Goal: Information Seeking & Learning: Learn about a topic

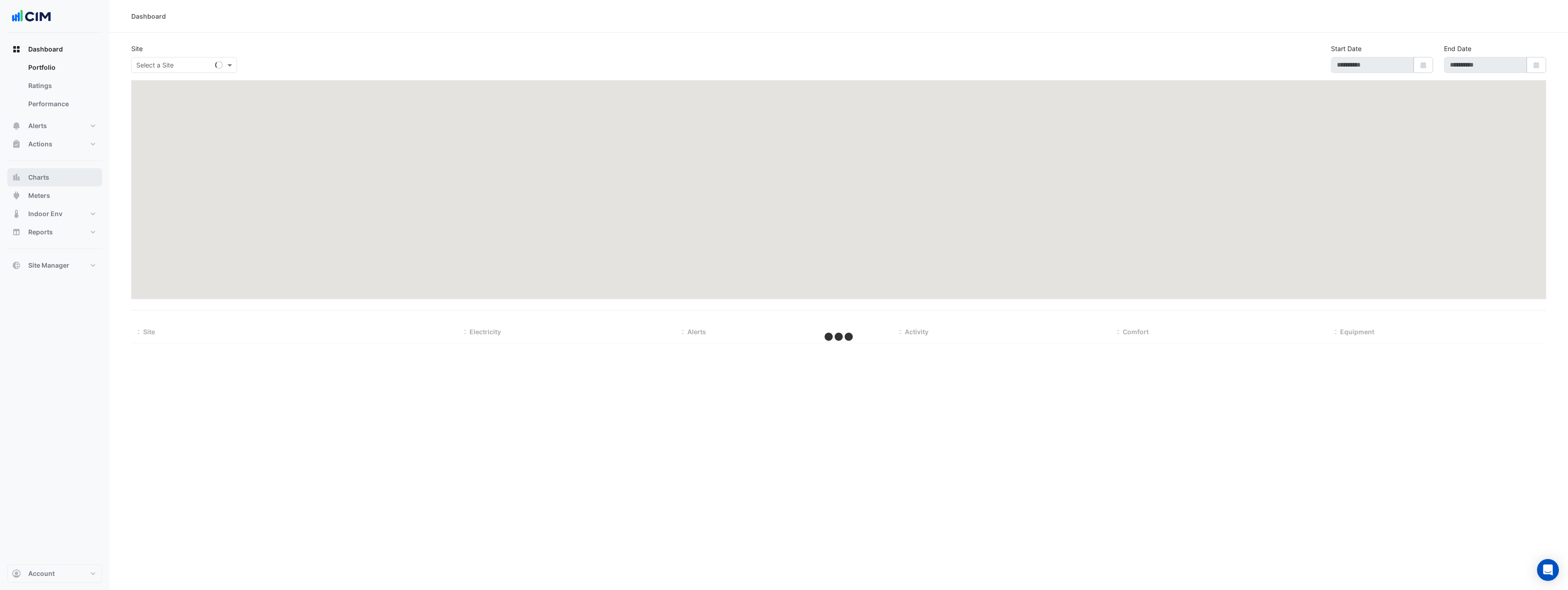
click at [54, 176] on button "Charts" at bounding box center [55, 177] width 95 height 18
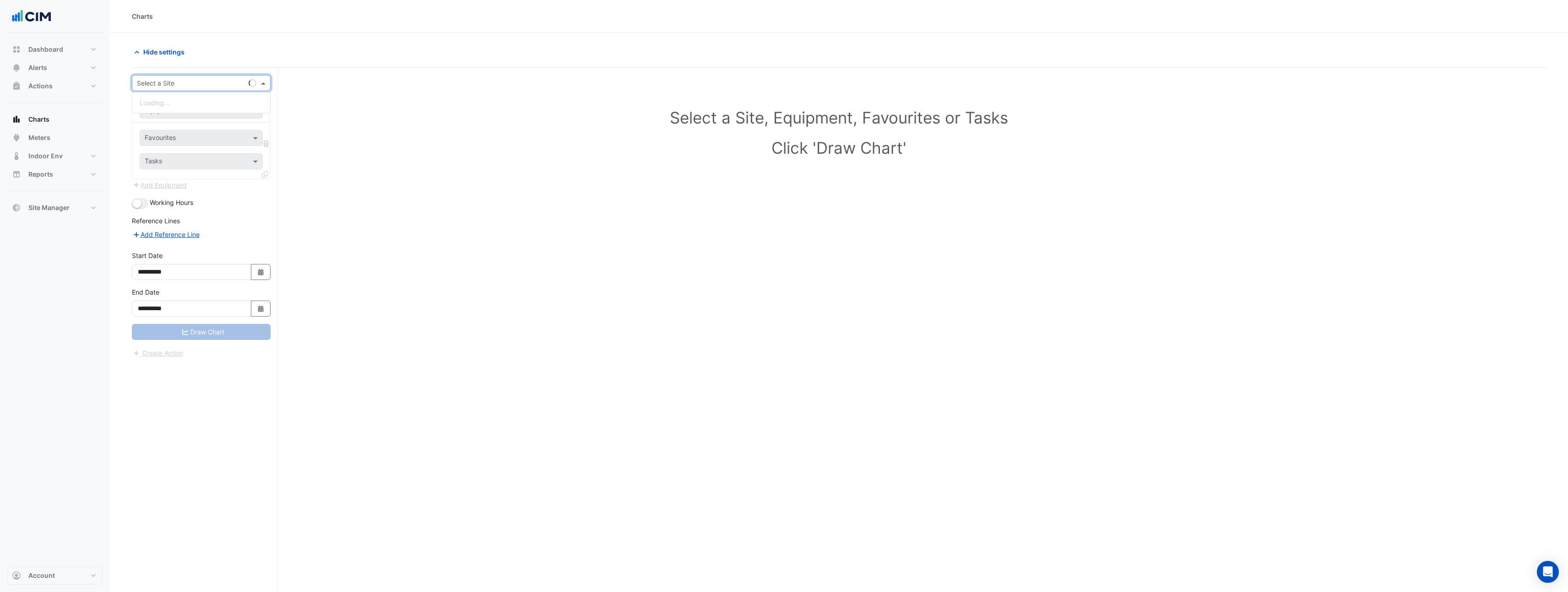
click at [185, 85] on input "text" at bounding box center [192, 84] width 110 height 10
type input "******"
click at [175, 102] on span "990 La Trobe Street" at bounding box center [169, 103] width 60 height 8
click at [194, 108] on input "text" at bounding box center [192, 111] width 95 height 10
type input "*"
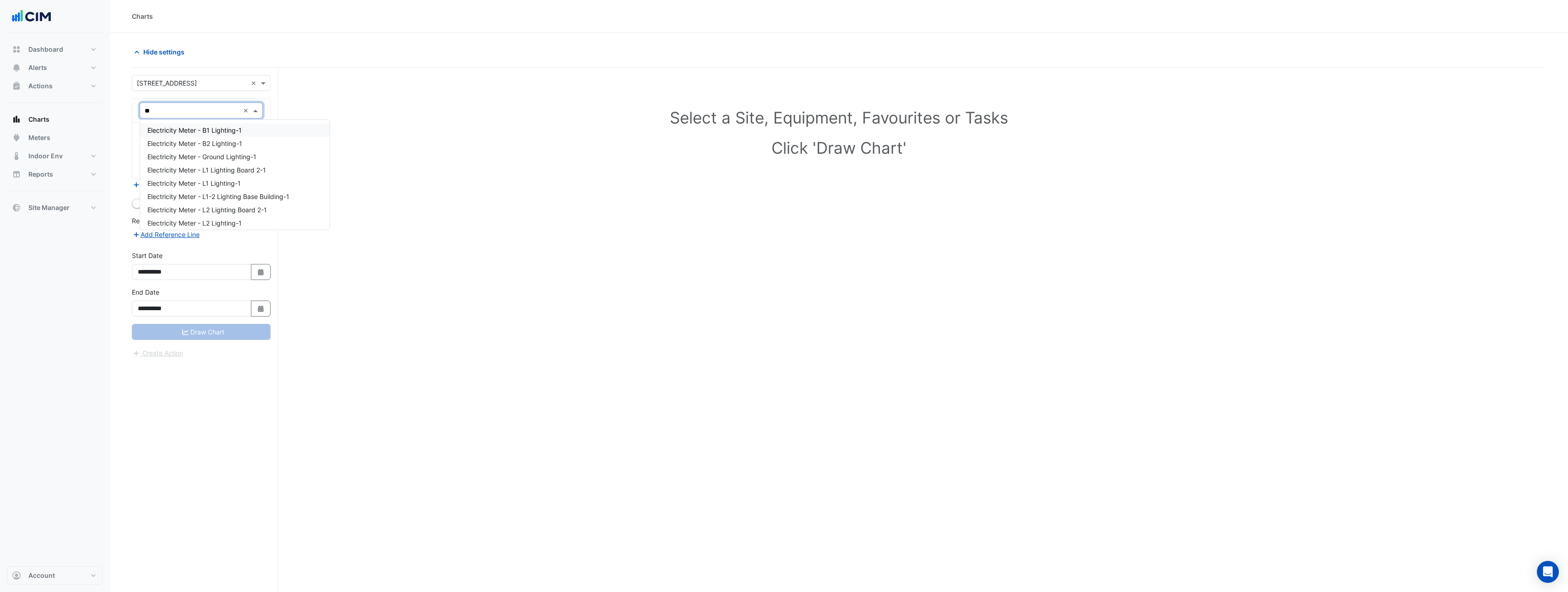
type input "*"
click at [441, 119] on h1 "Select a Site, Equipment, Favourites or Tasks" at bounding box center [839, 117] width 1374 height 19
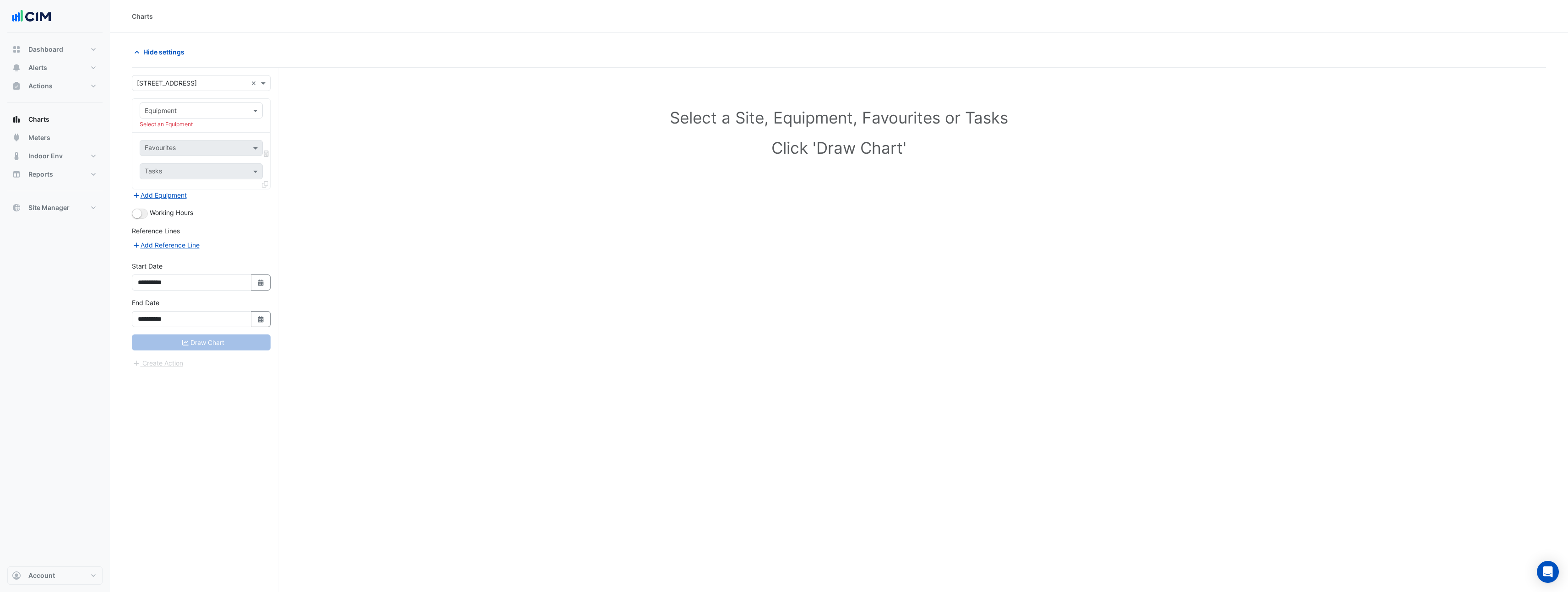
click at [231, 116] on div "Equipment" at bounding box center [201, 111] width 123 height 16
click at [430, 144] on h1 "Click 'Draw Chart'" at bounding box center [839, 147] width 1374 height 19
click at [188, 114] on input "text" at bounding box center [192, 111] width 95 height 10
type input "*"
drag, startPoint x: 394, startPoint y: 16, endPoint x: 408, endPoint y: 10, distance: 15.2
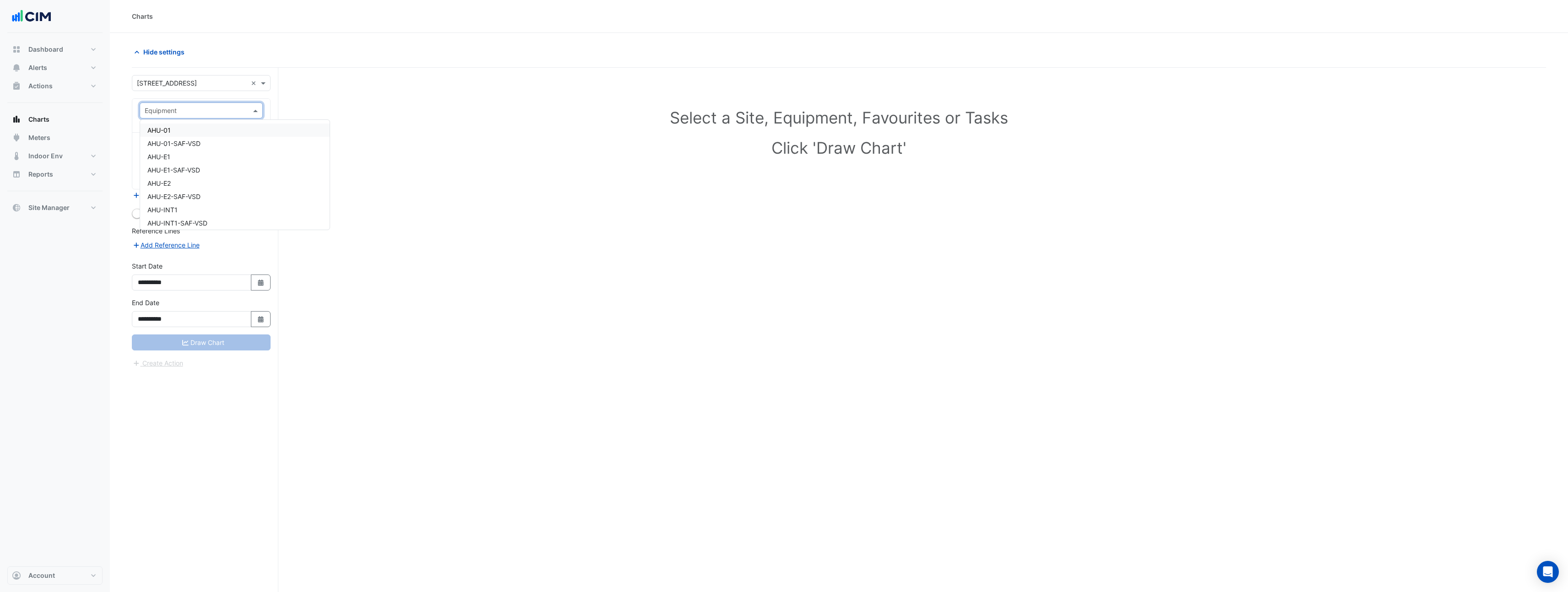
click at [394, 15] on div "Charts" at bounding box center [839, 16] width 1414 height 10
click at [201, 100] on div "Equipment Select an Equipment" at bounding box center [201, 115] width 138 height 34
click at [203, 106] on input "text" at bounding box center [192, 111] width 95 height 10
drag, startPoint x: 560, startPoint y: 31, endPoint x: 597, endPoint y: 2, distance: 47.0
click at [559, 29] on div "Charts" at bounding box center [839, 16] width 1458 height 33
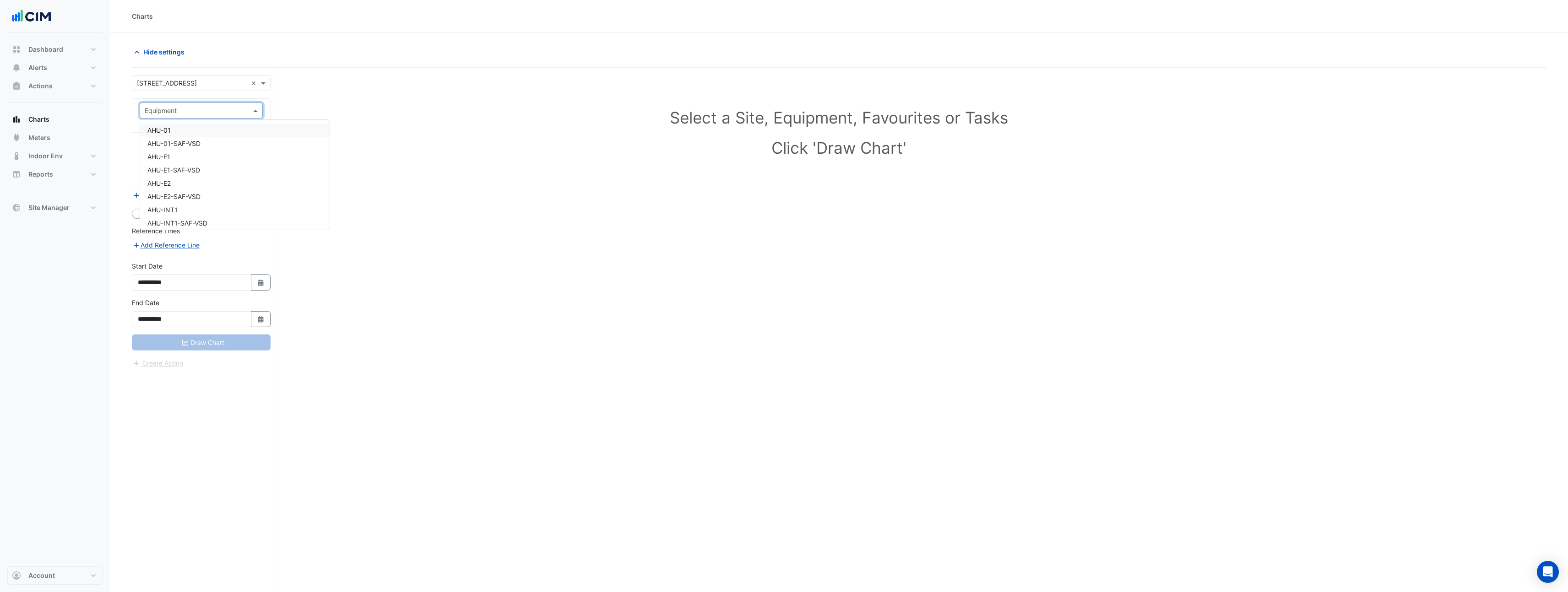
click at [174, 103] on div "Equipment" at bounding box center [201, 111] width 123 height 16
click at [174, 108] on input "text" at bounding box center [192, 111] width 95 height 10
type input "*"
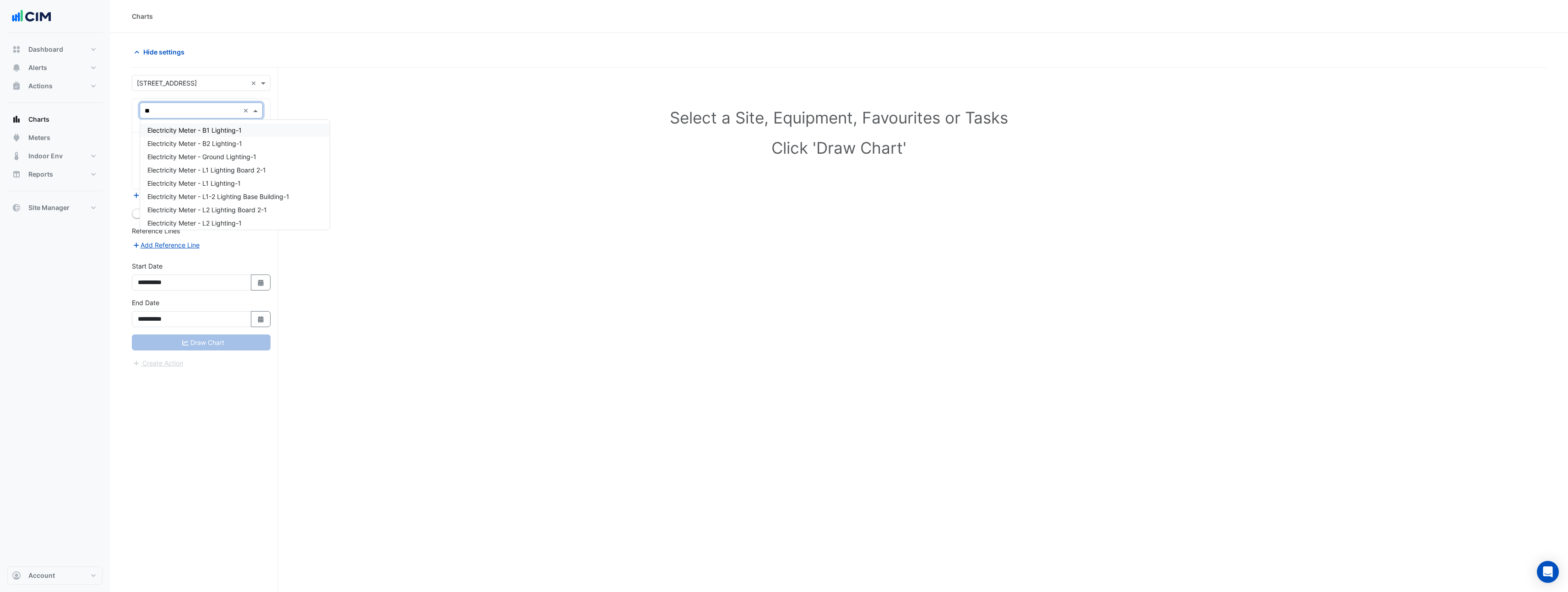
type input "*"
click at [191, 83] on input "text" at bounding box center [192, 84] width 110 height 10
type input "******"
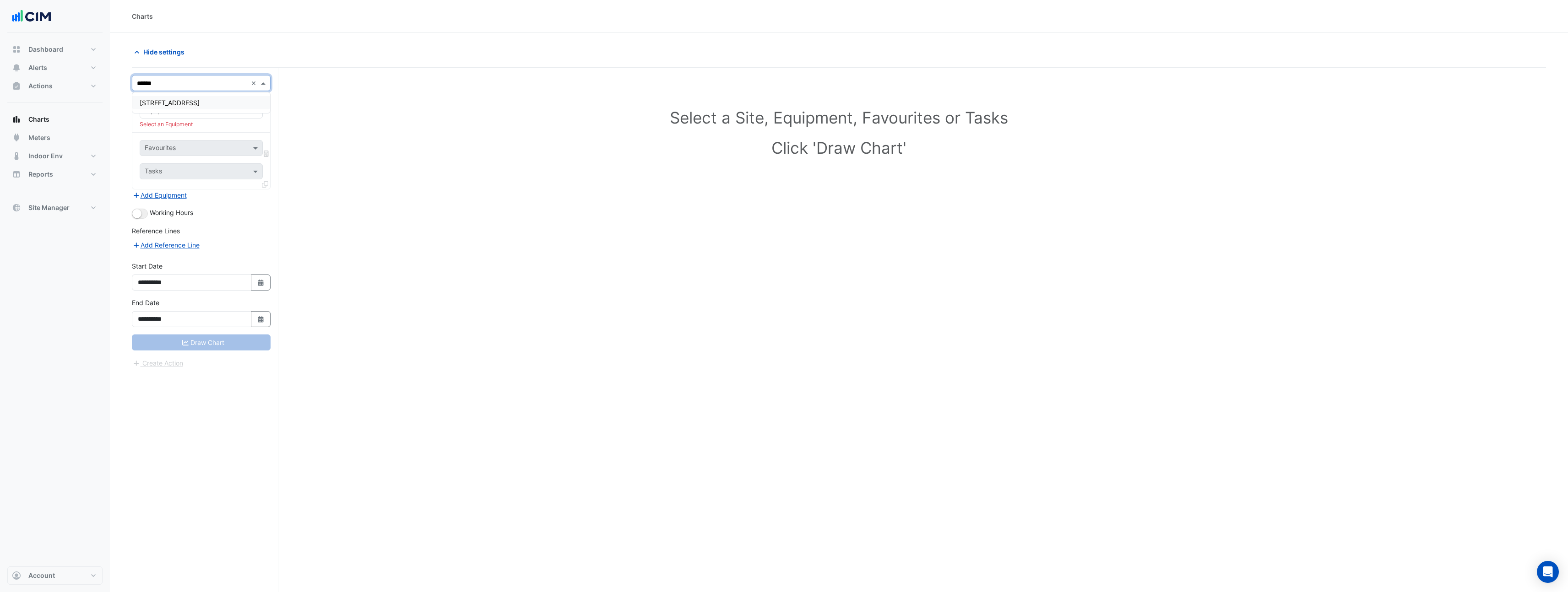
click at [191, 96] on div "[STREET_ADDRESS]" at bounding box center [201, 103] width 138 height 13
click at [191, 114] on input "text" at bounding box center [192, 111] width 95 height 10
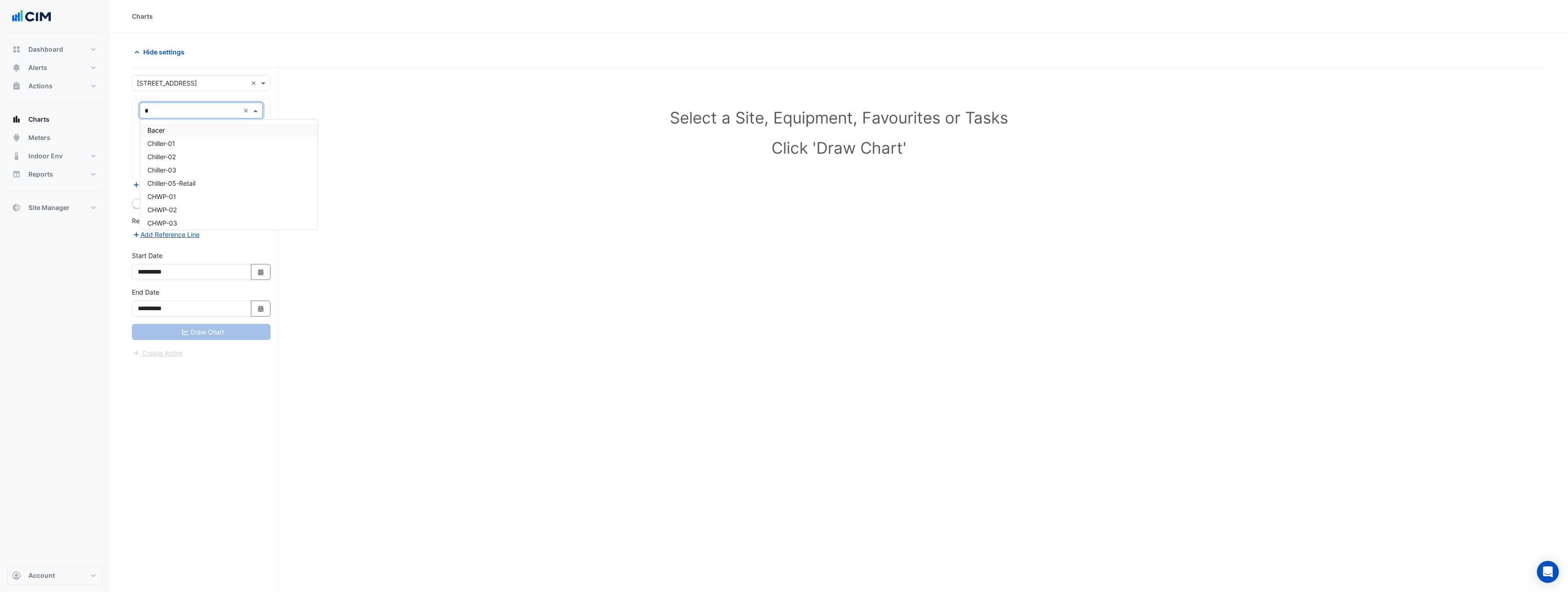
type input "**"
click at [185, 130] on div "CT-01" at bounding box center [229, 130] width 178 height 13
click at [185, 139] on input "text" at bounding box center [191, 139] width 92 height 10
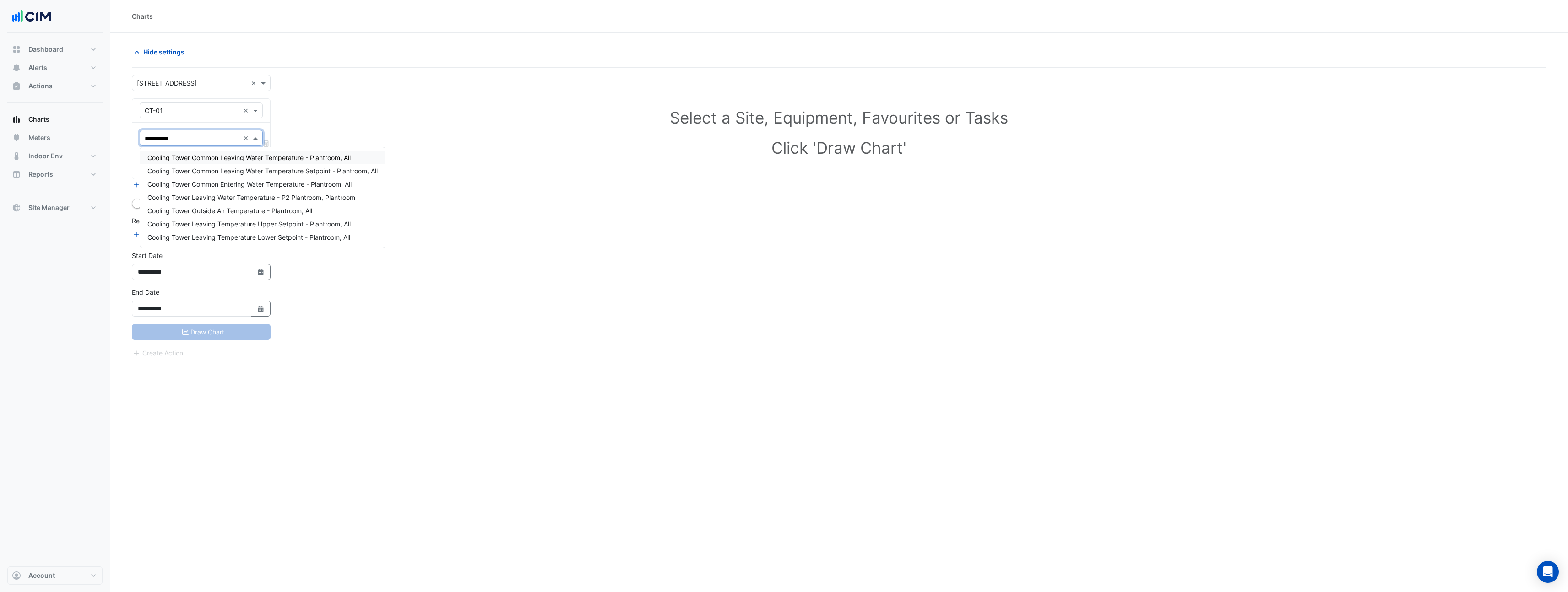
type input "**********"
click at [260, 162] on div "Cooling Tower Common Leaving Water Temperature - Plantroom, All" at bounding box center [262, 158] width 245 height 13
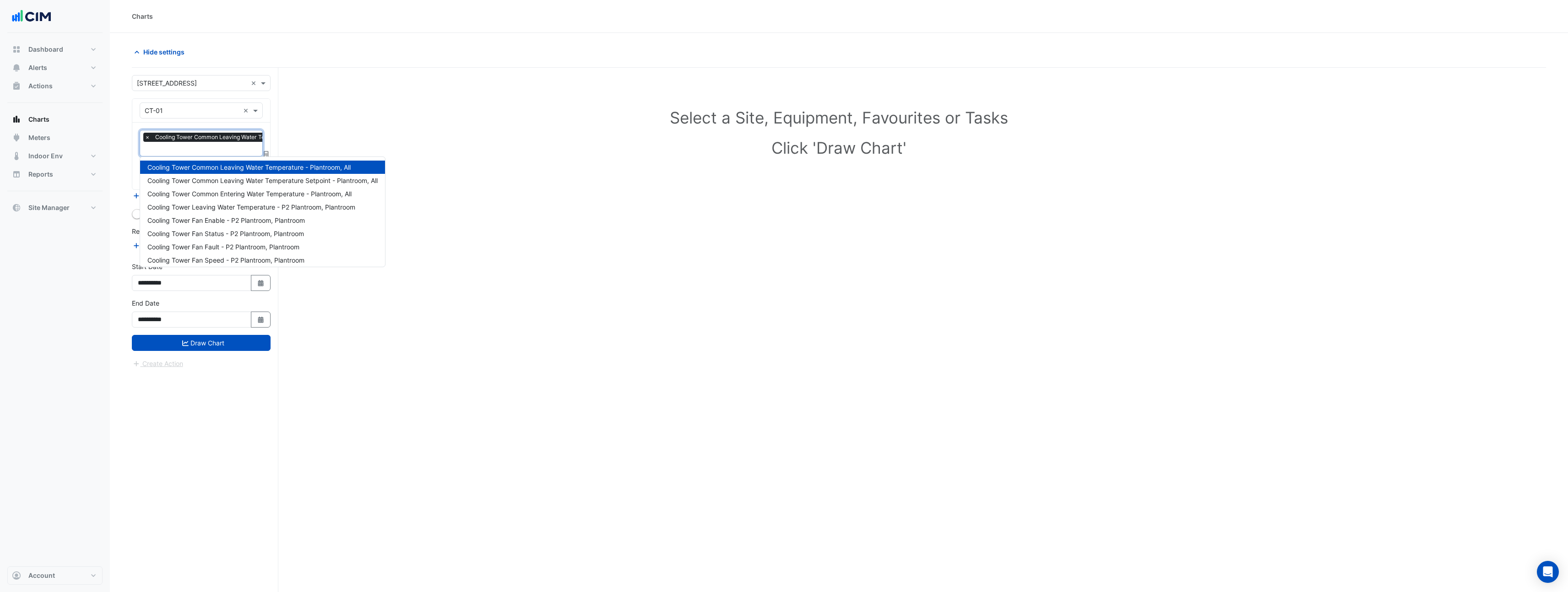
click at [219, 152] on input "text" at bounding box center [241, 150] width 194 height 10
click at [295, 206] on span "Cooling Tower Leaving Water Temperature - P2 Plantroom, Plantroom" at bounding box center [251, 206] width 208 height 8
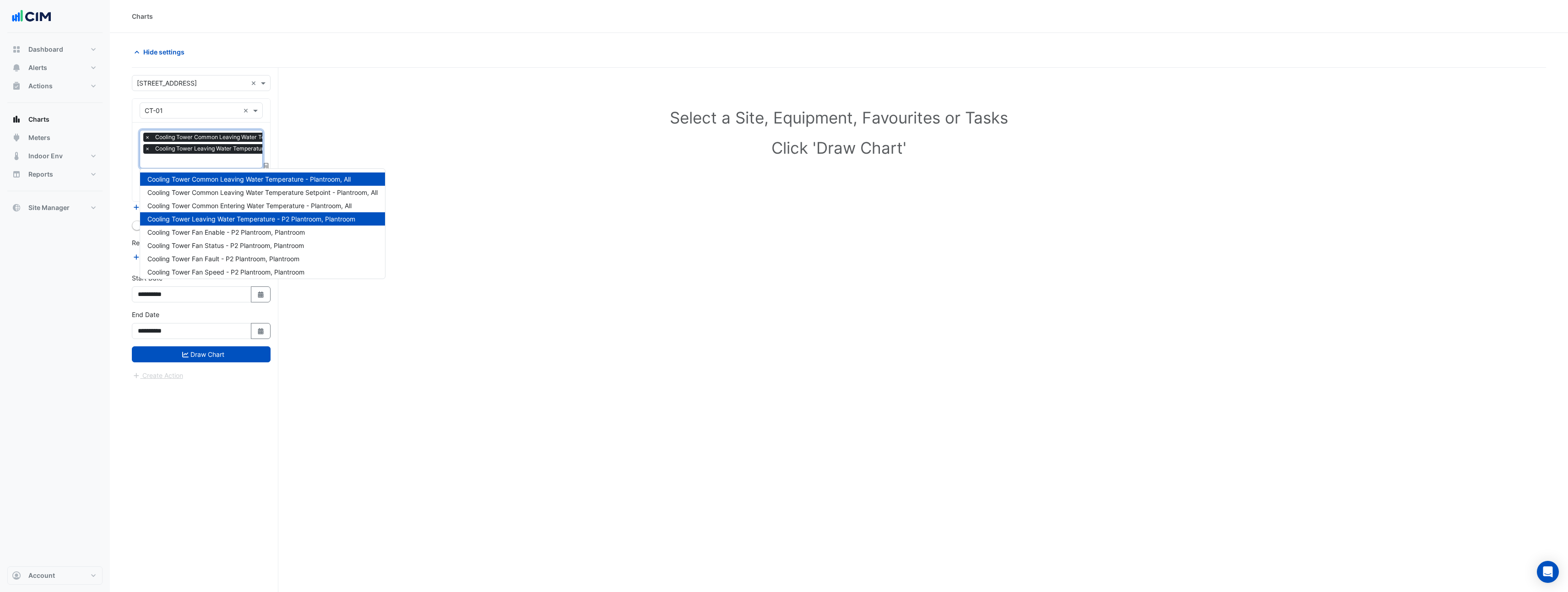
click at [248, 163] on input "text" at bounding box center [243, 162] width 197 height 10
click at [290, 193] on span "Cooling Tower Common Leaving Water Temperature Setpoint - Plantroom, All" at bounding box center [262, 192] width 230 height 8
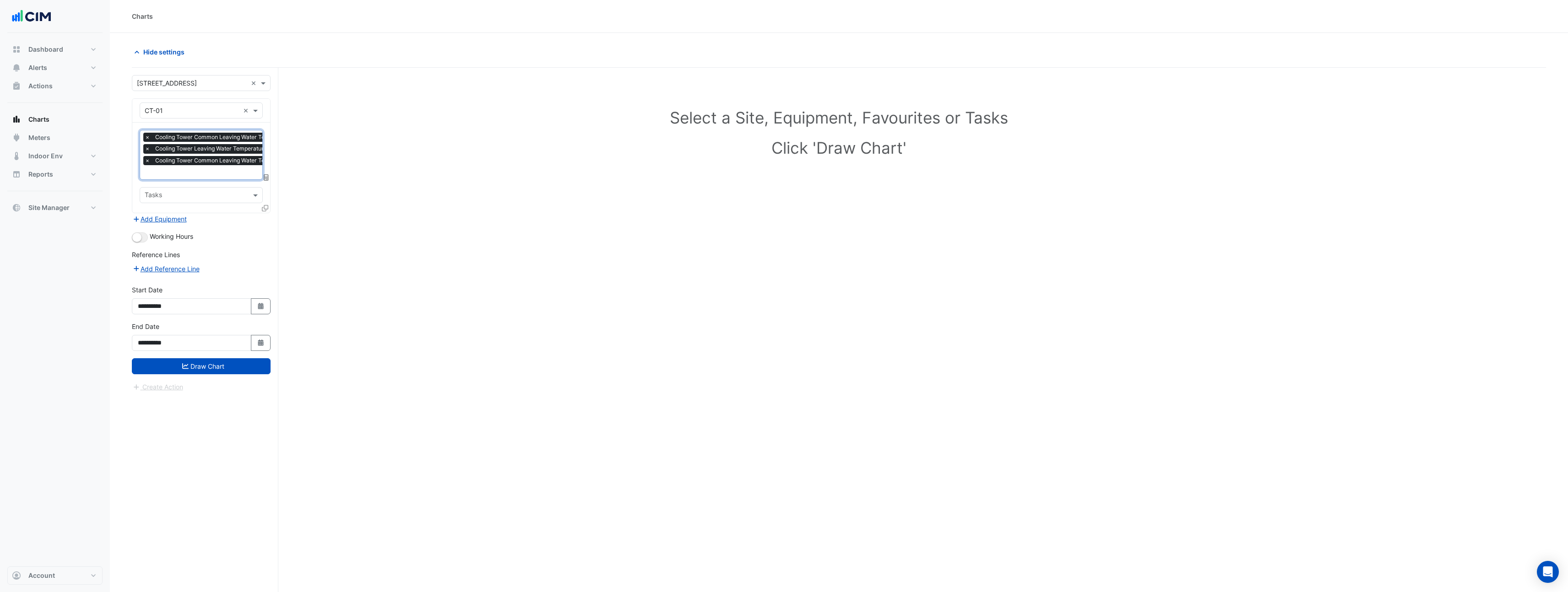
click at [234, 172] on input "text" at bounding box center [253, 174] width 216 height 10
type input "***"
click at [221, 206] on span "Cooling Tower Fan Status - P2 Plantroom, Plantroom" at bounding box center [226, 203] width 156 height 8
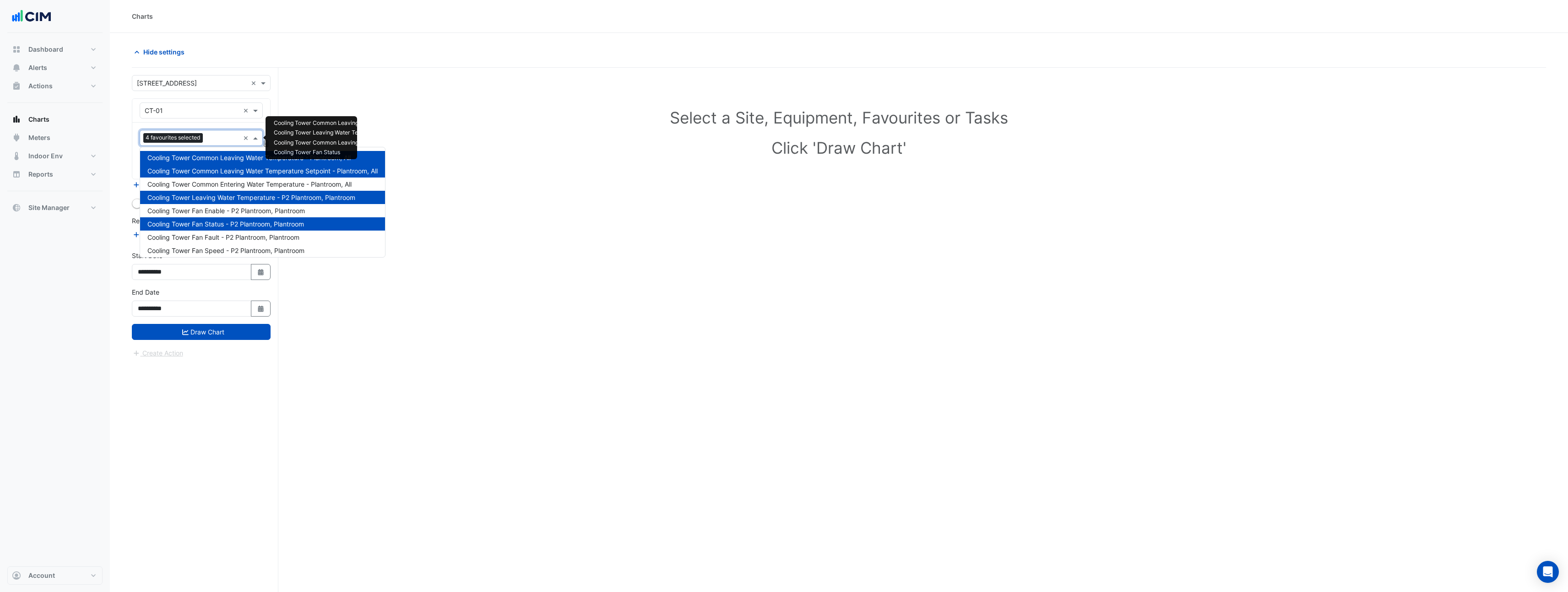
click at [220, 143] on input "text" at bounding box center [223, 139] width 33 height 10
type input "***"
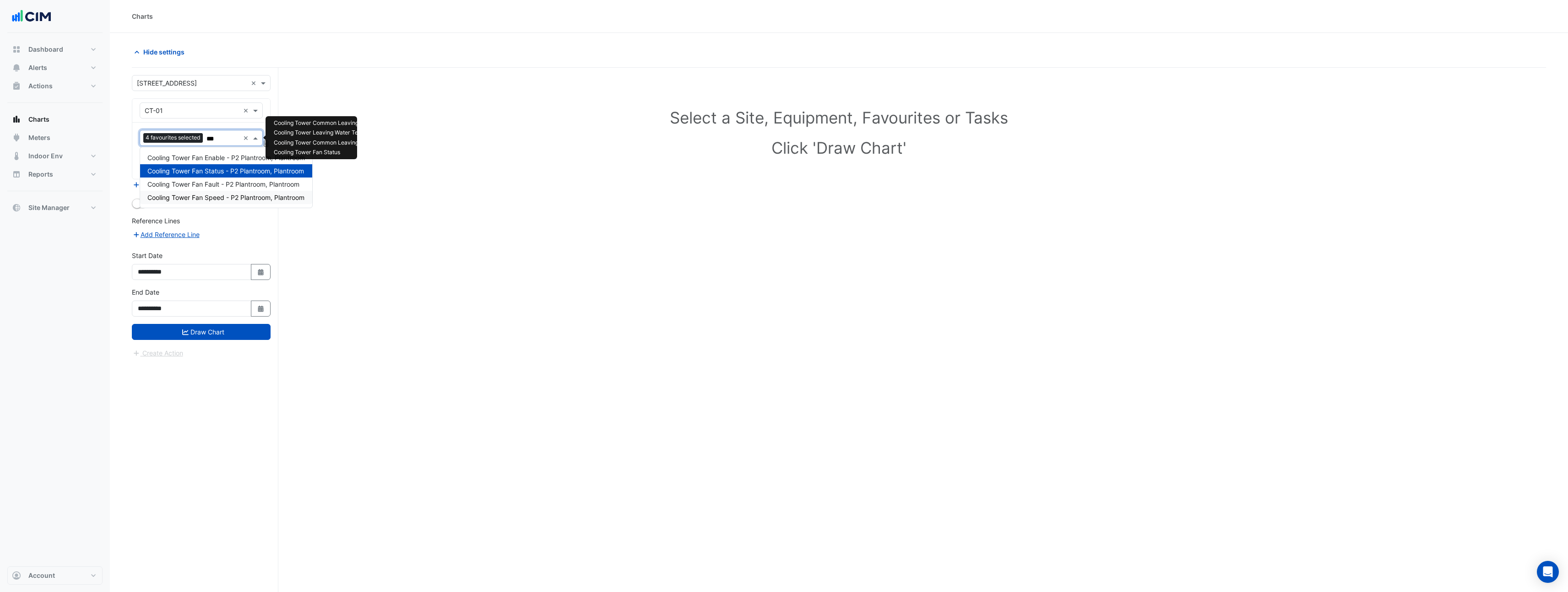
click at [226, 200] on span "Cooling Tower Fan Speed - P2 Plantroom, Plantroom" at bounding box center [226, 197] width 157 height 8
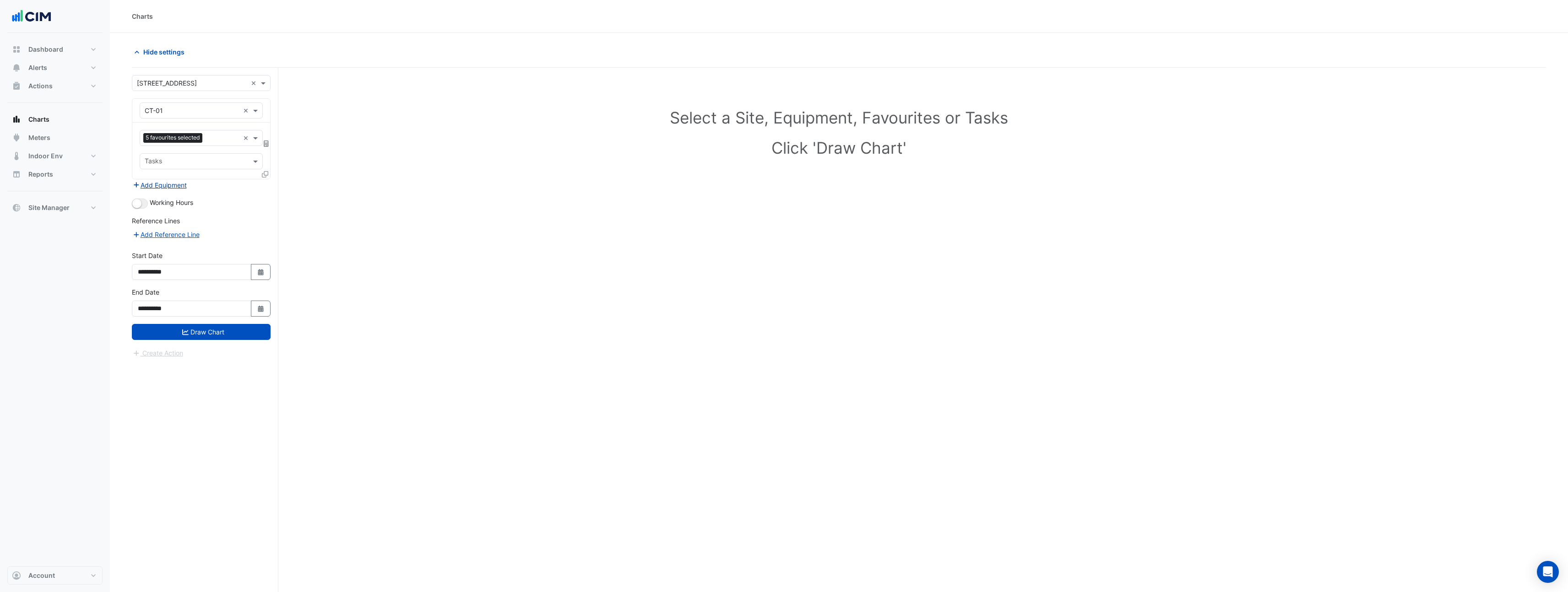
click at [165, 189] on button "Add Equipment" at bounding box center [160, 185] width 56 height 10
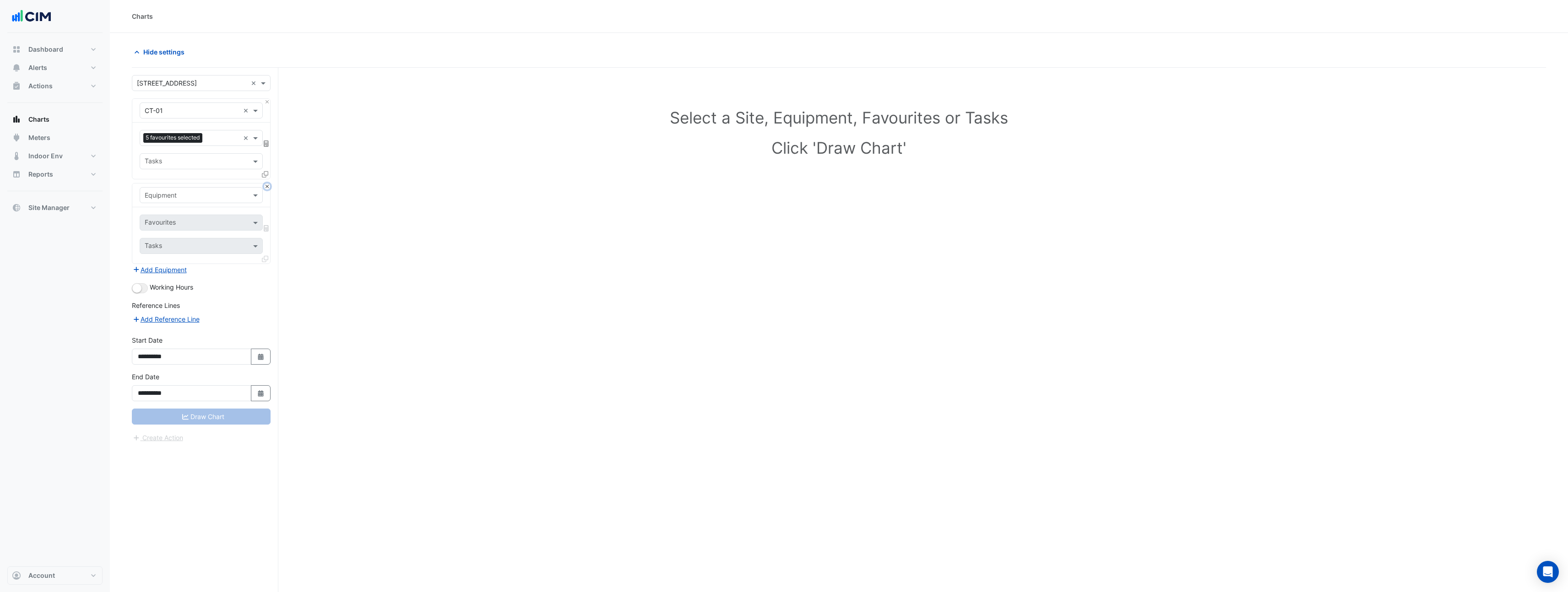
click at [269, 187] on button "Close" at bounding box center [267, 186] width 6 height 6
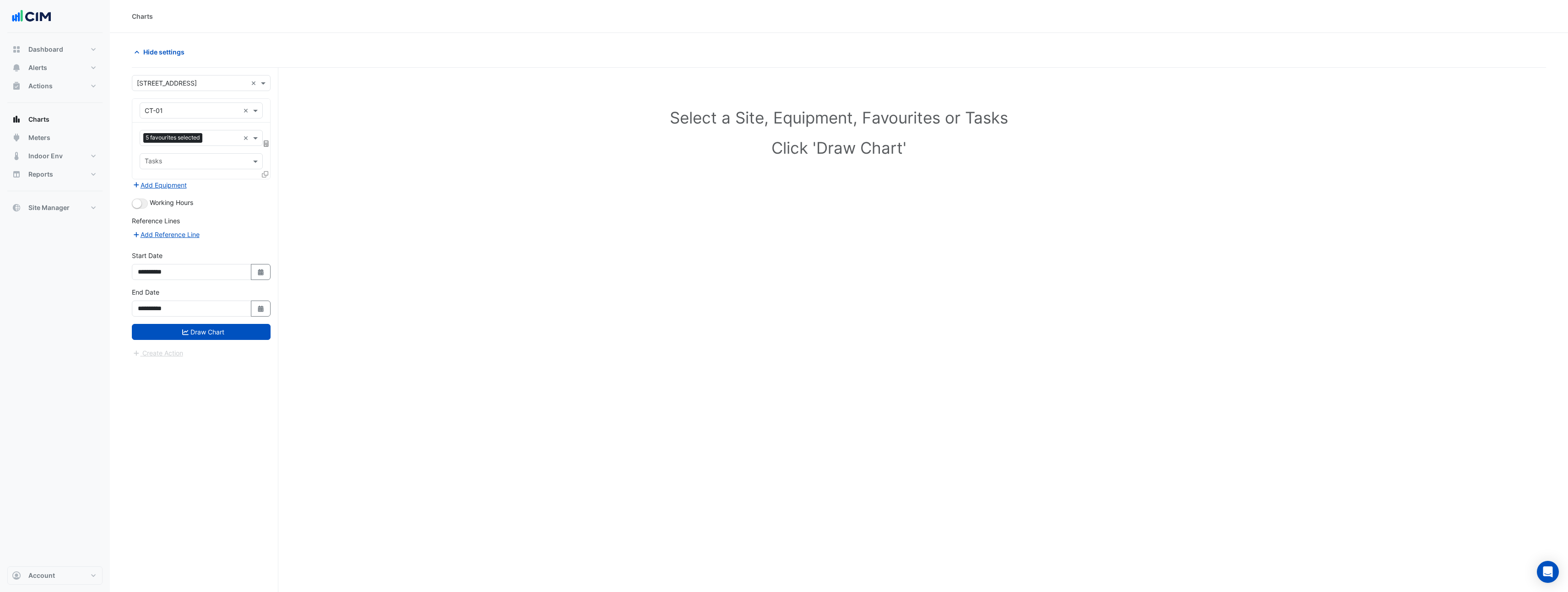
click at [267, 174] on icon at bounding box center [265, 174] width 6 height 6
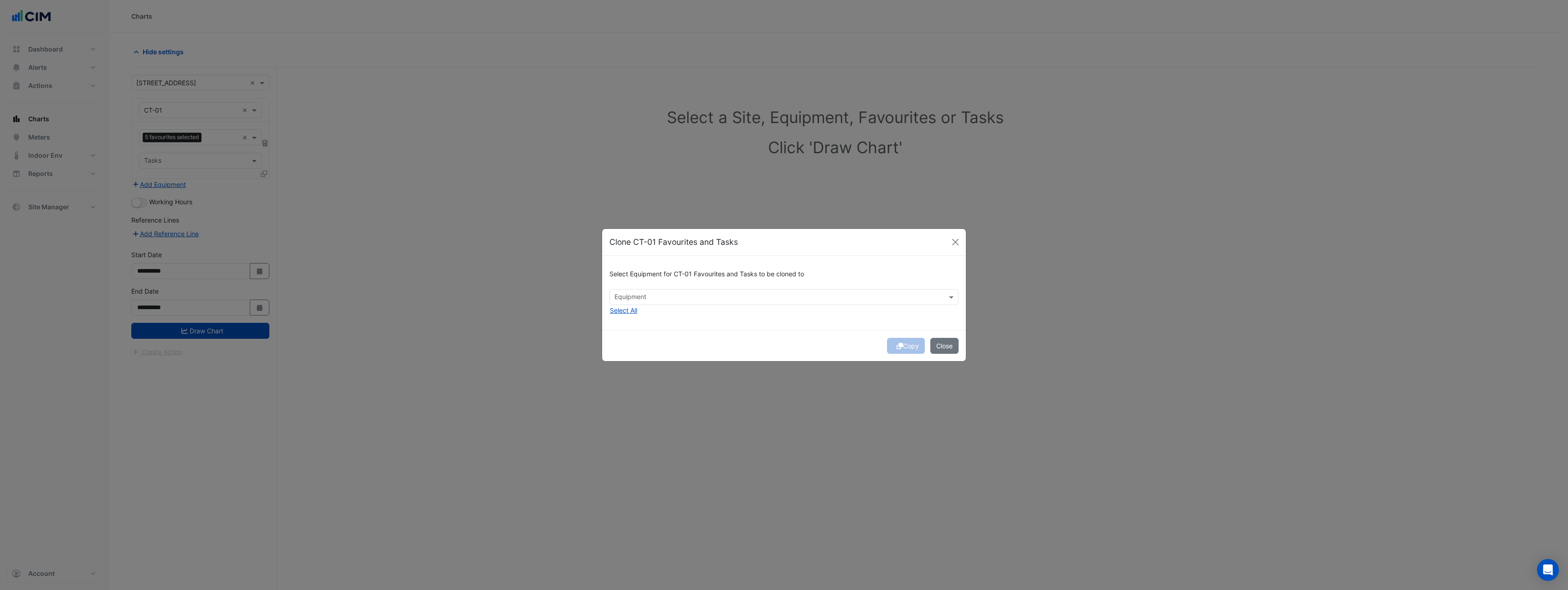
click at [642, 298] on input "text" at bounding box center [779, 298] width 329 height 10
click at [632, 314] on span "CT-02" at bounding box center [626, 317] width 19 height 8
click at [906, 349] on button "Copy" at bounding box center [906, 346] width 38 height 16
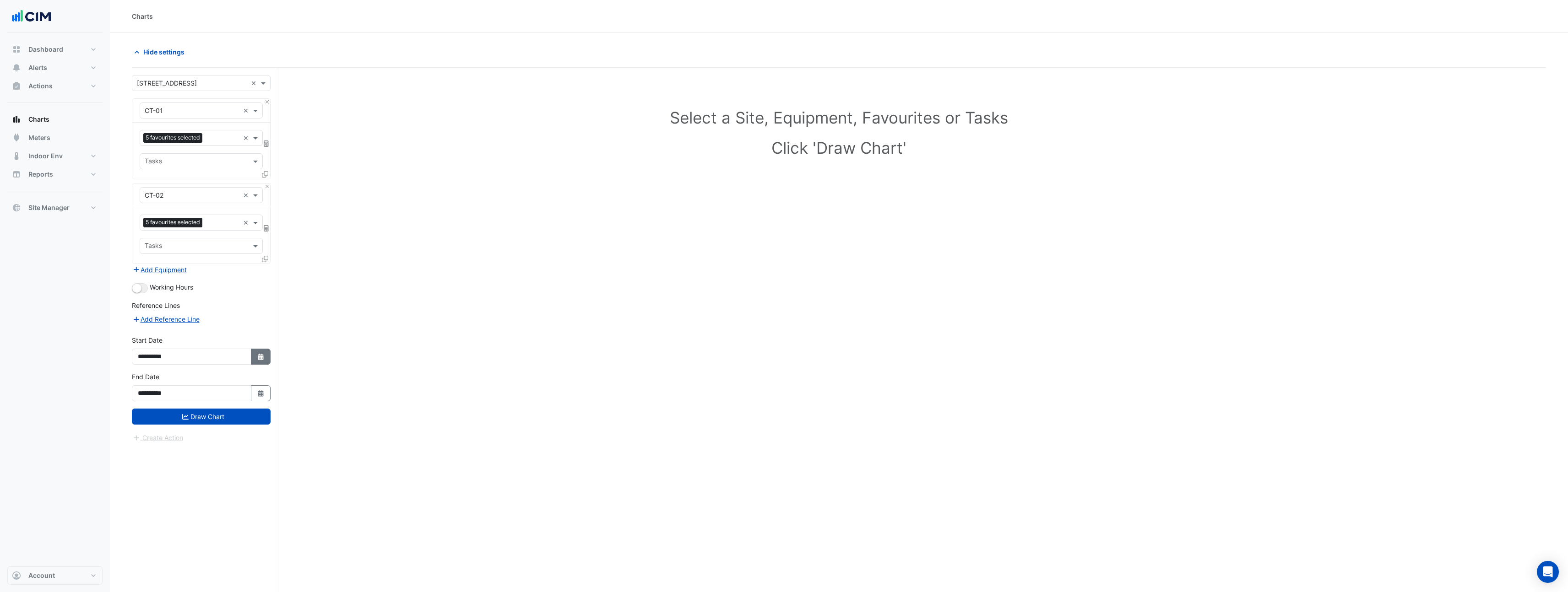
click at [263, 357] on icon "Select Date" at bounding box center [260, 357] width 8 height 6
select select "*"
select select "****"
click at [263, 357] on icon "Select Date" at bounding box center [260, 357] width 8 height 6
click at [254, 361] on button "Select Date" at bounding box center [260, 357] width 20 height 16
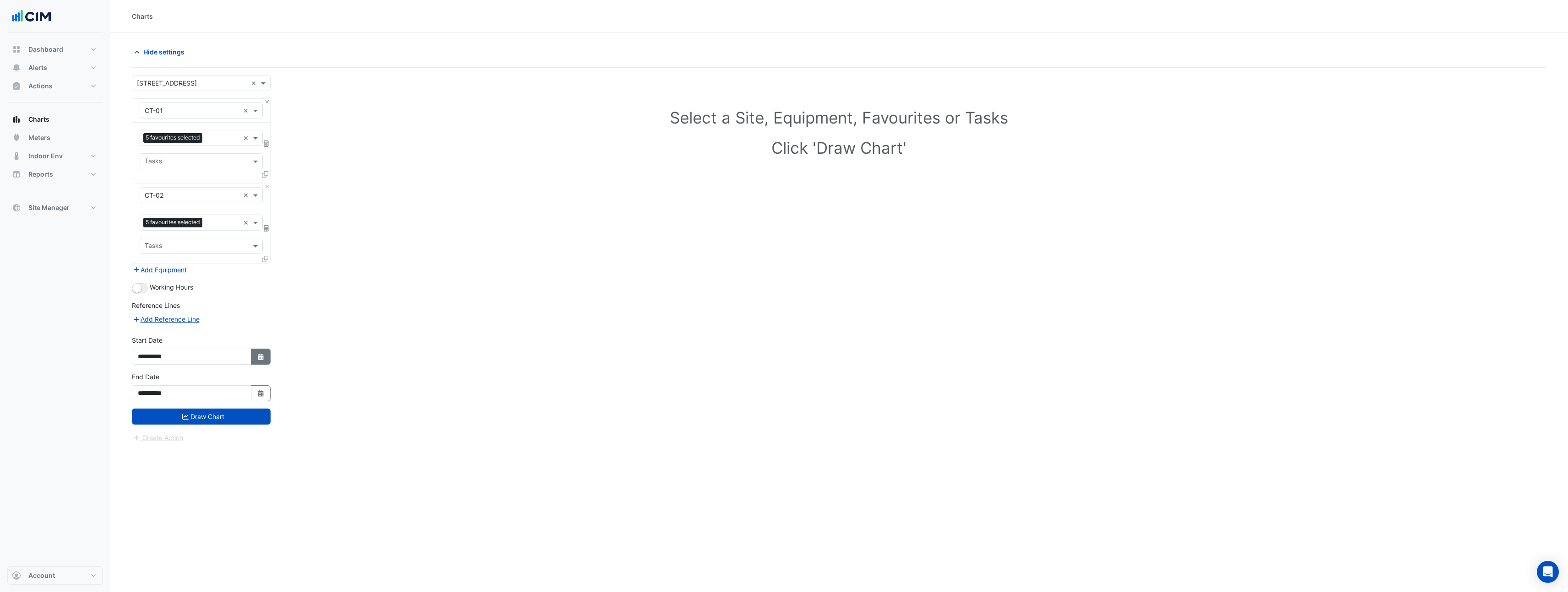
select select "*"
select select "****"
click at [147, 236] on span "Previous month" at bounding box center [147, 235] width 7 height 7
select select "*"
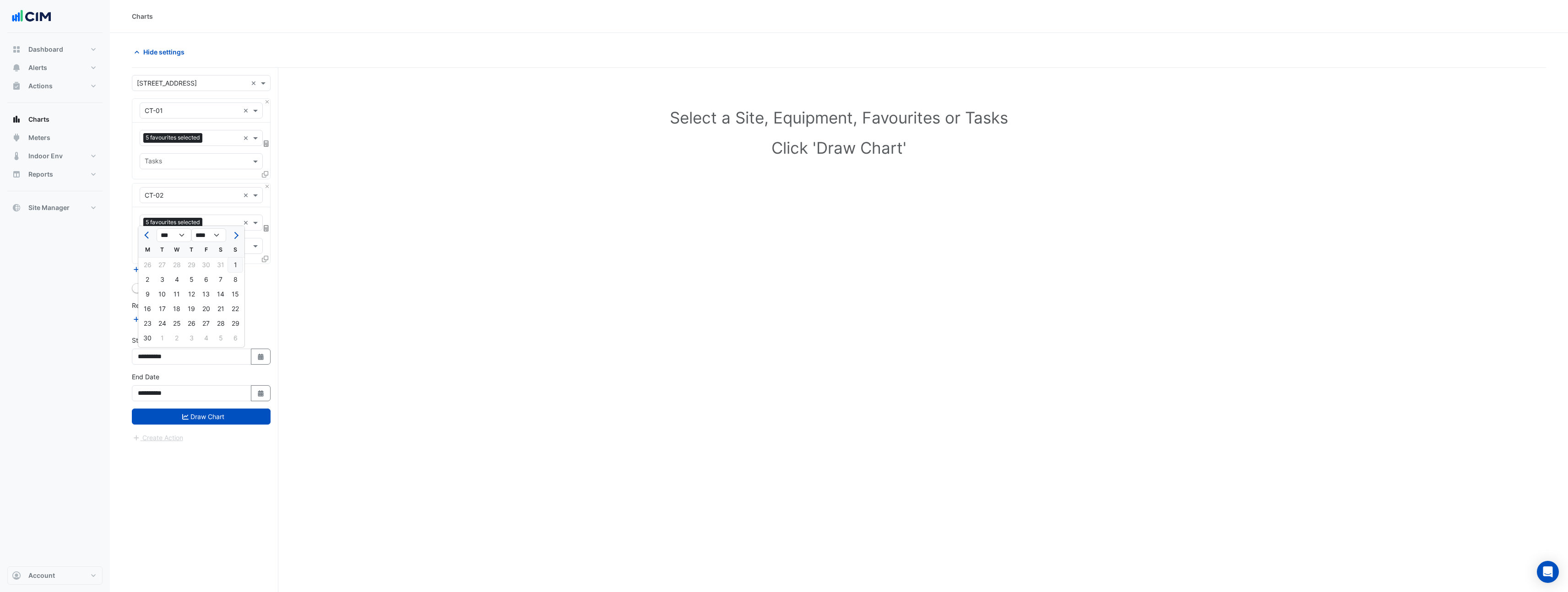
click at [236, 265] on div "1" at bounding box center [235, 265] width 15 height 15
type input "**********"
click at [171, 271] on button "Add Equipment" at bounding box center [160, 269] width 56 height 10
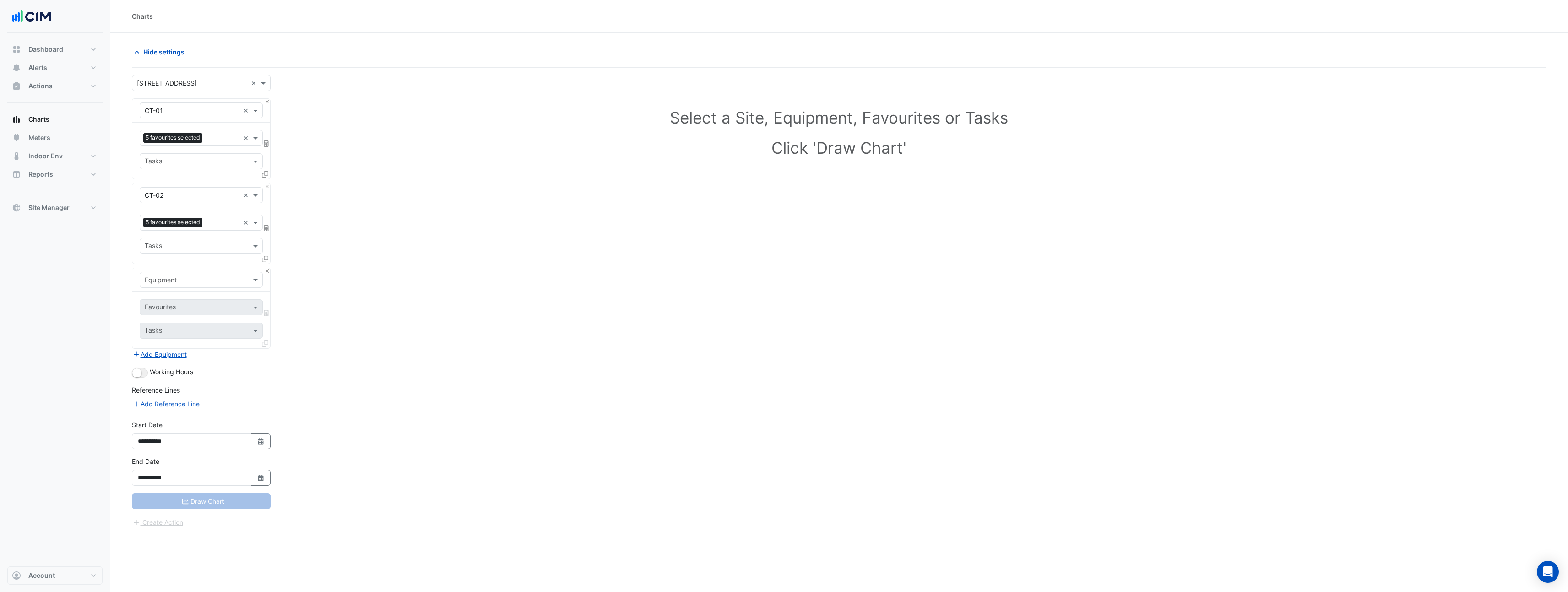
click at [180, 284] on div "Equipment" at bounding box center [193, 280] width 107 height 10
type input "***"
click at [171, 298] on span "Weather" at bounding box center [160, 299] width 24 height 8
click at [177, 312] on div at bounding box center [190, 308] width 94 height 12
click at [184, 353] on span "Temperature ([PERSON_NAME])" at bounding box center [196, 353] width 97 height 8
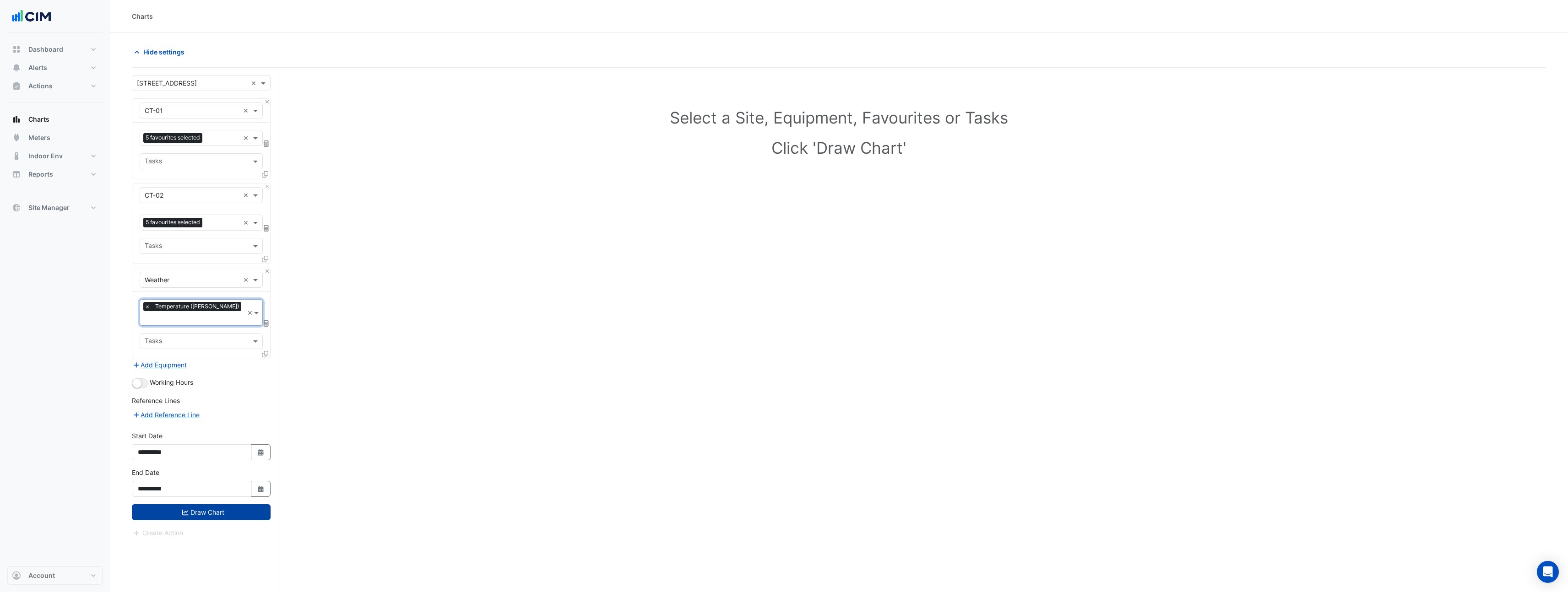
click at [183, 509] on icon "submit" at bounding box center [185, 512] width 6 height 6
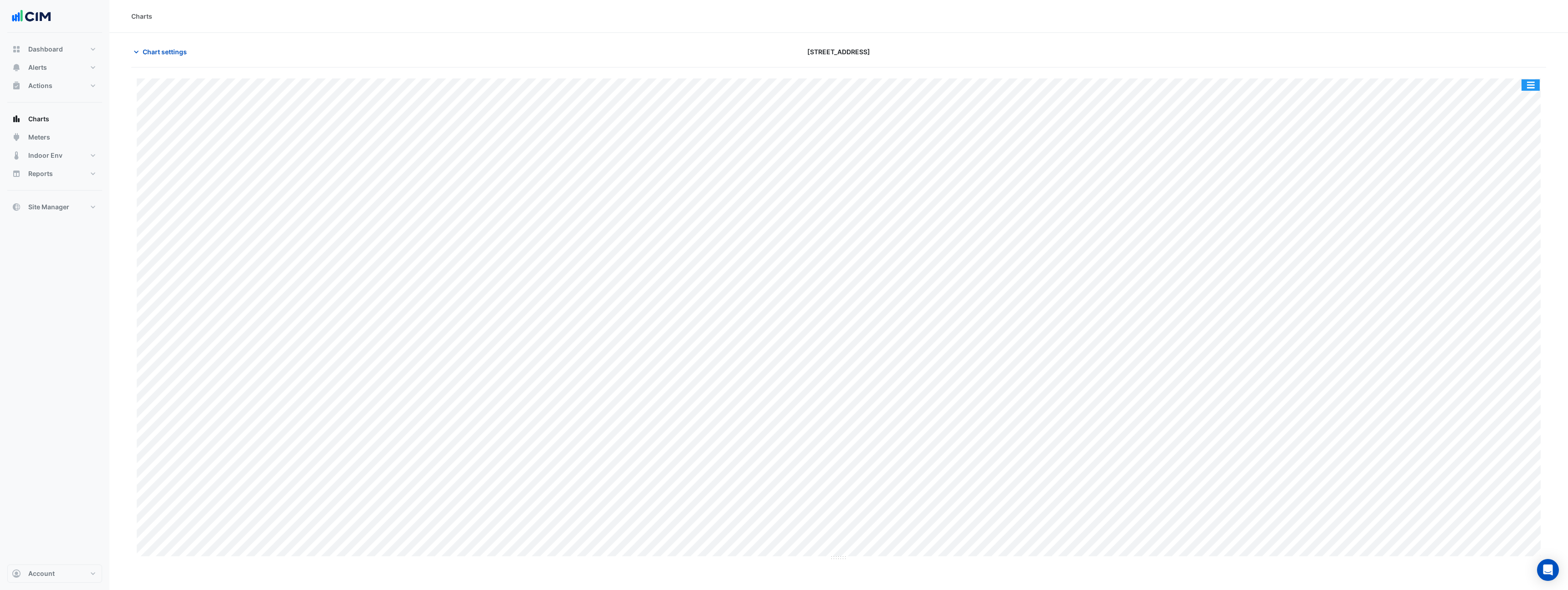
click at [1535, 86] on button "button" at bounding box center [1531, 85] width 18 height 12
click at [1522, 104] on div "Split by Equip" at bounding box center [1513, 101] width 55 height 16
drag, startPoint x: 836, startPoint y: 160, endPoint x: 837, endPoint y: 205, distance: 45.0
drag, startPoint x: 843, startPoint y: 301, endPoint x: 845, endPoint y: 344, distance: 43.0
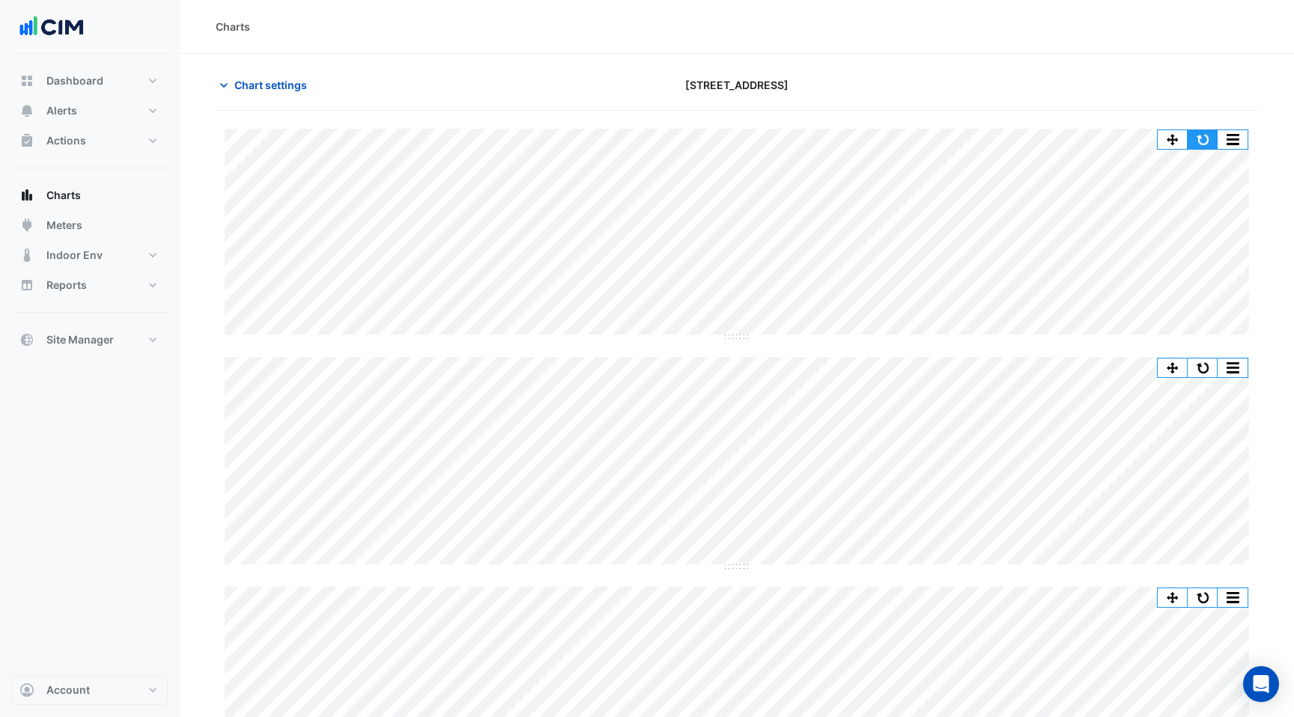
click at [1200, 135] on button "button" at bounding box center [1203, 139] width 30 height 19
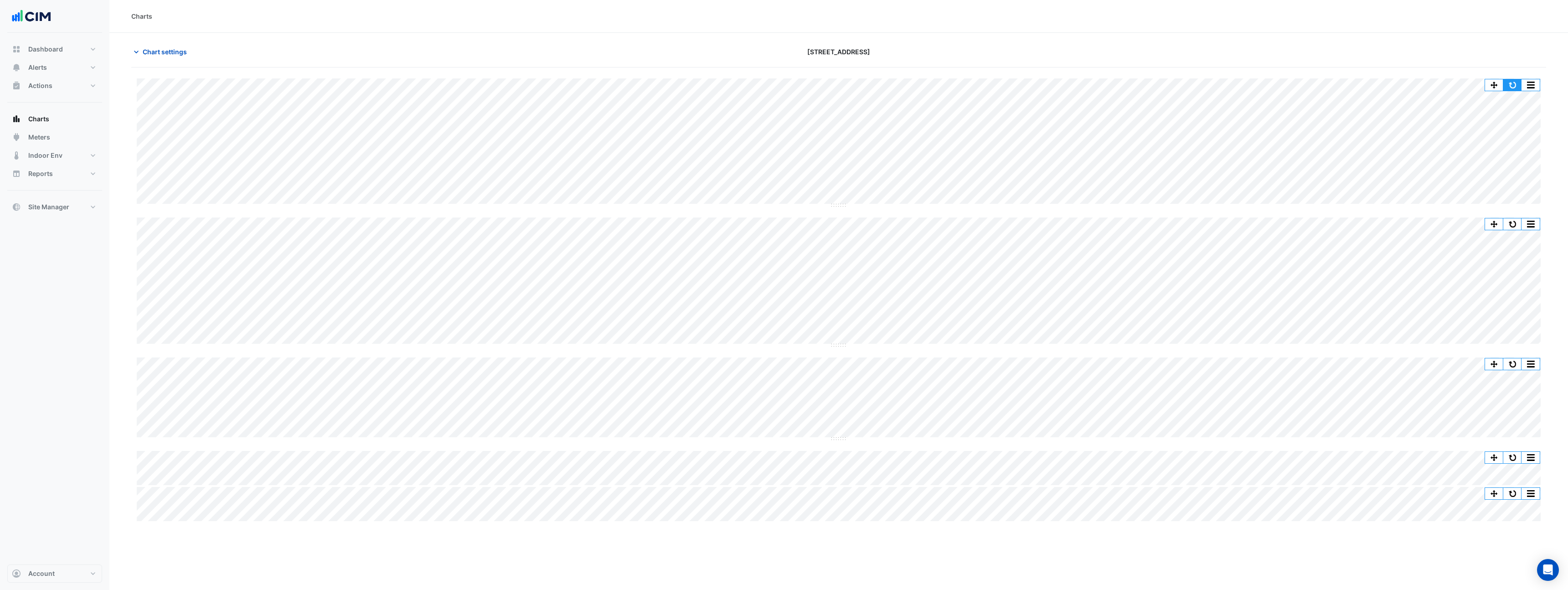
click at [1511, 86] on button "button" at bounding box center [1513, 85] width 18 height 12
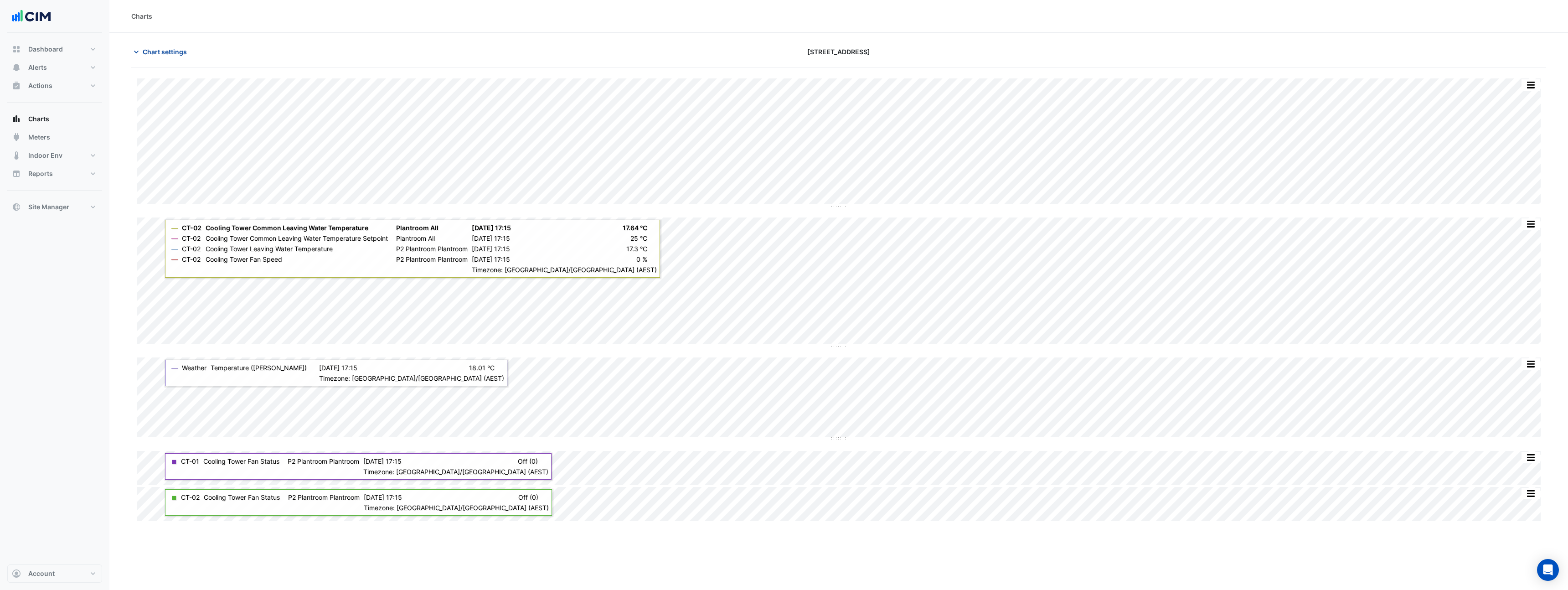
click at [155, 52] on span "Chart settings" at bounding box center [164, 52] width 44 height 10
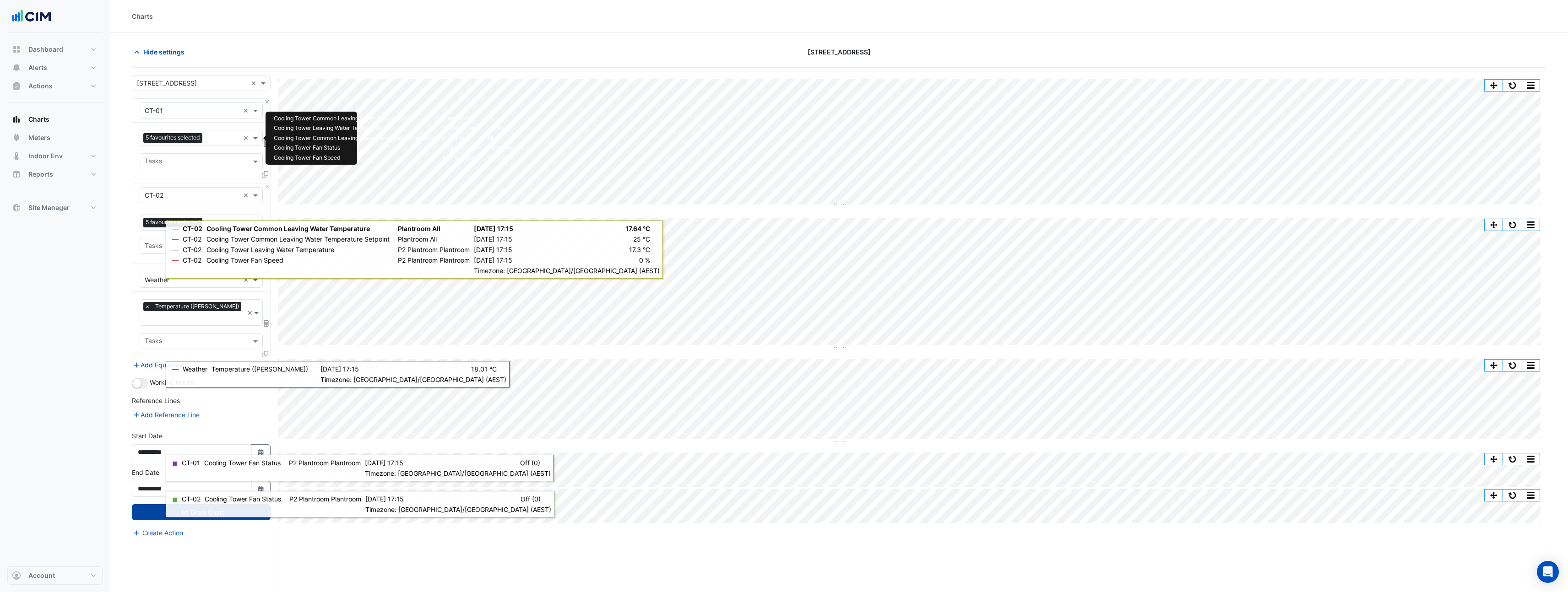
click at [228, 139] on input "text" at bounding box center [223, 139] width 34 height 10
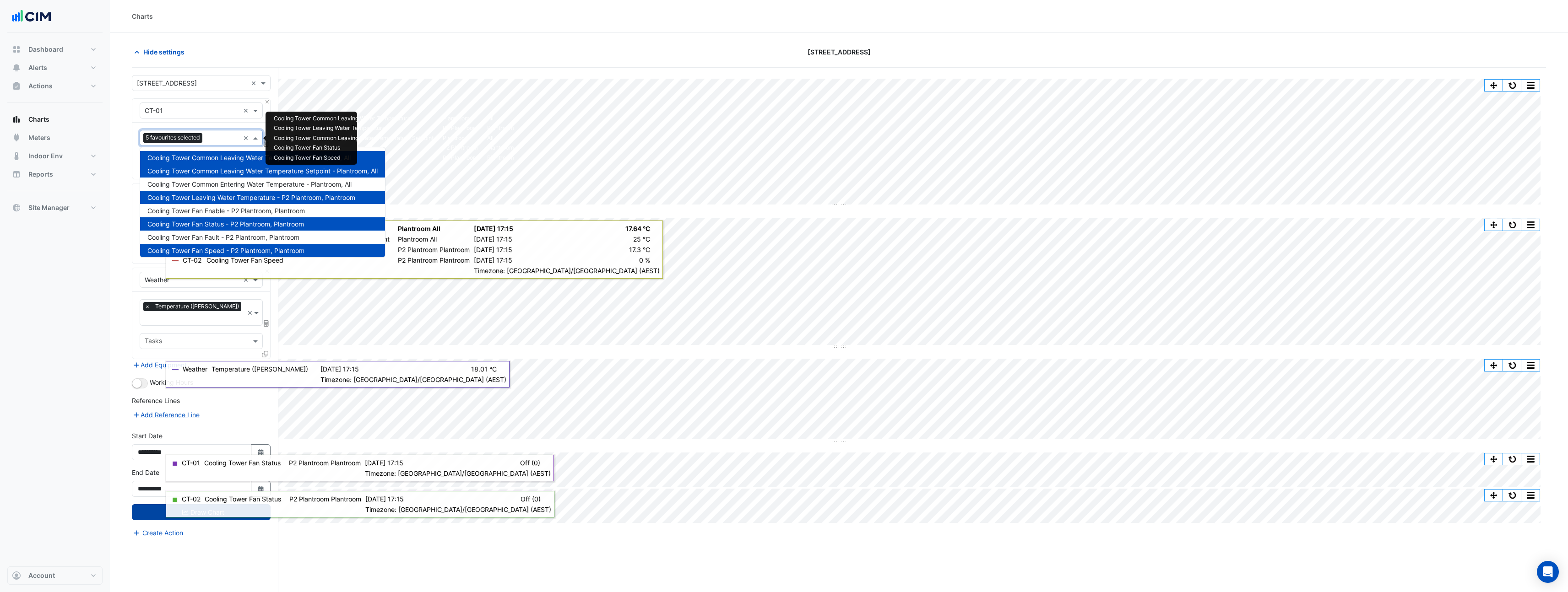
click at [228, 139] on input "text" at bounding box center [223, 139] width 34 height 10
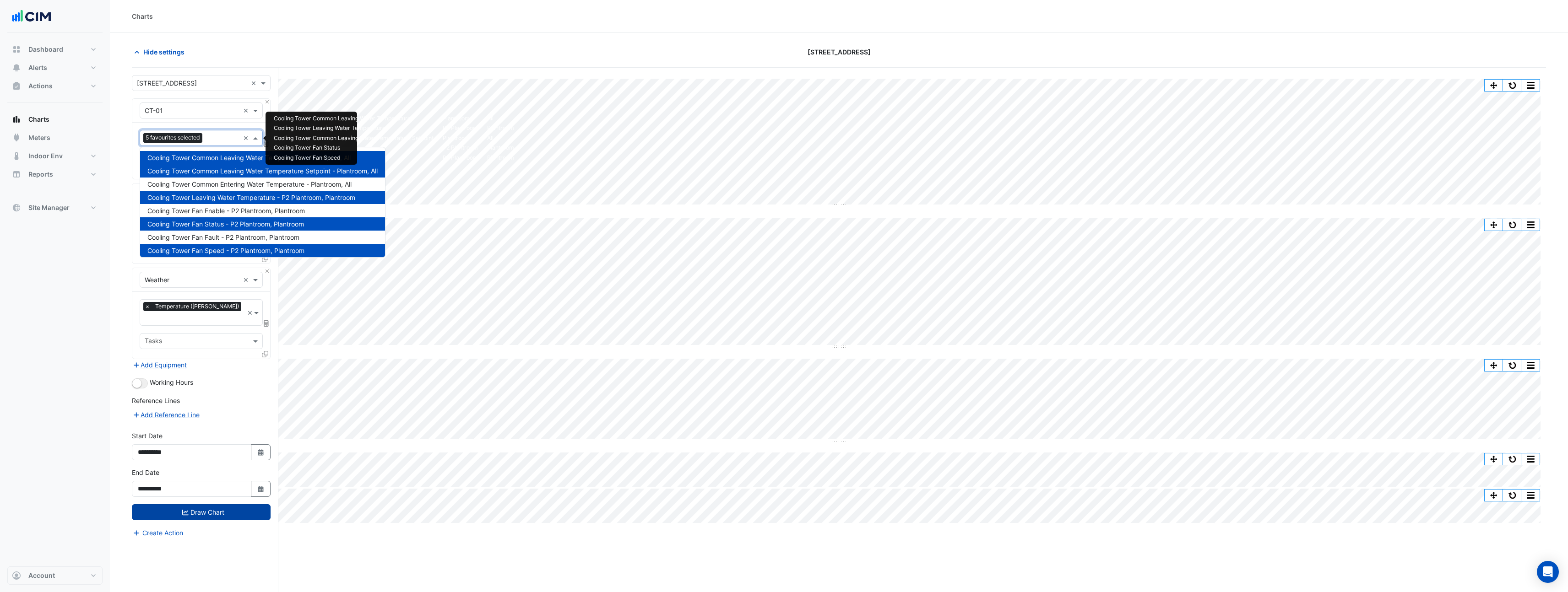
click at [394, 71] on div "Split by Unit Split All Split None Print Save as JPEG Save as PNG Pivot Data Ta…" at bounding box center [839, 347] width 1414 height 559
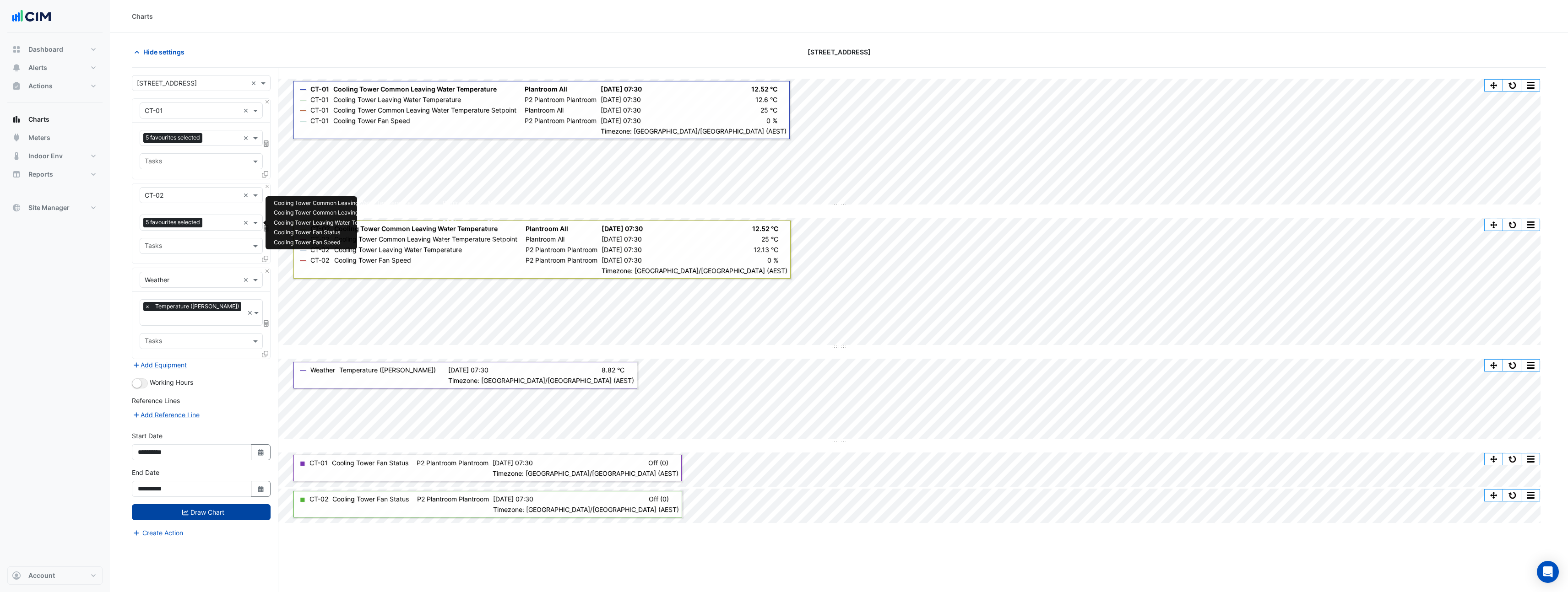
click at [221, 224] on input "text" at bounding box center [223, 224] width 34 height 10
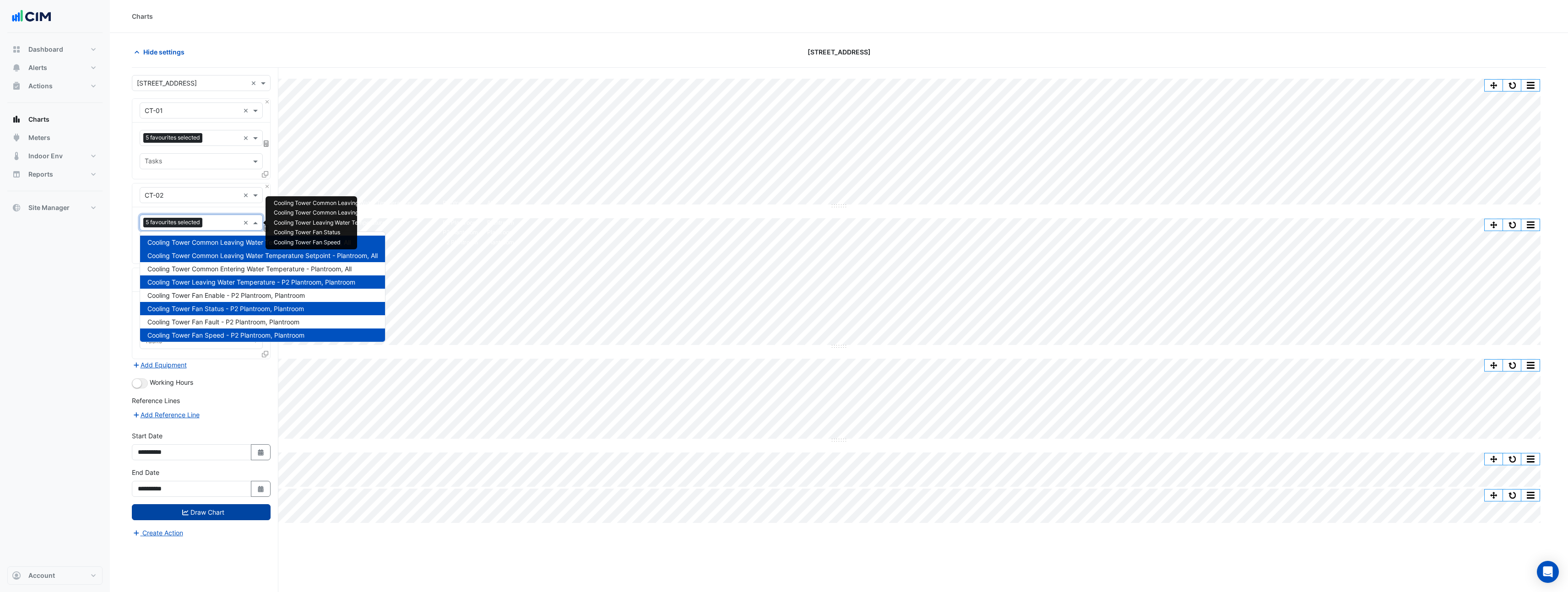
click at [987, 49] on div "[STREET_ADDRESS]" at bounding box center [839, 52] width 475 height 16
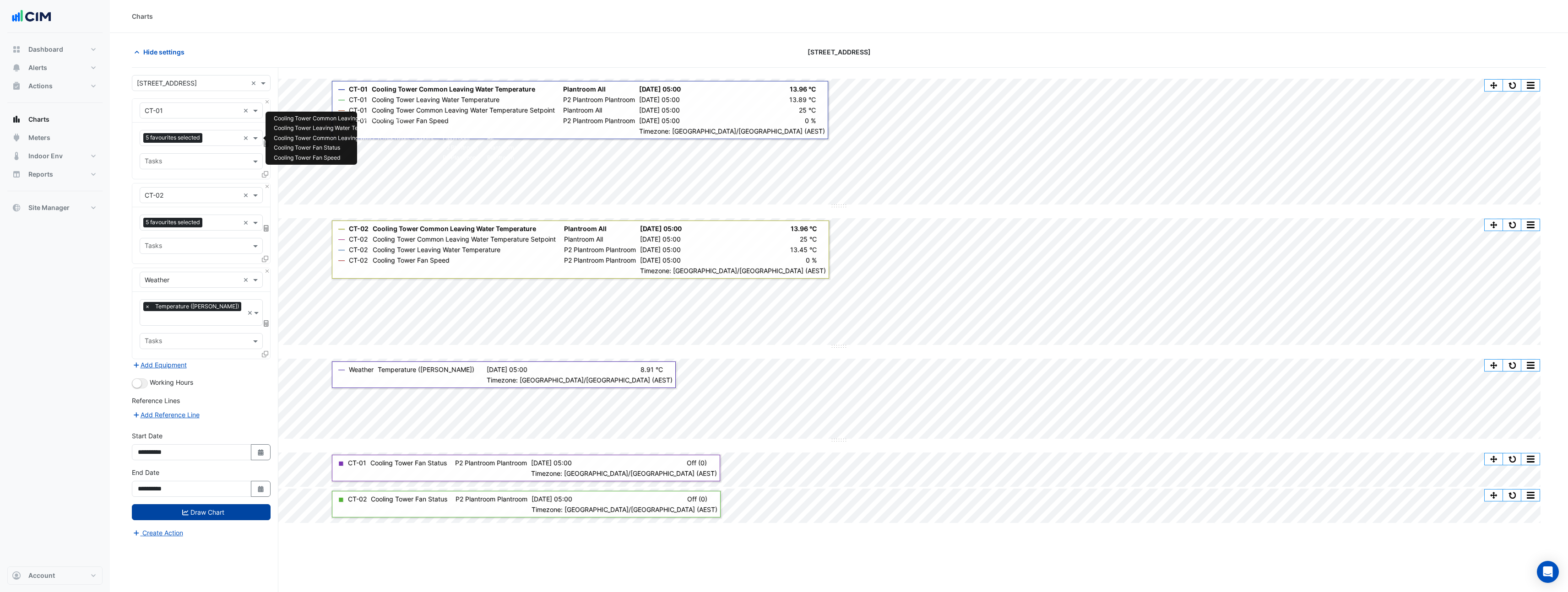
click at [226, 144] on div at bounding box center [222, 139] width 35 height 12
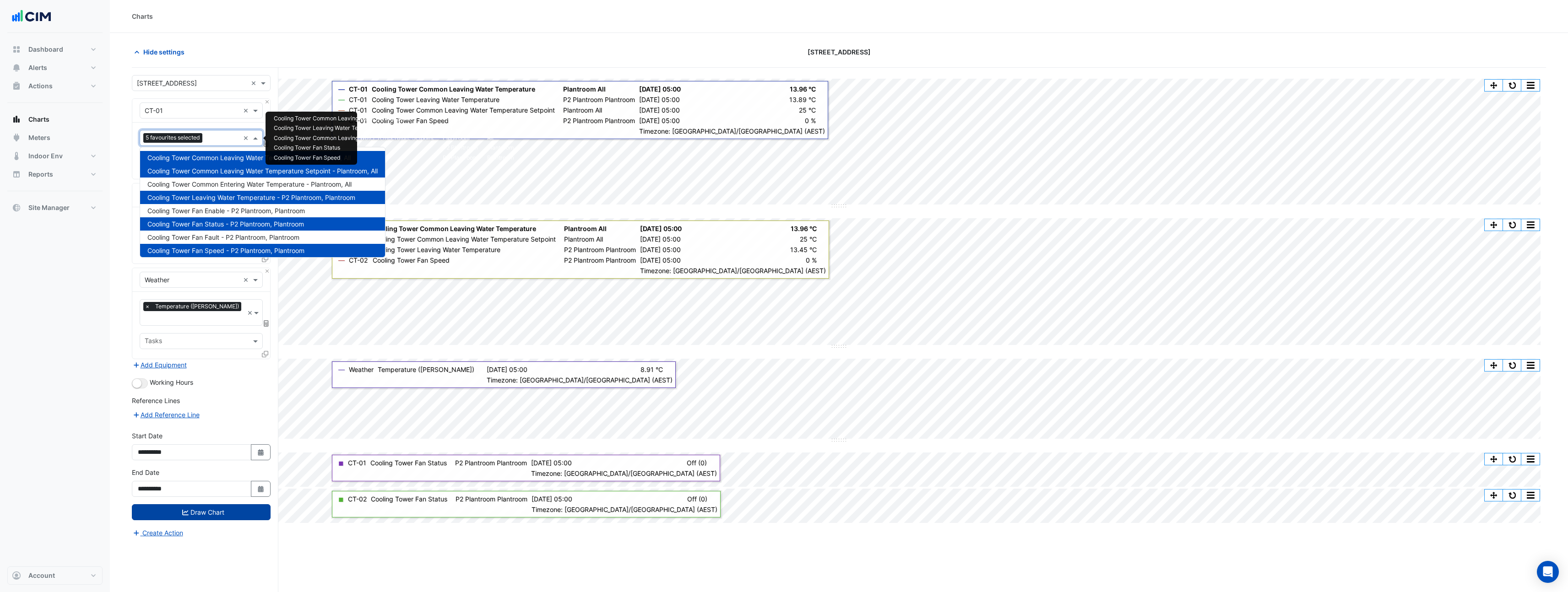
click at [327, 199] on span "Cooling Tower Leaving Water Temperature - P2 Plantroom, Plantroom" at bounding box center [251, 197] width 208 height 8
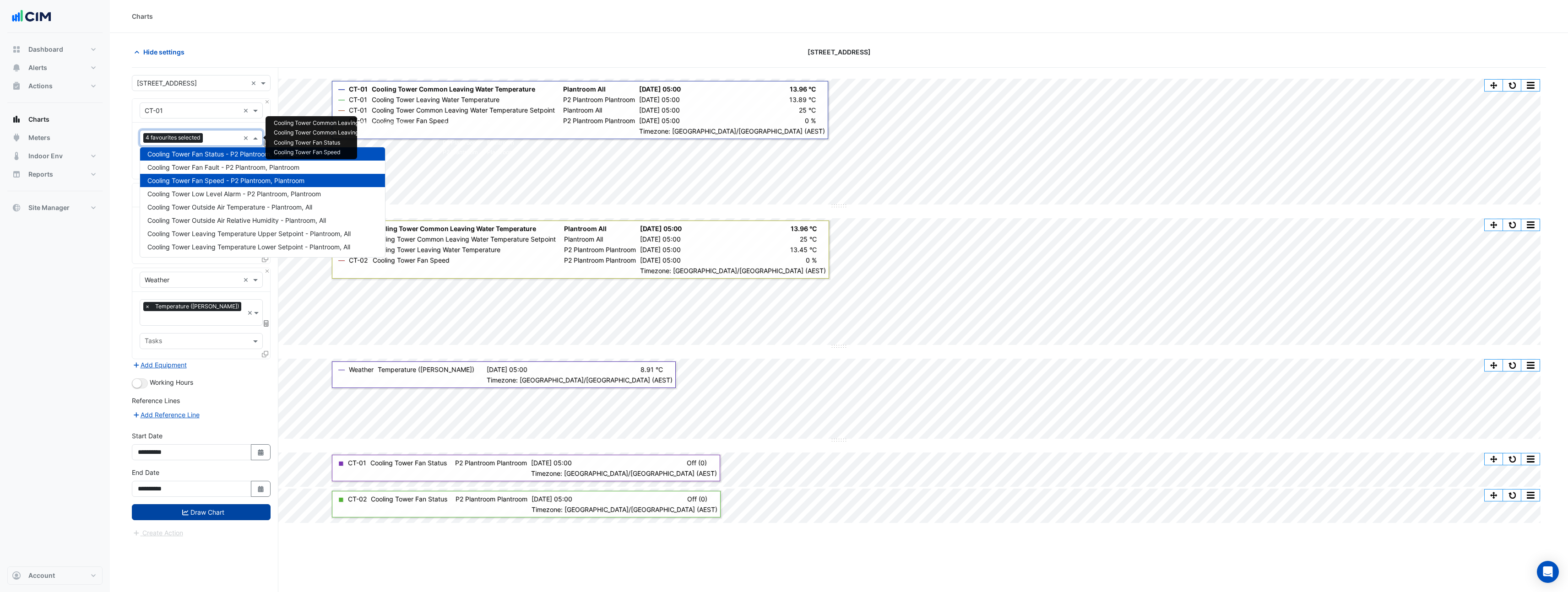
click at [222, 139] on input "text" at bounding box center [223, 139] width 33 height 10
click at [221, 139] on input "text" at bounding box center [223, 139] width 33 height 10
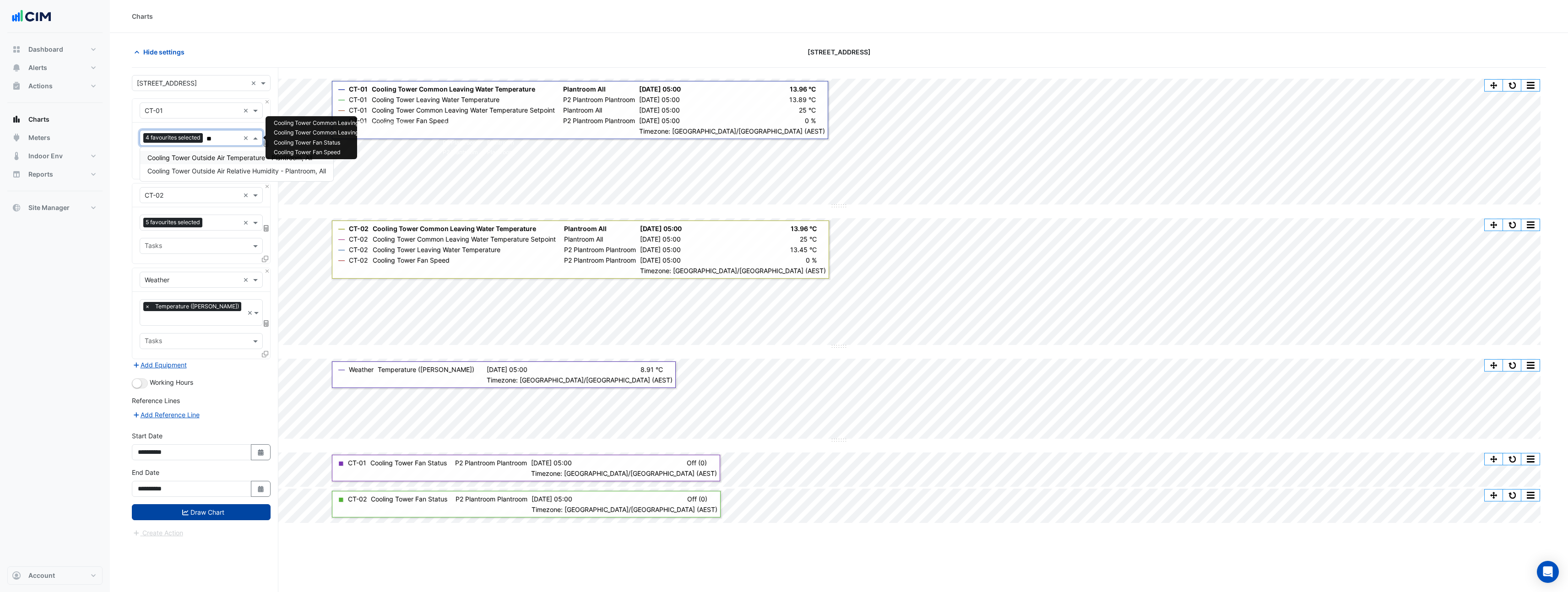
type input "*"
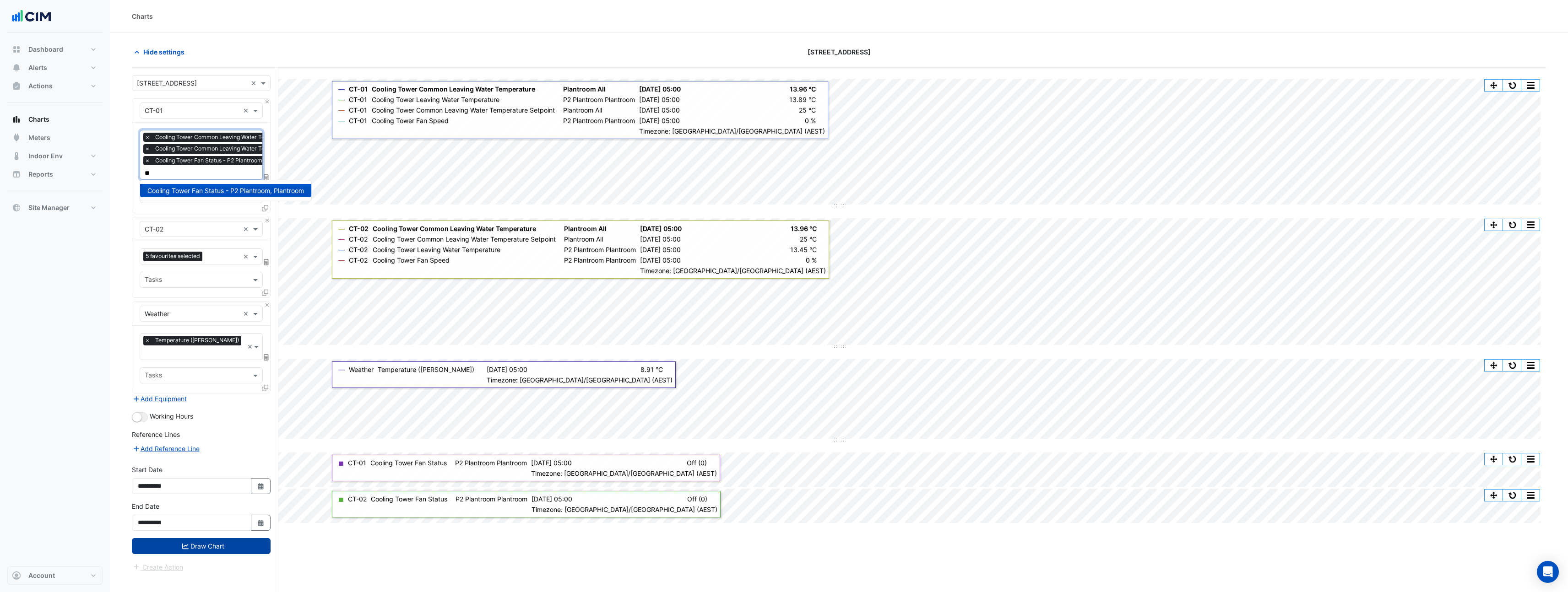
type input "*"
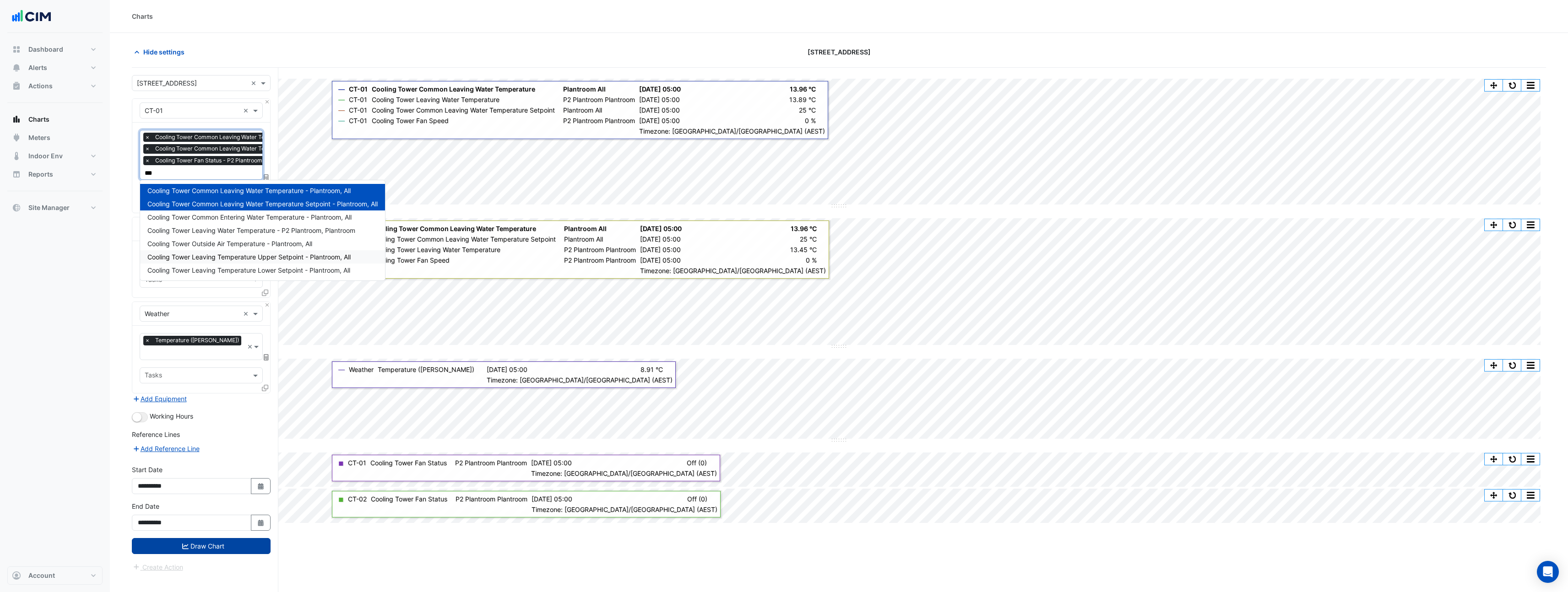
scroll to position [2, 0]
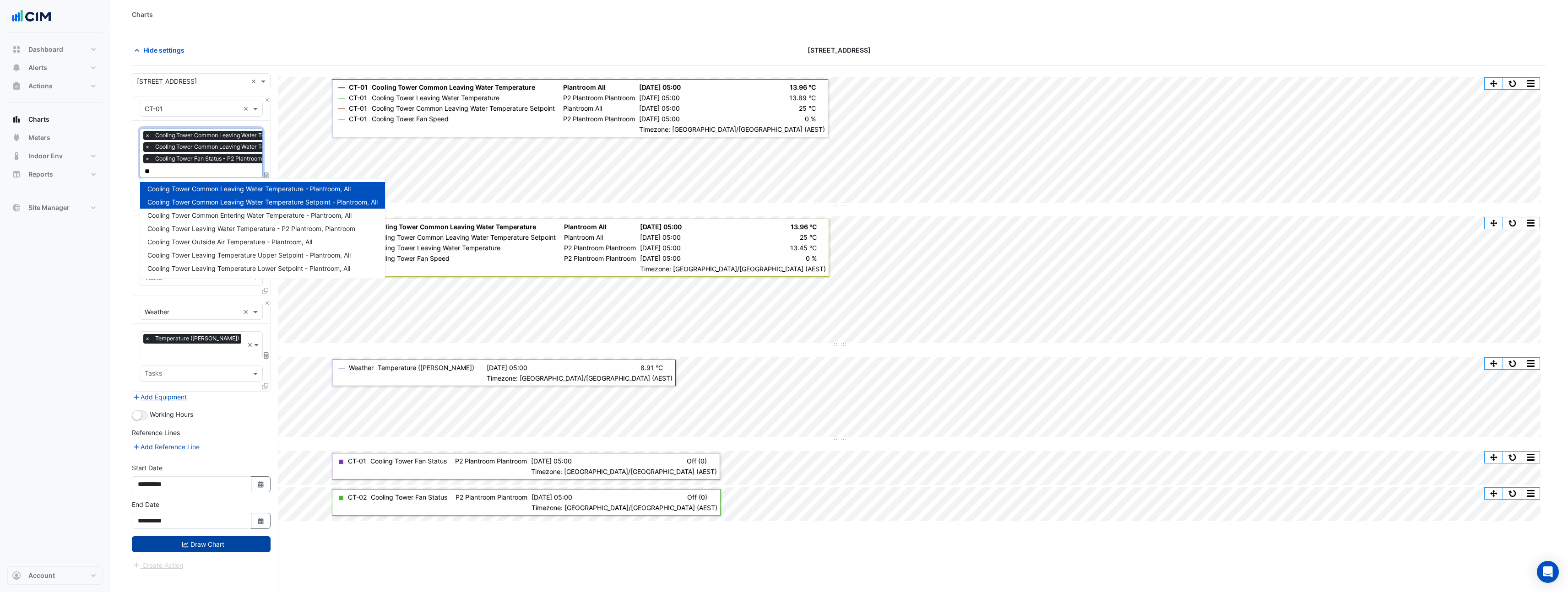
type input "*"
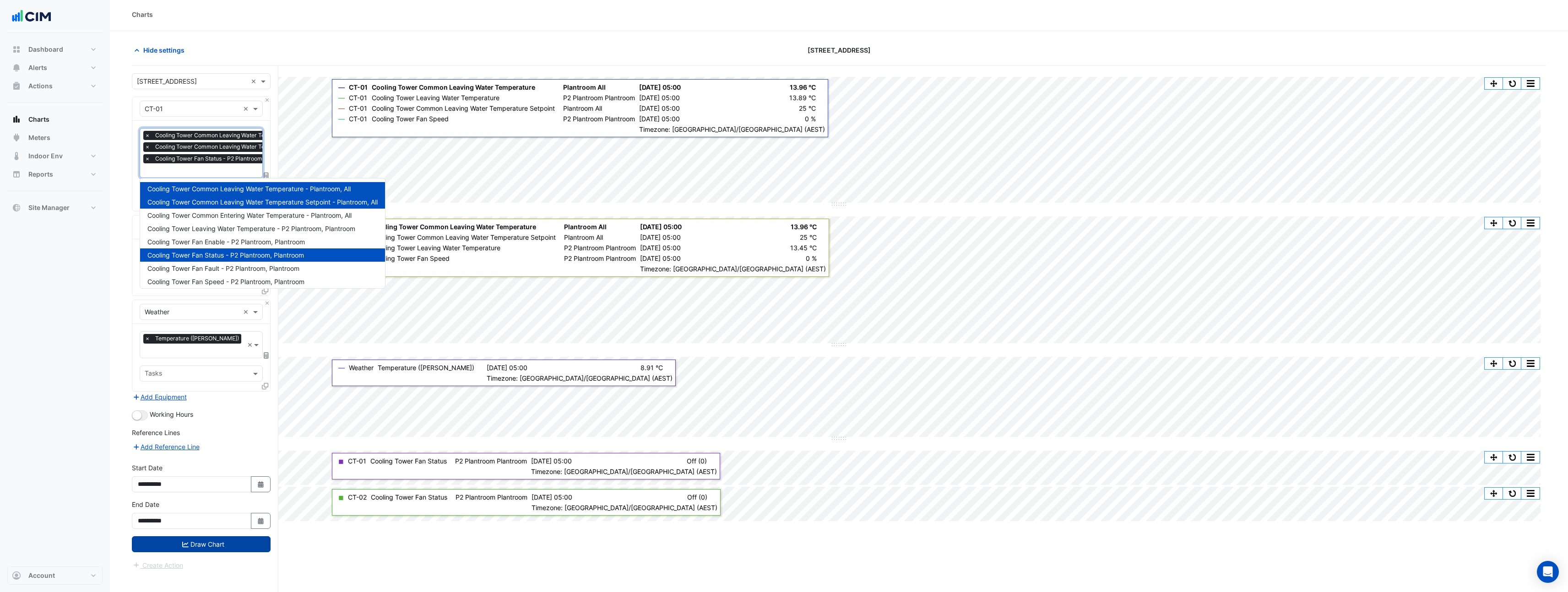
click at [96, 271] on div "Dashboard Portfolio Ratings Performance Alerts Site Rules Templates Actions Sit…" at bounding box center [55, 299] width 95 height 533
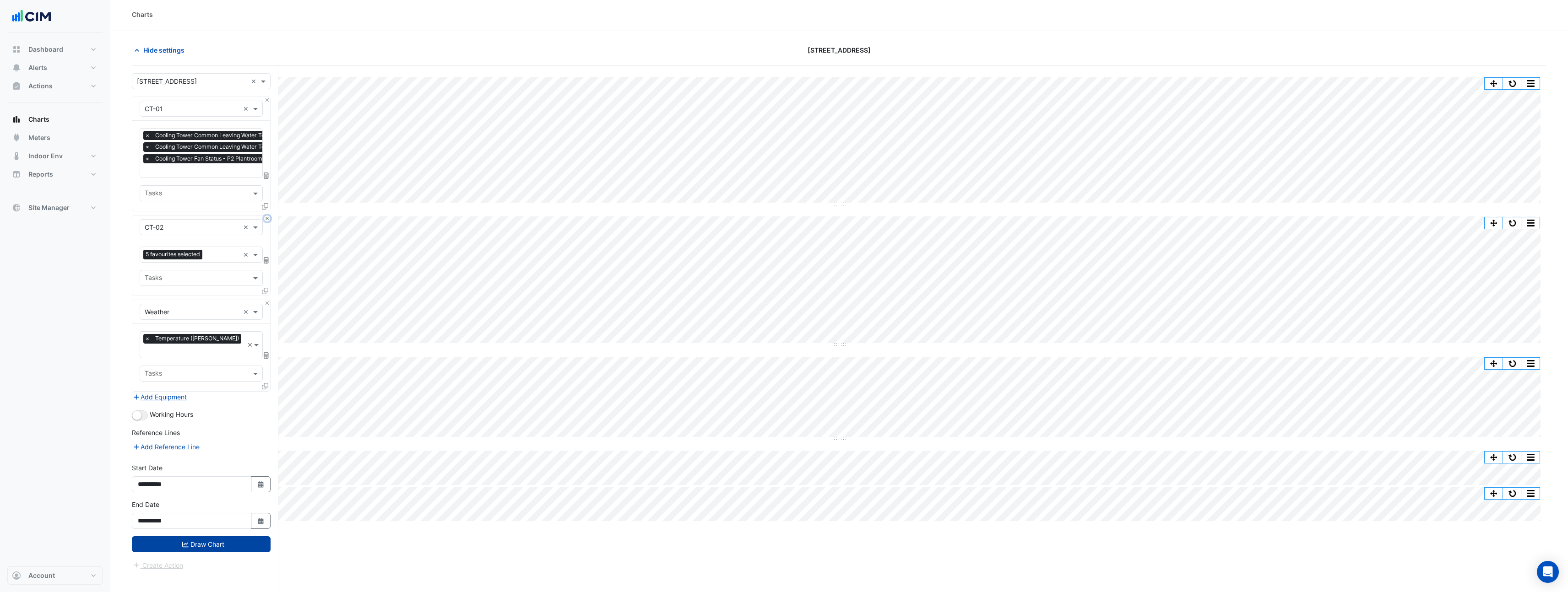
click at [266, 218] on button "Close" at bounding box center [267, 219] width 6 height 6
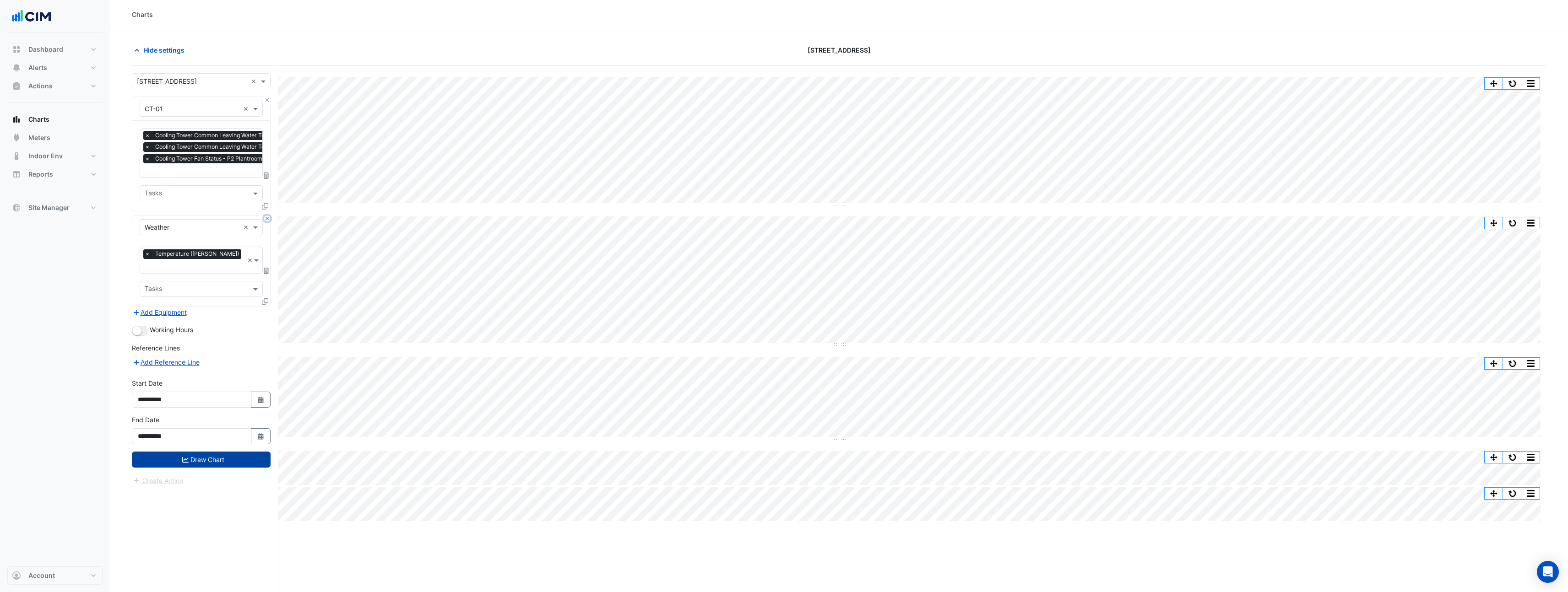
click at [265, 217] on button "Close" at bounding box center [267, 219] width 6 height 6
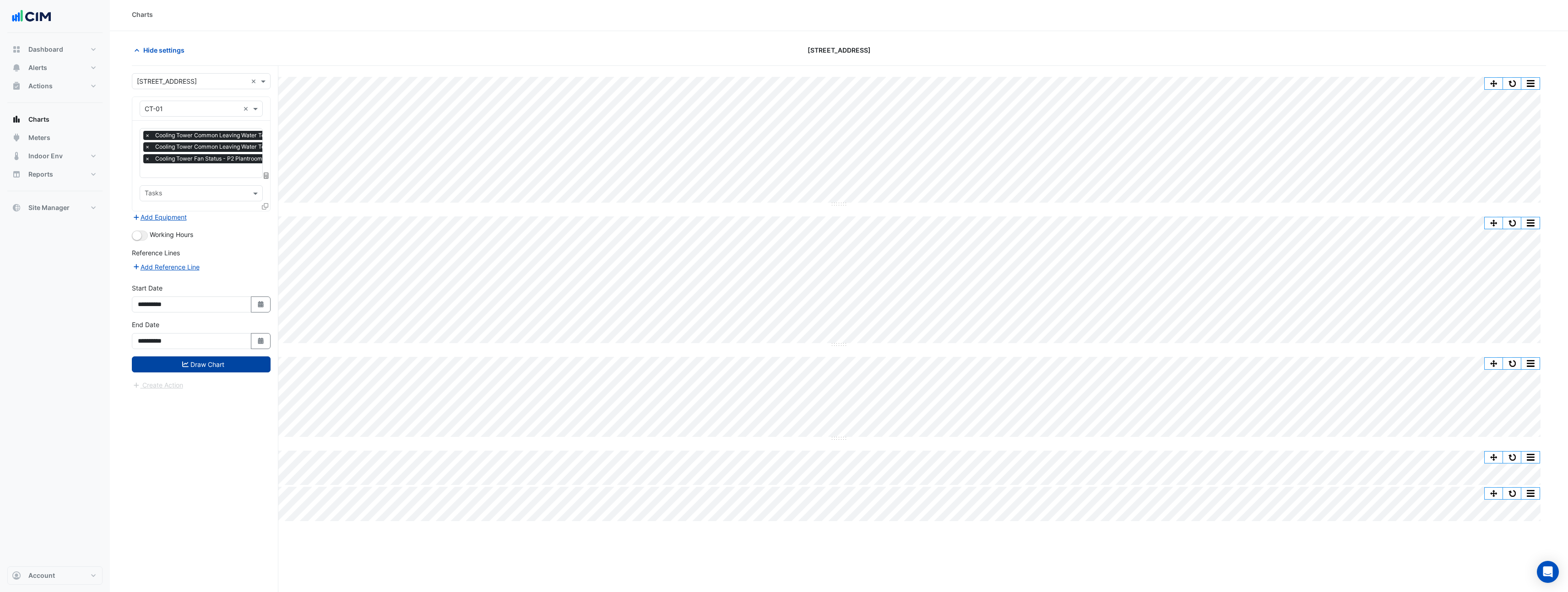
click at [265, 206] on icon at bounding box center [265, 206] width 6 height 6
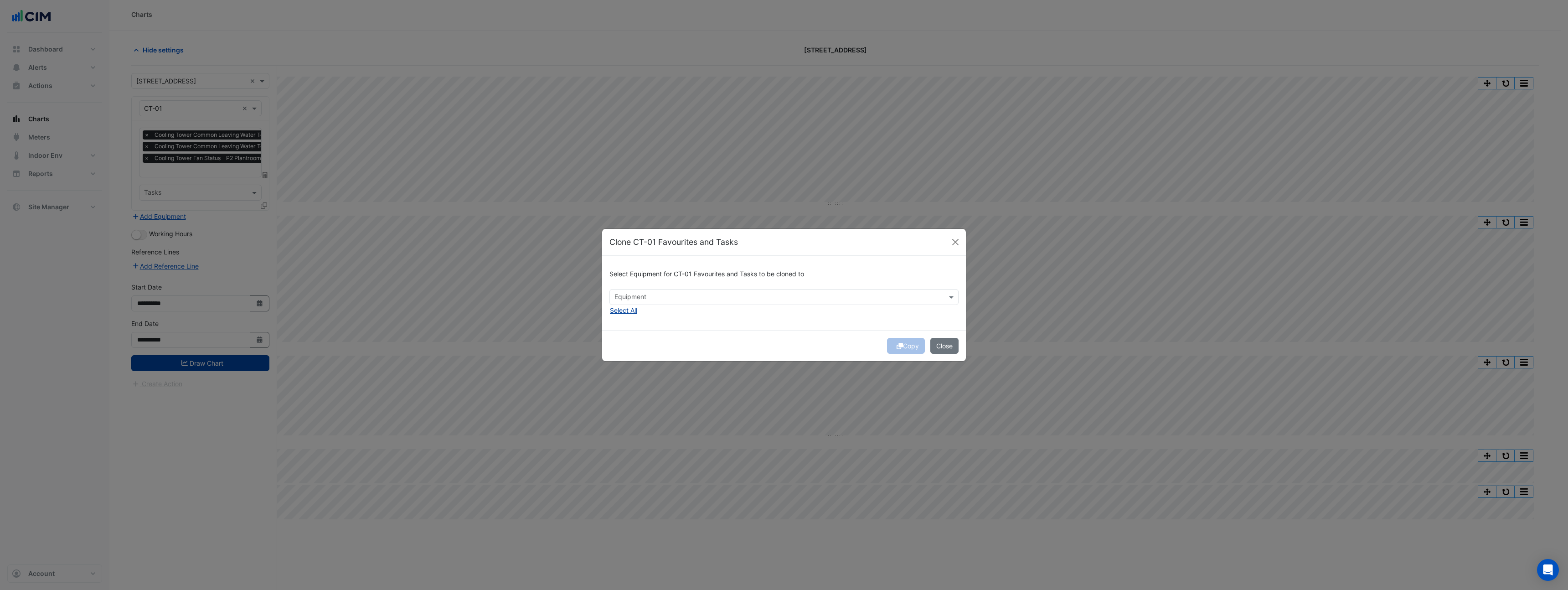
click at [620, 309] on button "Select All" at bounding box center [623, 310] width 28 height 10
click at [908, 349] on button "Copy" at bounding box center [906, 346] width 38 height 16
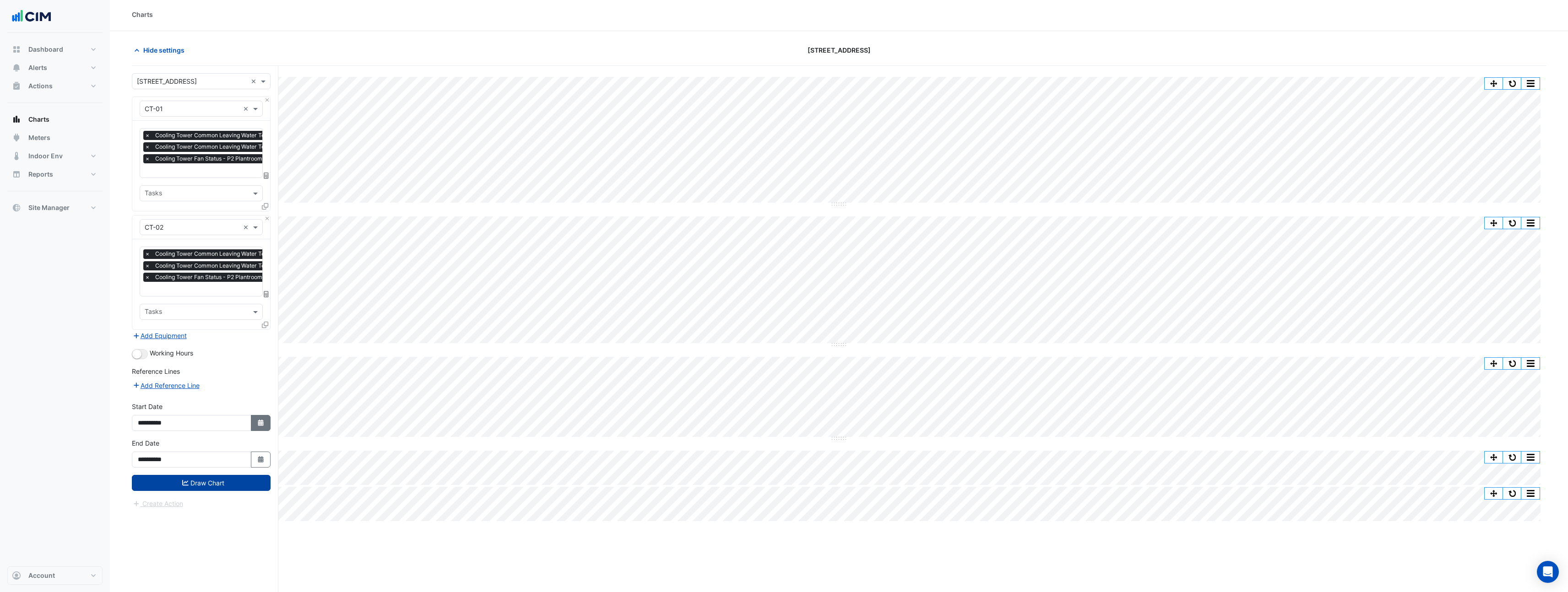
click at [259, 420] on icon "button" at bounding box center [260, 423] width 6 height 6
select select "*"
select select "****"
click at [147, 298] on span "Previous month" at bounding box center [147, 299] width 7 height 7
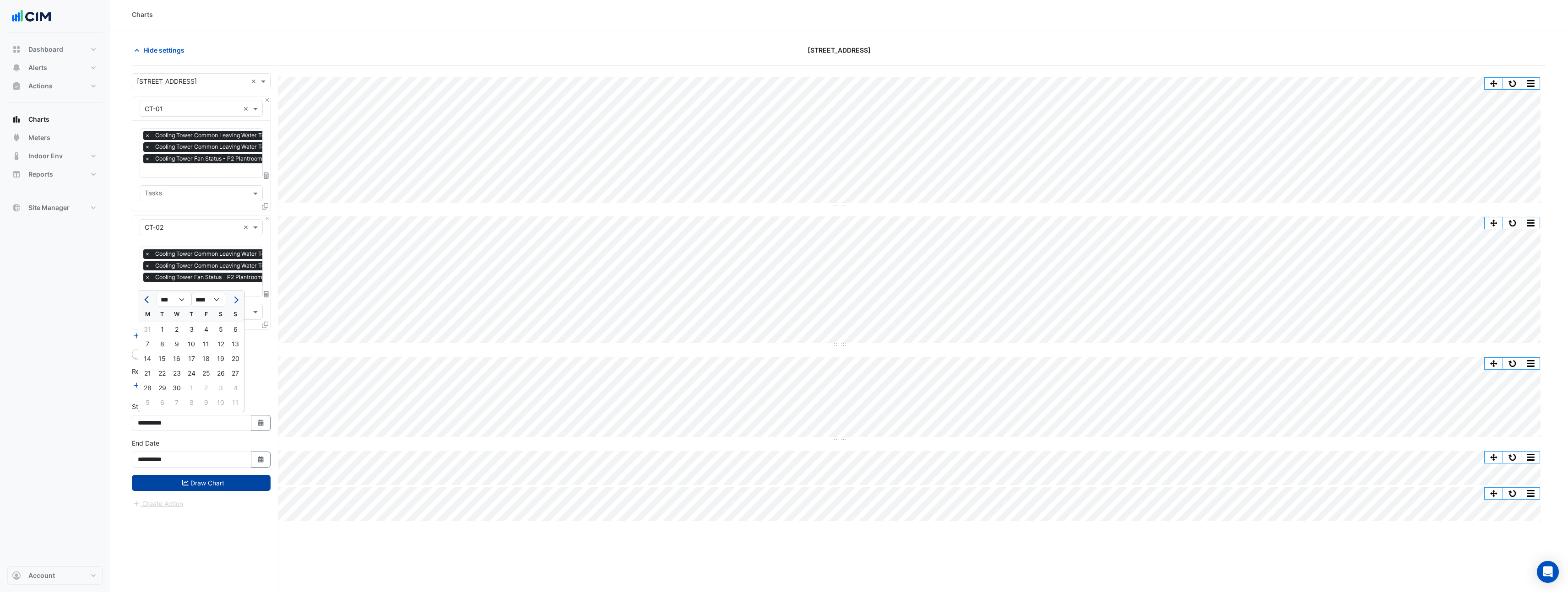
click at [147, 298] on span "Previous month" at bounding box center [147, 299] width 7 height 7
select select "**"
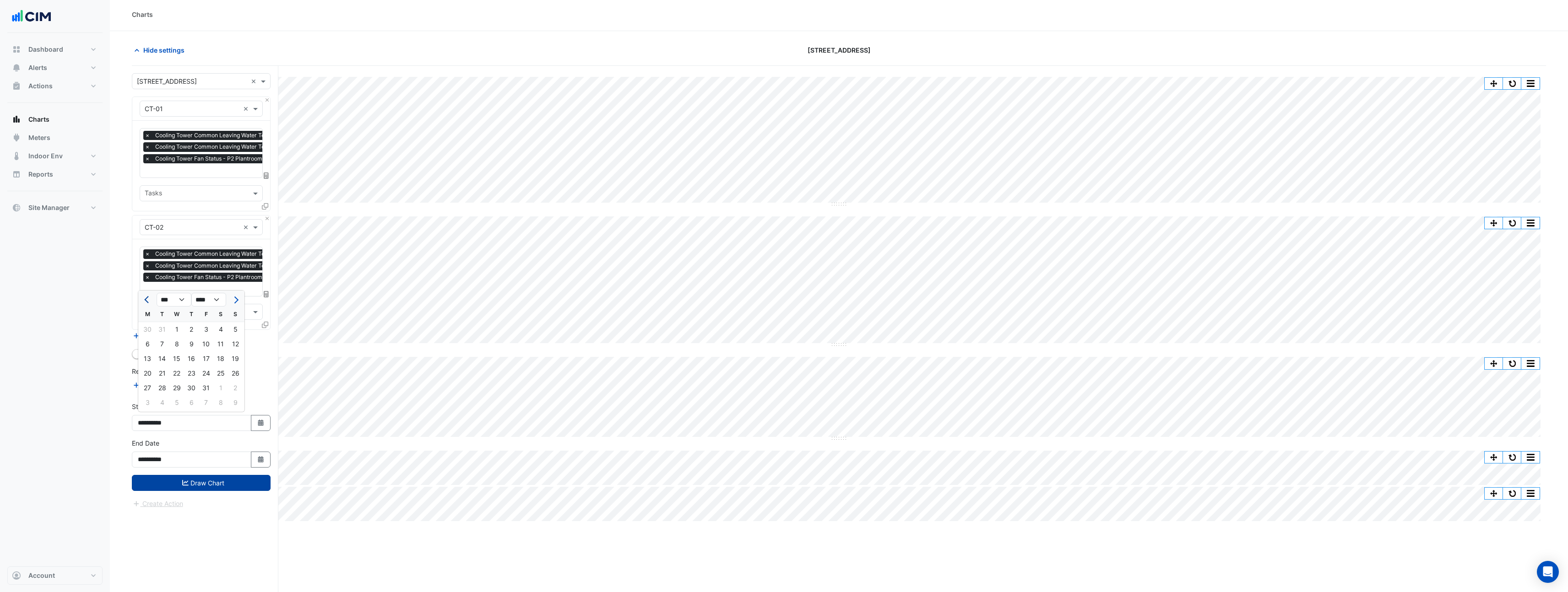
select select "****"
click at [147, 298] on span "Previous month" at bounding box center [147, 299] width 7 height 7
select select "*"
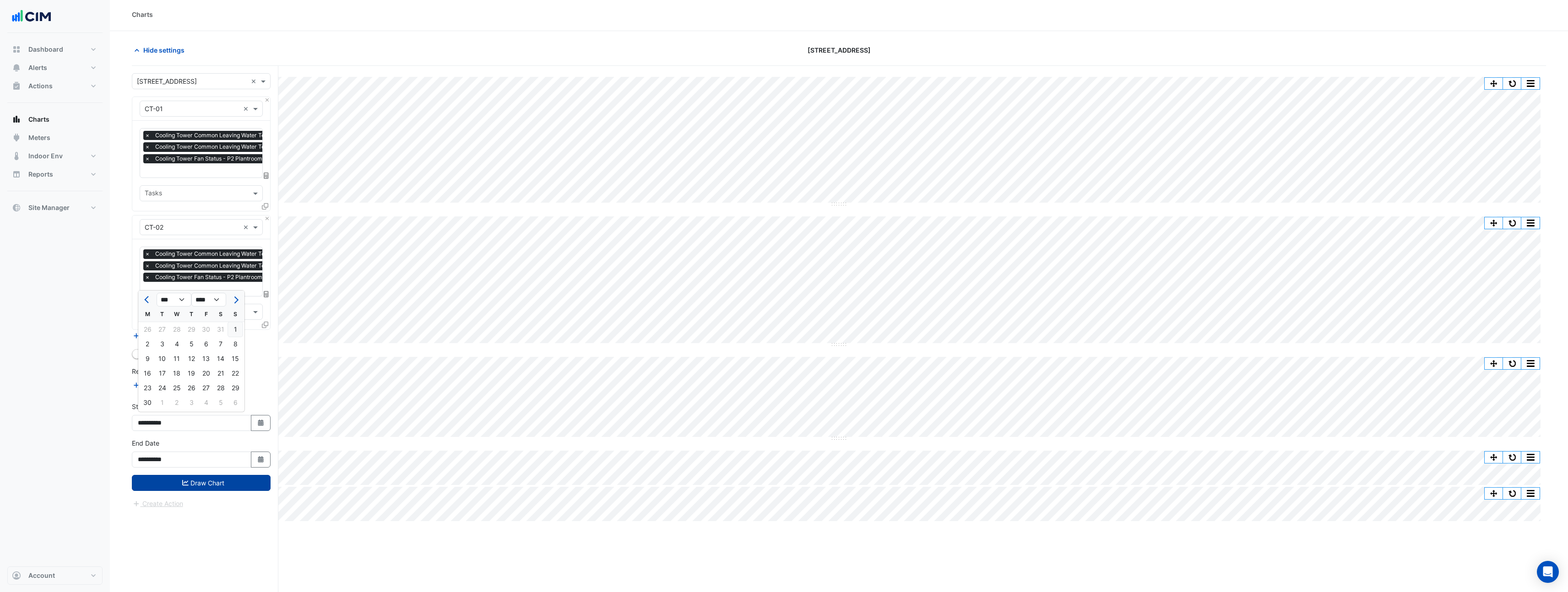
click at [235, 329] on div "1" at bounding box center [235, 329] width 15 height 15
type input "**********"
click at [270, 461] on div "**********" at bounding box center [201, 456] width 150 height 37
click at [267, 460] on button "Select Date" at bounding box center [260, 459] width 20 height 16
select select "*"
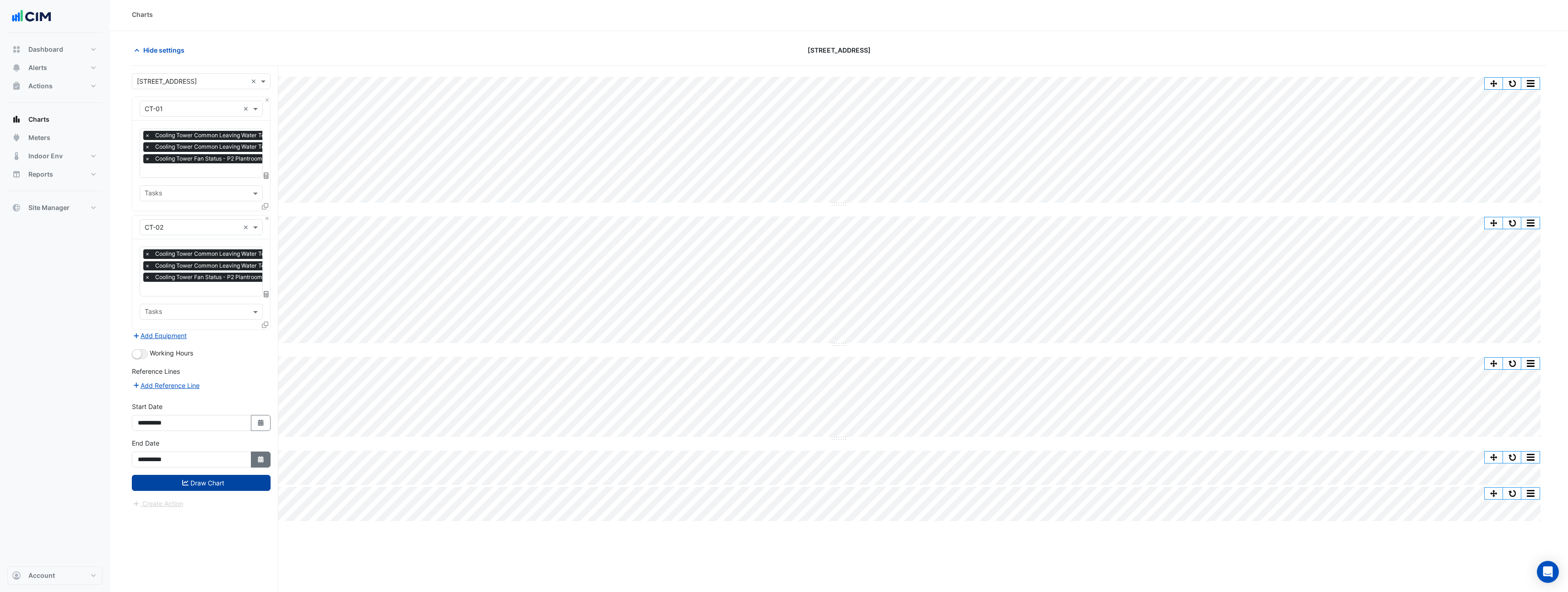
select select "****"
click at [145, 335] on span "Previous month" at bounding box center [147, 336] width 7 height 7
select select "*"
click at [238, 424] on div "31" at bounding box center [235, 425] width 15 height 15
type input "**********"
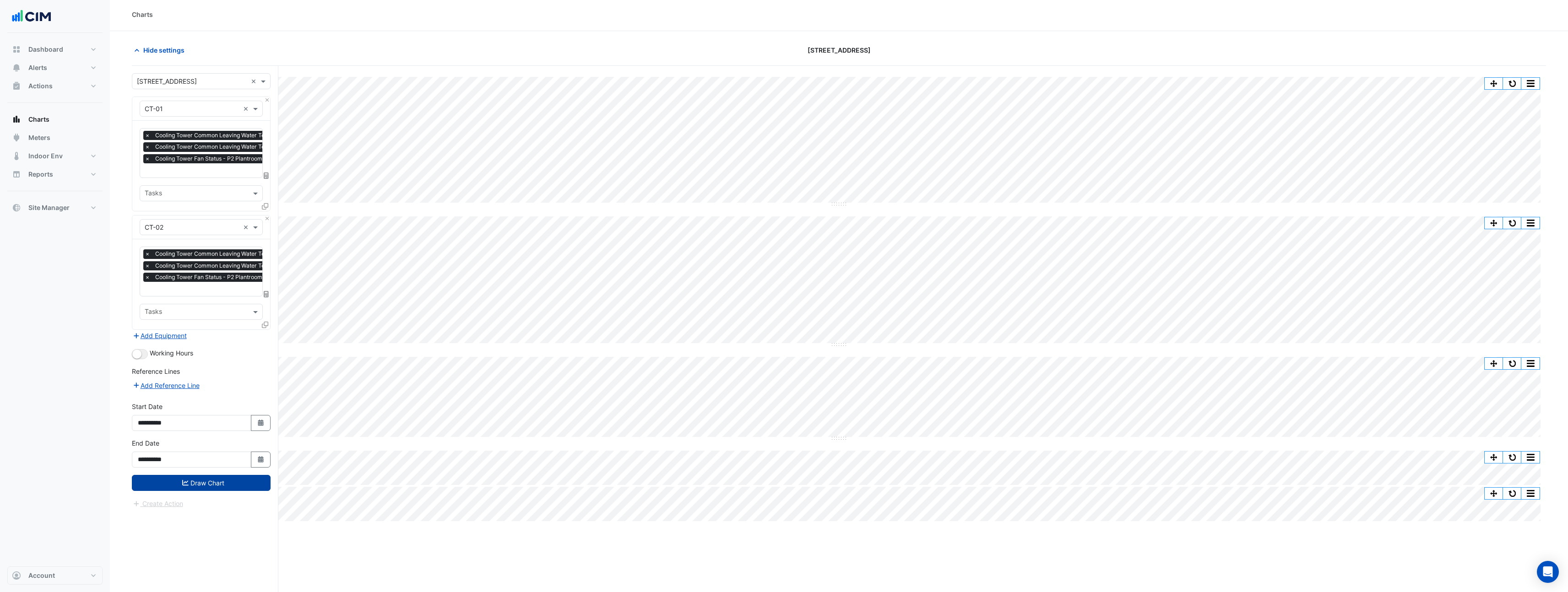
click at [219, 481] on button "Draw Chart" at bounding box center [201, 483] width 139 height 16
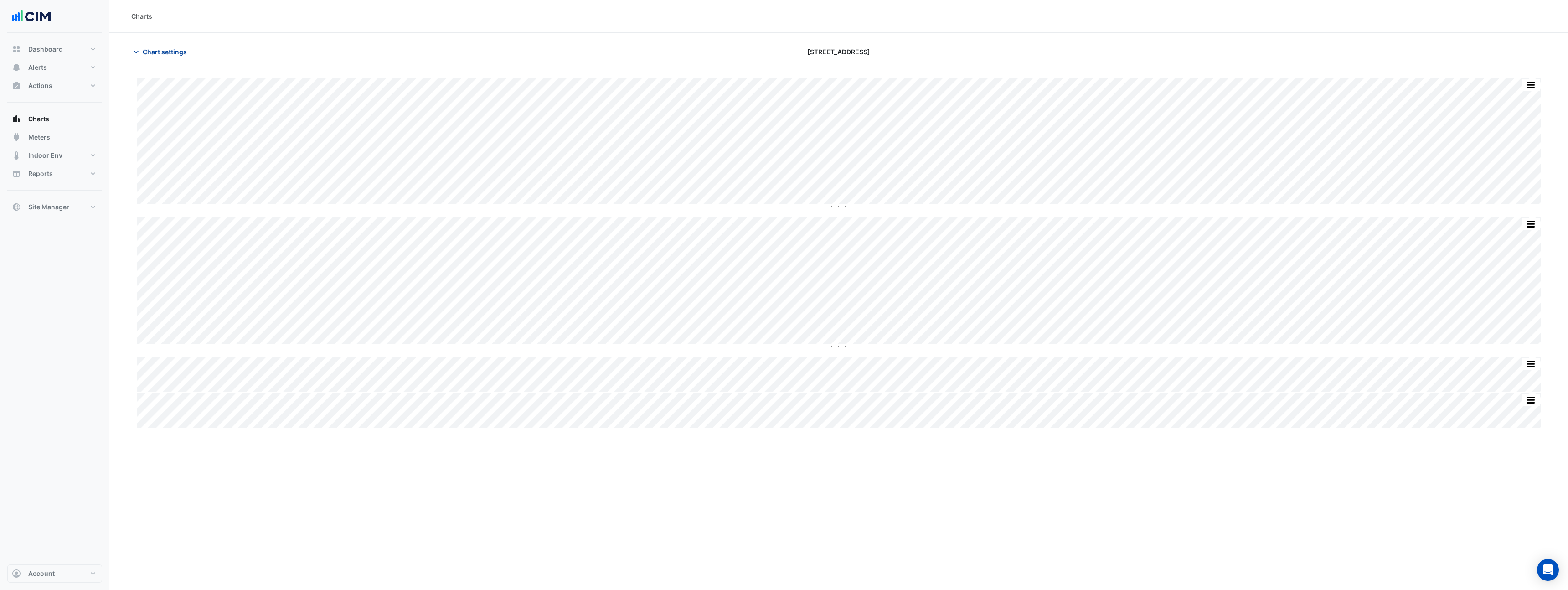
click at [181, 49] on span "Chart settings" at bounding box center [164, 52] width 44 height 10
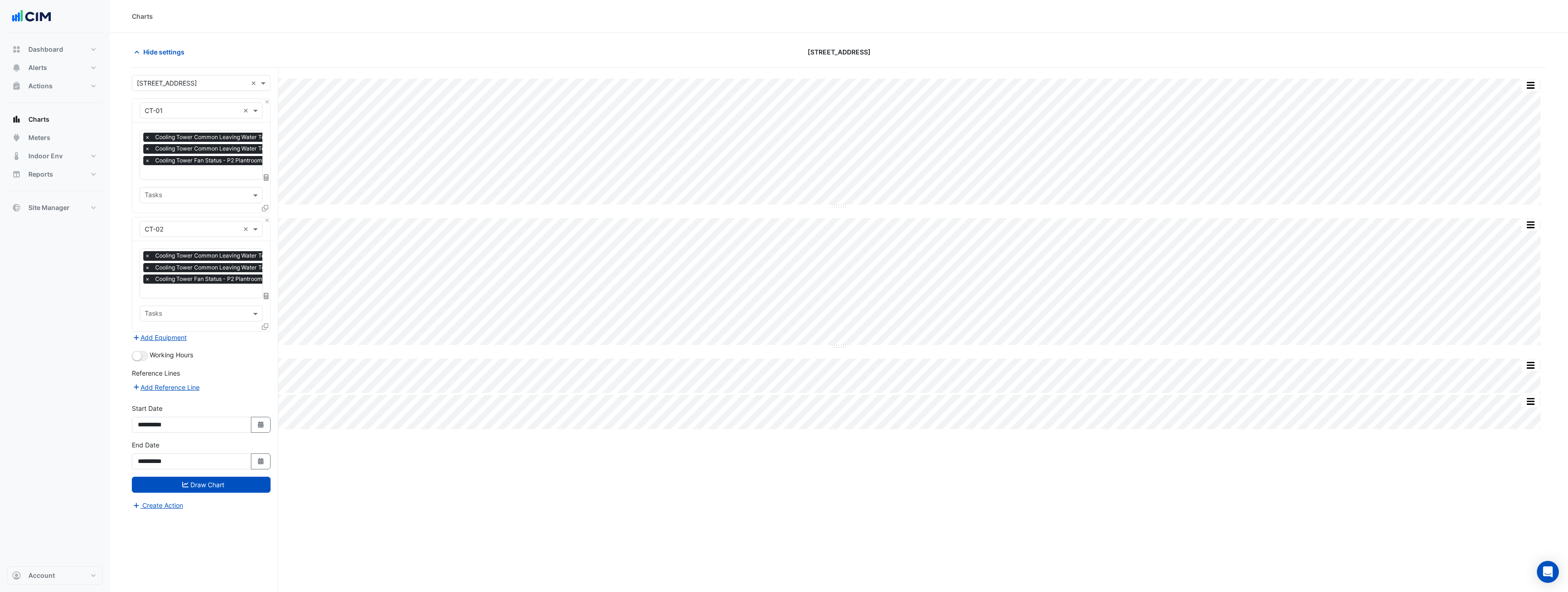
scroll to position [0, 4]
click at [234, 174] on input "text" at bounding box center [248, 174] width 216 height 10
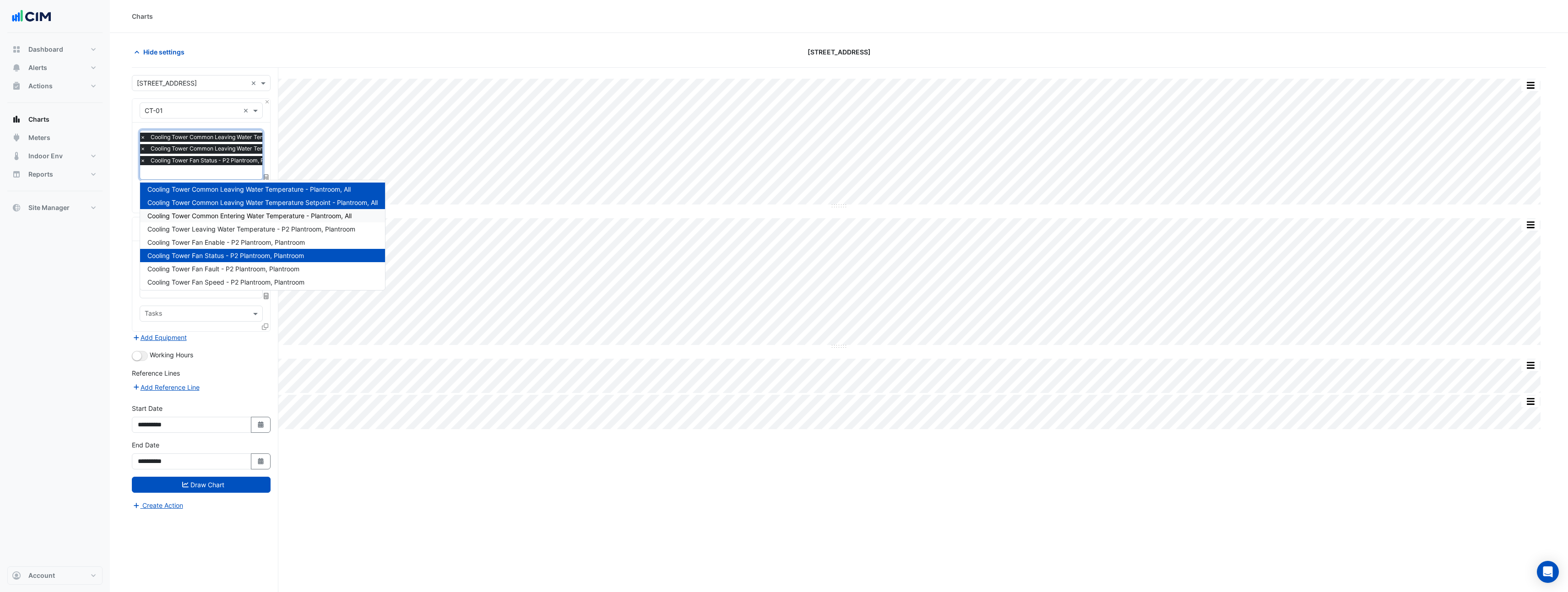
scroll to position [0, 0]
click at [262, 422] on icon "button" at bounding box center [260, 425] width 6 height 6
select select "*"
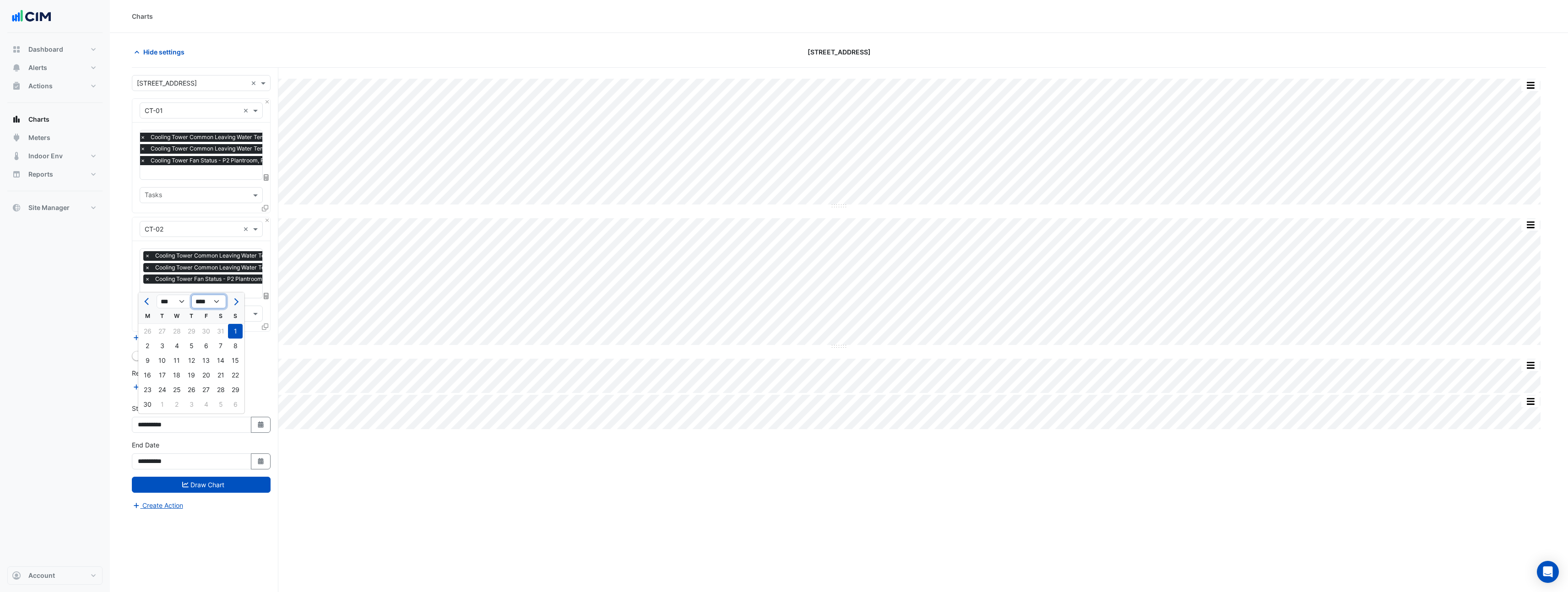
click at [216, 304] on select "**** **** **** **** **** **** **** **** **** **** **** ****" at bounding box center [208, 301] width 35 height 13
select select "****"
click at [191, 294] on select "**** **** **** **** **** **** **** **** **** **** **** ****" at bounding box center [208, 301] width 35 height 13
select select "*"
click at [204, 330] on div "1" at bounding box center [206, 331] width 15 height 15
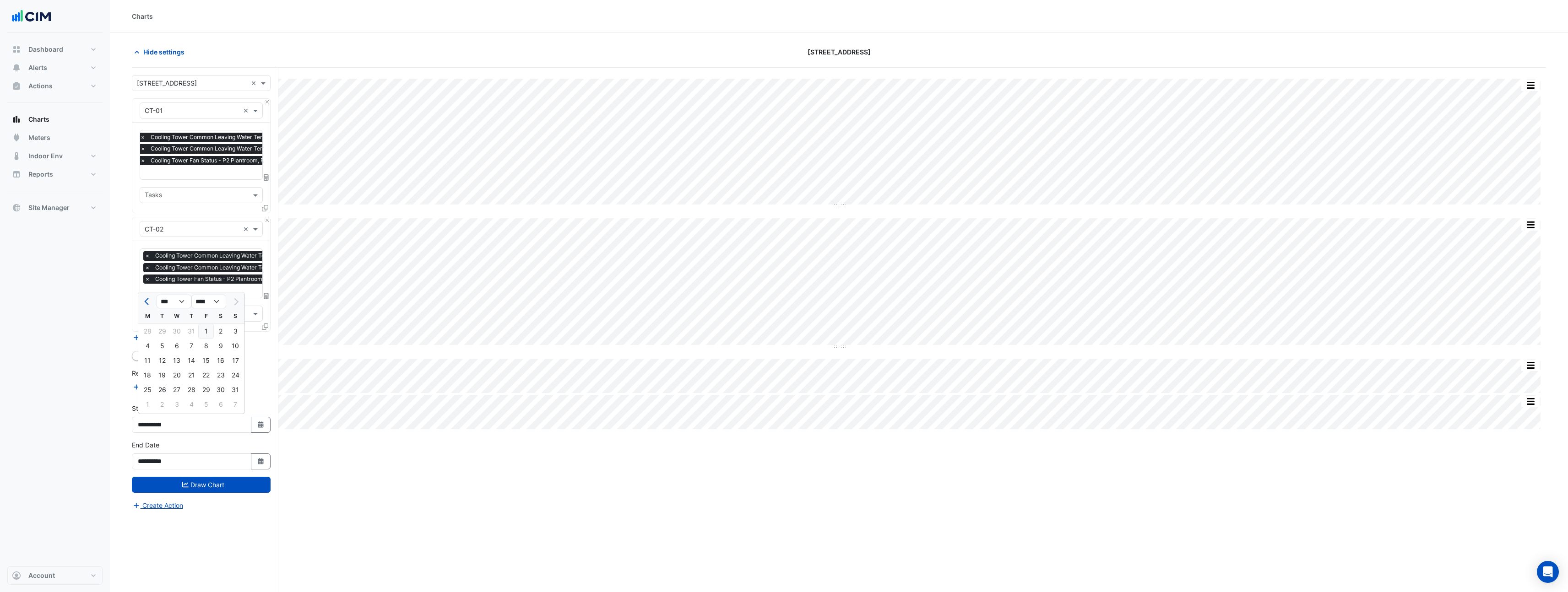
type input "**********"
click at [235, 172] on input "text" at bounding box center [248, 174] width 216 height 10
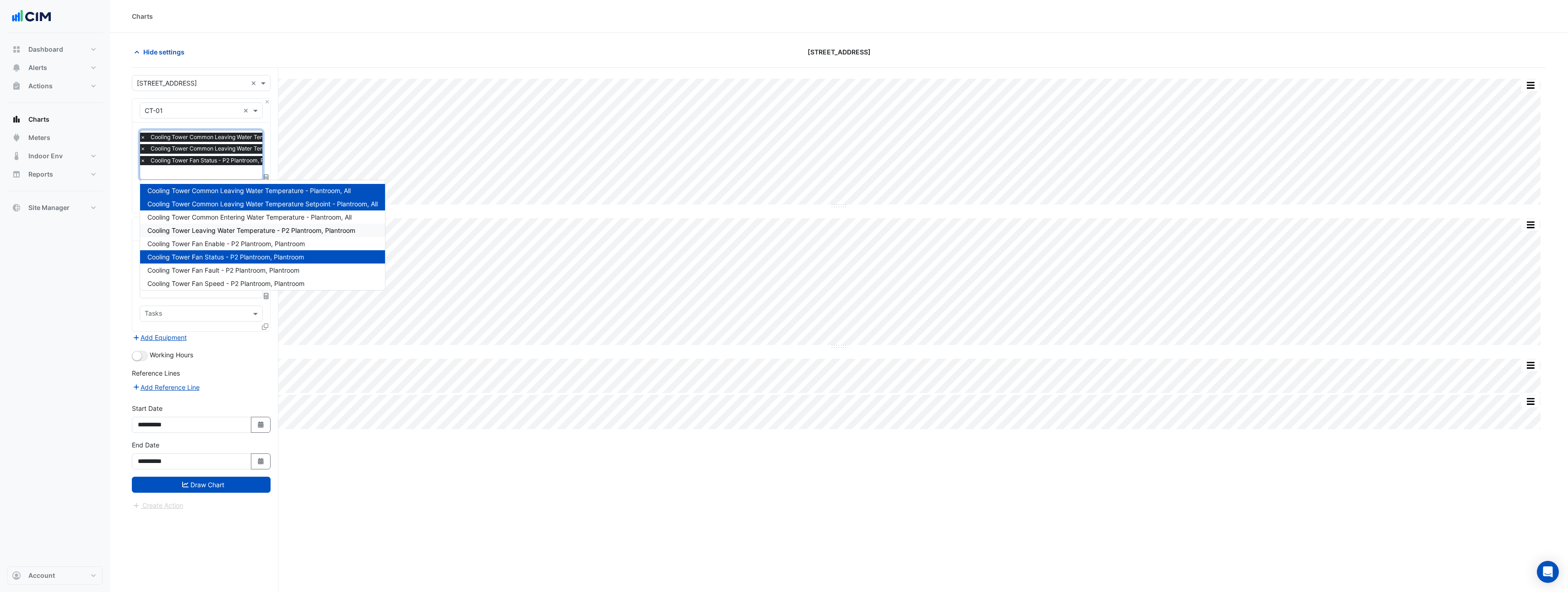
click at [236, 233] on span "Cooling Tower Leaving Water Temperature - P2 Plantroom, Plantroom" at bounding box center [251, 230] width 208 height 8
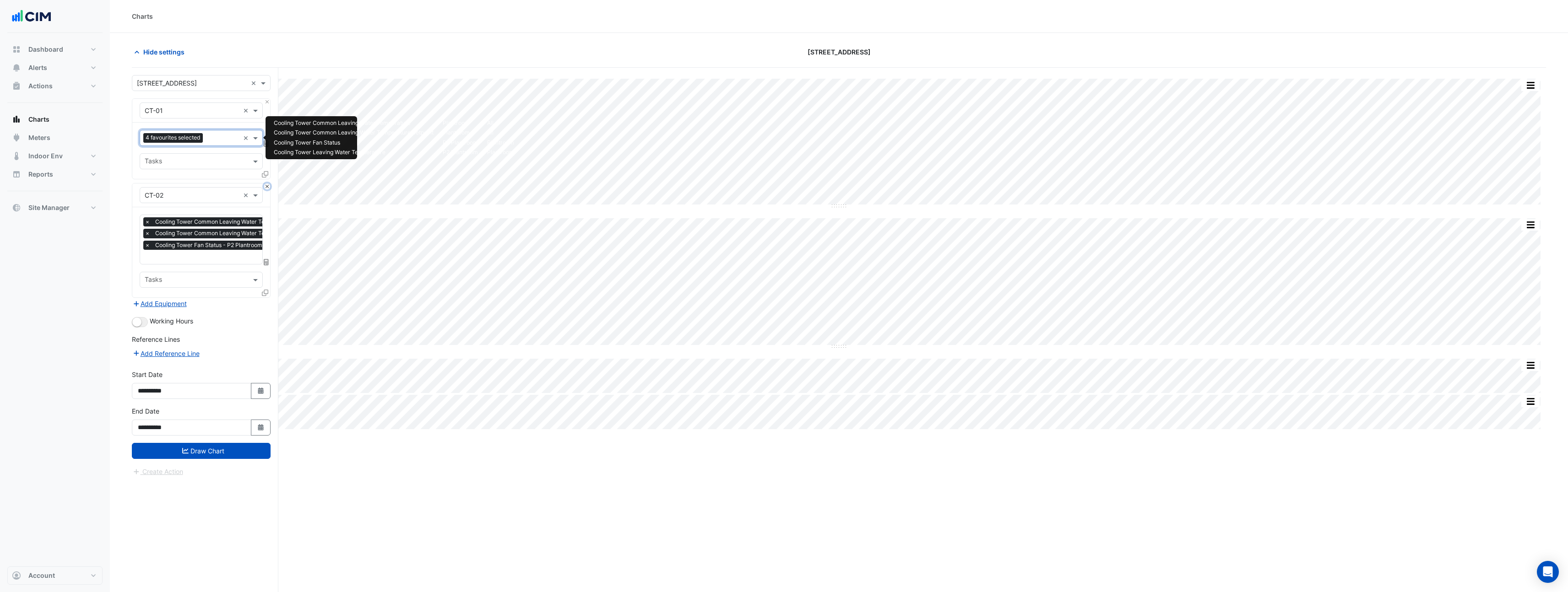
click at [268, 185] on button "Close" at bounding box center [267, 186] width 6 height 6
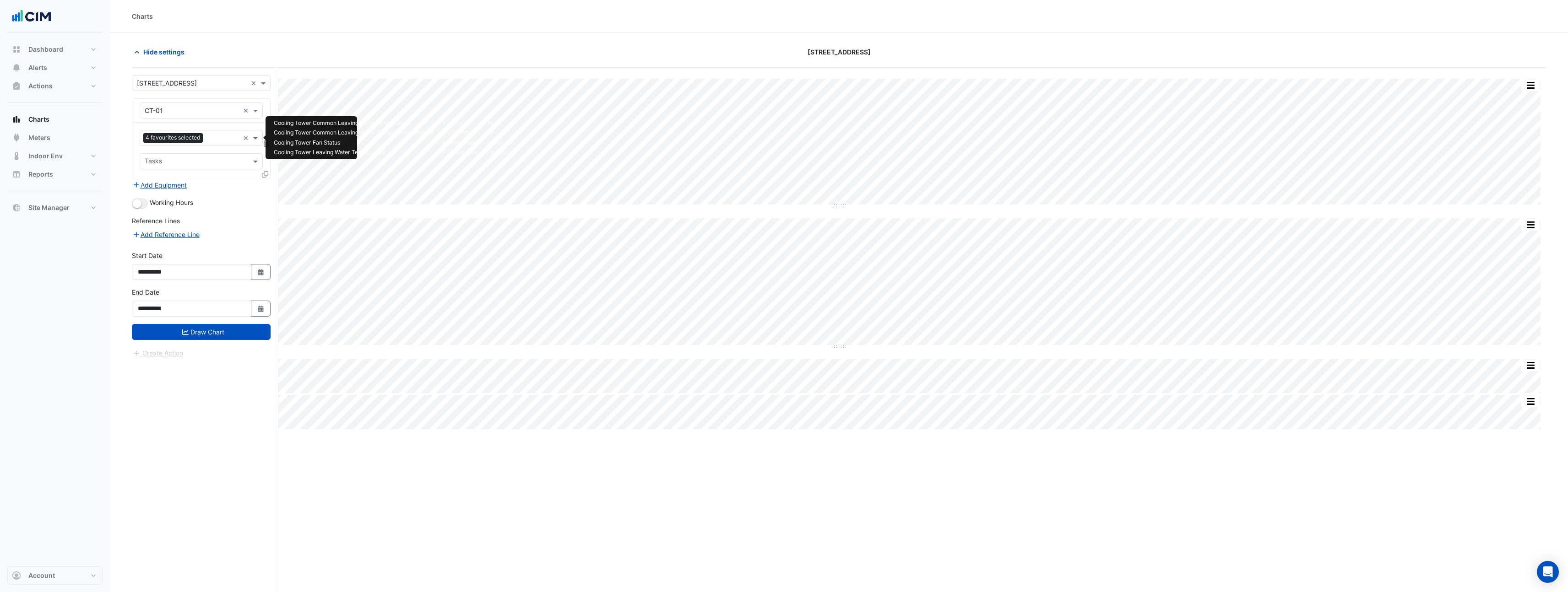
click at [232, 136] on input "text" at bounding box center [223, 139] width 33 height 10
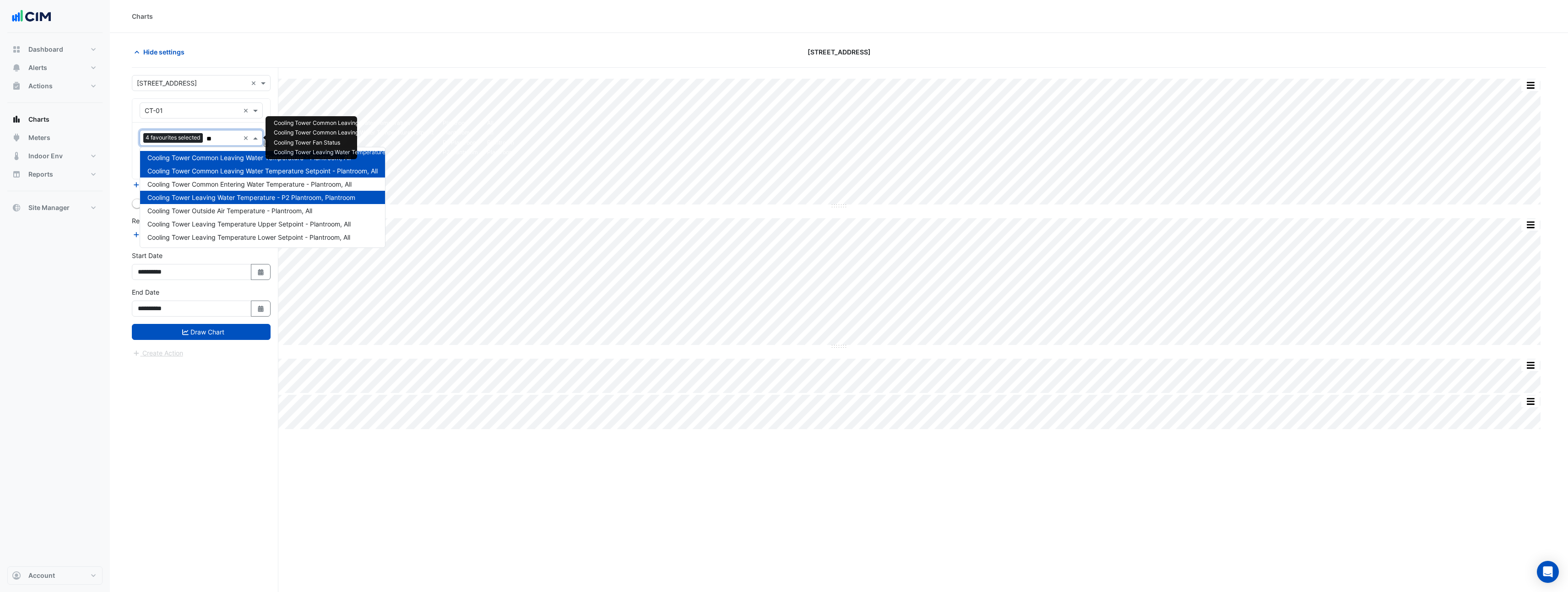
type input "*"
type input "*******"
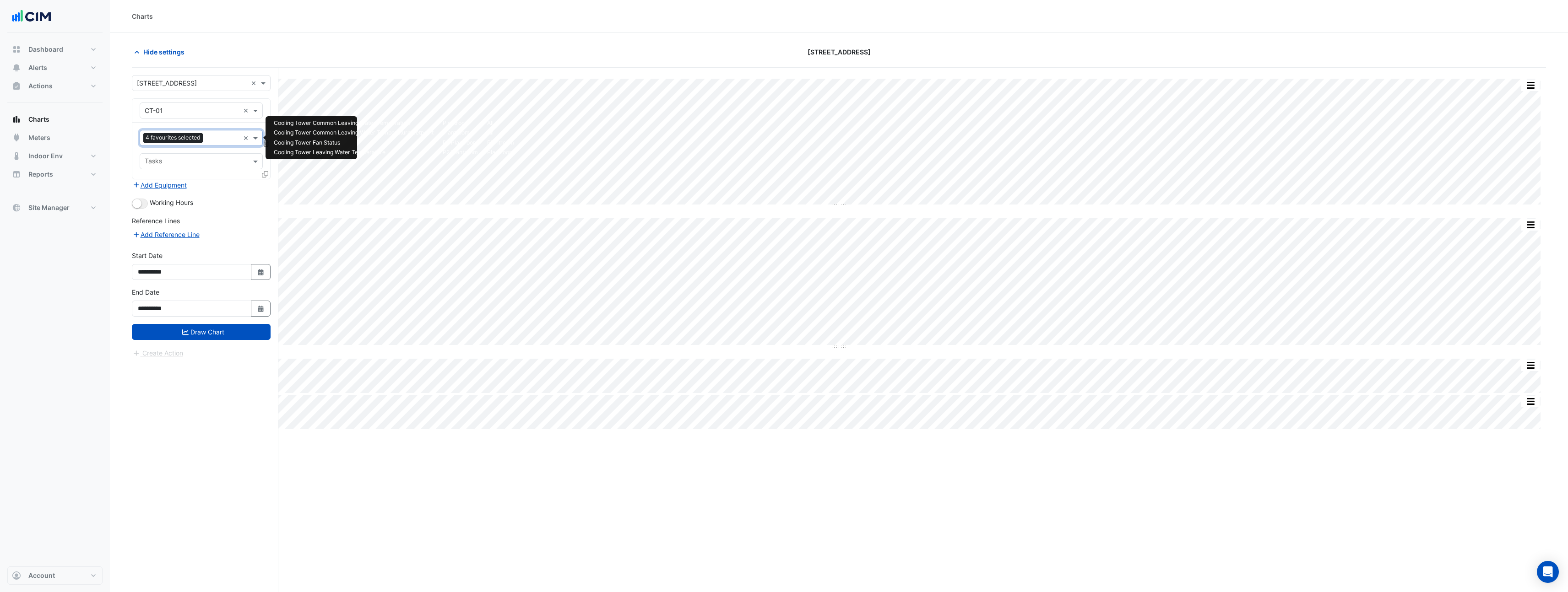
click at [224, 136] on input "text" at bounding box center [223, 139] width 33 height 10
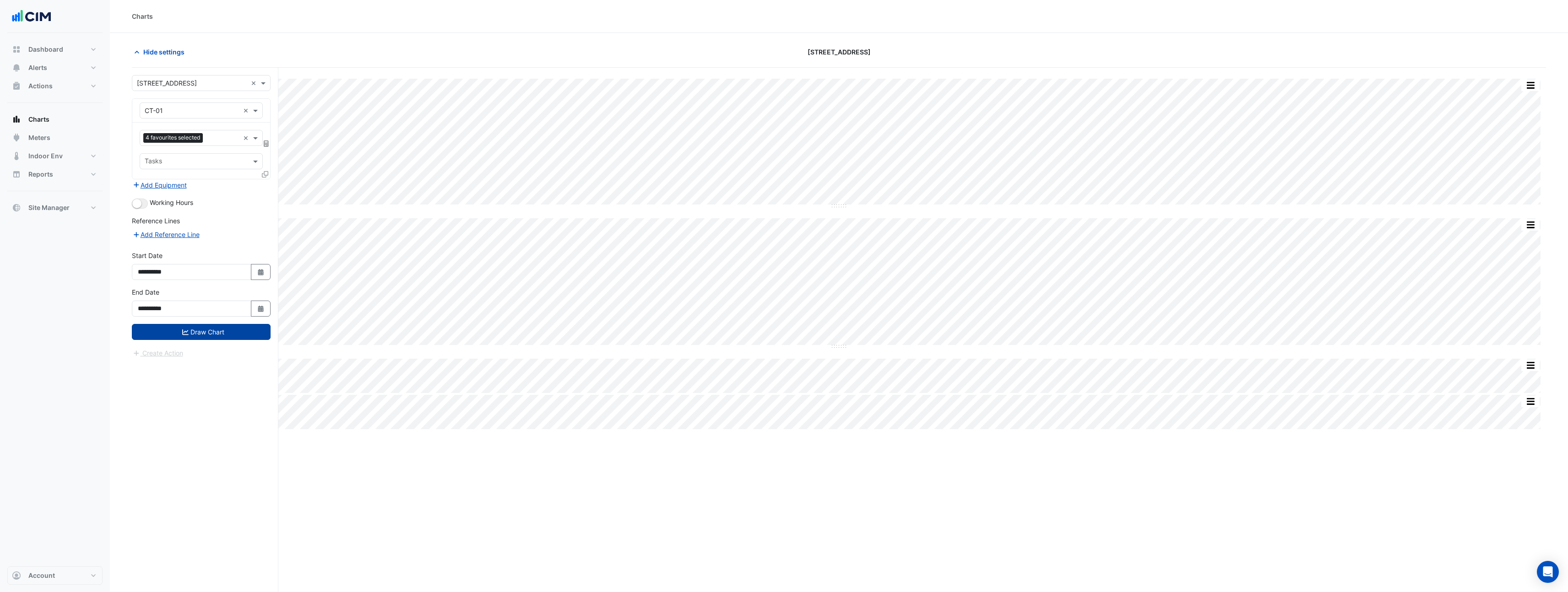
click at [207, 332] on button "Draw Chart" at bounding box center [201, 332] width 139 height 16
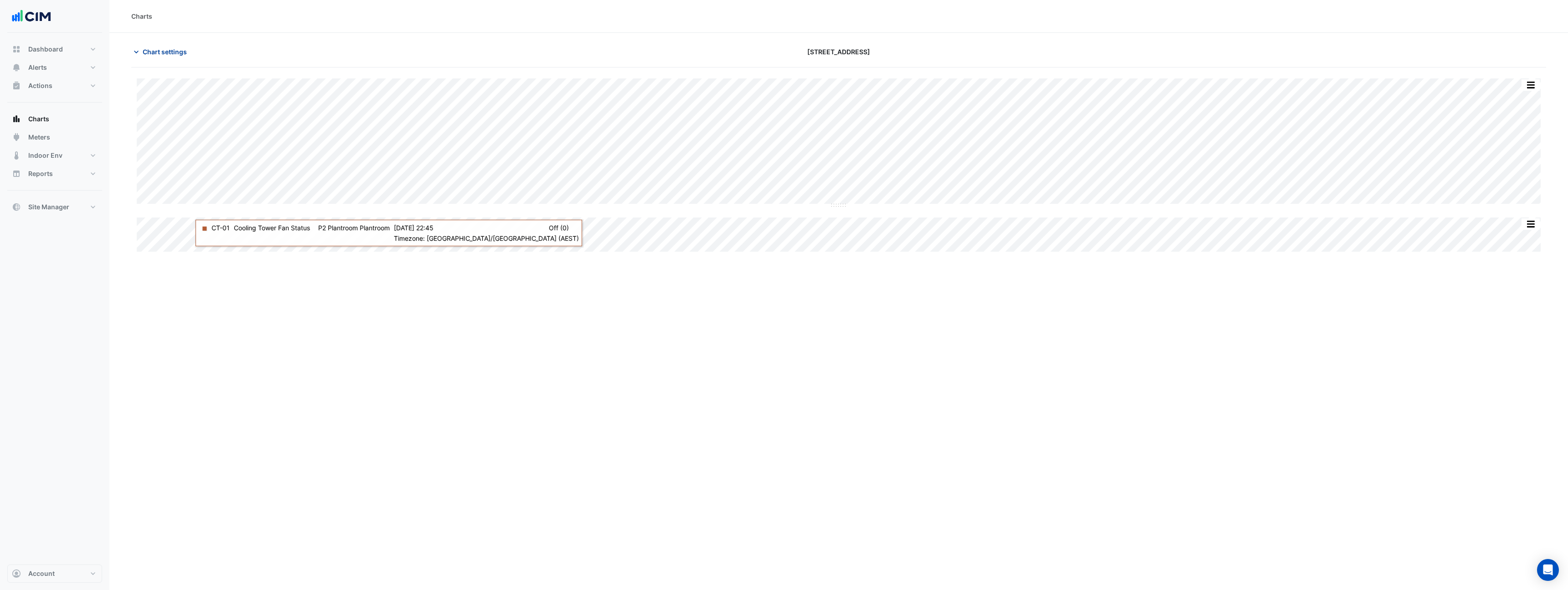
click at [152, 49] on span "Chart settings" at bounding box center [164, 52] width 44 height 10
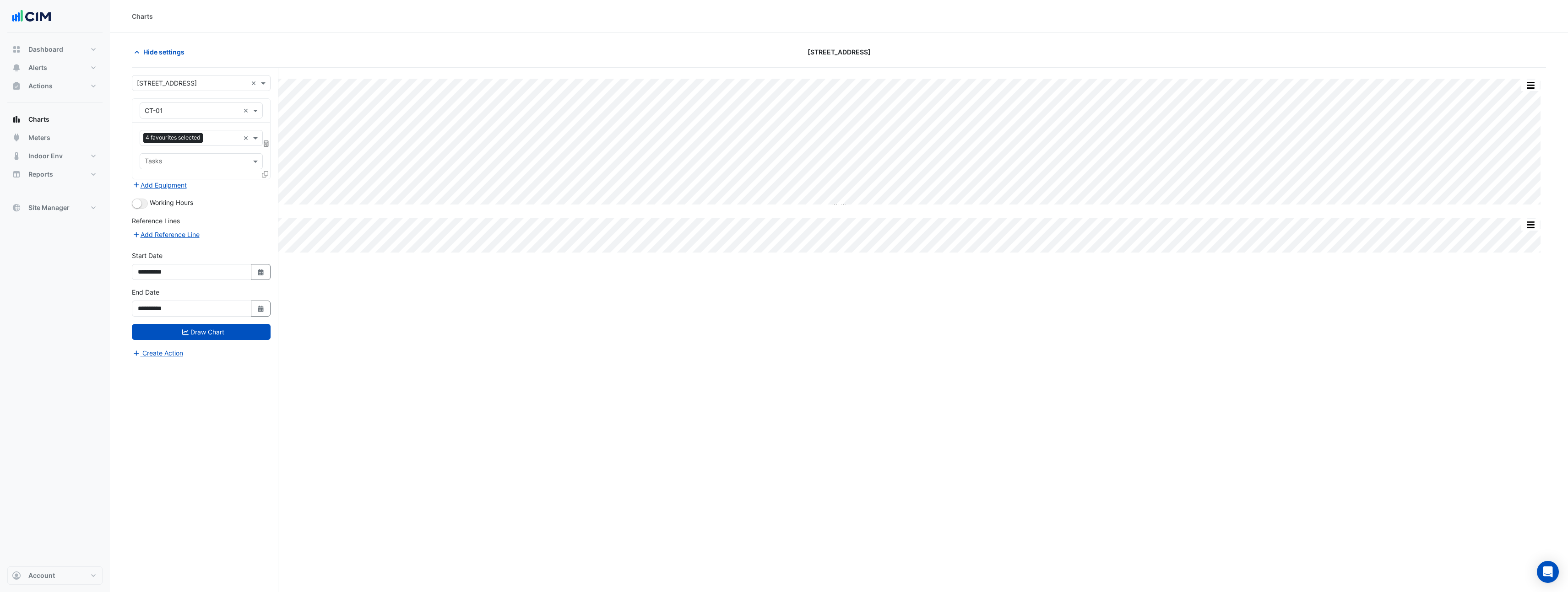
click at [265, 174] on icon at bounding box center [265, 174] width 6 height 6
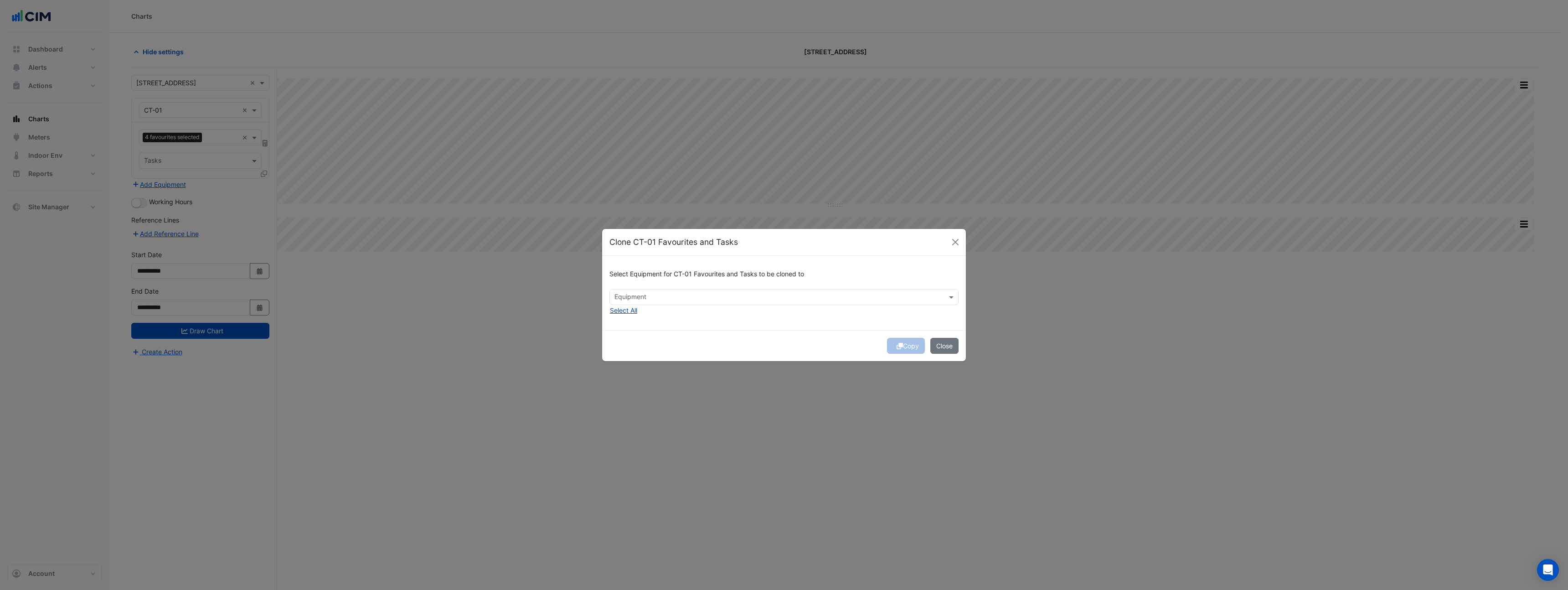
click at [626, 309] on button "Select All" at bounding box center [623, 310] width 28 height 10
click at [909, 351] on button "Copy" at bounding box center [906, 346] width 38 height 16
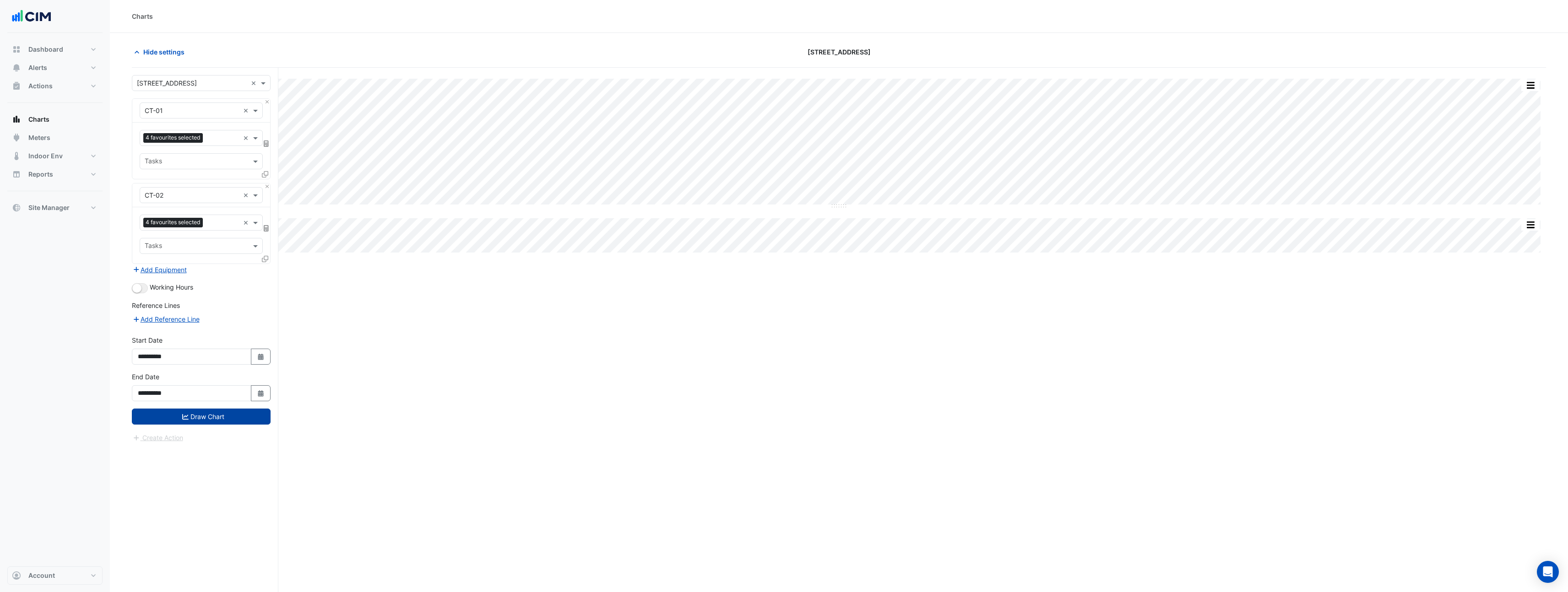
click at [199, 424] on button "Draw Chart" at bounding box center [201, 417] width 139 height 16
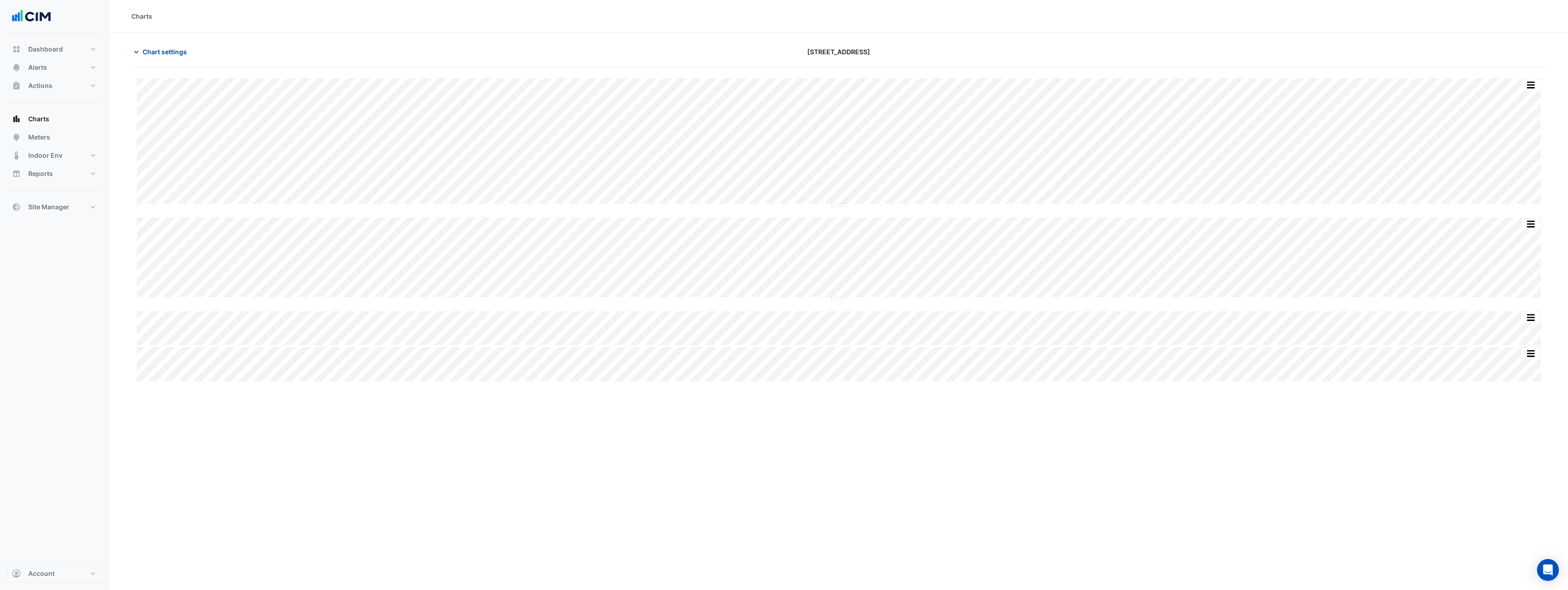
click at [169, 55] on span "Chart settings" at bounding box center [164, 52] width 44 height 10
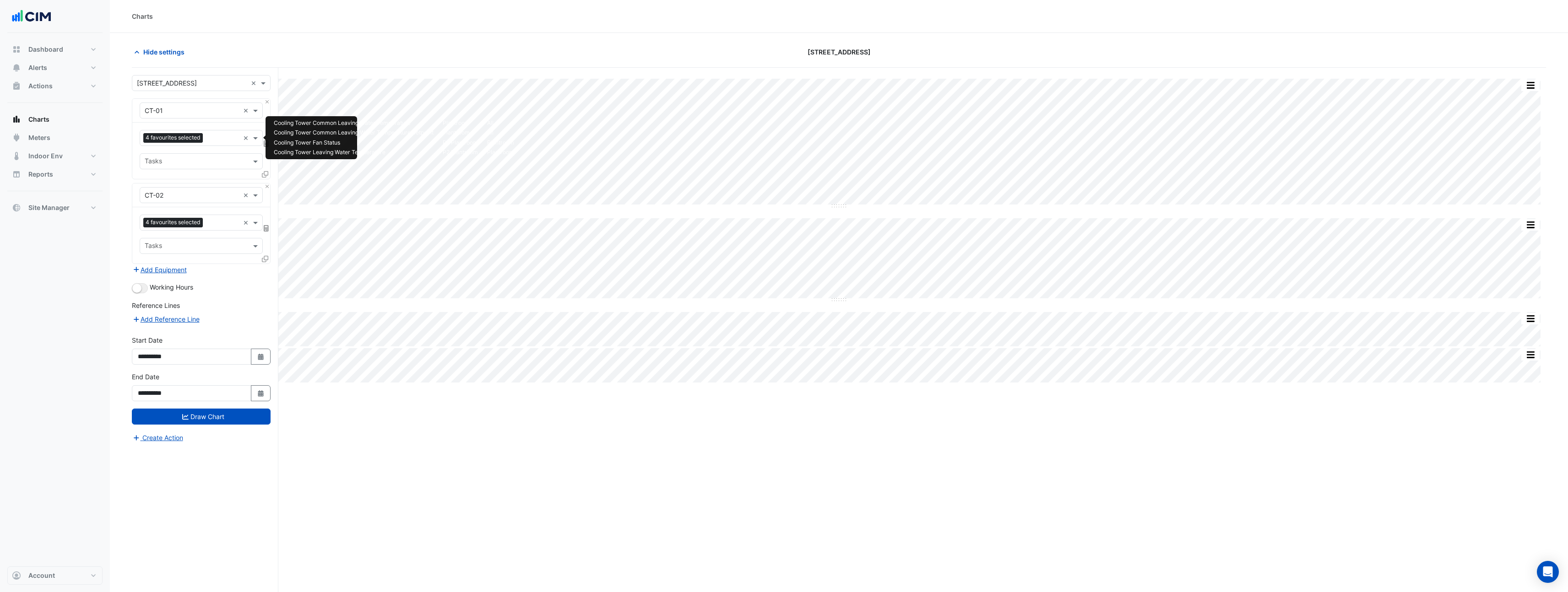
click at [217, 139] on input "text" at bounding box center [223, 139] width 33 height 10
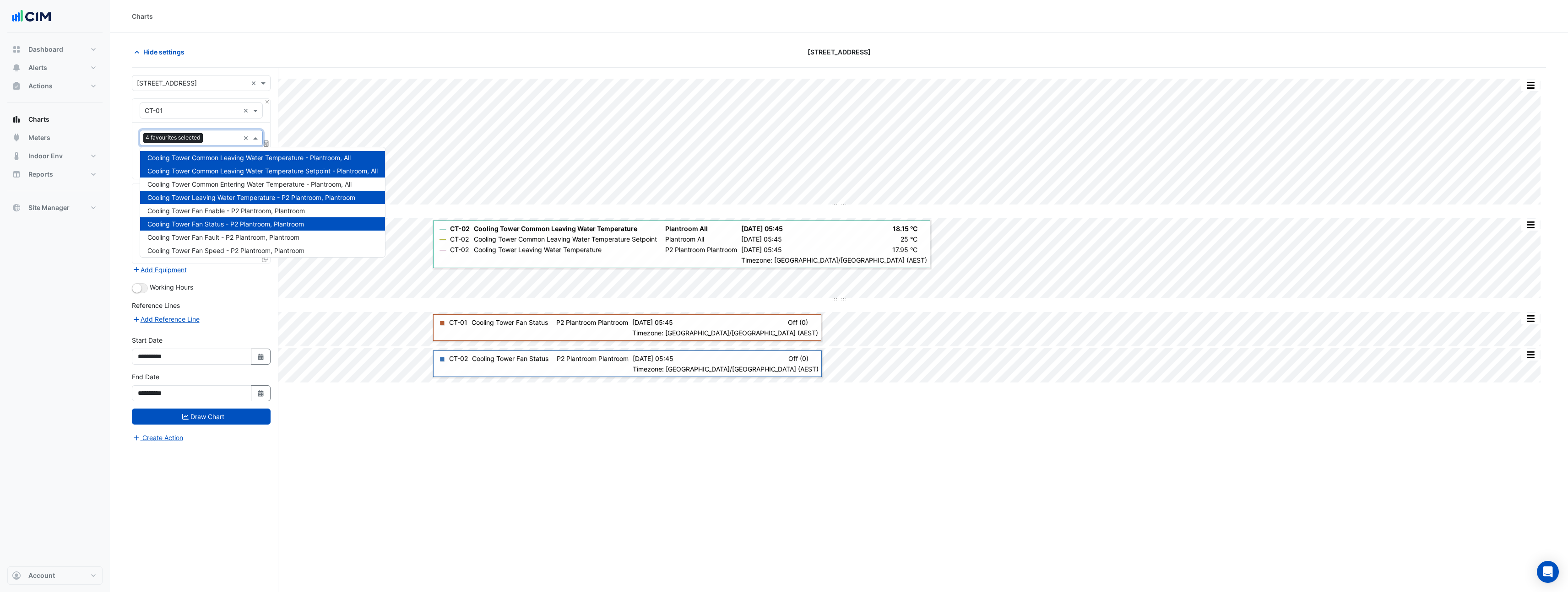
click at [690, 57] on div "[STREET_ADDRESS]" at bounding box center [839, 52] width 475 height 16
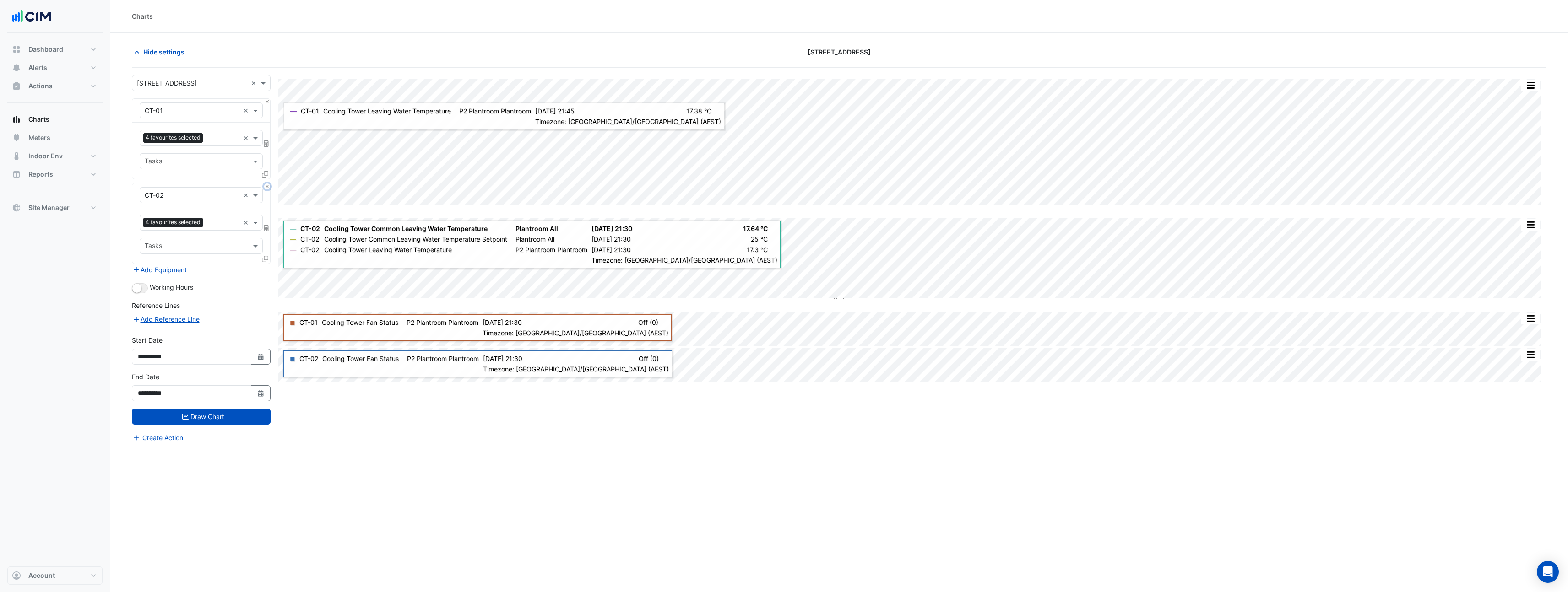
click at [269, 186] on button "Close" at bounding box center [267, 186] width 6 height 6
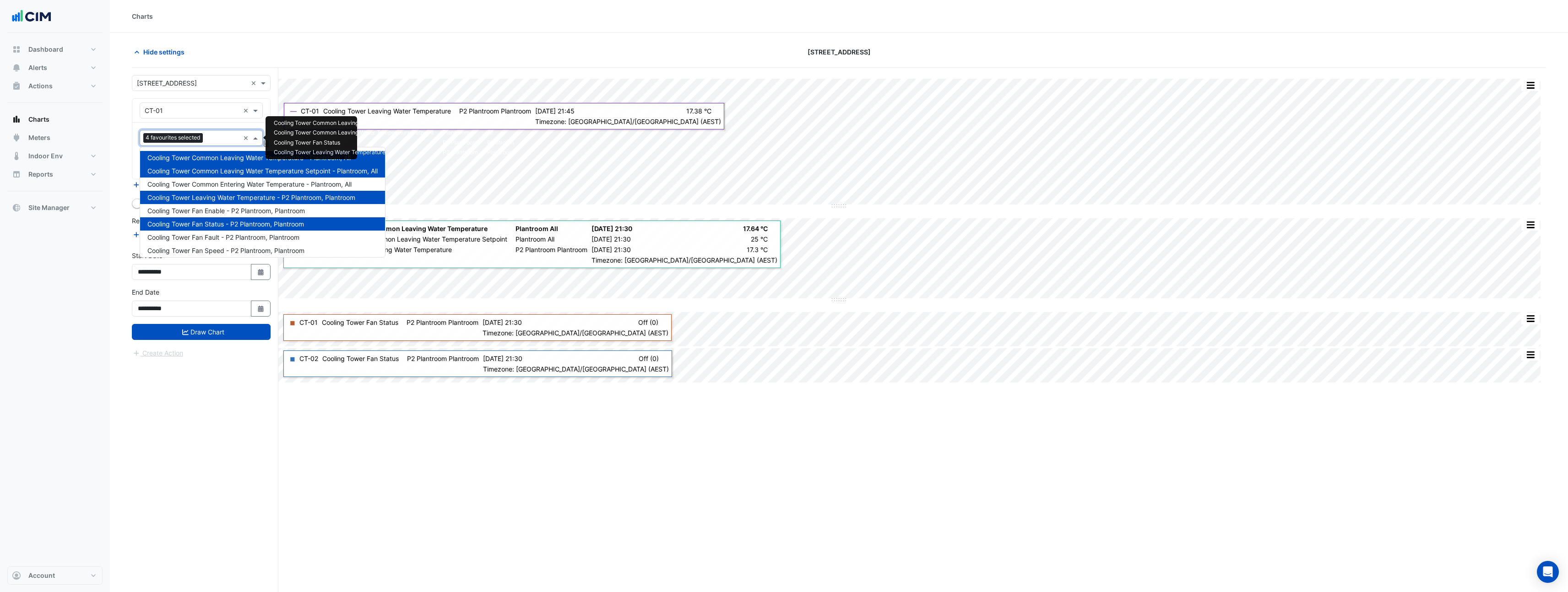
click at [254, 139] on span at bounding box center [256, 138] width 12 height 10
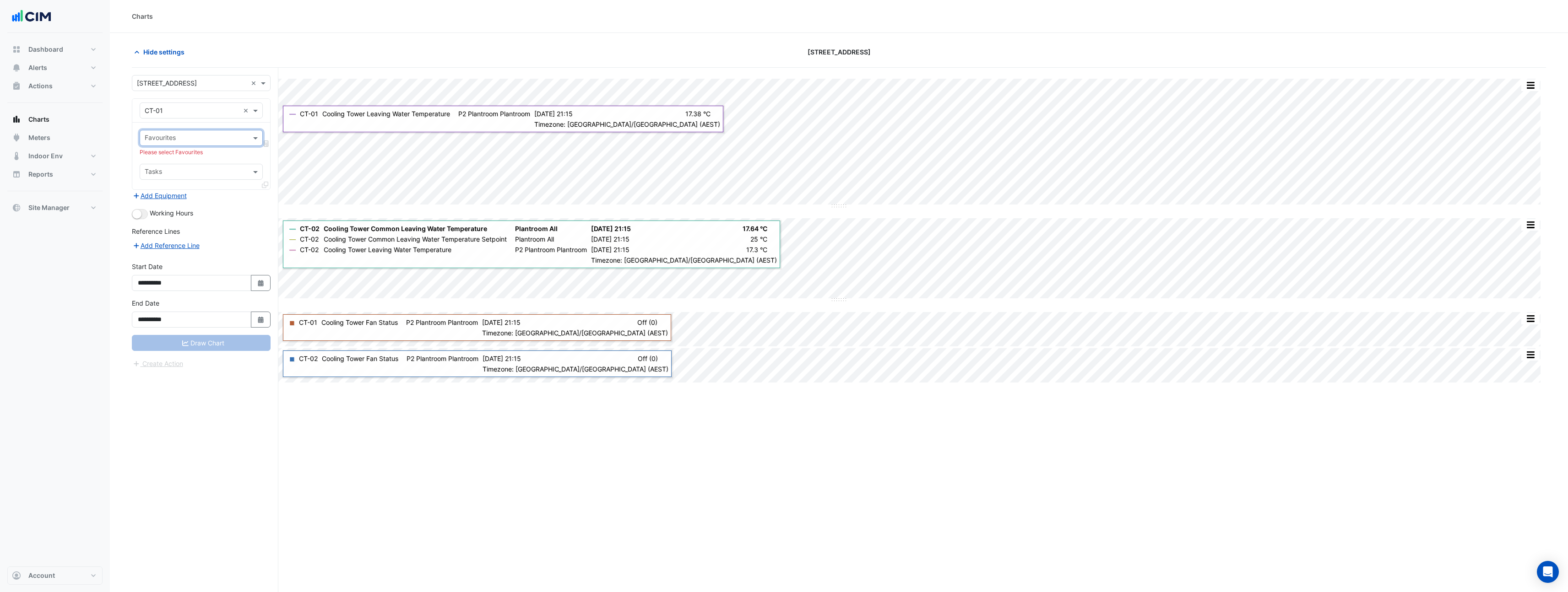
click at [221, 141] on input "text" at bounding box center [196, 139] width 103 height 10
type input "******"
click at [226, 161] on span "Cooling Tower Common Leaving Water Temperature - Plantroom, All" at bounding box center [249, 158] width 203 height 8
click at [216, 150] on input "text" at bounding box center [241, 150] width 194 height 10
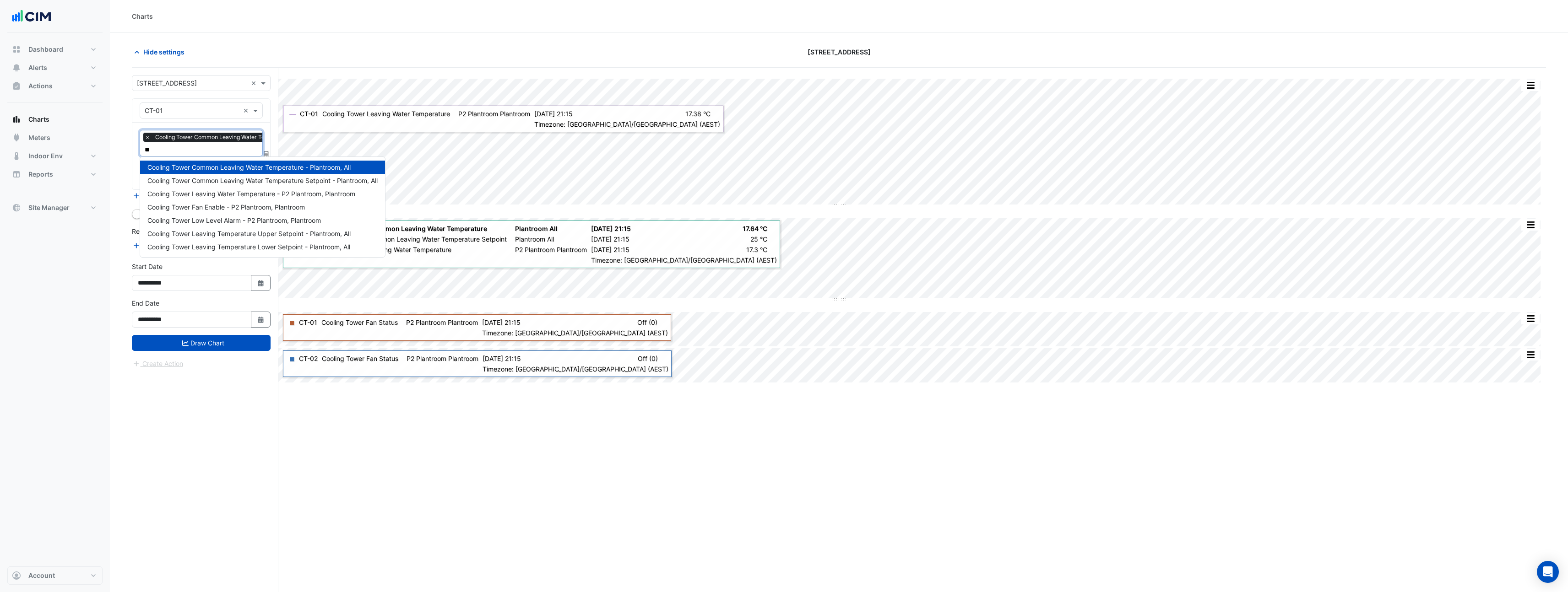
type input "*"
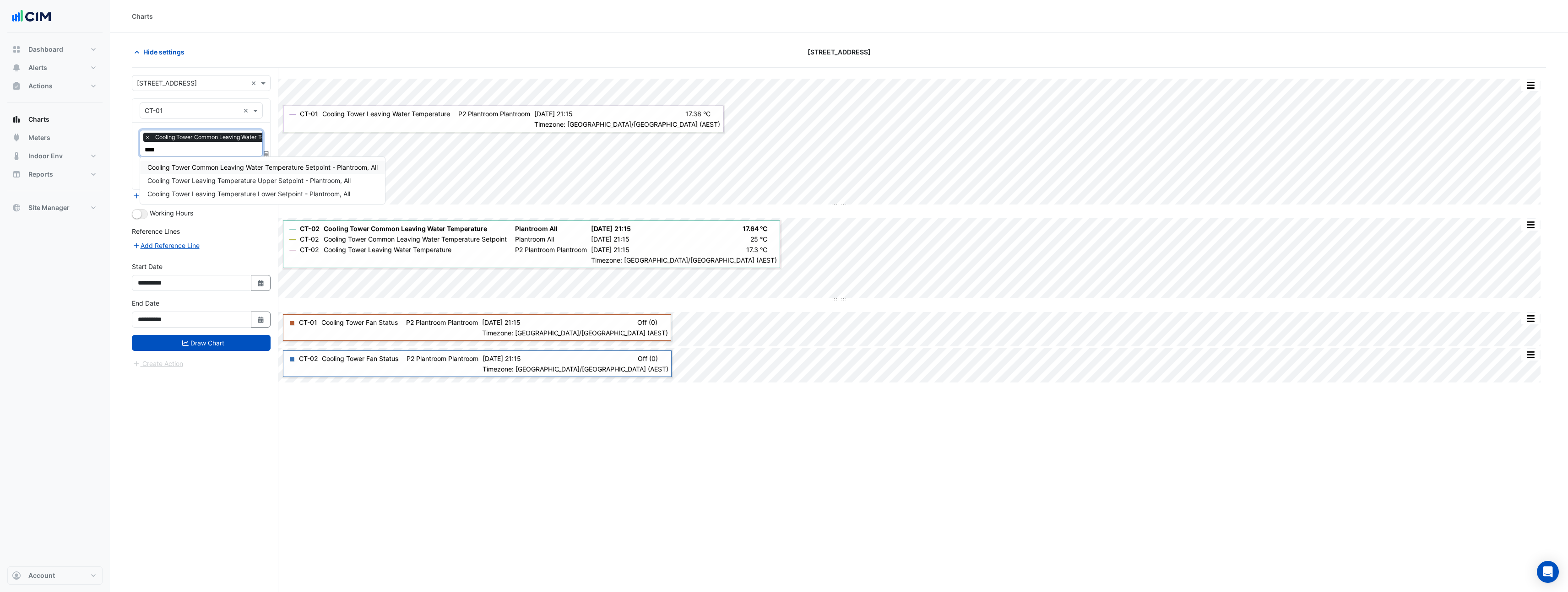
type input "*****"
click at [240, 171] on div "Cooling Tower Common Leaving Water Temperature Setpoint - Plantroom, All" at bounding box center [262, 167] width 245 height 13
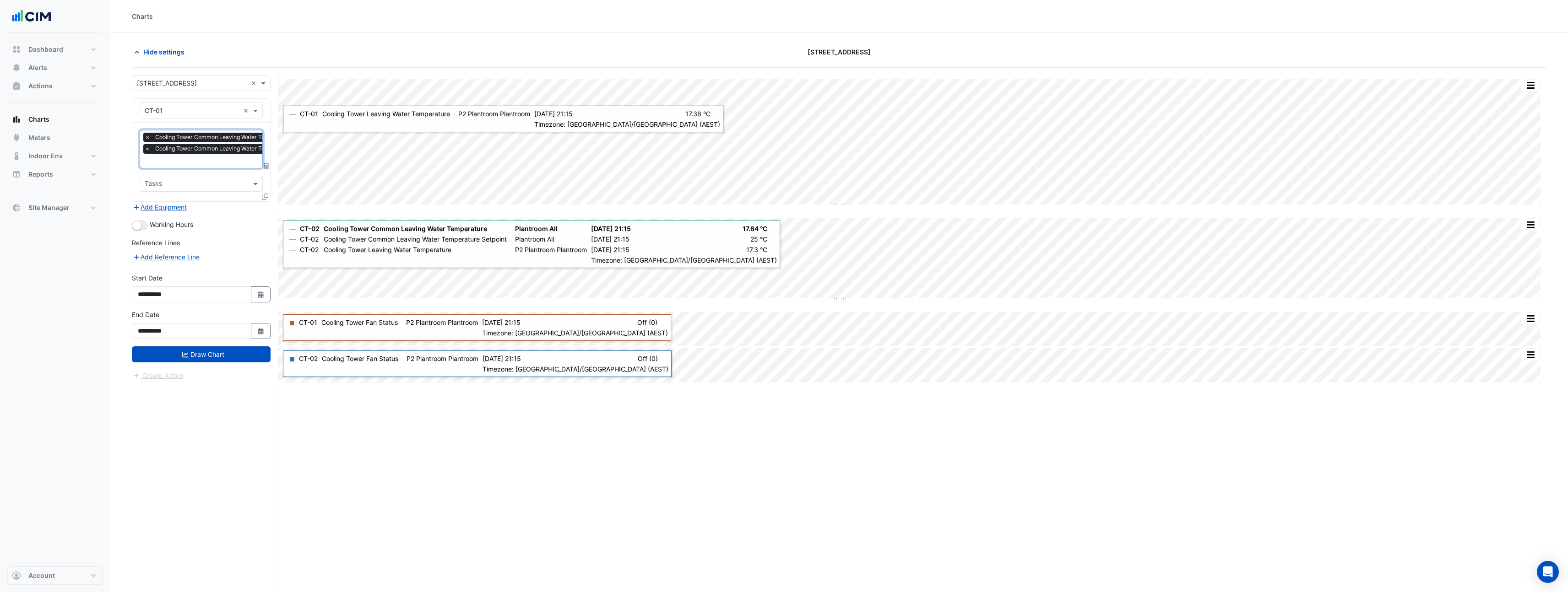
click at [220, 164] on input "text" at bounding box center [253, 162] width 216 height 10
type input "***"
click at [280, 198] on div "Cooling Tower Fan Status - P2 Plantroom, Plantroom" at bounding box center [226, 192] width 172 height 13
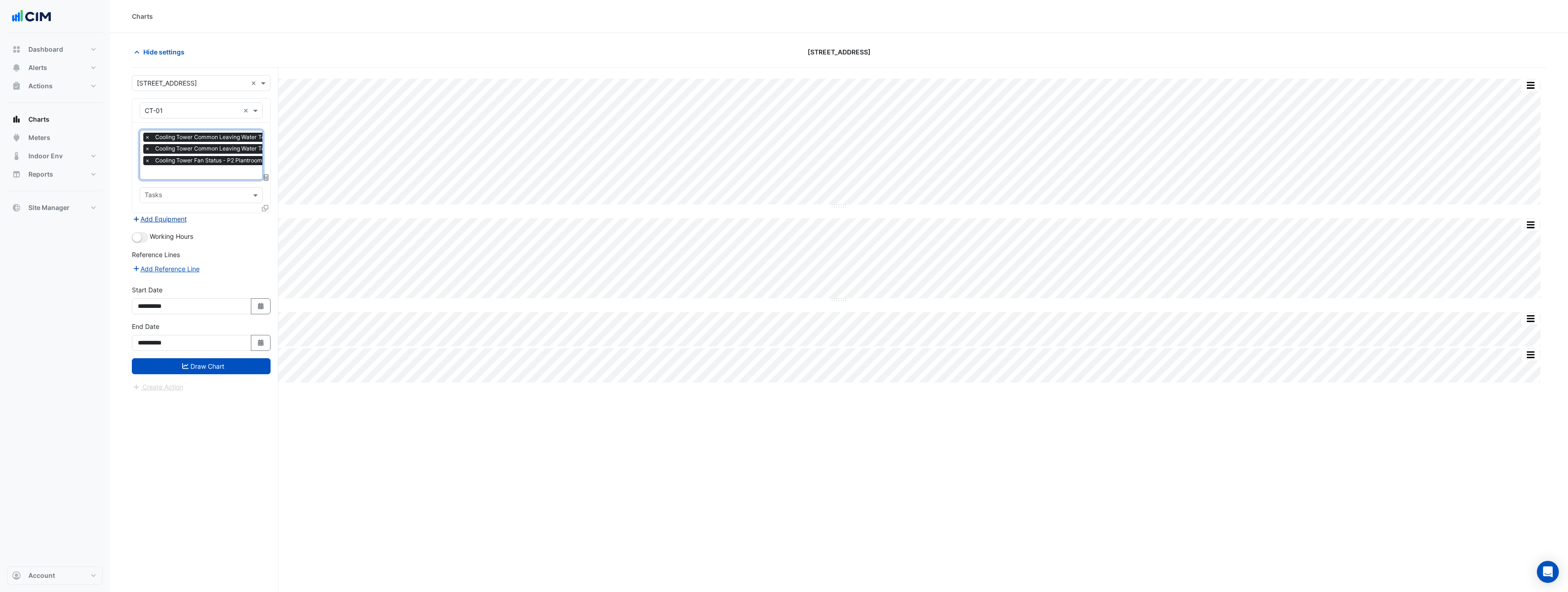
click at [167, 217] on button "Add Equipment" at bounding box center [160, 219] width 56 height 10
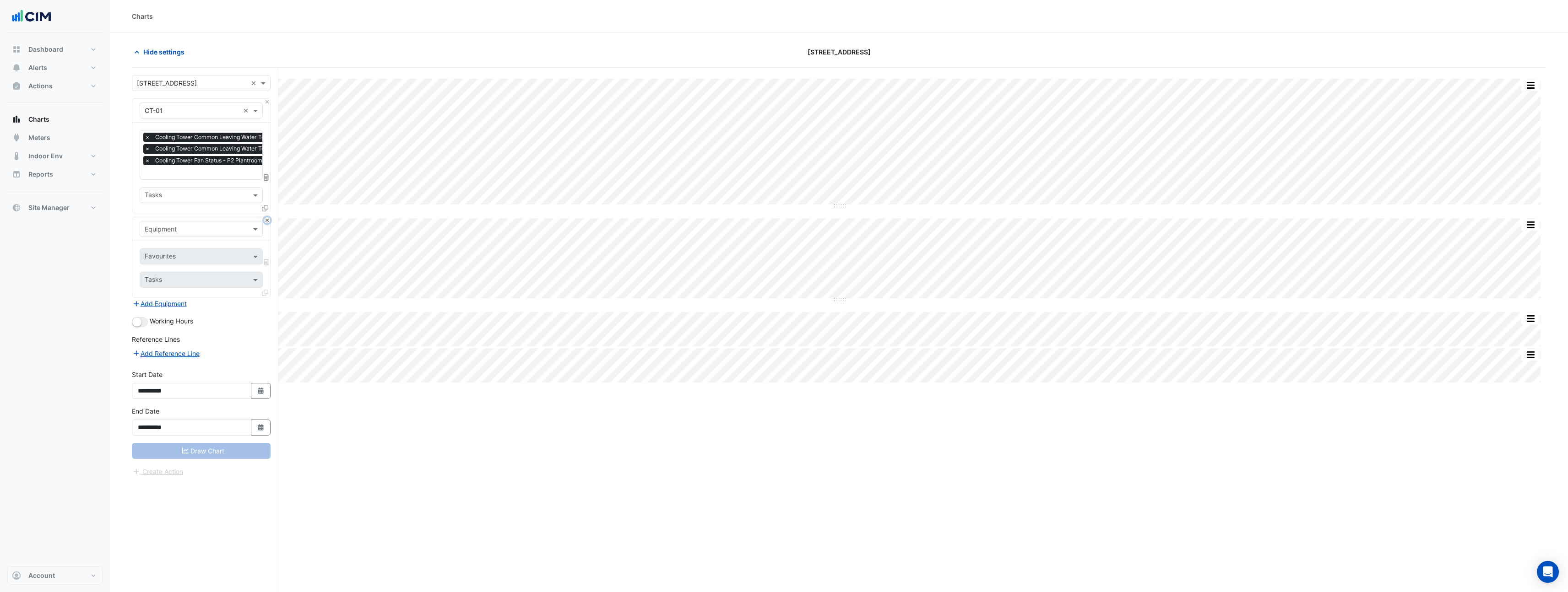
click at [265, 221] on button "Close" at bounding box center [267, 221] width 6 height 6
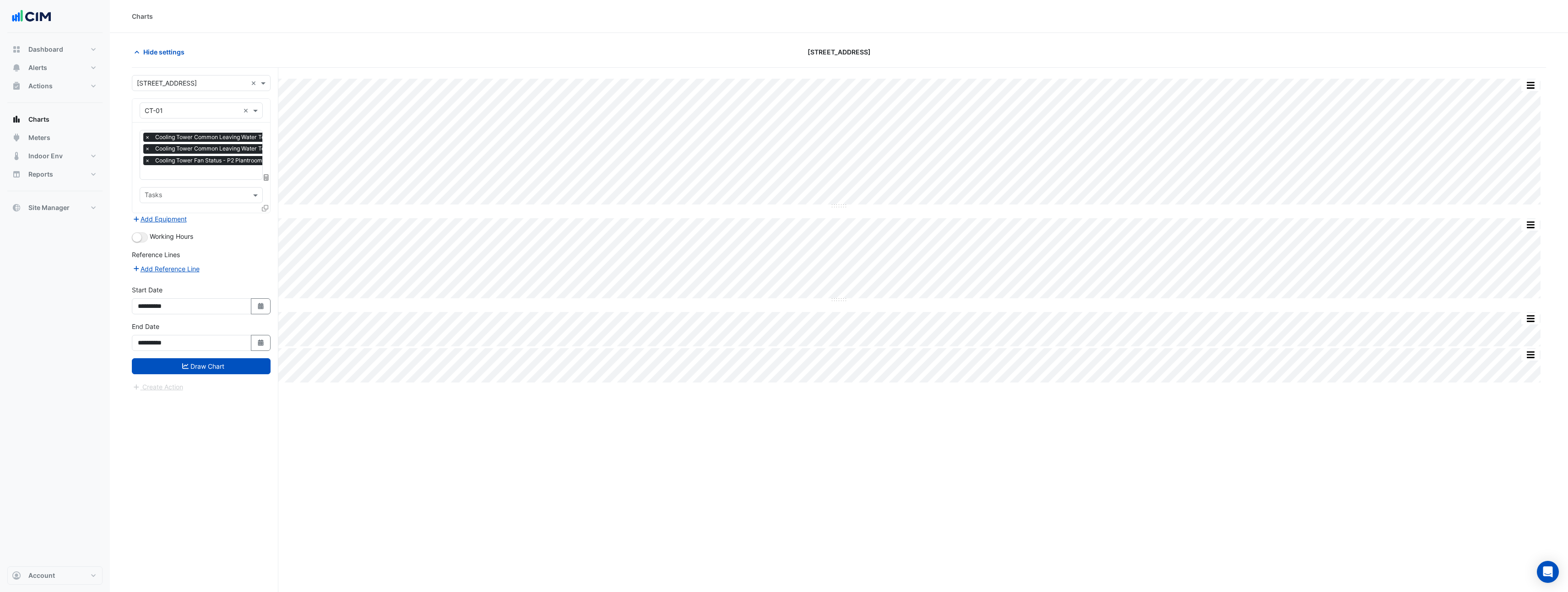
click at [264, 210] on fa-icon at bounding box center [265, 208] width 6 height 8
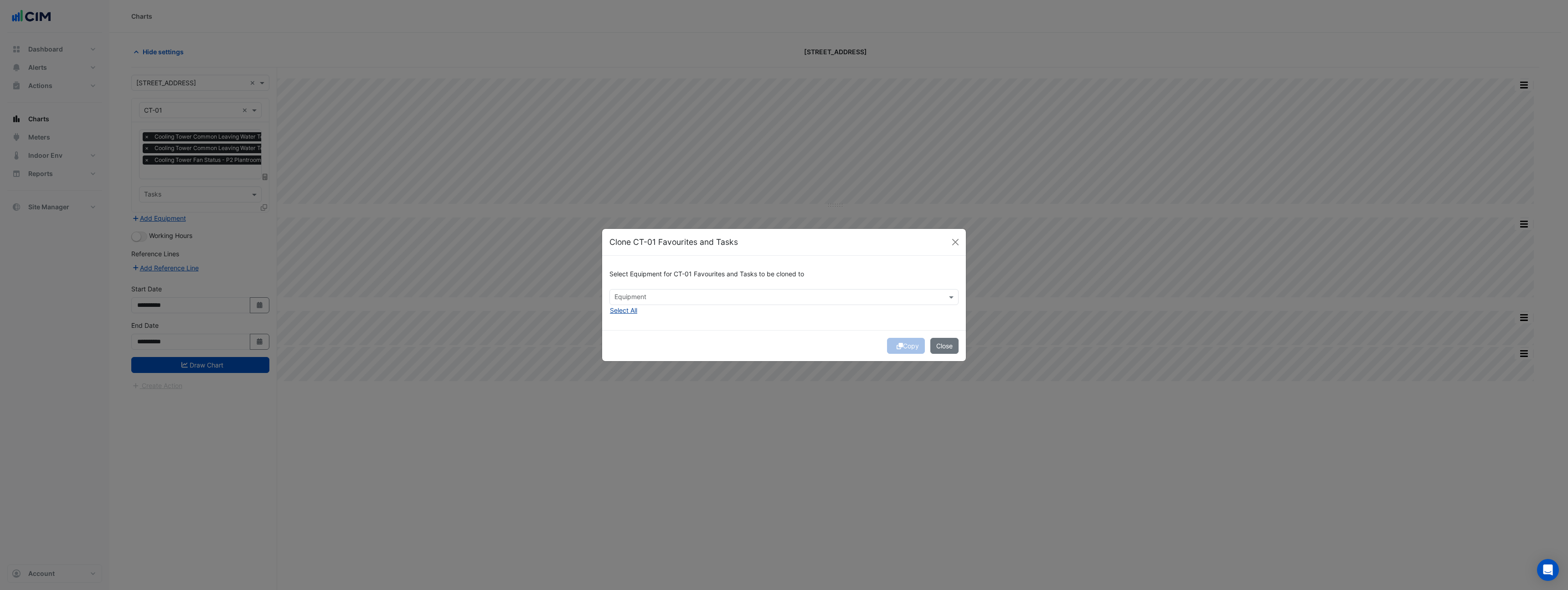
click at [632, 309] on button "Select All" at bounding box center [623, 310] width 28 height 10
click at [897, 349] on icon "submit" at bounding box center [900, 346] width 6 height 6
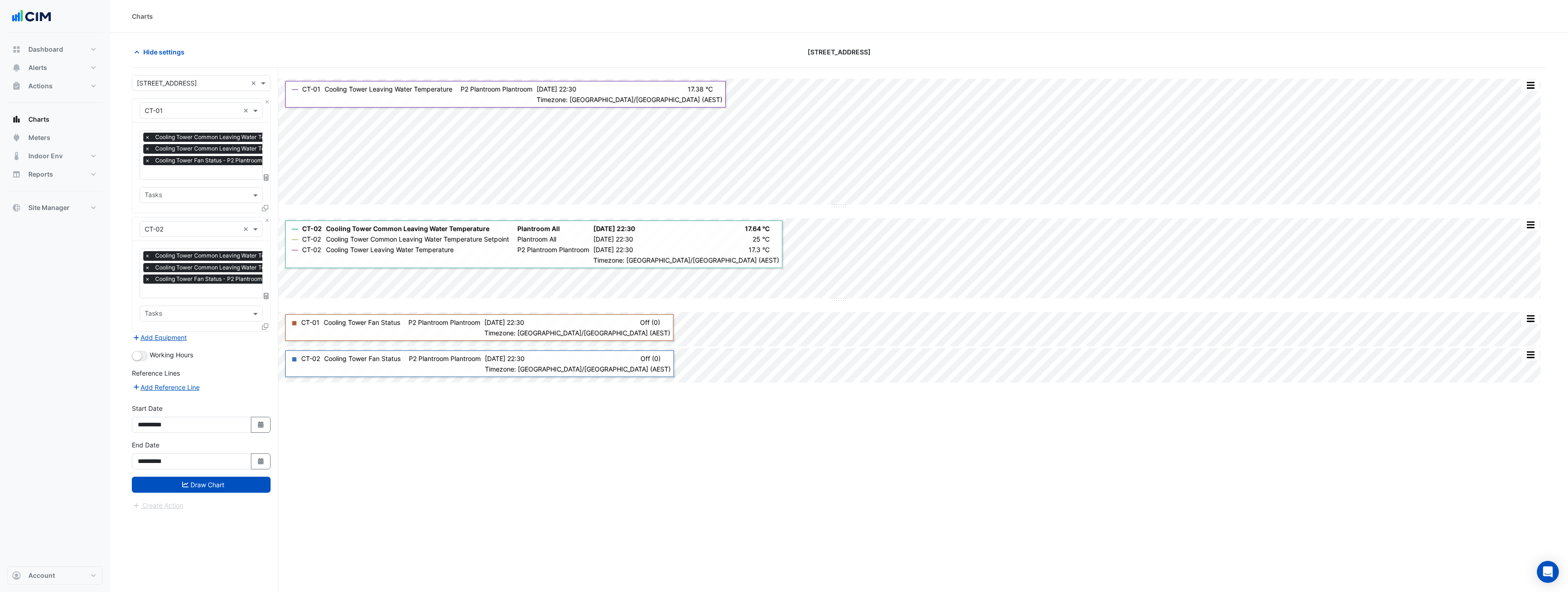
click at [148, 280] on span "×" at bounding box center [147, 279] width 8 height 9
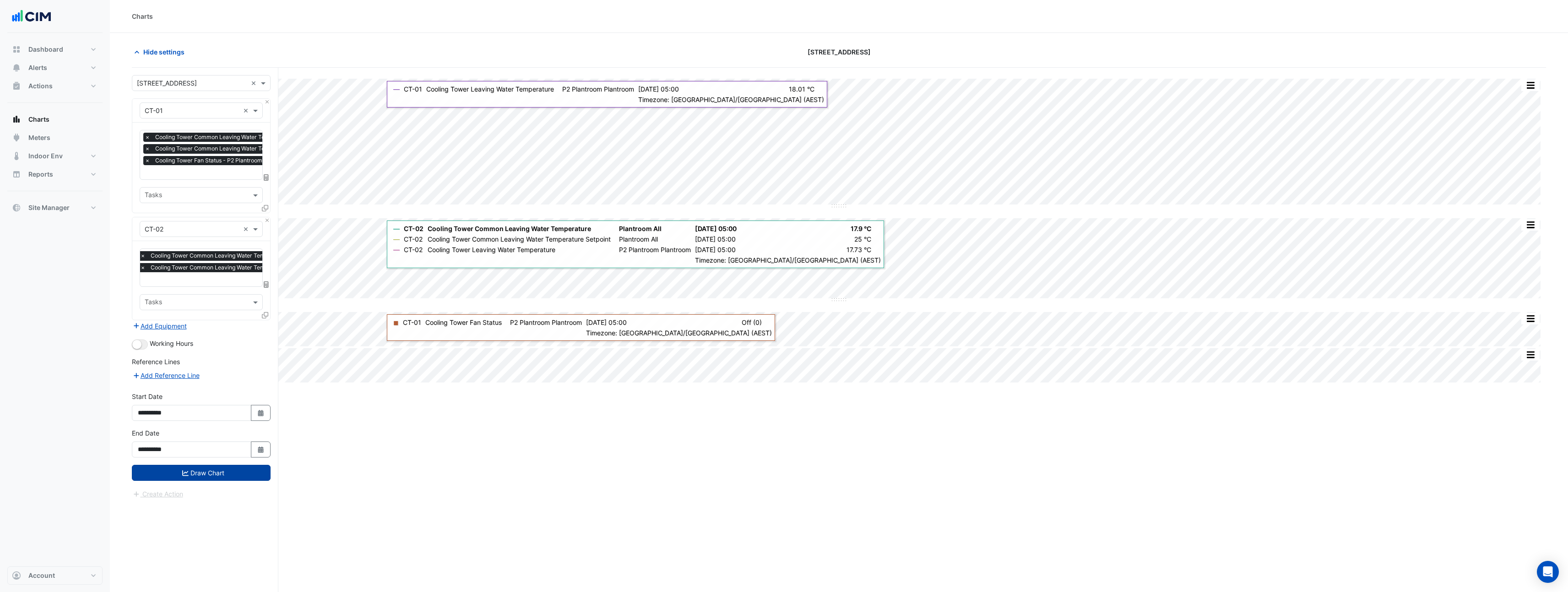
click at [199, 478] on button "Draw Chart" at bounding box center [201, 473] width 139 height 16
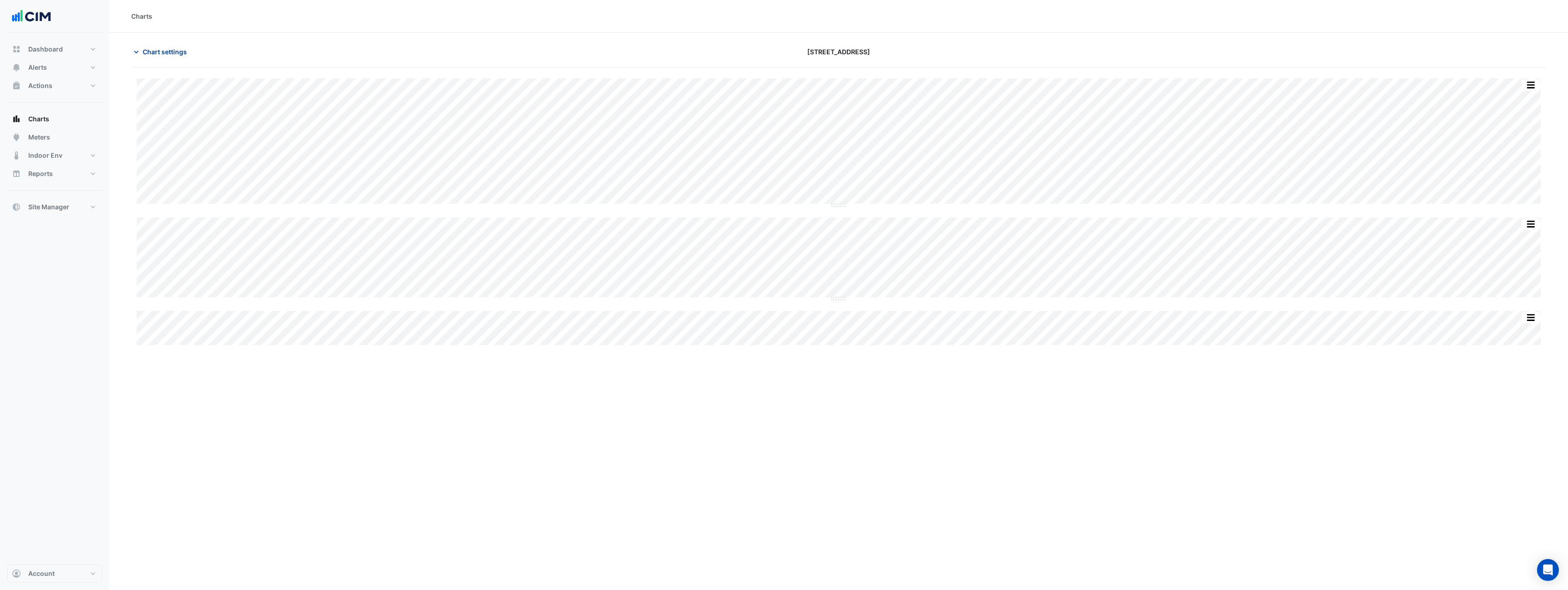
click at [141, 53] on button "Chart settings" at bounding box center [162, 52] width 61 height 16
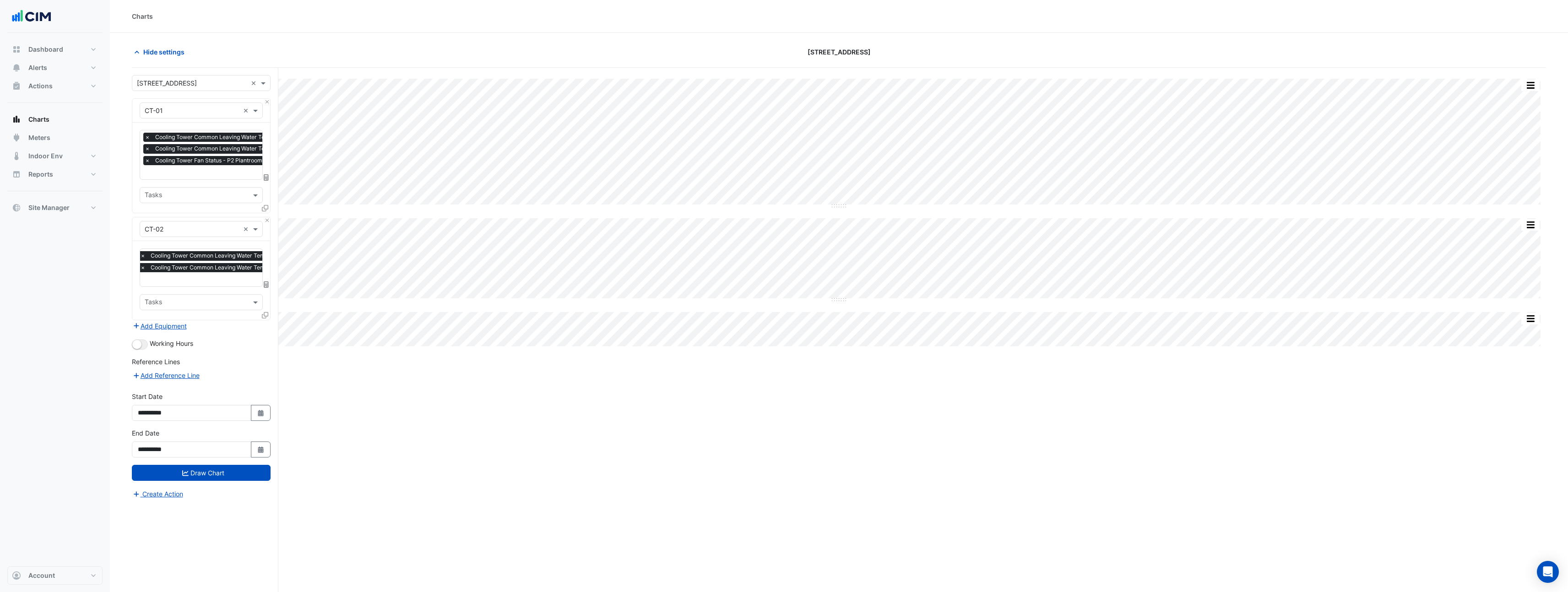
click at [219, 278] on input "text" at bounding box center [248, 280] width 216 height 10
type input "*"
type input "******"
click at [177, 300] on span "Cooling Tower Fan Status - P2 Plantroom, Plantroom" at bounding box center [226, 296] width 156 height 8
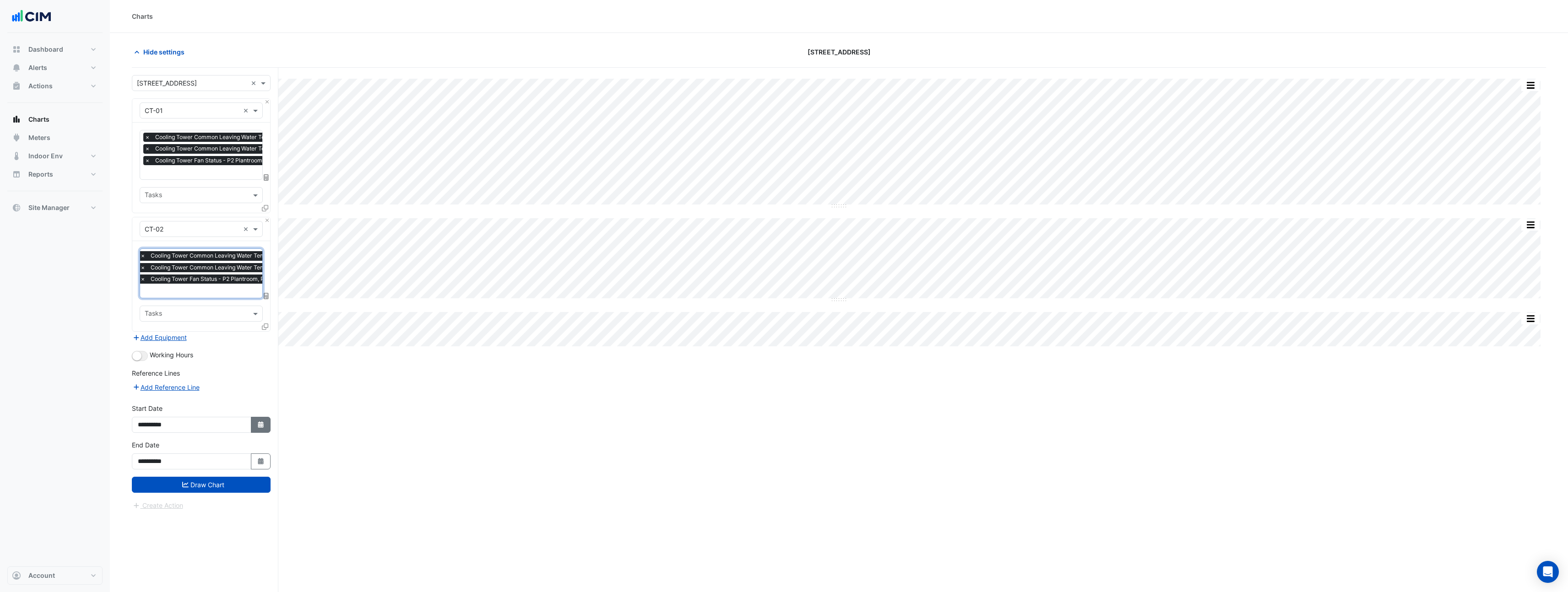
click at [257, 423] on icon "Select Date" at bounding box center [260, 425] width 8 height 6
select select "*"
click at [224, 301] on select "**** **** **** **** **** **** **** **** **** **** ****" at bounding box center [208, 301] width 35 height 13
select select "****"
click at [191, 294] on select "**** **** **** **** **** **** **** **** **** **** ****" at bounding box center [208, 301] width 35 height 13
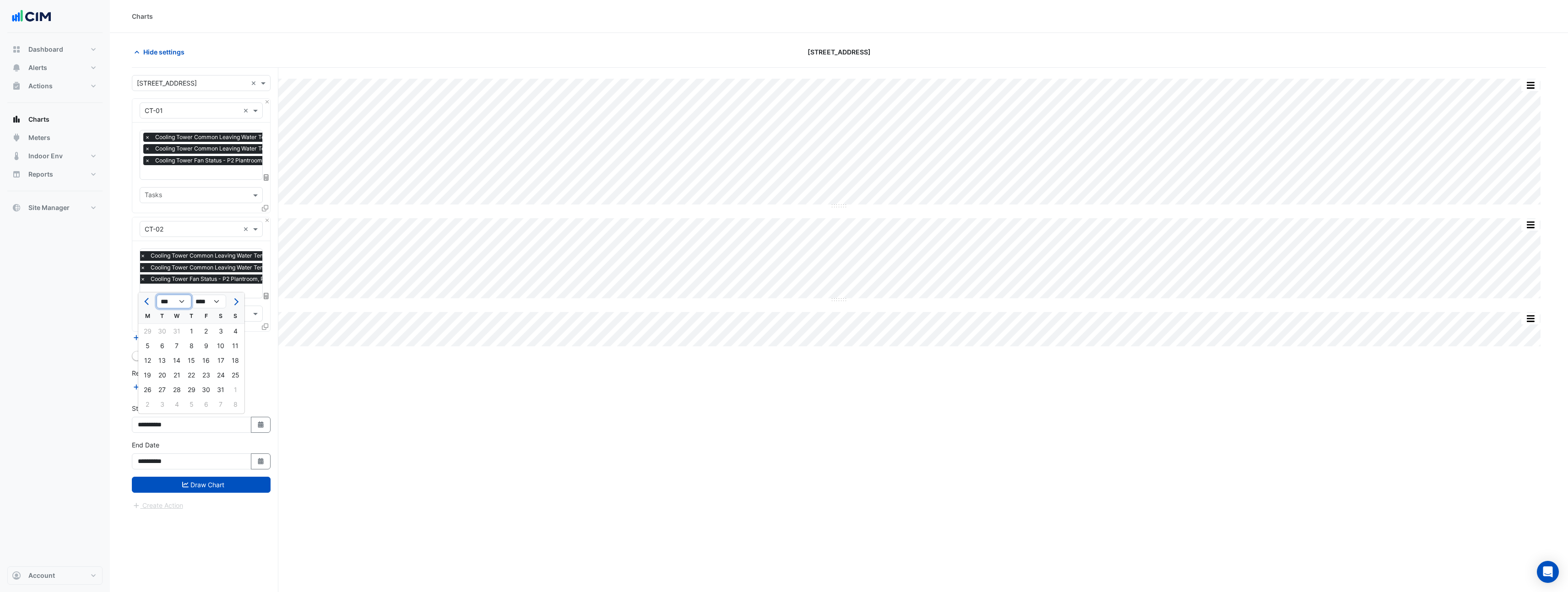
click at [183, 303] on select "*** *** *** *** *** *** *** *** *** *** *** ***" at bounding box center [174, 301] width 35 height 13
select select "*"
click at [156, 294] on select "*** *** *** *** *** *** *** *** *** *** *** ***" at bounding box center [174, 301] width 35 height 13
click at [232, 329] on div "1" at bounding box center [235, 331] width 15 height 15
type input "**********"
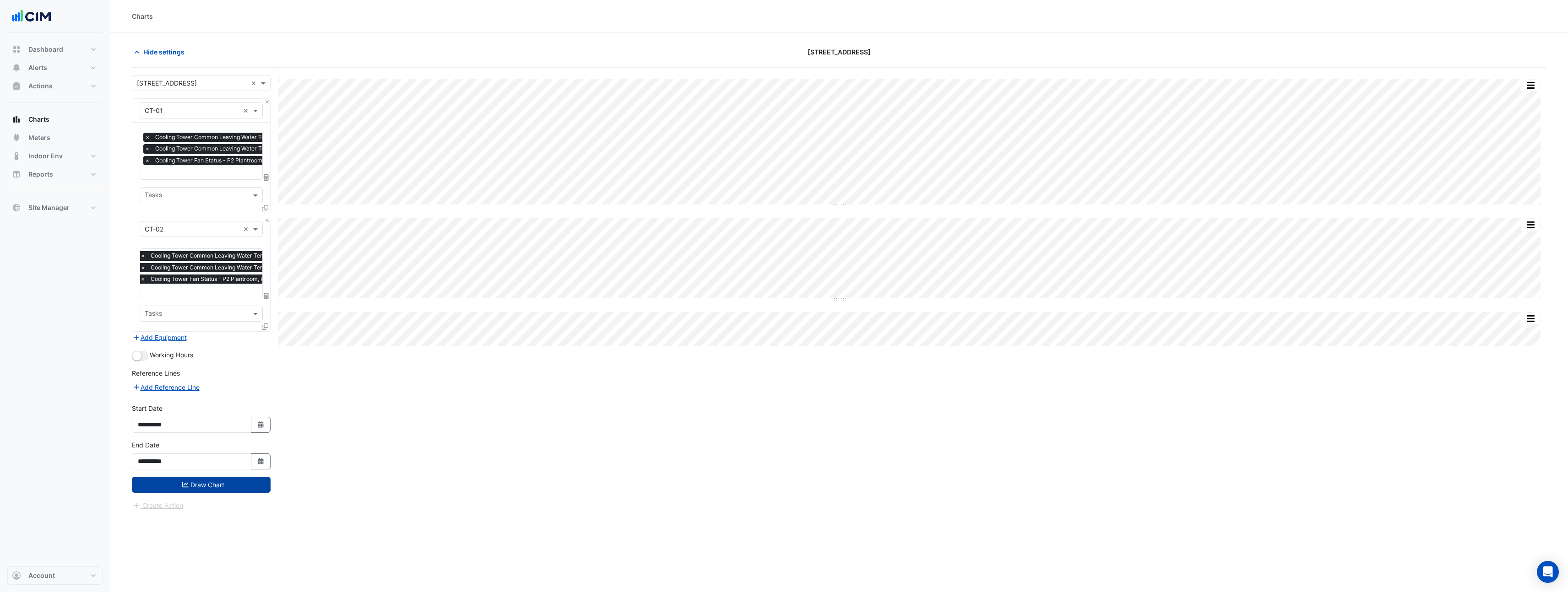
click at [210, 484] on button "Draw Chart" at bounding box center [201, 484] width 139 height 16
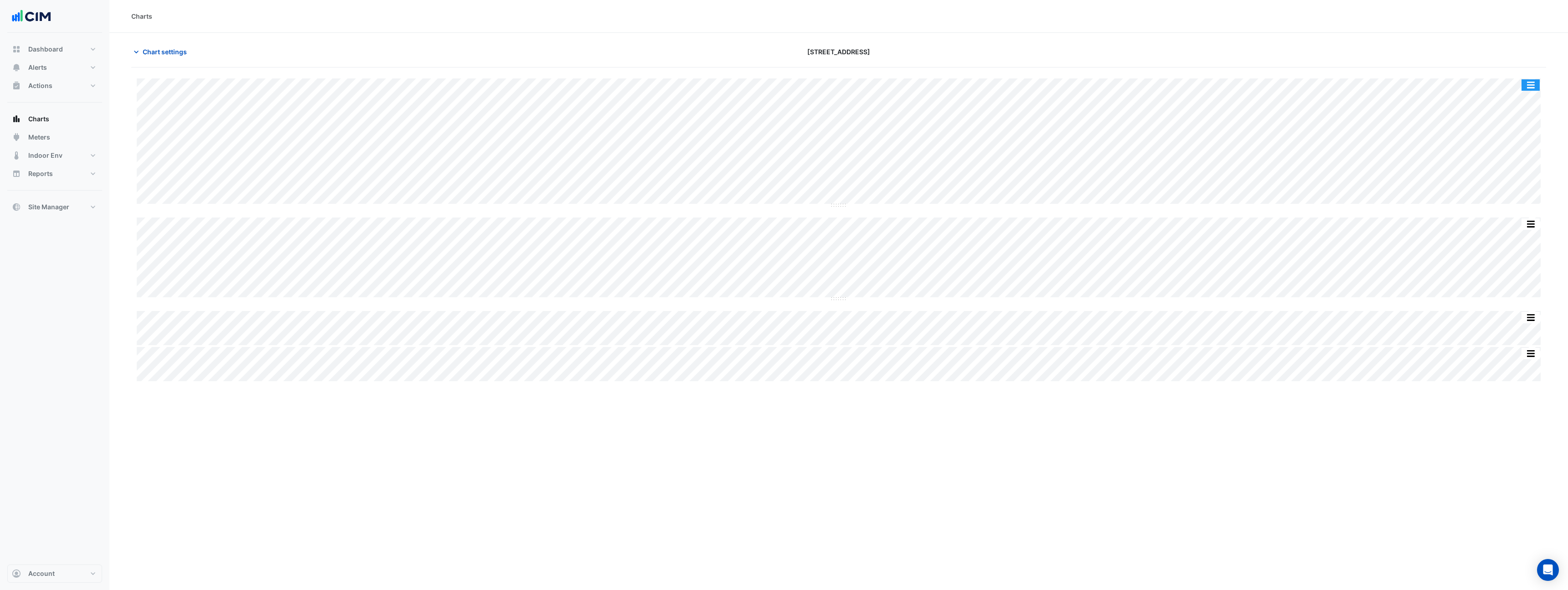
click at [1527, 89] on button "button" at bounding box center [1531, 85] width 18 height 12
click at [1519, 228] on div "Export CSV - Flat" at bounding box center [1513, 222] width 55 height 22
click at [1531, 83] on button "button" at bounding box center [1531, 85] width 18 height 12
click at [1517, 127] on div "Split None" at bounding box center [1513, 134] width 55 height 16
click at [162, 56] on span "Chart settings" at bounding box center [164, 52] width 44 height 10
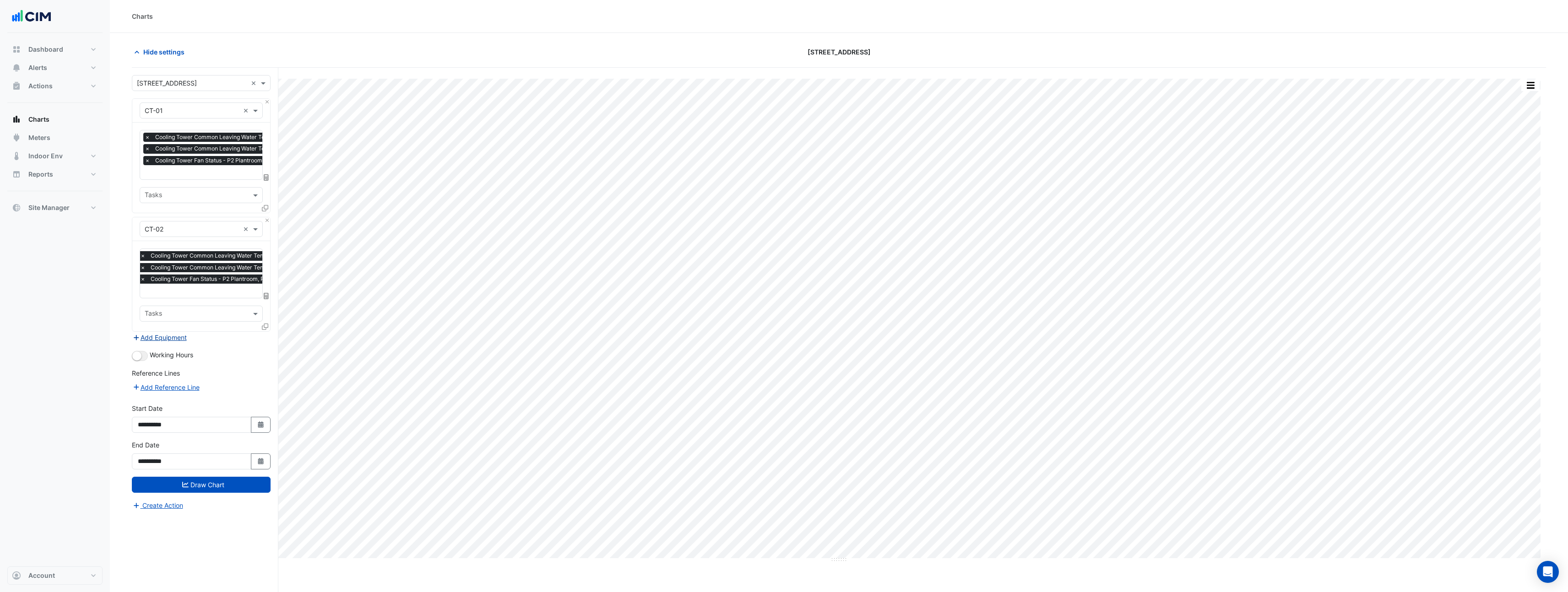
click at [169, 333] on button "Add Equipment" at bounding box center [160, 337] width 56 height 10
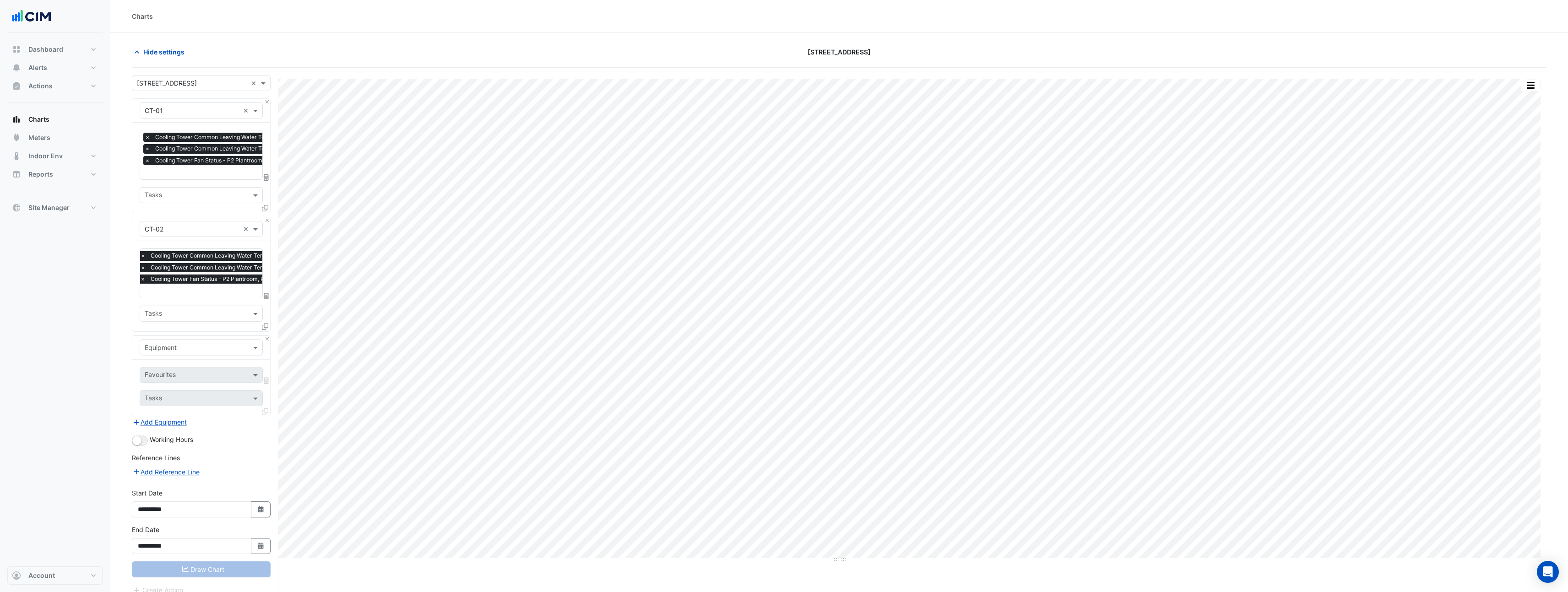
click at [191, 343] on input "text" at bounding box center [192, 348] width 95 height 10
type input "***"
click at [182, 360] on div "Weather" at bounding box center [201, 365] width 122 height 13
click at [202, 373] on input "text" at bounding box center [191, 376] width 92 height 10
click at [196, 420] on span "Temperature ([PERSON_NAME])" at bounding box center [196, 419] width 97 height 8
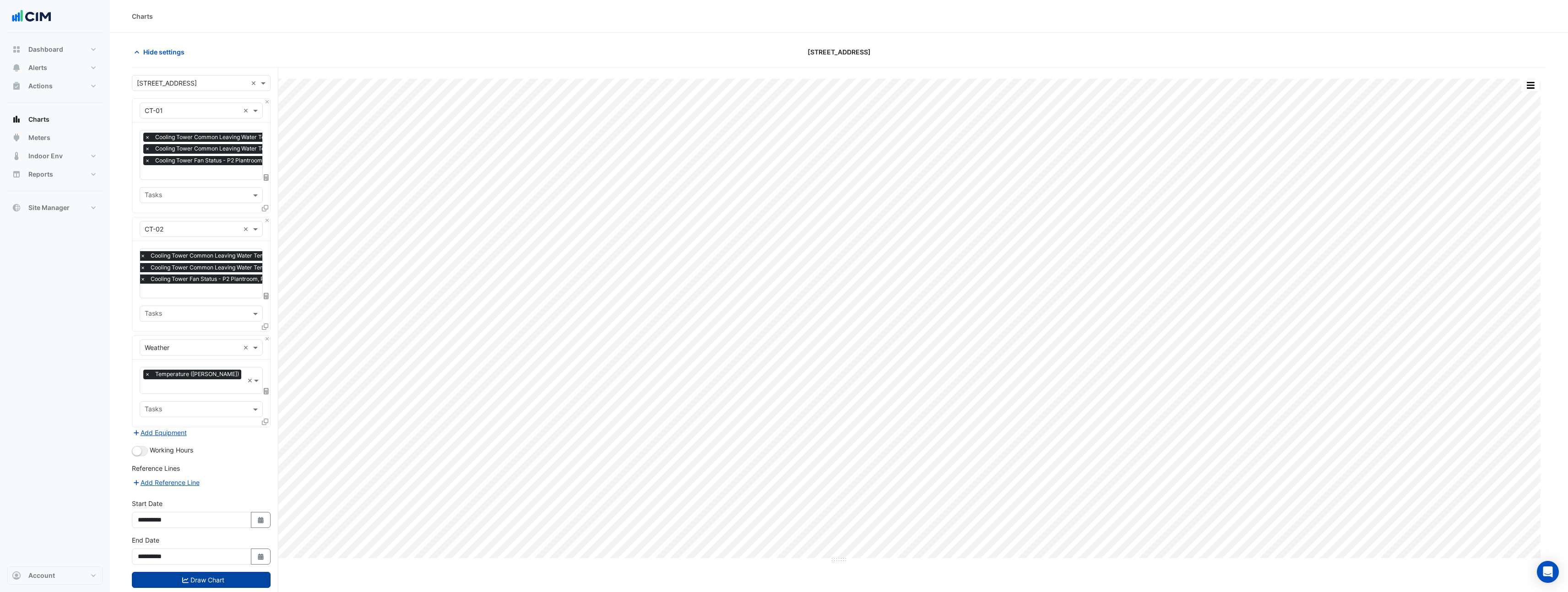
click at [230, 572] on button "Draw Chart" at bounding box center [201, 580] width 139 height 16
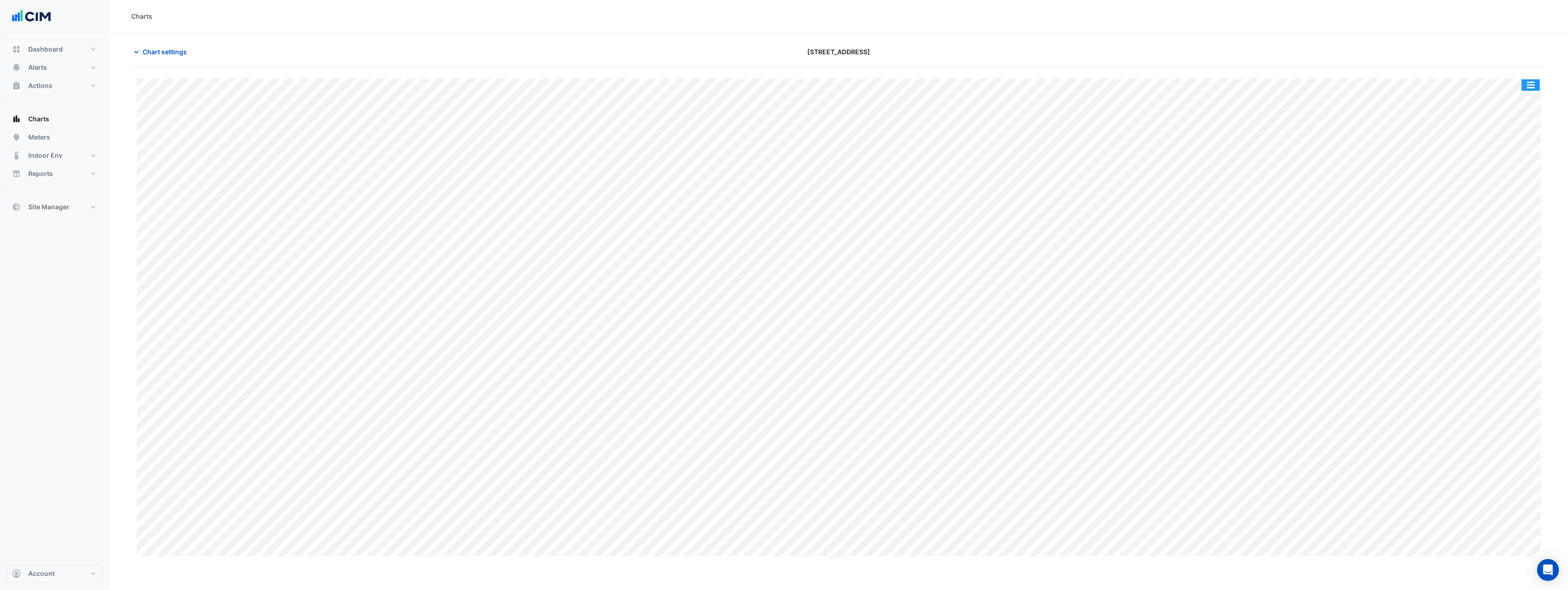
click at [1530, 87] on button "button" at bounding box center [1531, 85] width 18 height 12
click at [1504, 225] on div "Export CSV - Flat" at bounding box center [1513, 222] width 55 height 22
click at [1533, 86] on button "button" at bounding box center [1531, 85] width 18 height 12
click at [1528, 202] on div "Pivot Data Table" at bounding box center [1513, 200] width 55 height 22
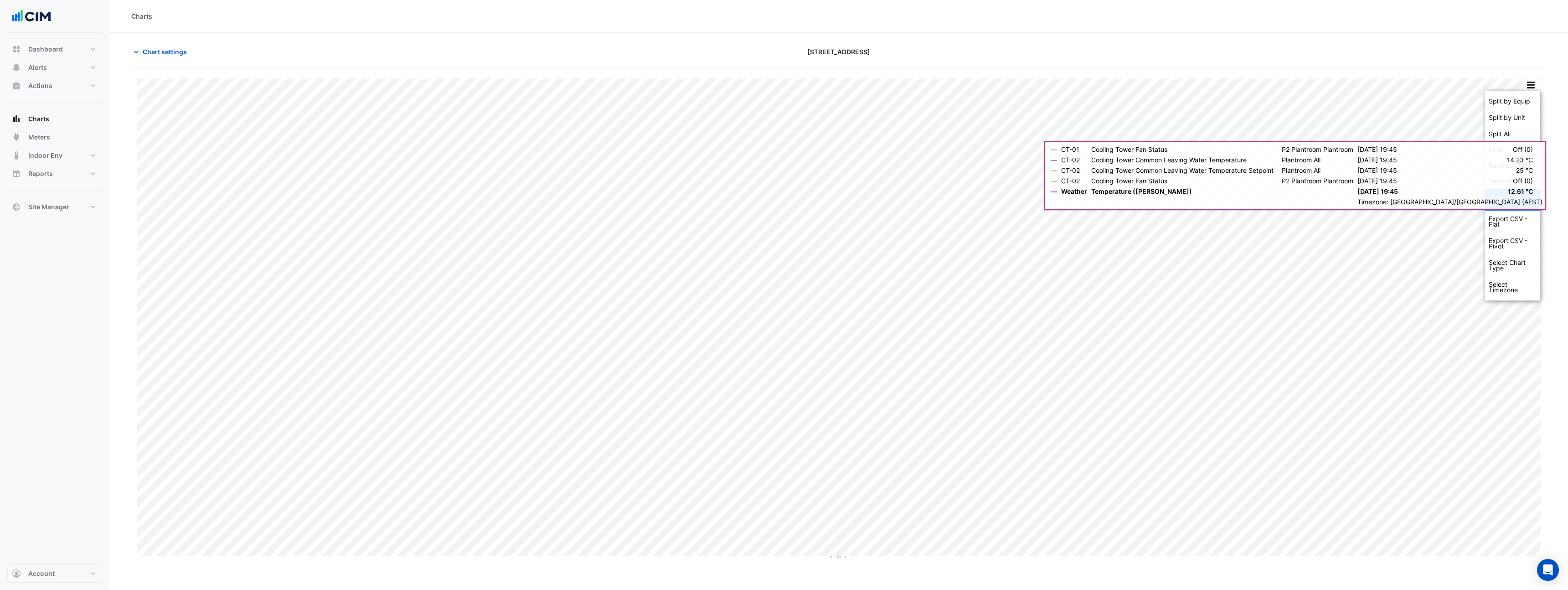
click at [1500, 202] on div "Pivot Data Table" at bounding box center [1513, 200] width 55 height 22
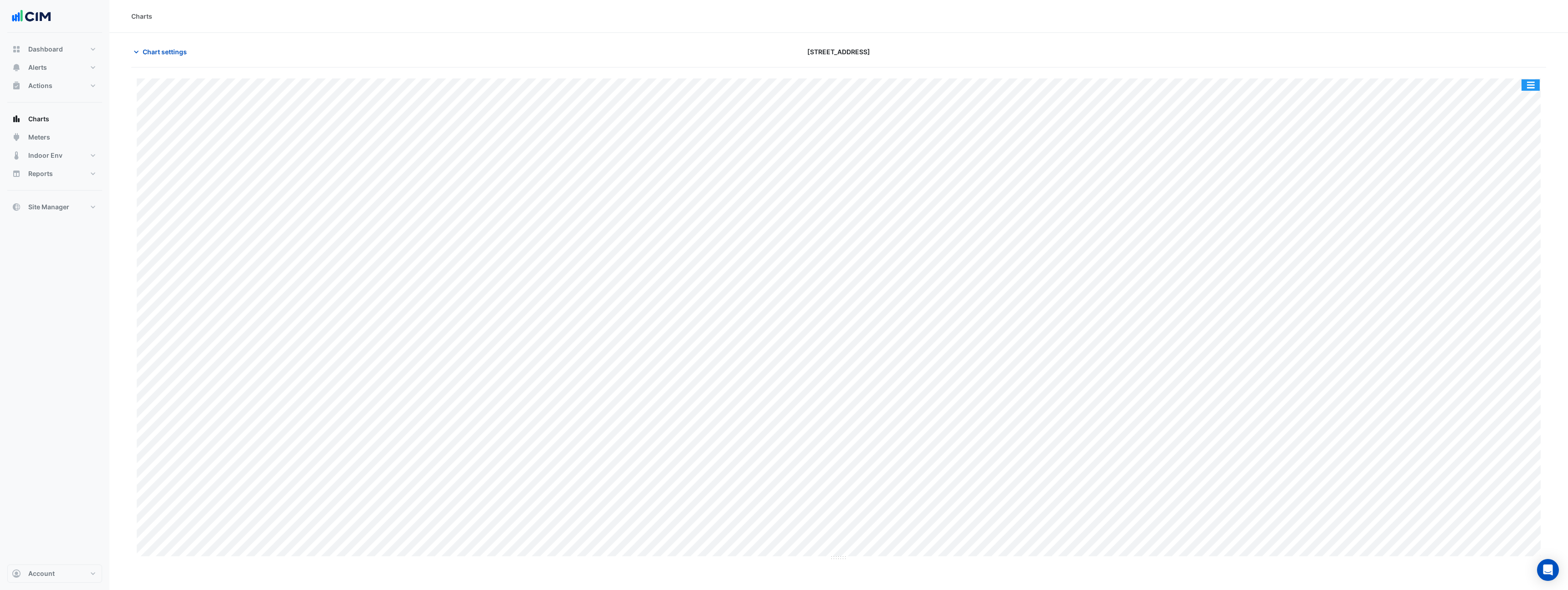
click at [1527, 85] on button "button" at bounding box center [1531, 85] width 18 height 12
click at [1513, 104] on div "Split by Equip" at bounding box center [1513, 101] width 55 height 16
click at [1536, 85] on button "button" at bounding box center [1531, 85] width 18 height 12
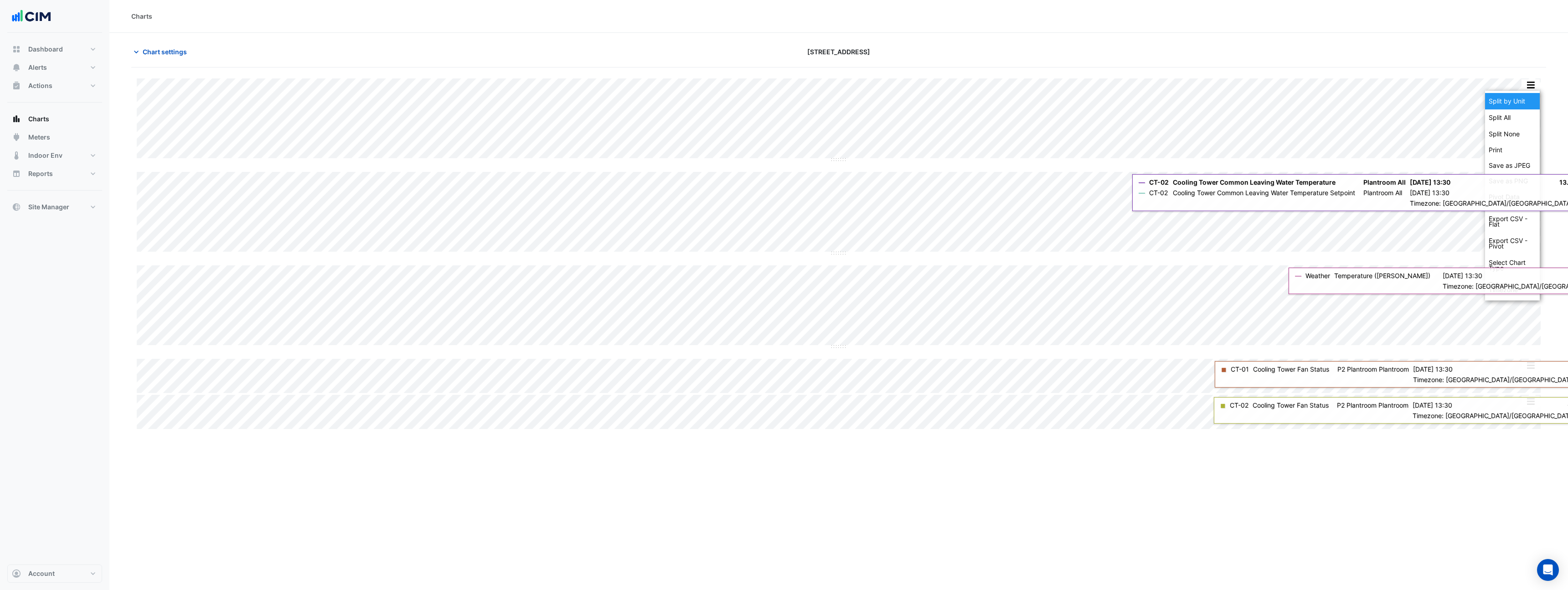
click at [1531, 102] on div "Split by Unit" at bounding box center [1513, 101] width 55 height 16
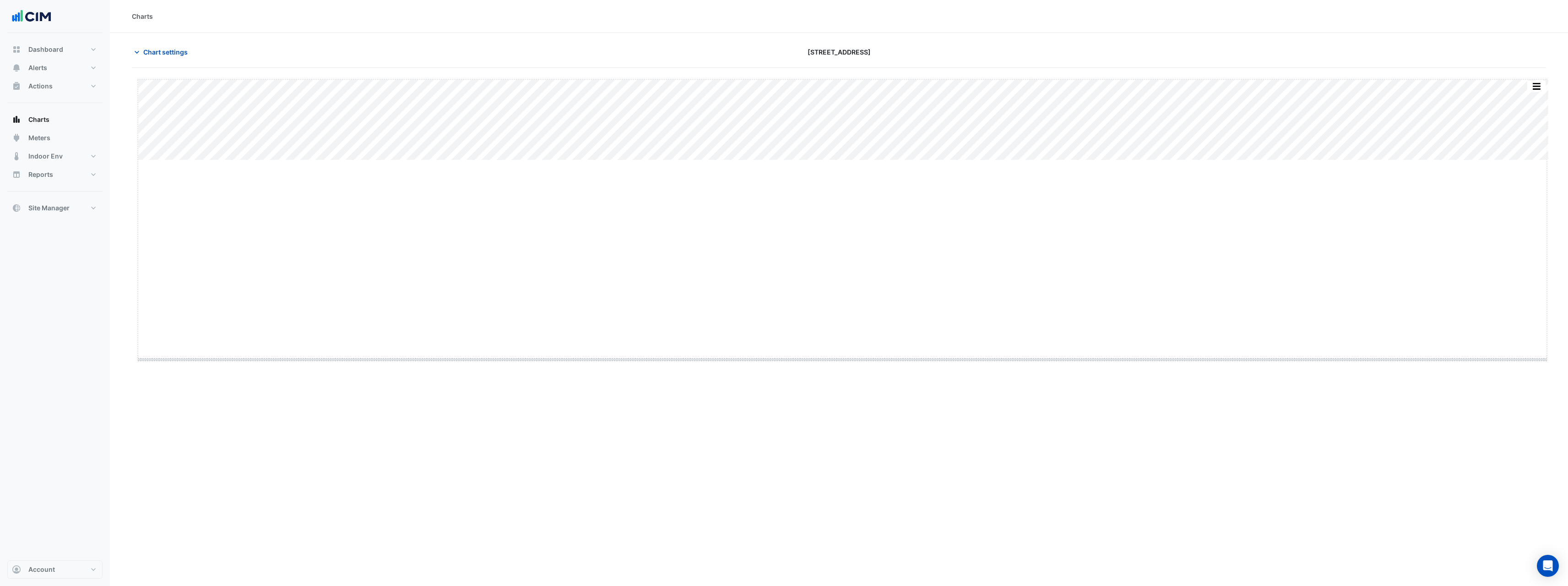
drag, startPoint x: 840, startPoint y: 159, endPoint x: 822, endPoint y: 360, distance: 201.8
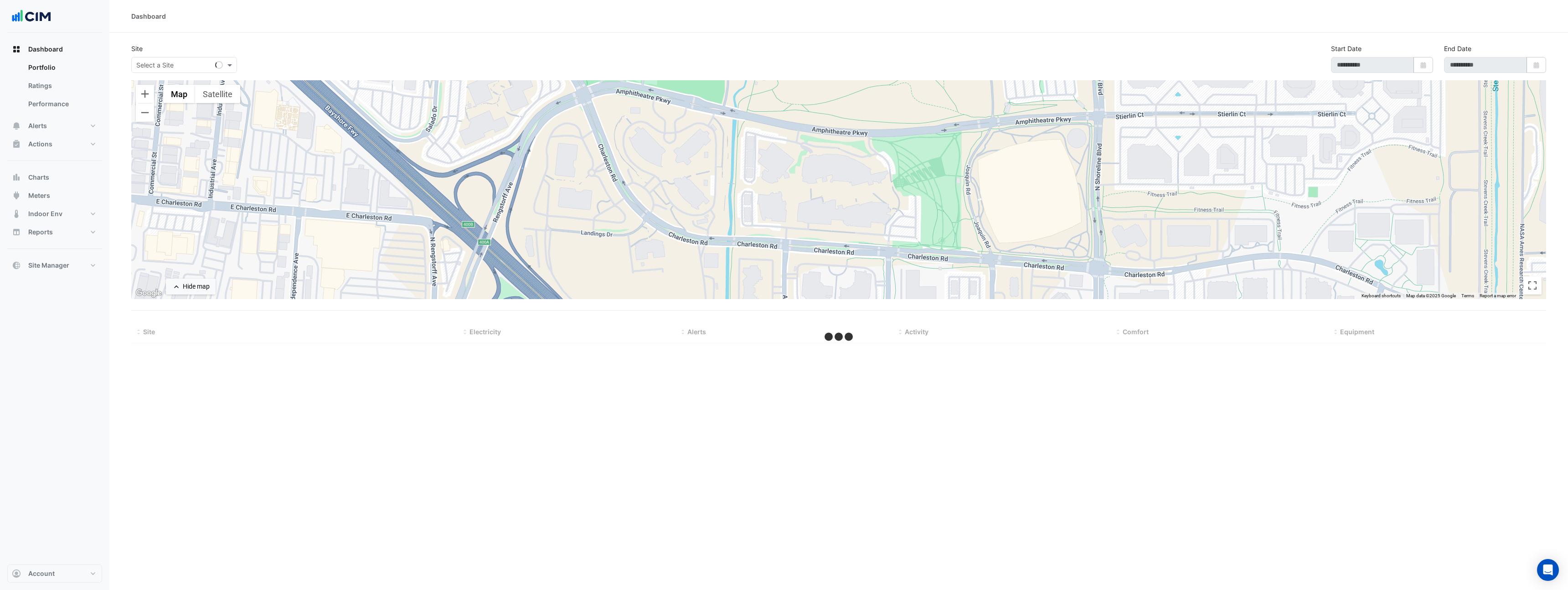
type input "**********"
select select "***"
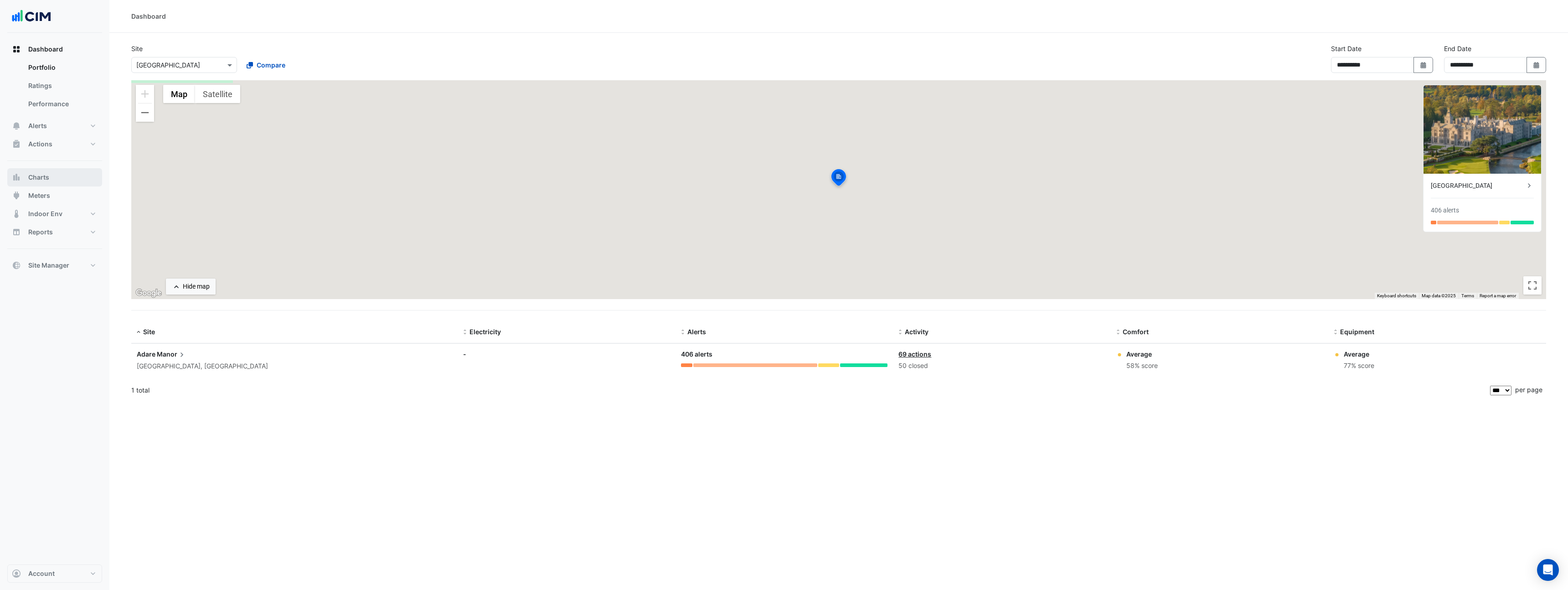
click at [48, 183] on button "Charts" at bounding box center [55, 177] width 95 height 18
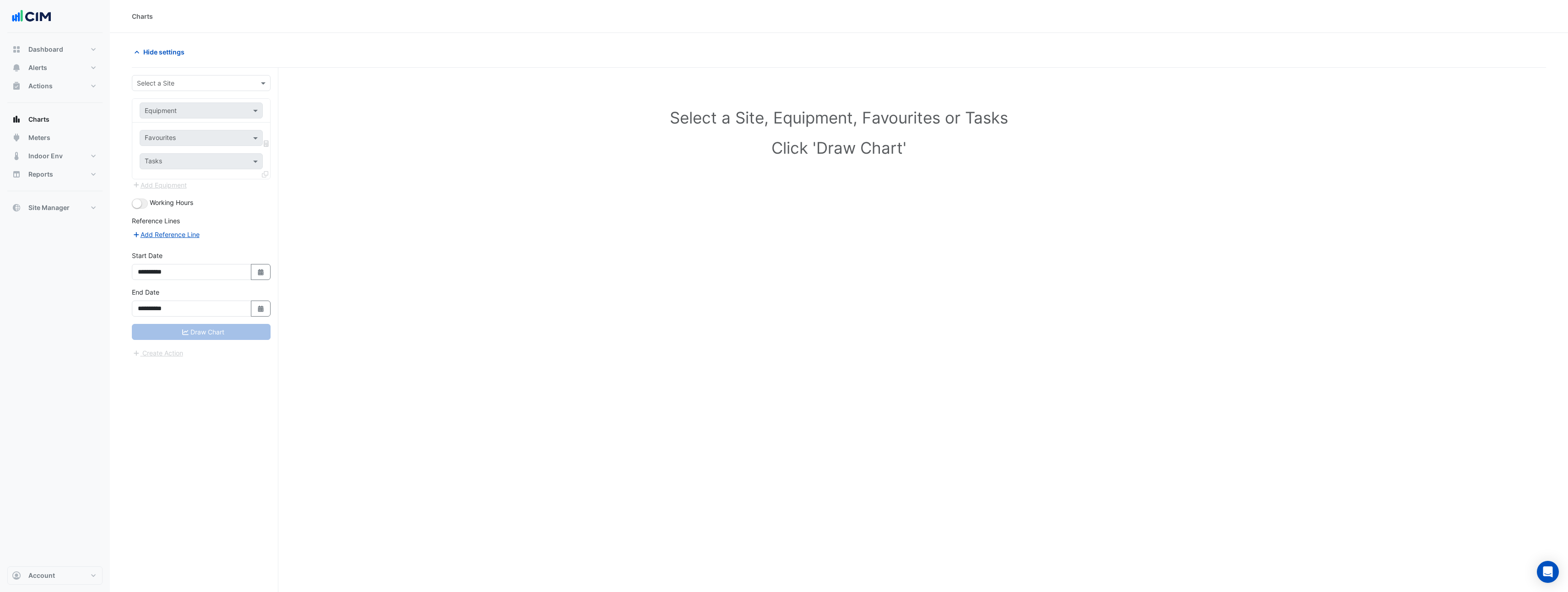
click at [192, 85] on input "text" at bounding box center [192, 84] width 110 height 10
type input "***"
click at [196, 104] on span "990 La Trobe Street" at bounding box center [169, 103] width 60 height 8
click at [198, 114] on input "text" at bounding box center [192, 111] width 95 height 10
type input "****"
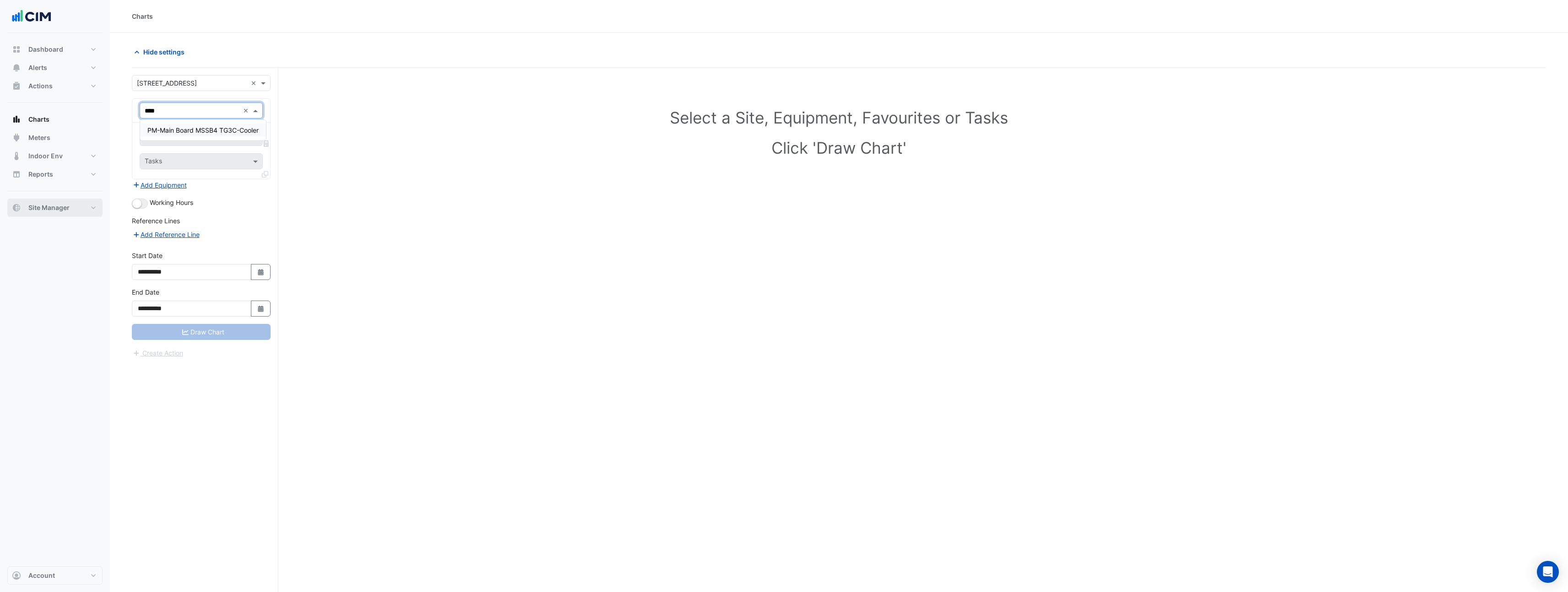
click at [70, 209] on button "Site Manager" at bounding box center [55, 208] width 95 height 18
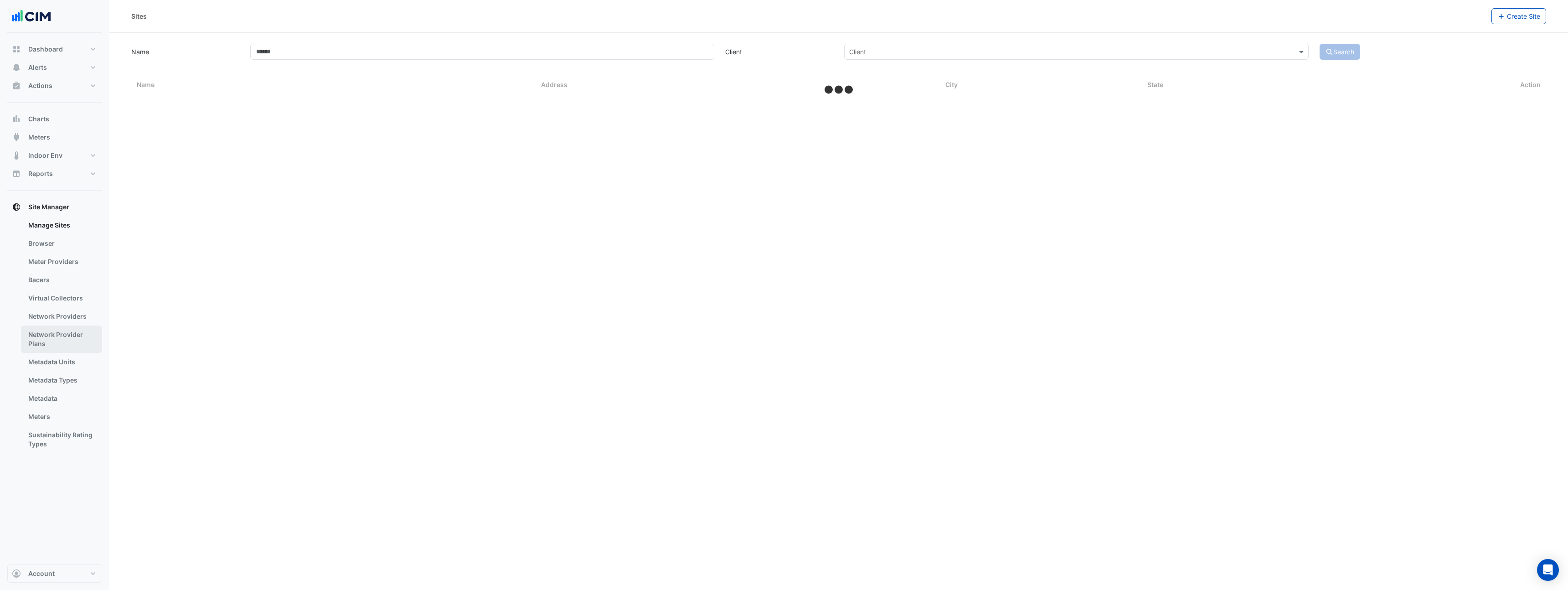
select select "***"
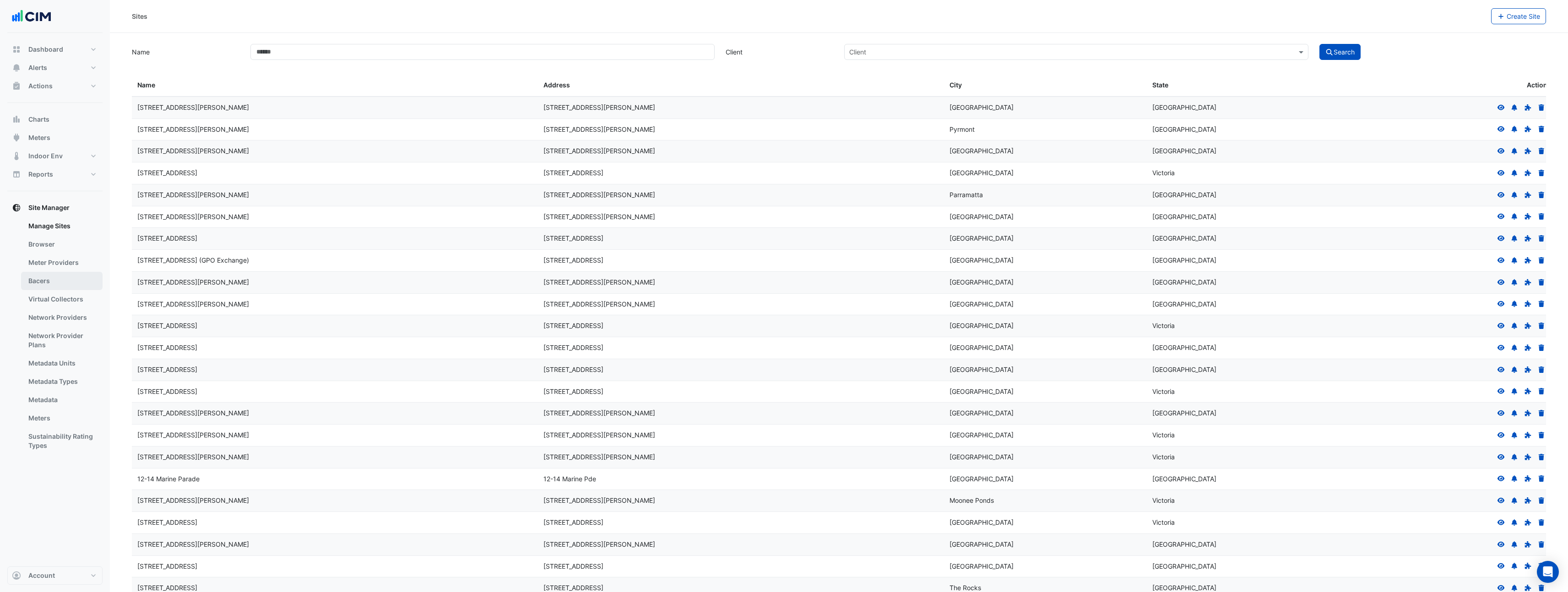
click at [54, 283] on link "Bacers" at bounding box center [61, 281] width 81 height 18
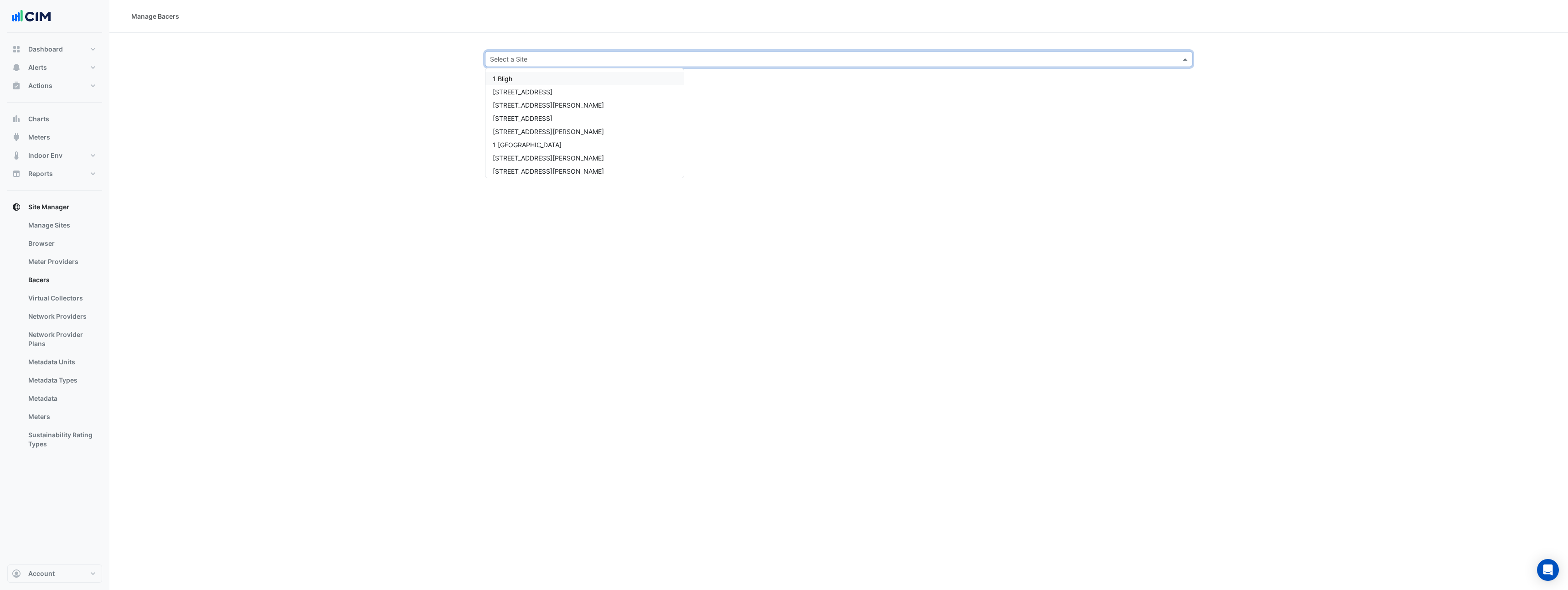
click at [525, 57] on input "text" at bounding box center [830, 60] width 679 height 10
type input "***"
click at [531, 77] on span "990 La Trobe Street" at bounding box center [522, 79] width 60 height 8
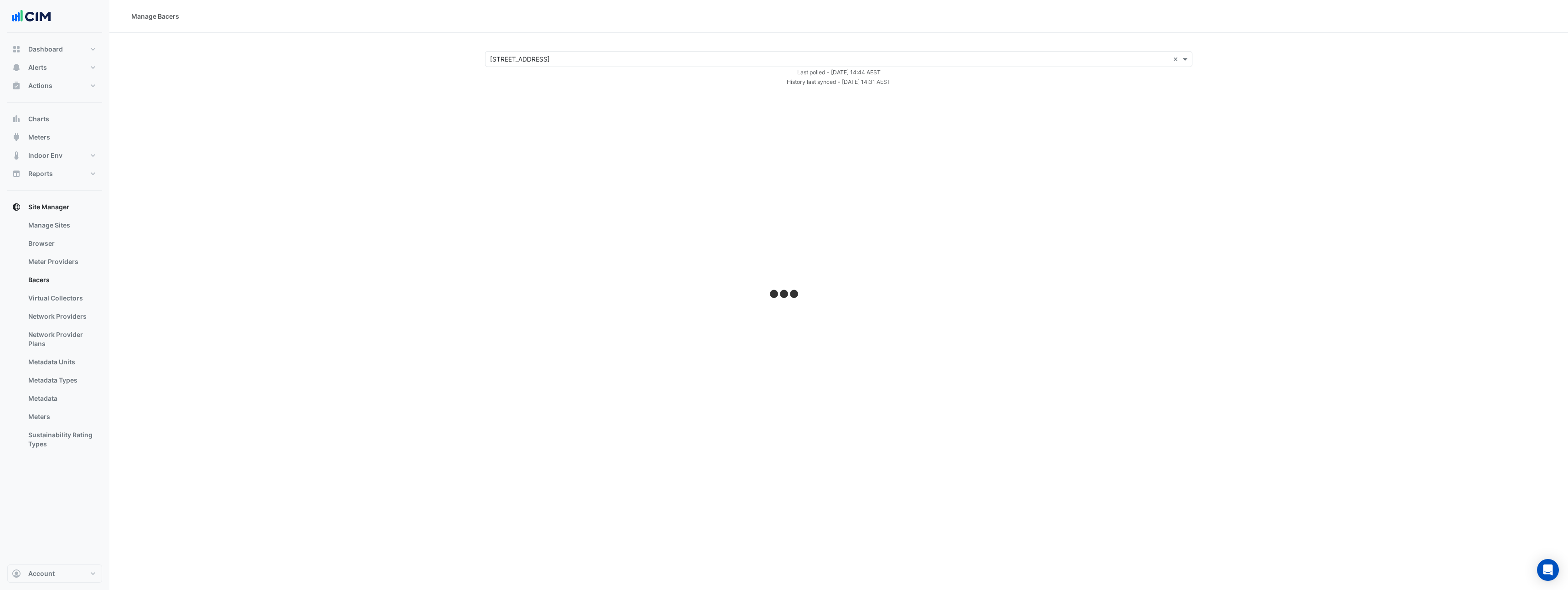
select select "***"
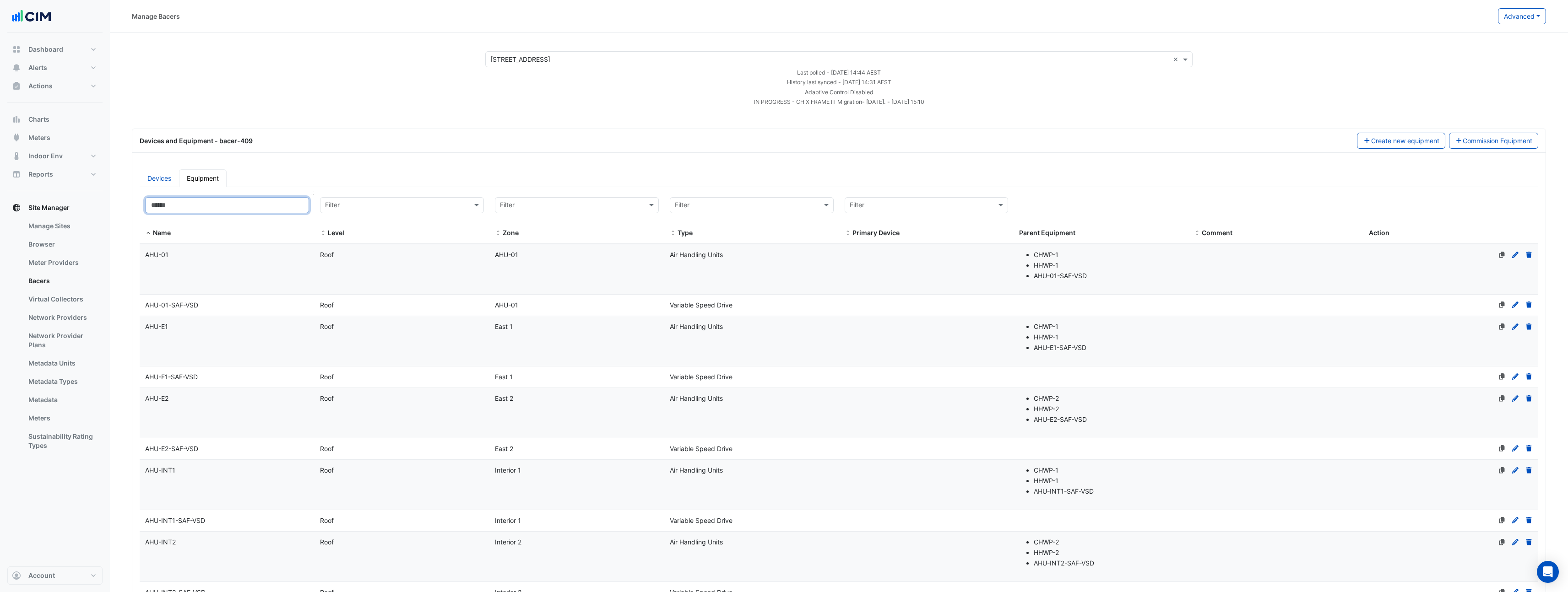
click at [222, 211] on input at bounding box center [227, 205] width 164 height 16
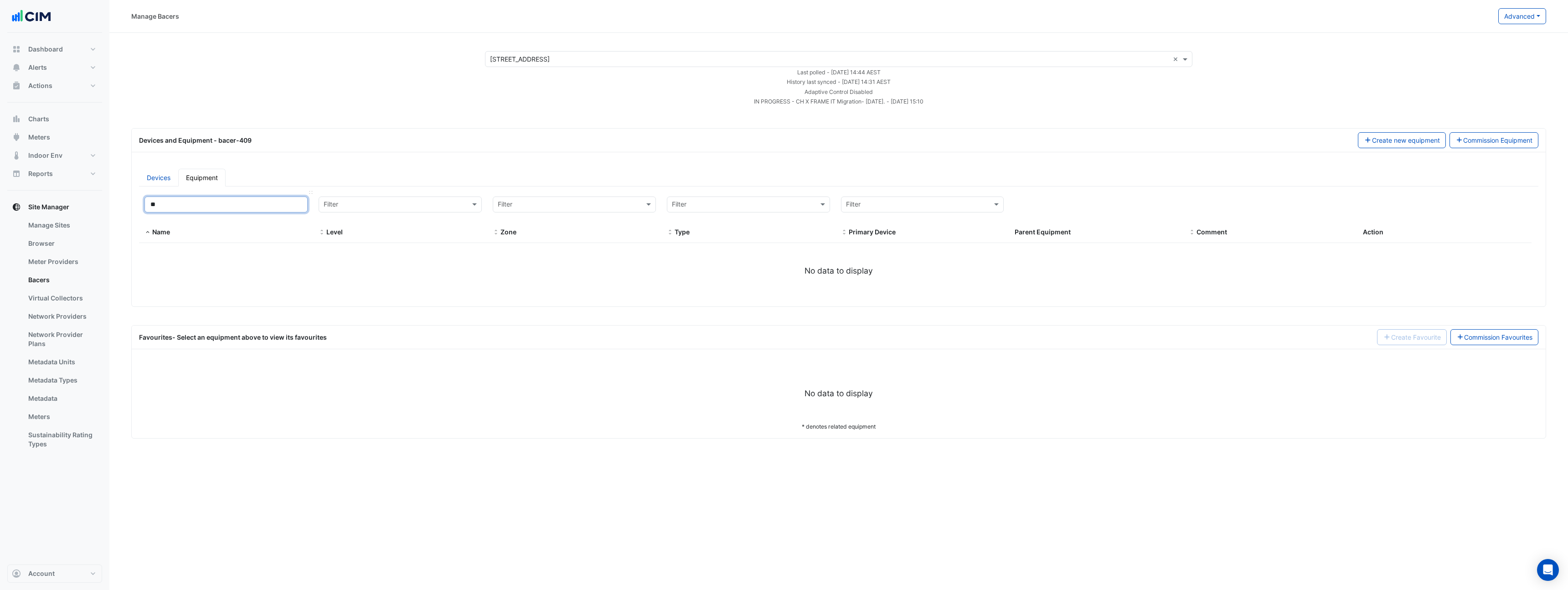
type input "*"
select select "***"
type input "*"
select select "***"
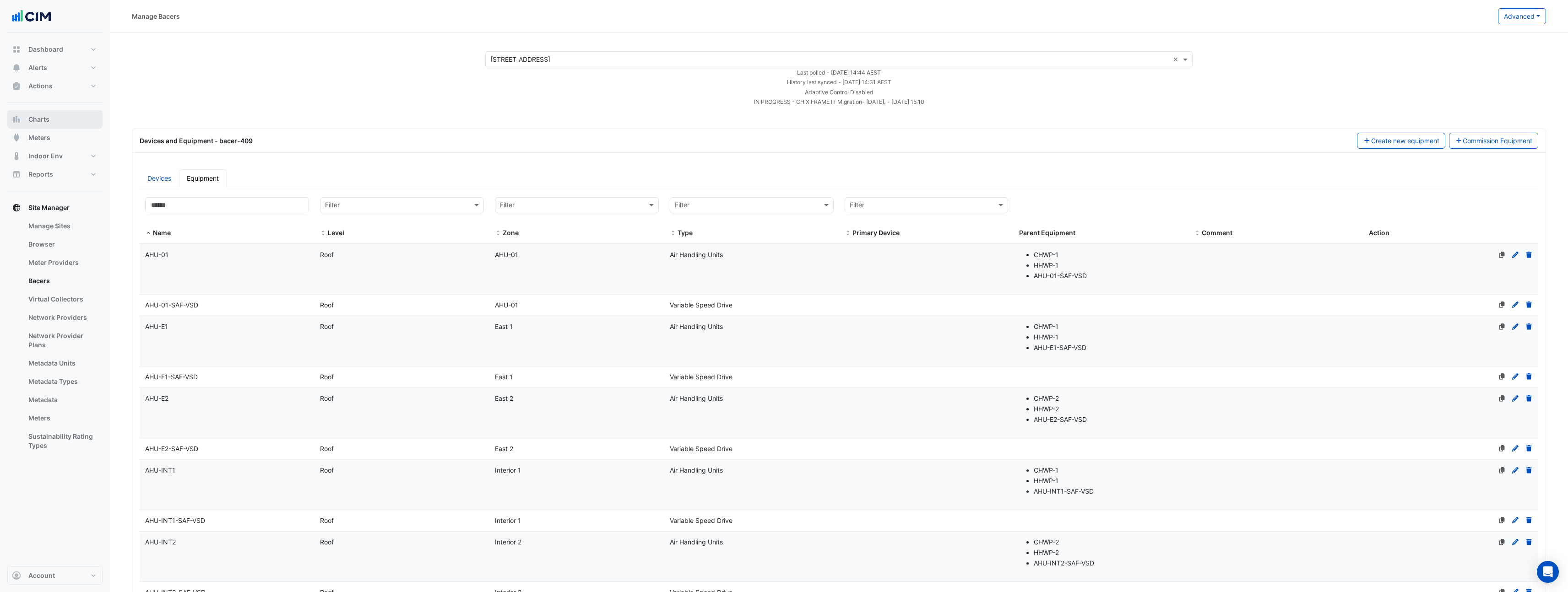
click at [53, 123] on button "Charts" at bounding box center [55, 119] width 95 height 18
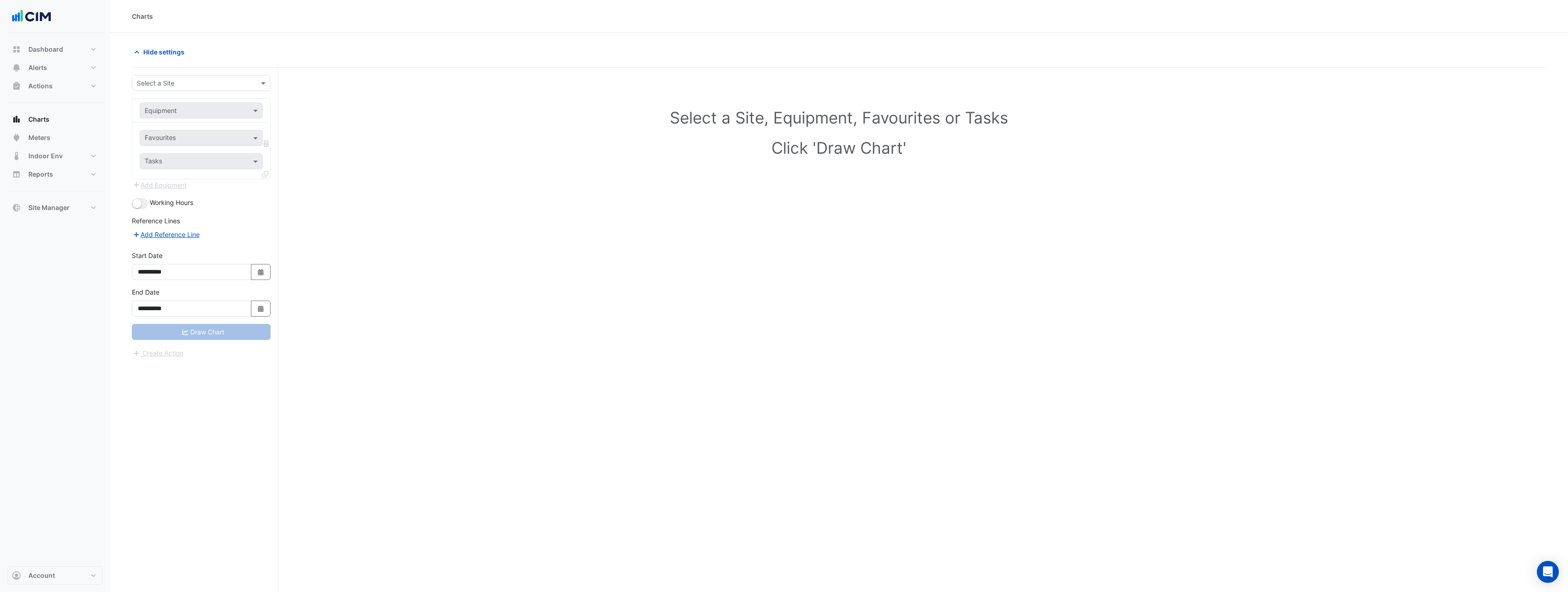
click at [177, 79] on input "text" at bounding box center [192, 84] width 110 height 10
type input "***"
click at [165, 101] on span "[STREET_ADDRESS]" at bounding box center [169, 103] width 60 height 8
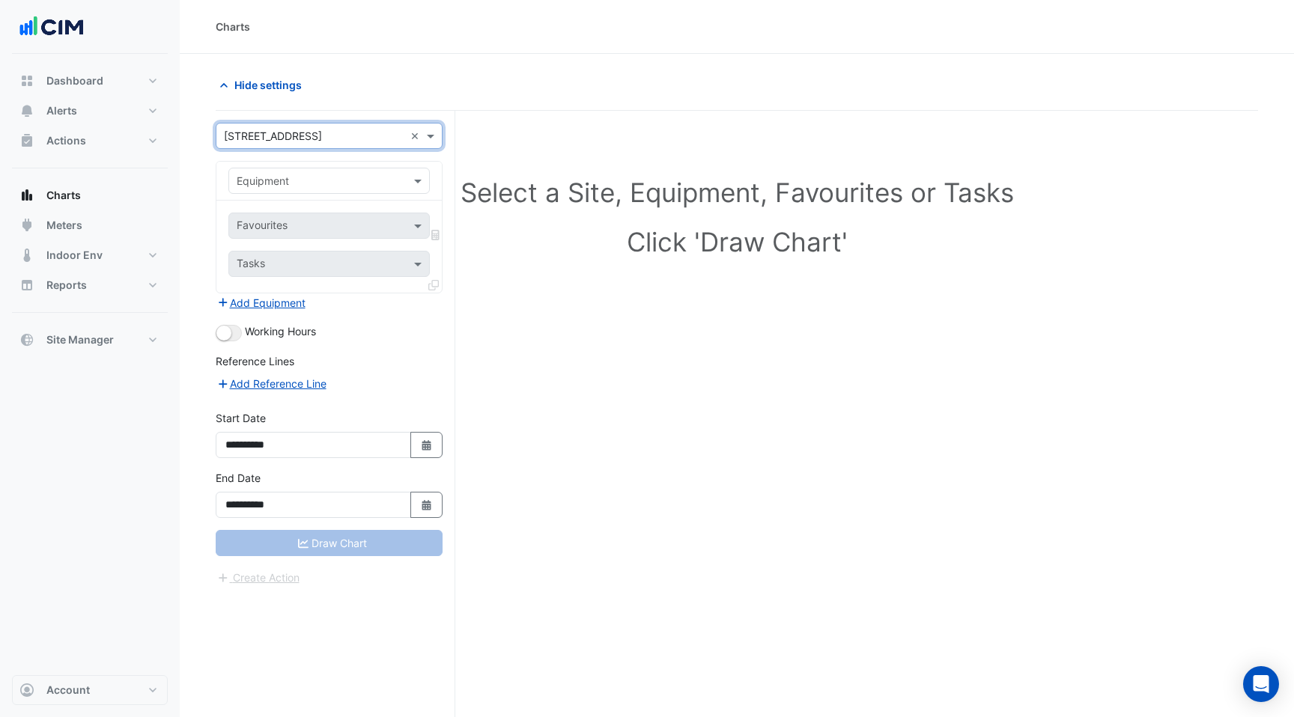
click at [373, 183] on input "text" at bounding box center [314, 182] width 155 height 16
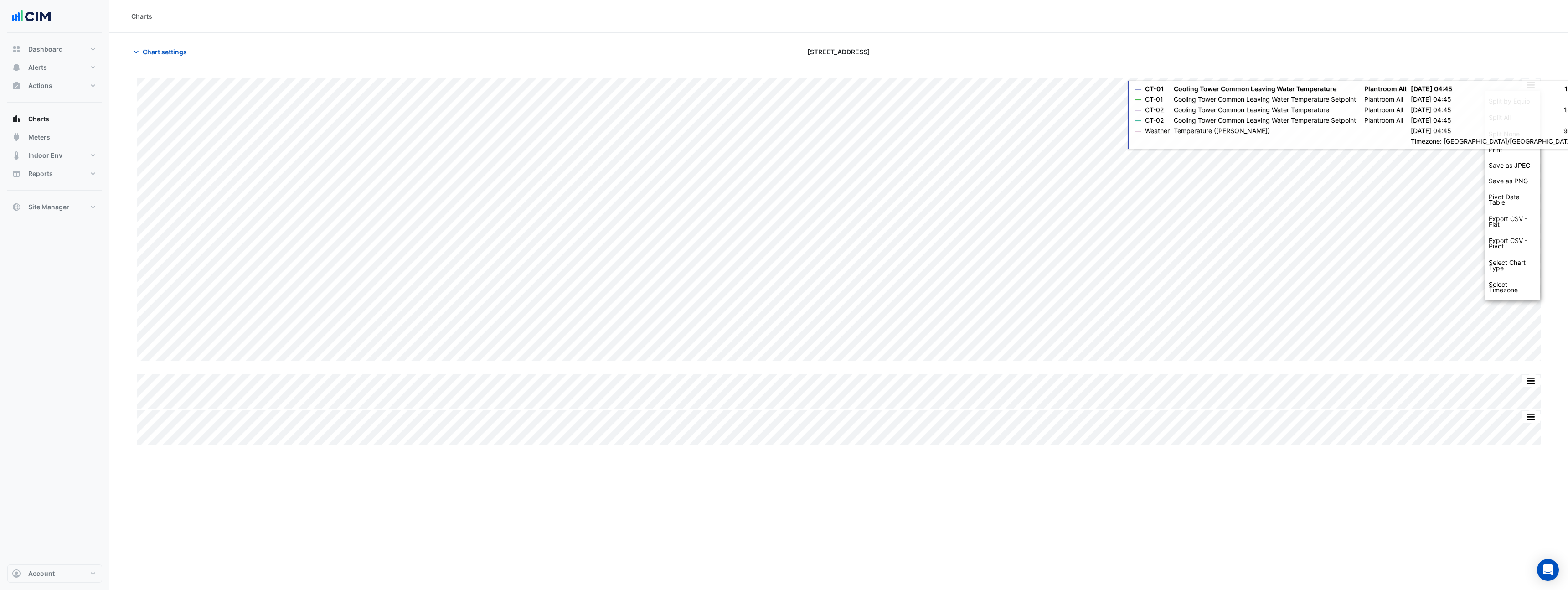
click at [1517, 43] on section "Chart settings [STREET_ADDRESS] Split by Equip Split All Split None Print Save …" at bounding box center [839, 239] width 1458 height 413
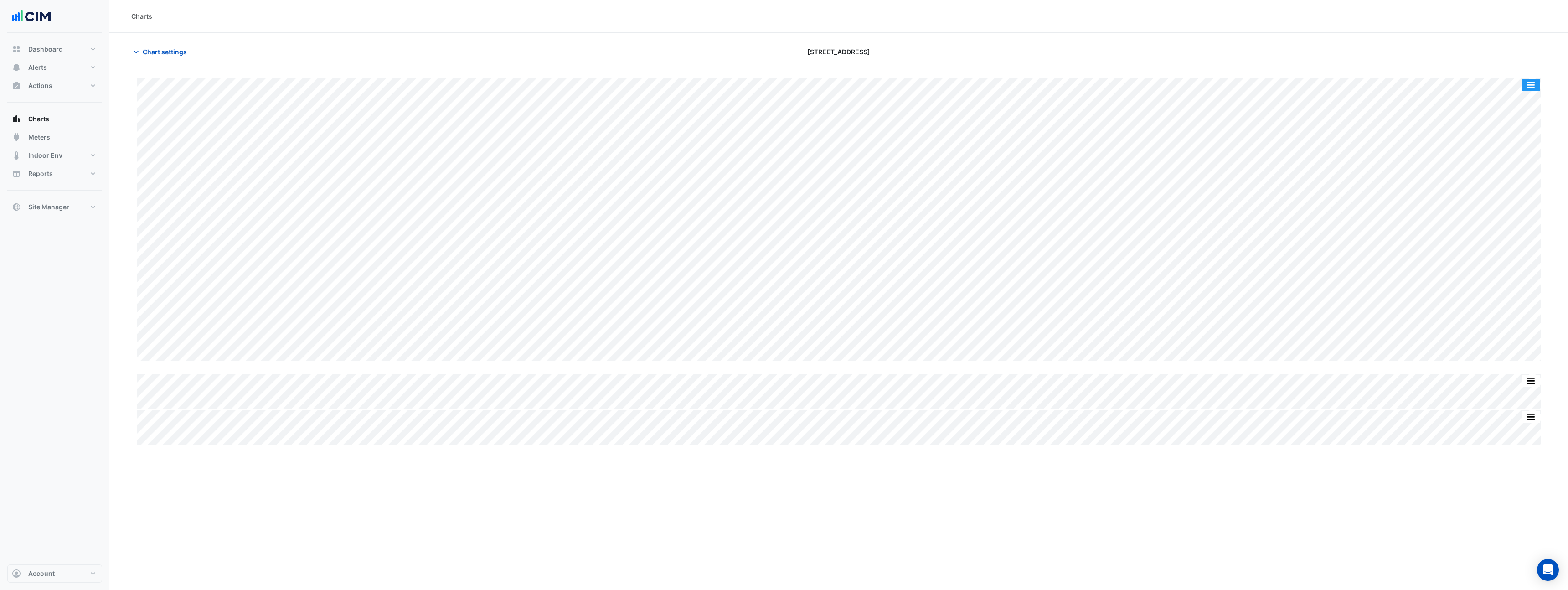
click at [1536, 86] on button "button" at bounding box center [1531, 85] width 18 height 12
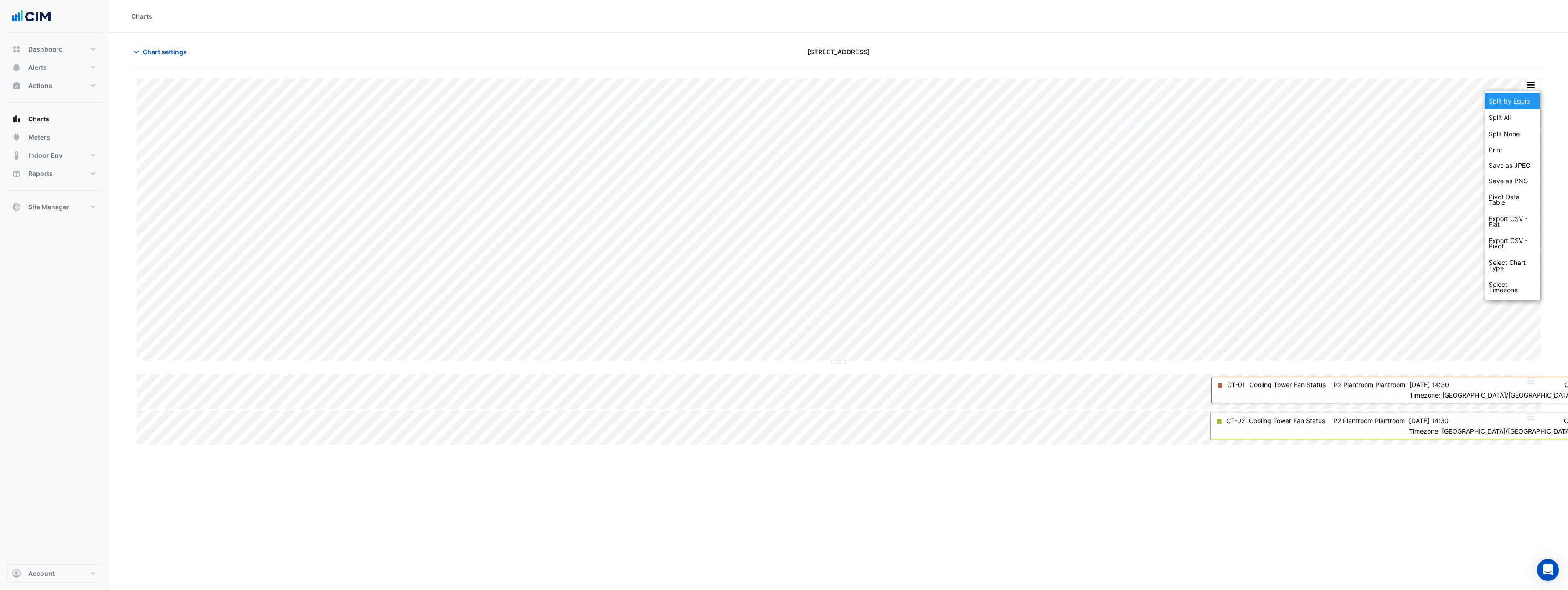
click at [1527, 99] on div "Split by Equip" at bounding box center [1513, 101] width 55 height 16
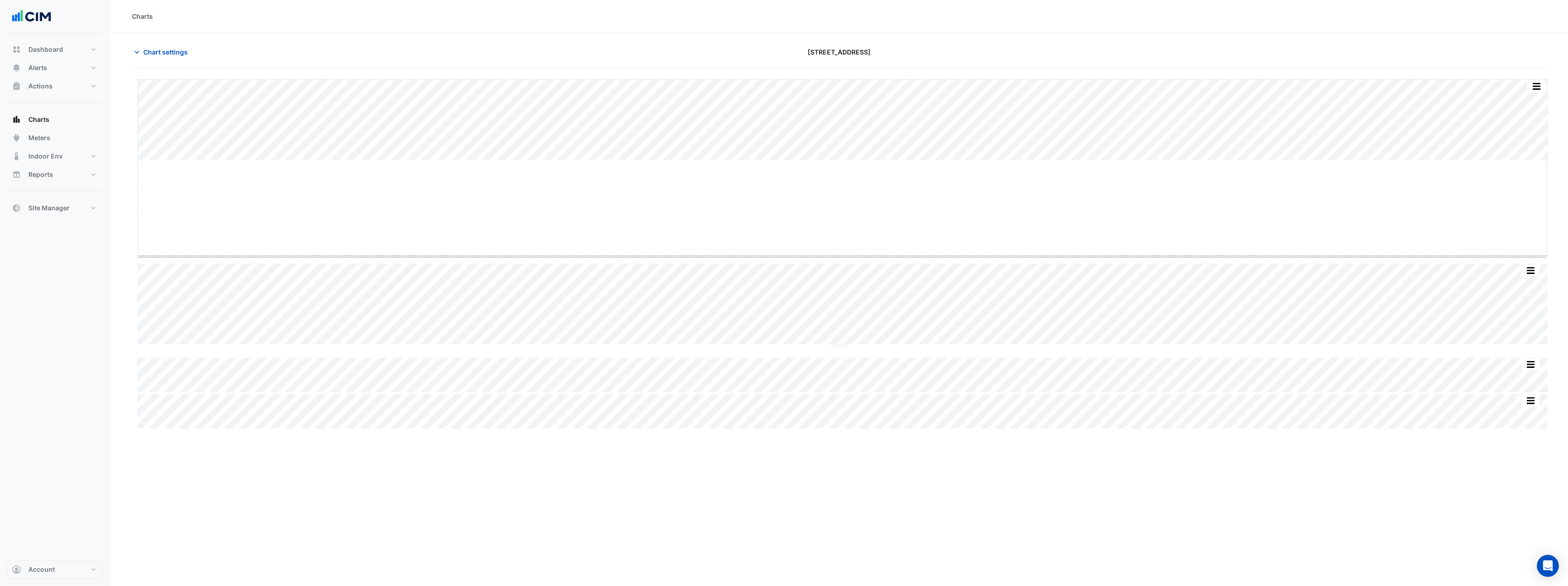
drag, startPoint x: 838, startPoint y: 160, endPoint x: 848, endPoint y: 269, distance: 109.5
click at [1539, 87] on button "button" at bounding box center [1537, 85] width 18 height 12
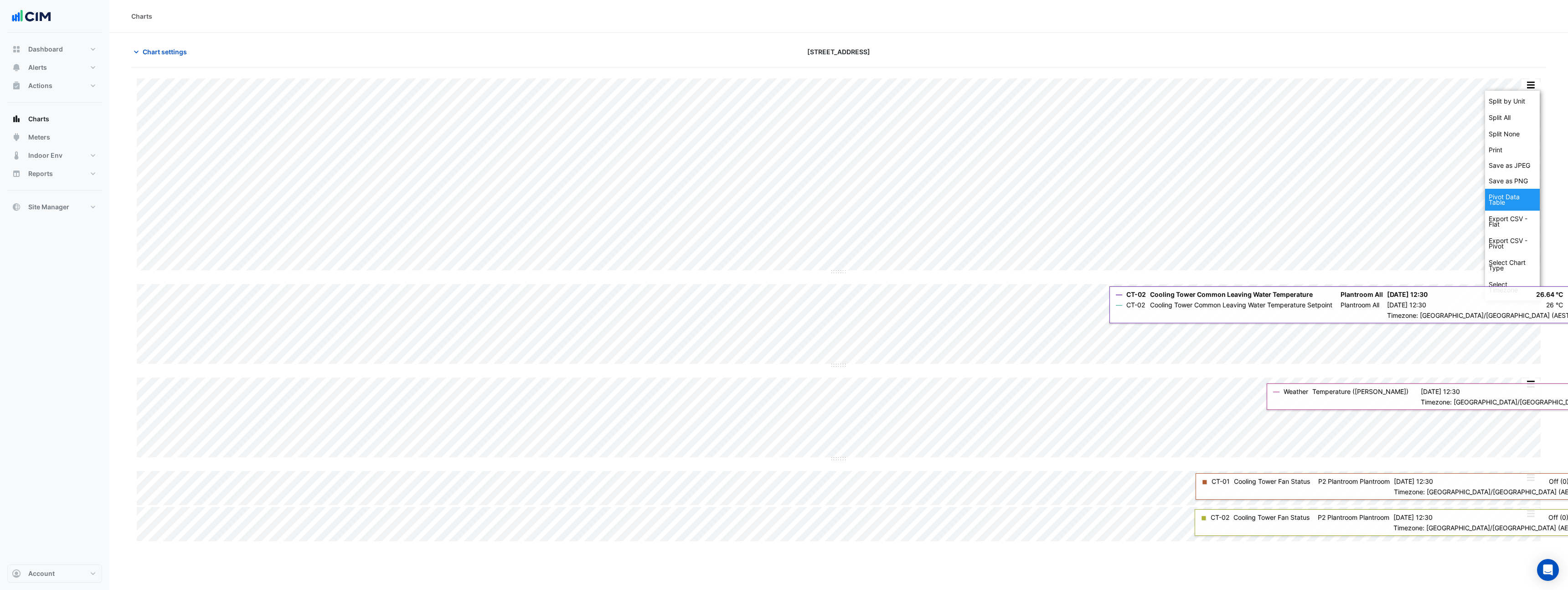
click at [1511, 197] on div "Pivot Data Table" at bounding box center [1513, 200] width 55 height 22
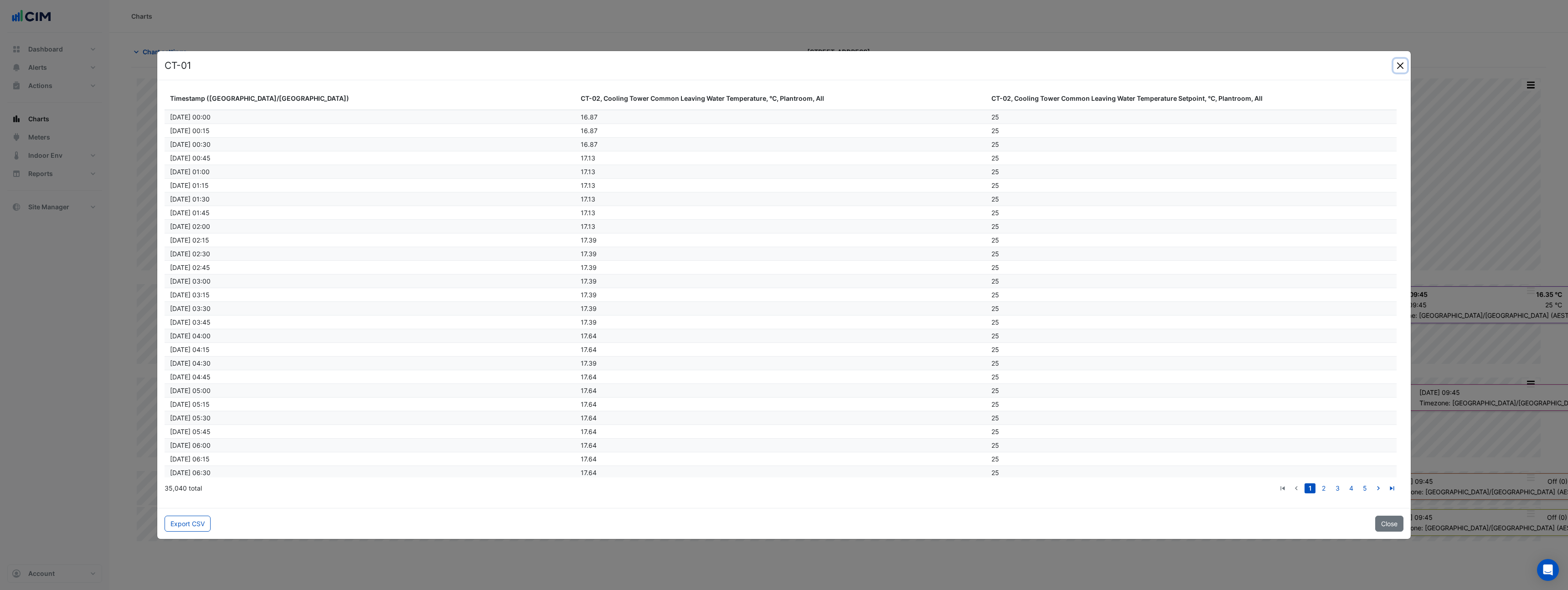
click at [1402, 65] on button "Close" at bounding box center [1400, 66] width 13 height 13
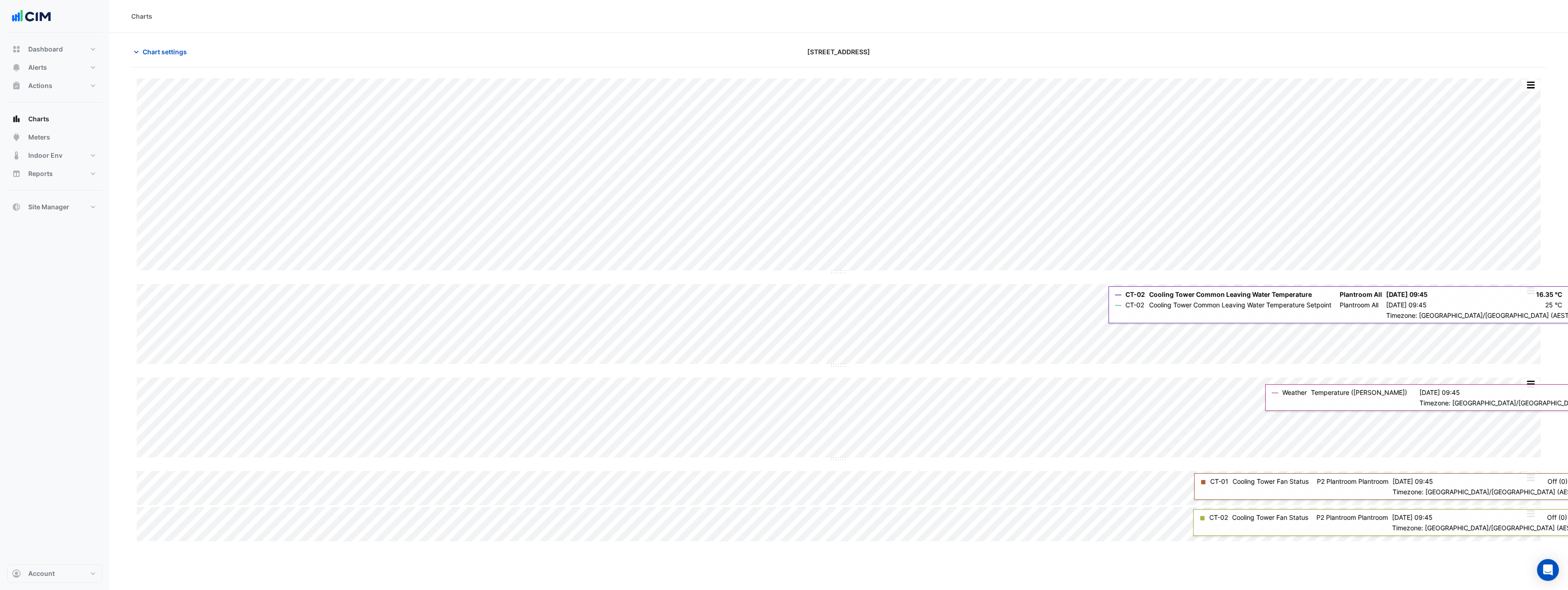
click at [1539, 86] on div "Split by Unit Split All Split None Print Save as JPEG Save as PNG Pivot Data Ta…" at bounding box center [1530, 85] width 19 height 12
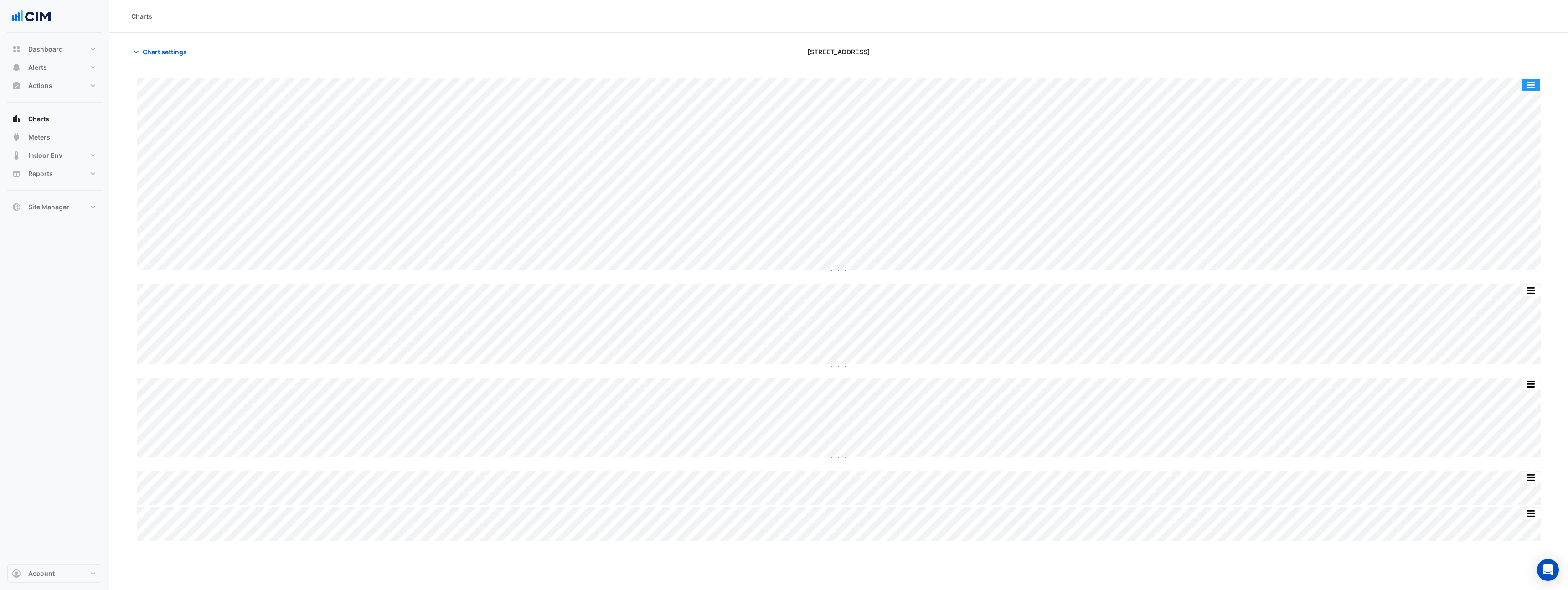
click at [1533, 85] on button "button" at bounding box center [1531, 85] width 18 height 12
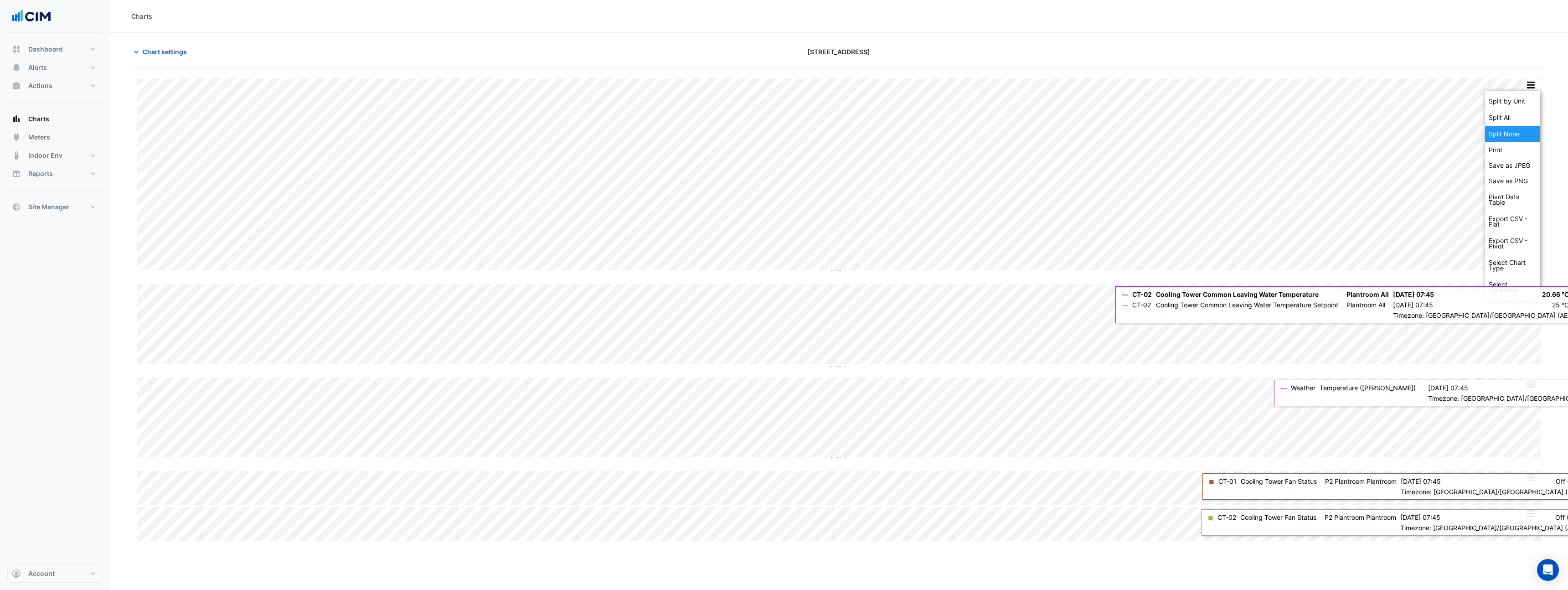
click at [1518, 136] on div "Split None" at bounding box center [1513, 134] width 55 height 16
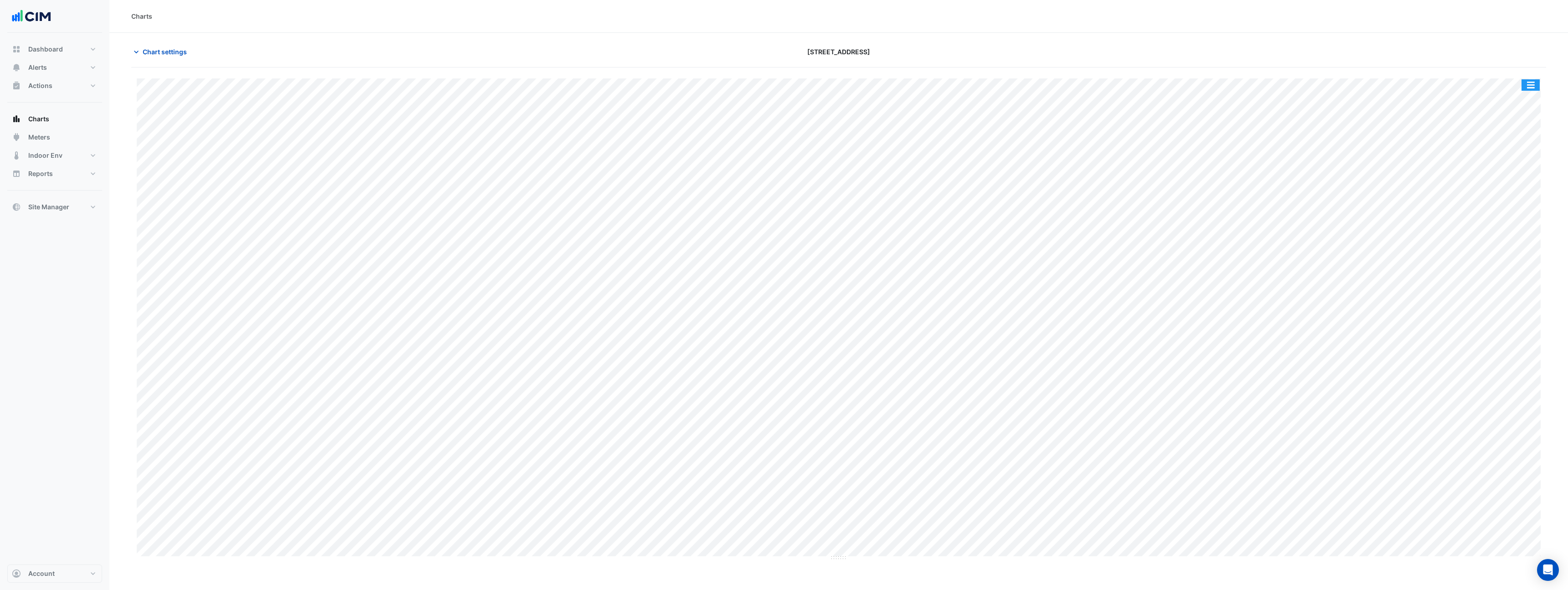
click at [1528, 88] on button "button" at bounding box center [1531, 85] width 18 height 12
click at [1497, 201] on div "Pivot Data Table" at bounding box center [1513, 200] width 55 height 22
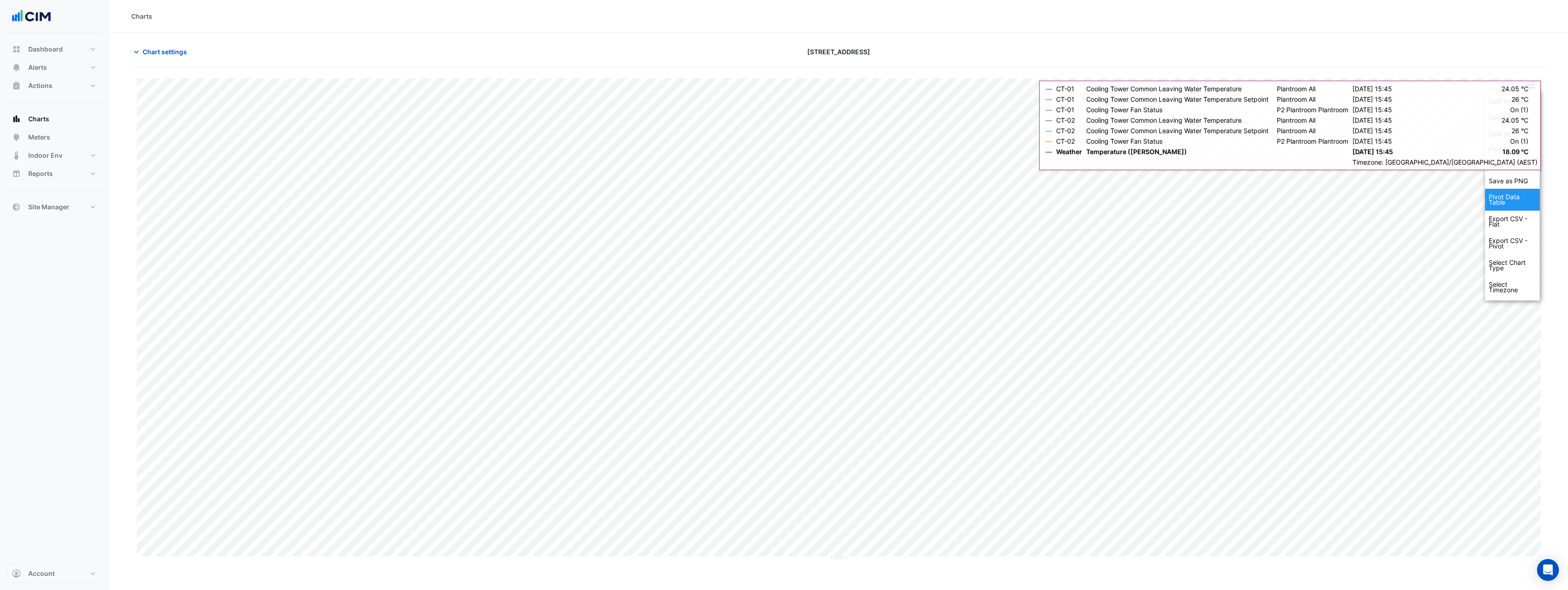
click at [1514, 196] on div "Pivot Data Table" at bounding box center [1513, 200] width 55 height 22
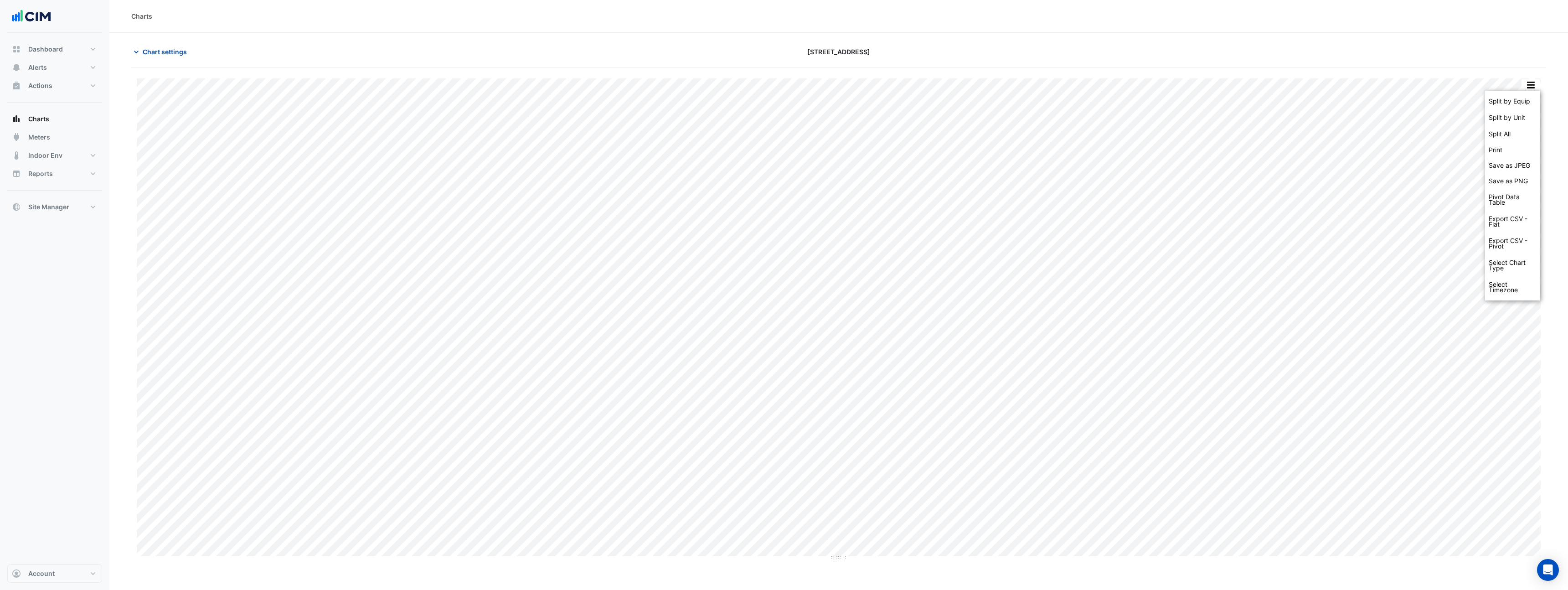
click at [148, 55] on span "Chart settings" at bounding box center [164, 52] width 44 height 10
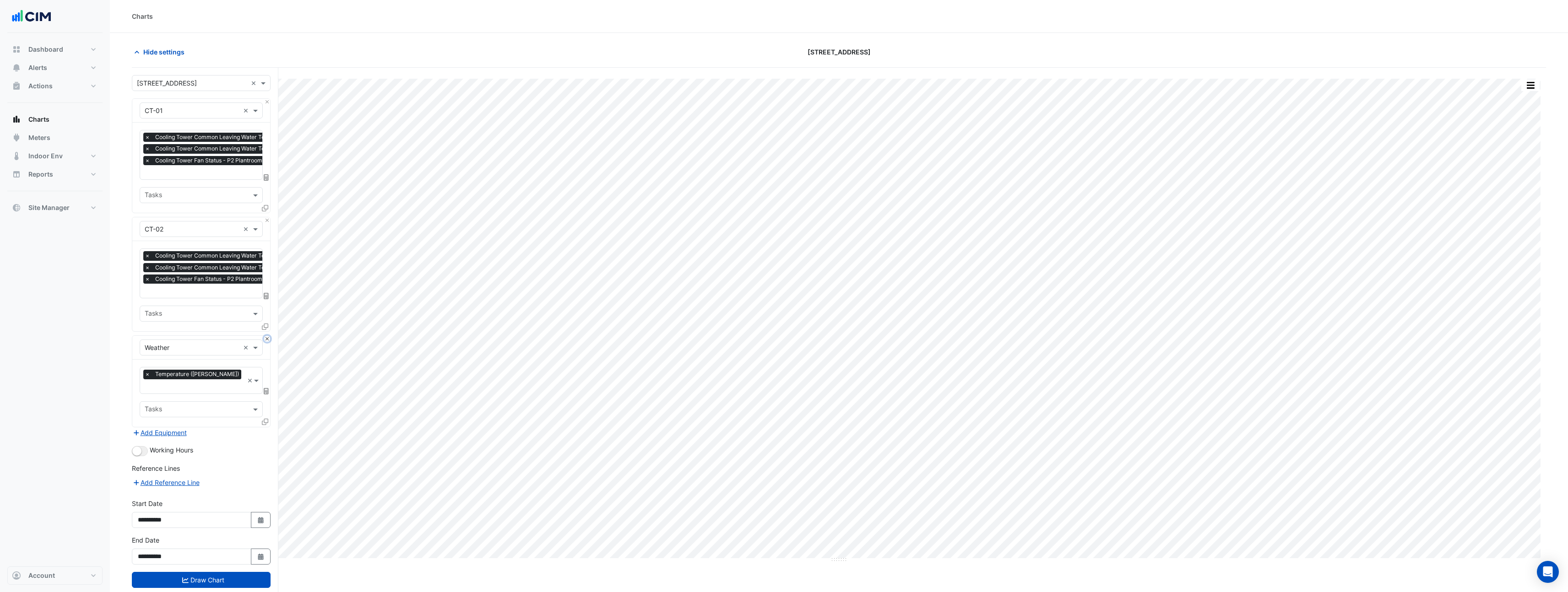
click at [266, 338] on button "Close" at bounding box center [267, 339] width 6 height 6
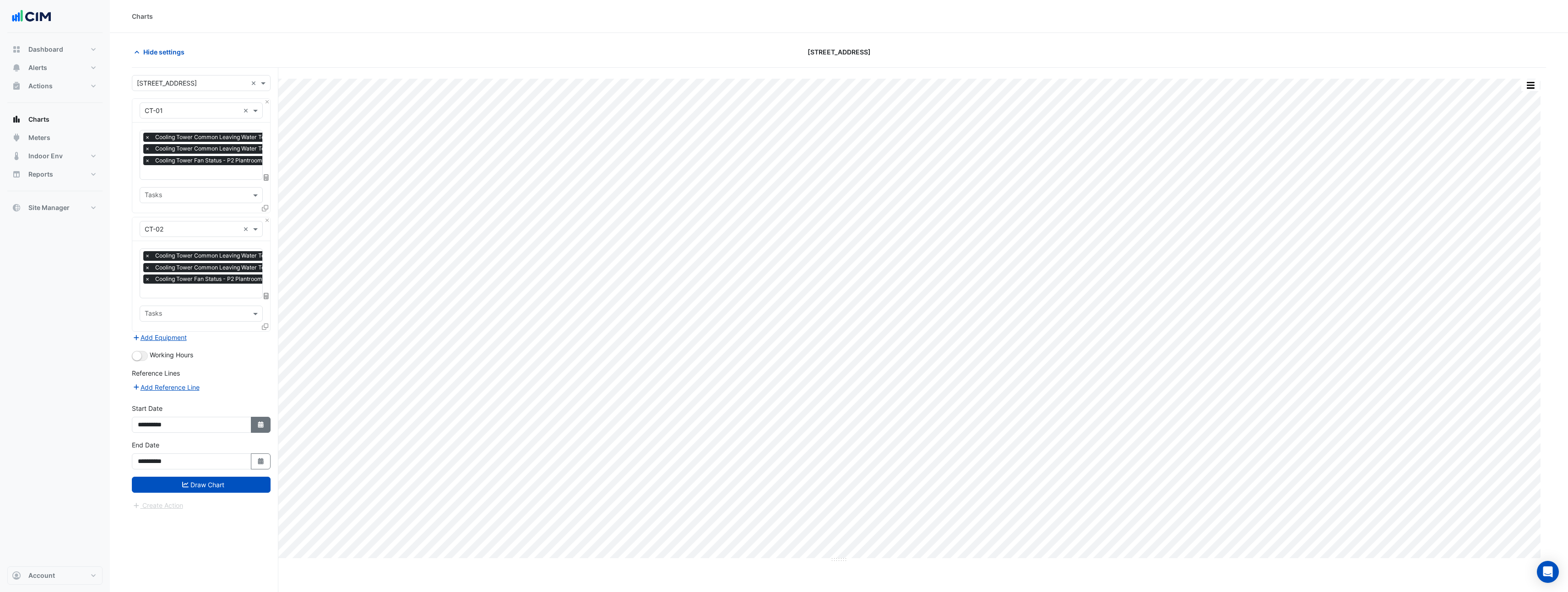
click at [256, 429] on button "Select Date" at bounding box center [260, 425] width 20 height 16
select select "*"
select select "****"
click at [256, 429] on button "Select Date" at bounding box center [260, 425] width 20 height 16
click at [227, 484] on button "Draw Chart" at bounding box center [201, 484] width 139 height 16
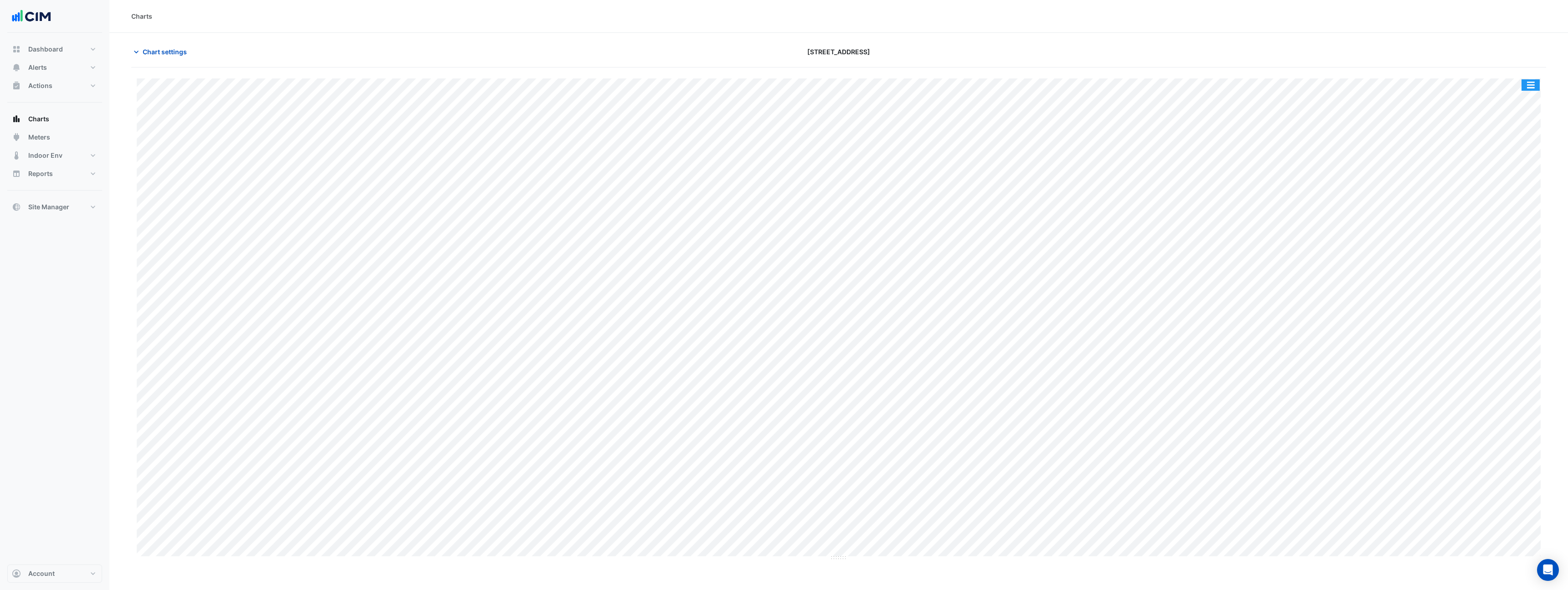
click at [1536, 83] on button "button" at bounding box center [1531, 85] width 18 height 12
click at [1513, 202] on div "Pivot Data Table" at bounding box center [1513, 200] width 55 height 22
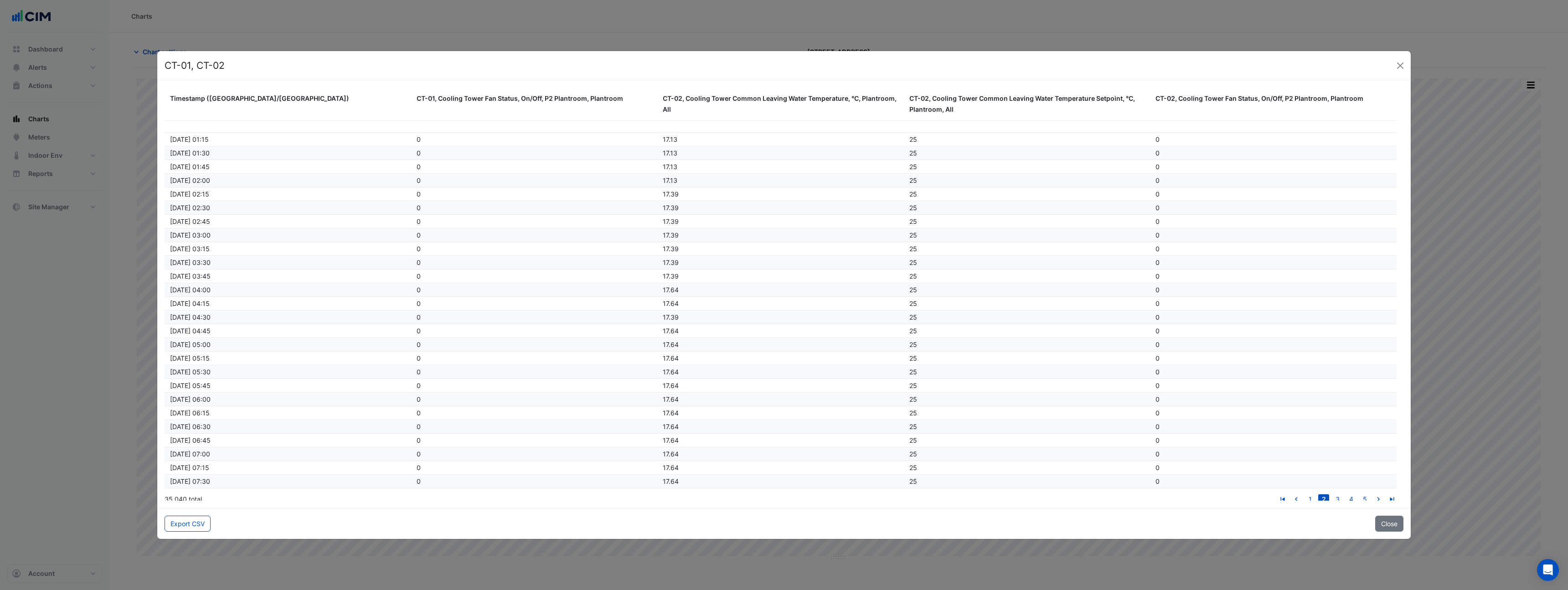
scroll to position [71, 0]
click at [1399, 68] on button "Close" at bounding box center [1400, 66] width 13 height 13
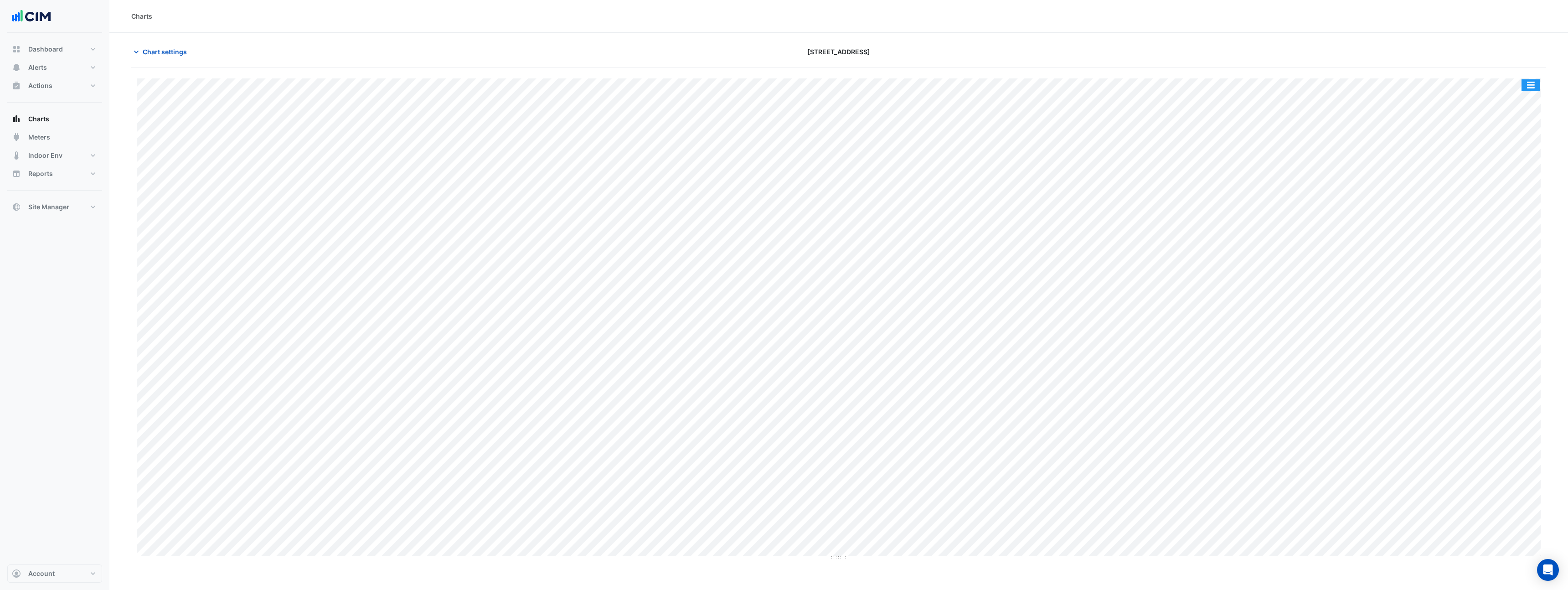
click at [1529, 83] on button "button" at bounding box center [1531, 85] width 18 height 12
click at [1520, 103] on div "Split by Equip" at bounding box center [1513, 101] width 55 height 16
drag, startPoint x: 841, startPoint y: 159, endPoint x: 827, endPoint y: 274, distance: 115.8
click at [1538, 89] on button "button" at bounding box center [1531, 85] width 18 height 12
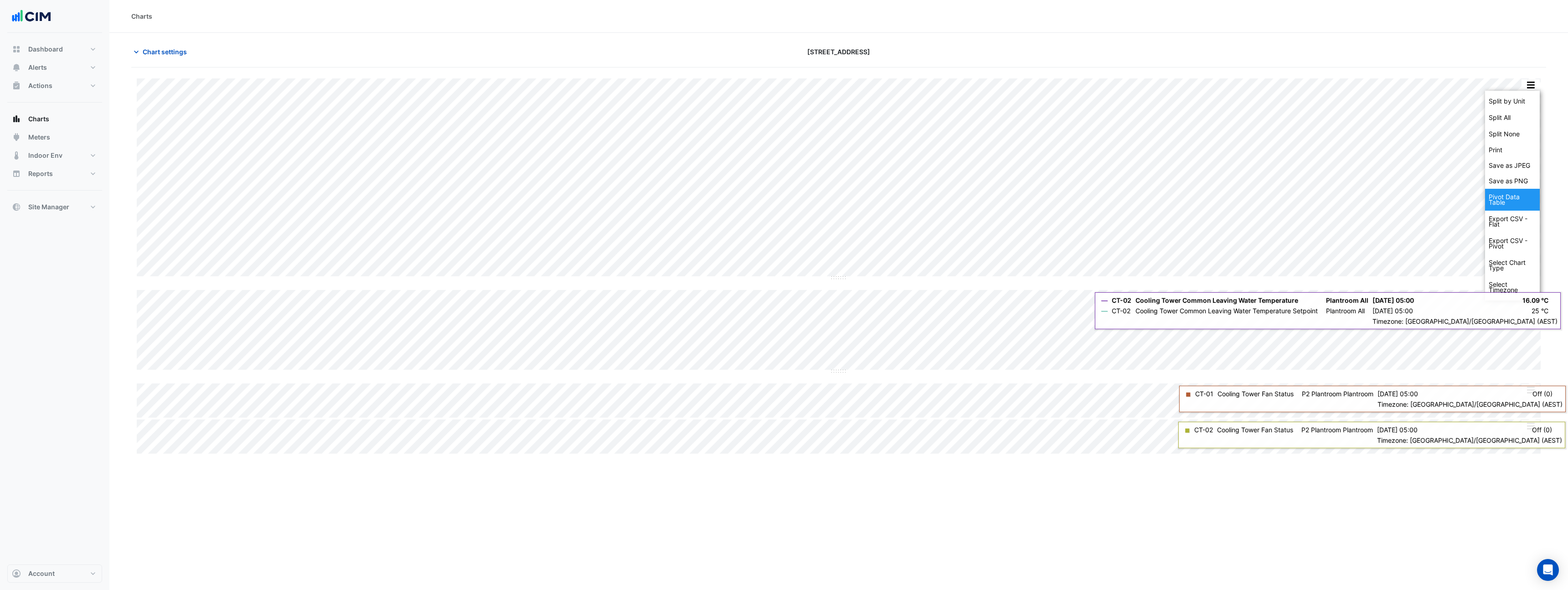
click at [1495, 198] on div "Pivot Data Table" at bounding box center [1513, 200] width 55 height 22
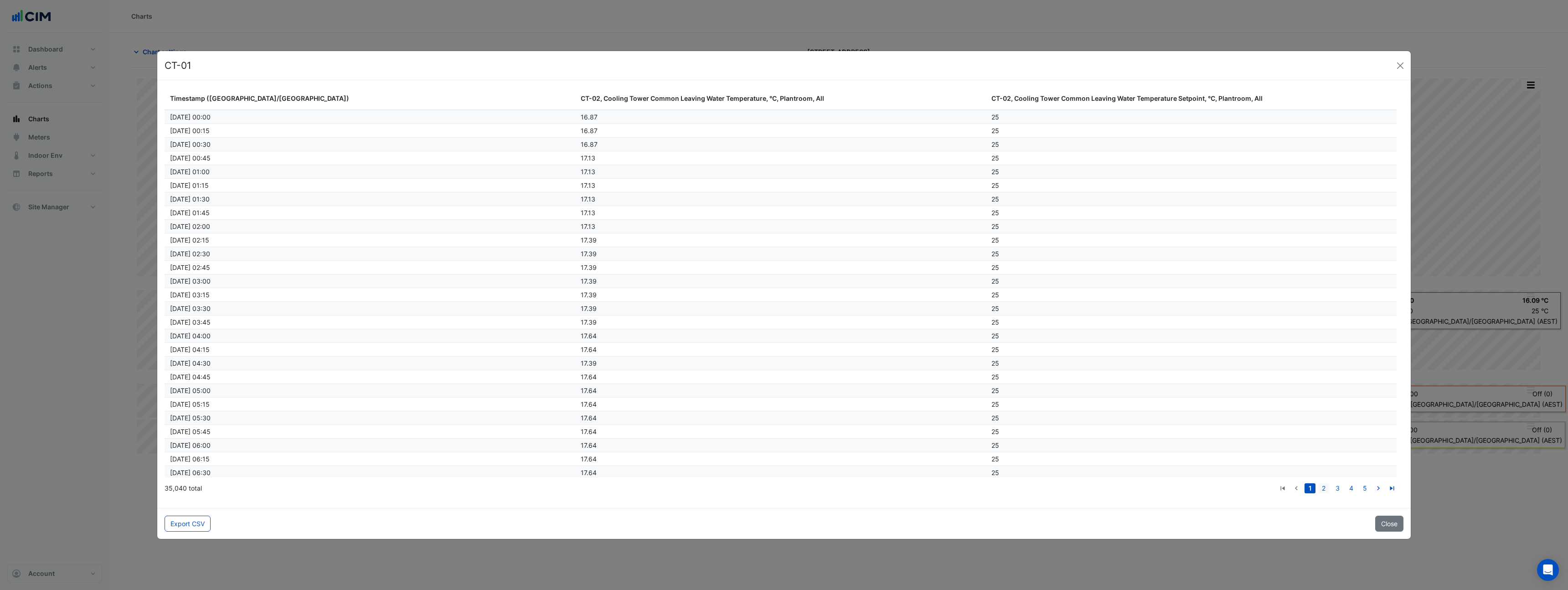
click at [1323, 491] on link "2" at bounding box center [1324, 488] width 11 height 10
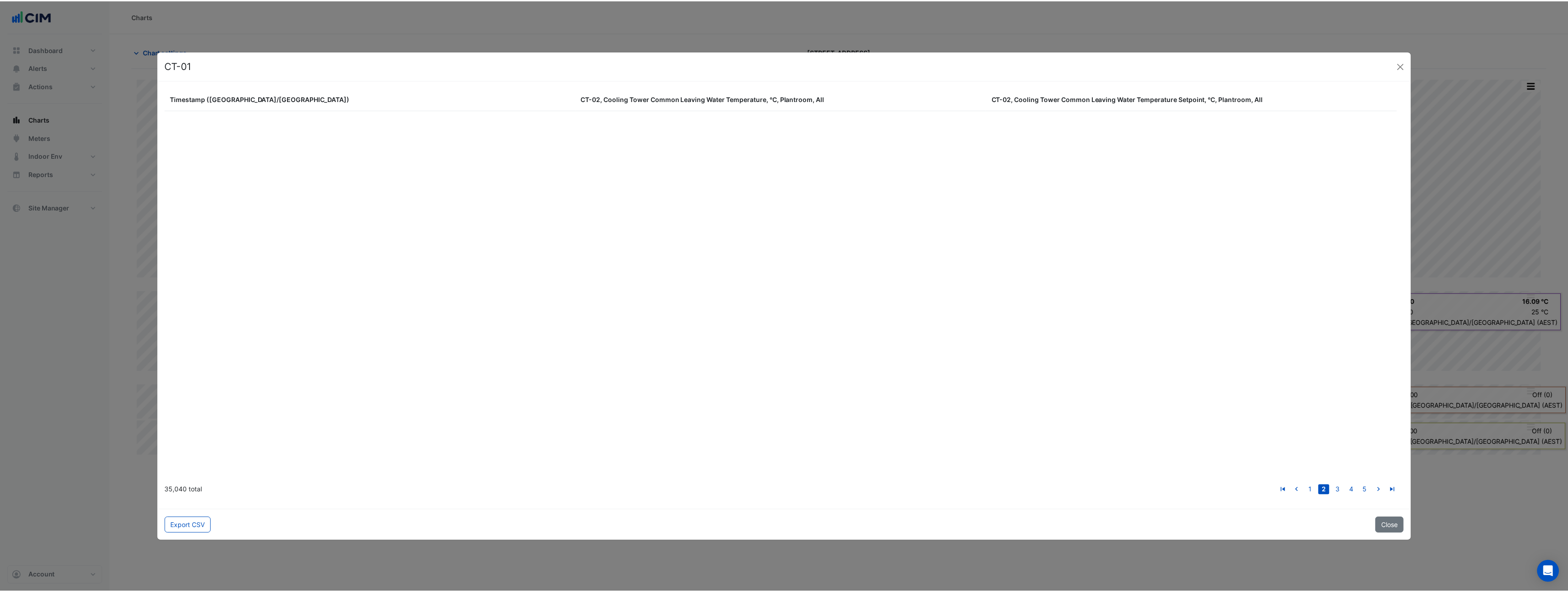
scroll to position [371, 0]
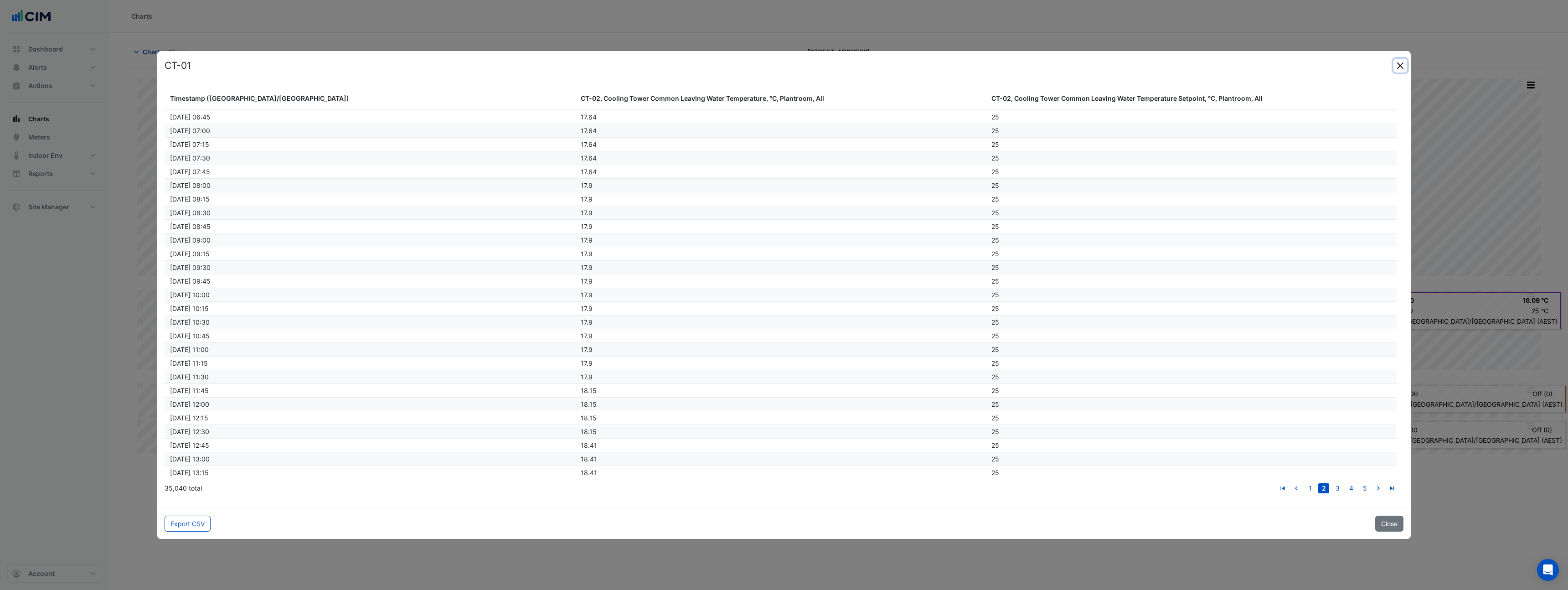
click at [1400, 68] on button "Close" at bounding box center [1400, 66] width 13 height 13
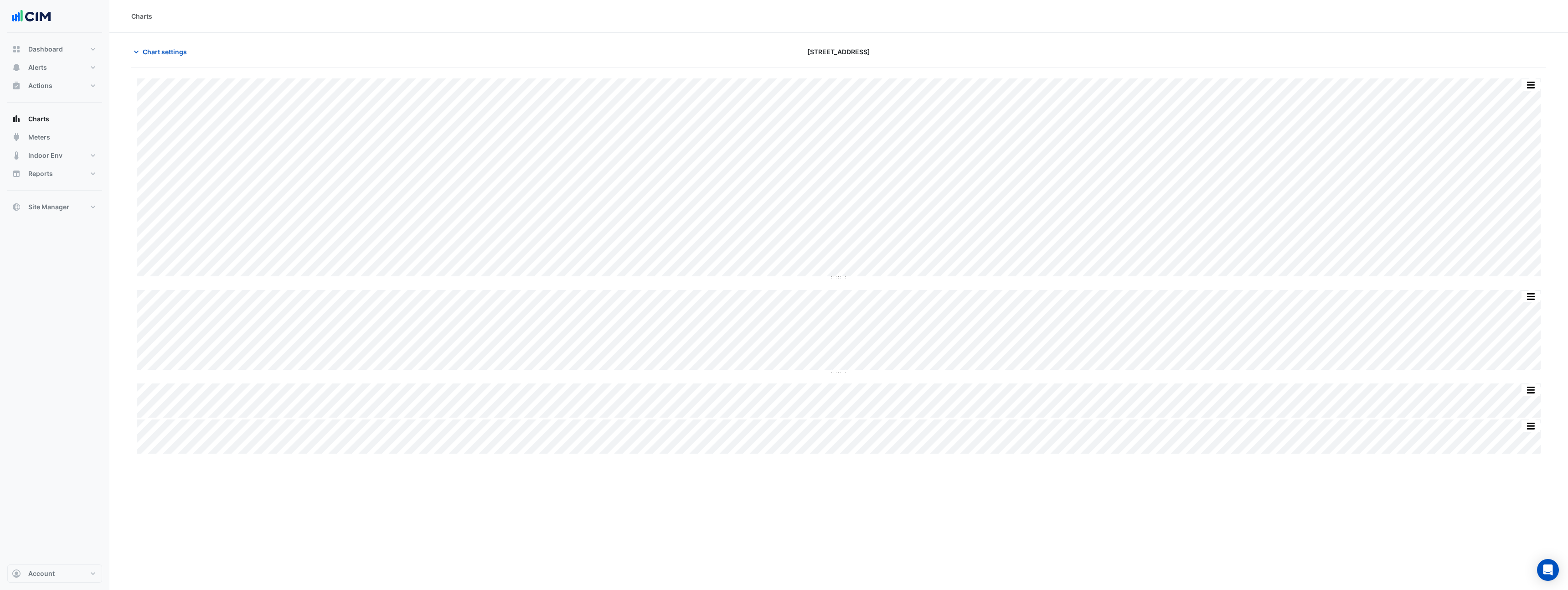
click at [1530, 85] on button "button" at bounding box center [1531, 85] width 18 height 12
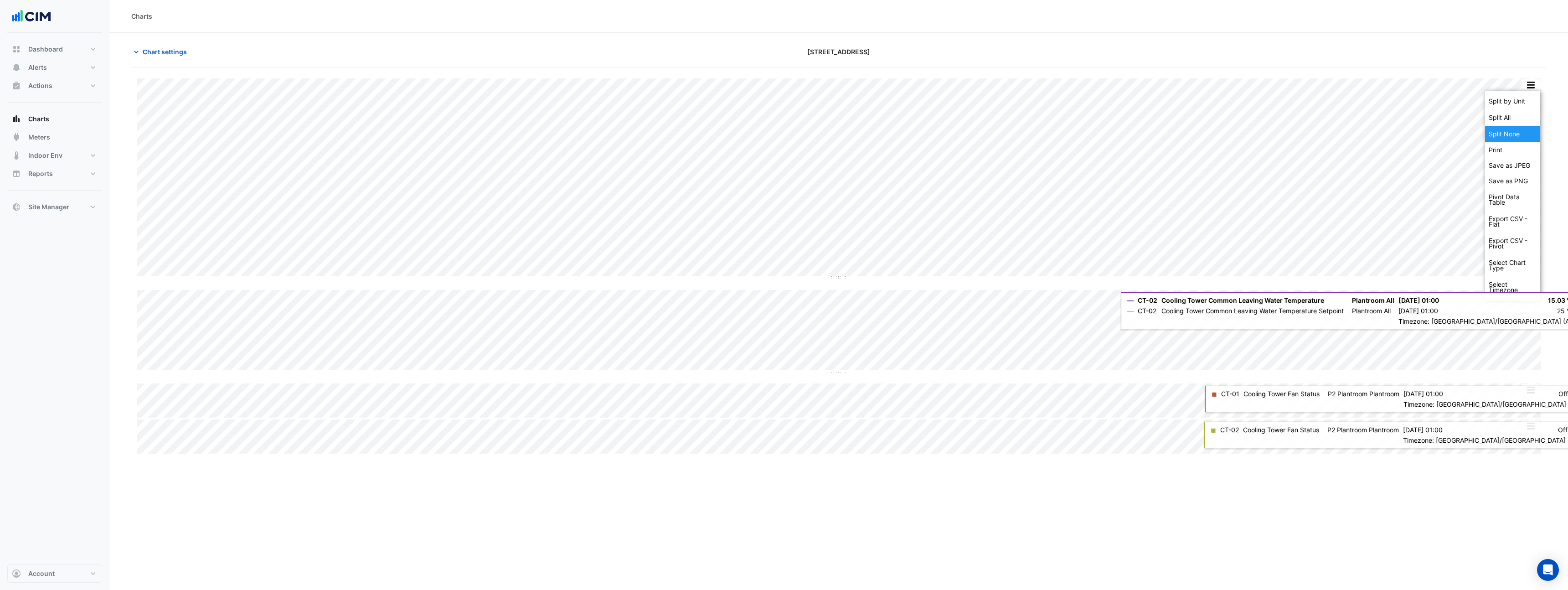
click at [1521, 137] on div "Split None" at bounding box center [1513, 134] width 55 height 16
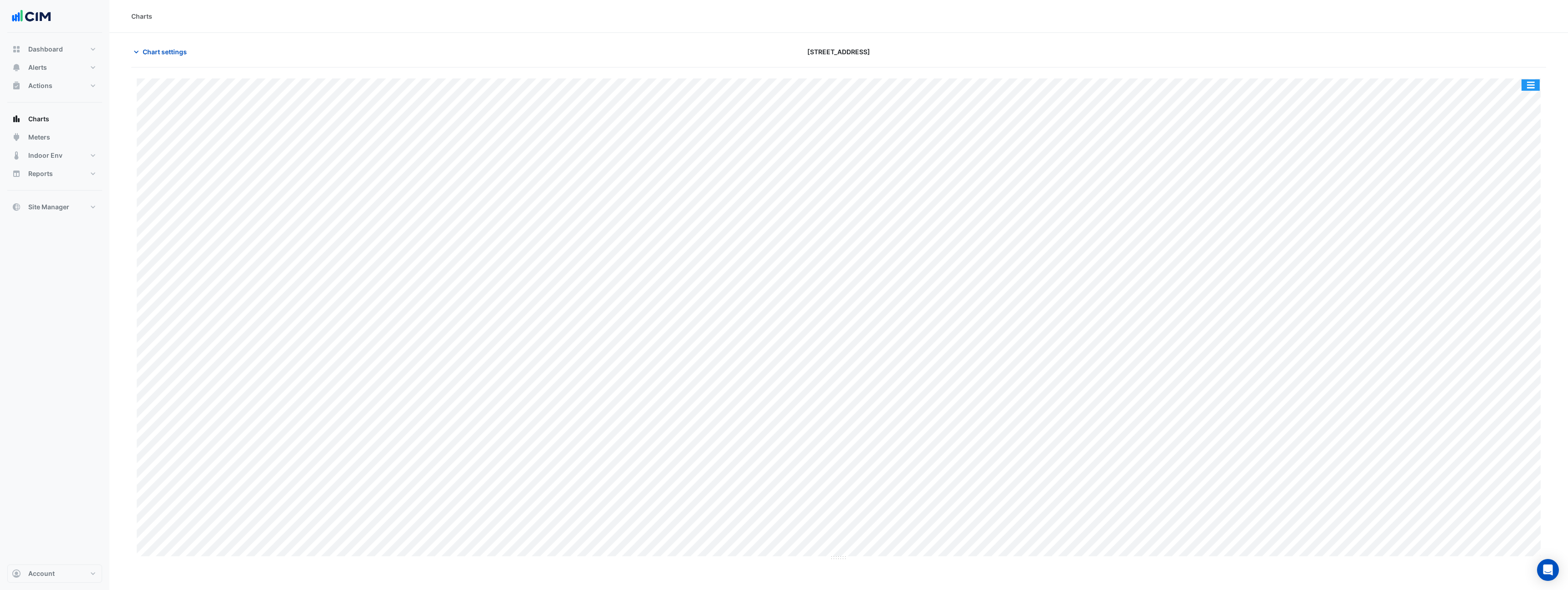
click at [1531, 85] on button "button" at bounding box center [1531, 85] width 18 height 12
click at [1520, 195] on div "Pivot Data Table" at bounding box center [1513, 200] width 55 height 22
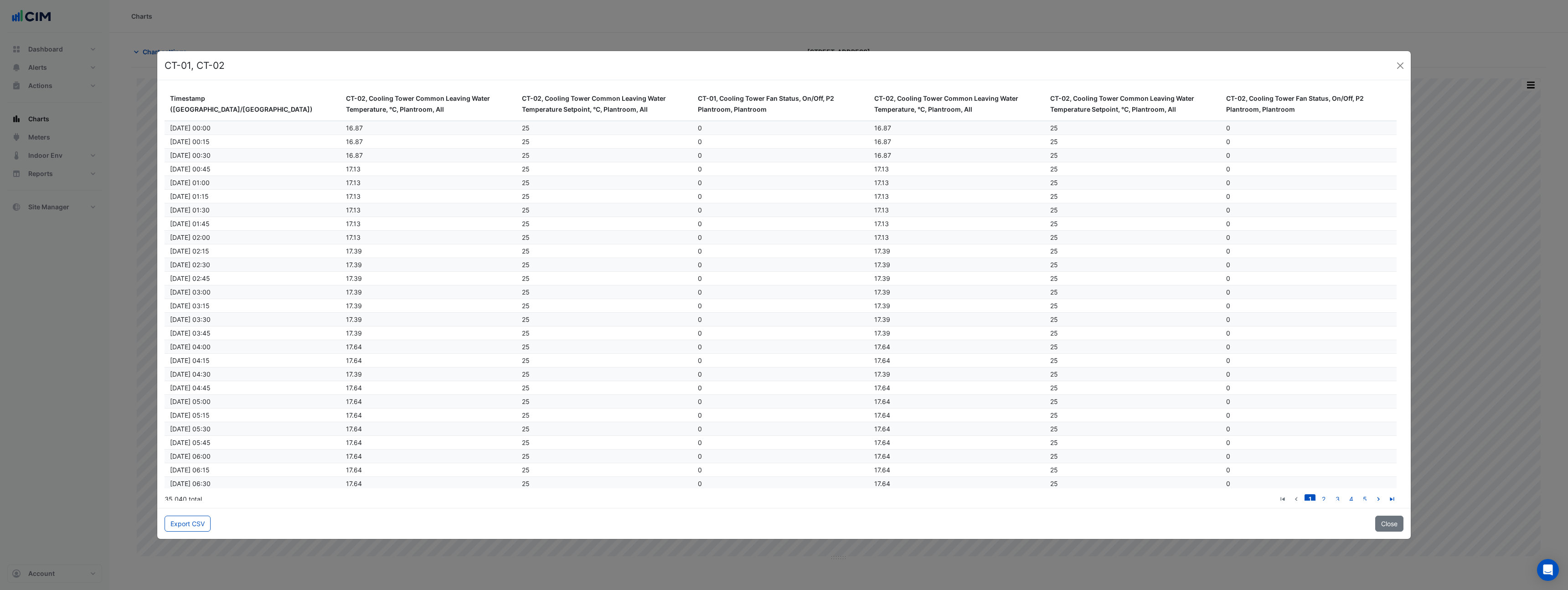
click at [579, 23] on ngb-modal-window "CT-01, CT-02 Timestamp ([GEOGRAPHIC_DATA]/[GEOGRAPHIC_DATA]) CT-02, Cooling Tow…" at bounding box center [784, 295] width 1568 height 590
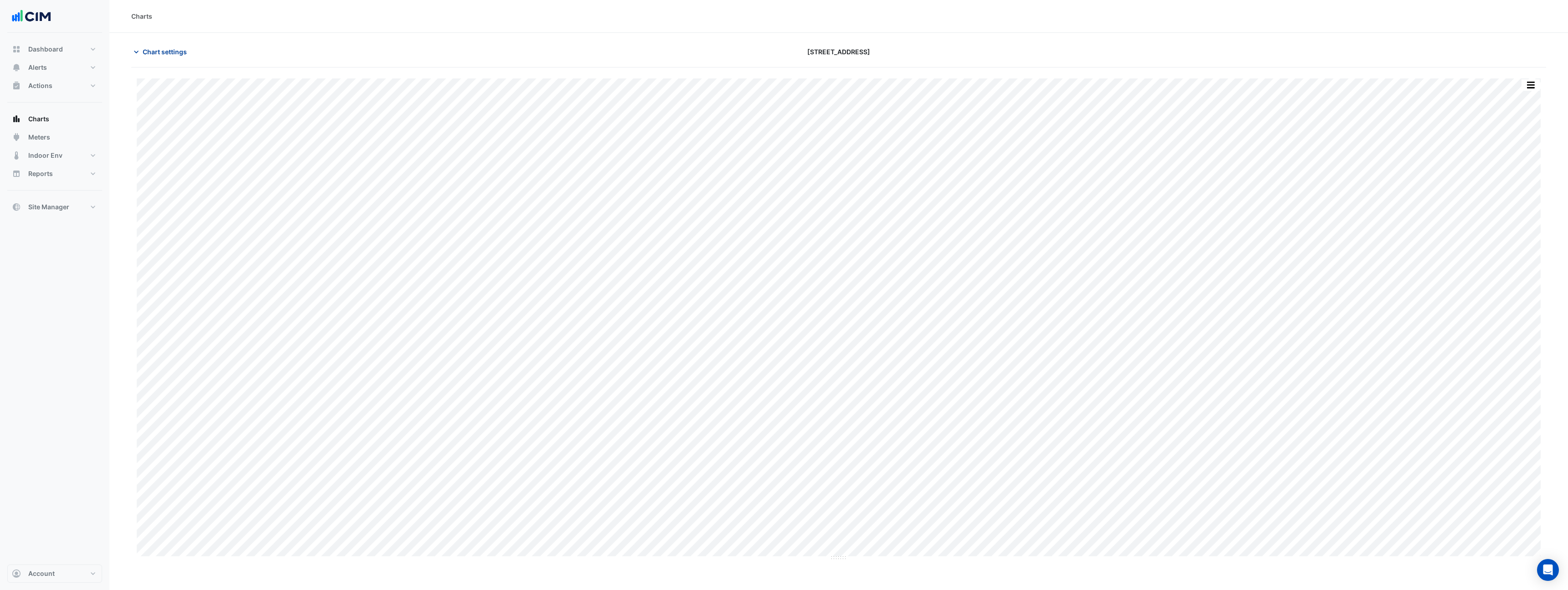
click at [159, 52] on span "Chart settings" at bounding box center [164, 52] width 44 height 10
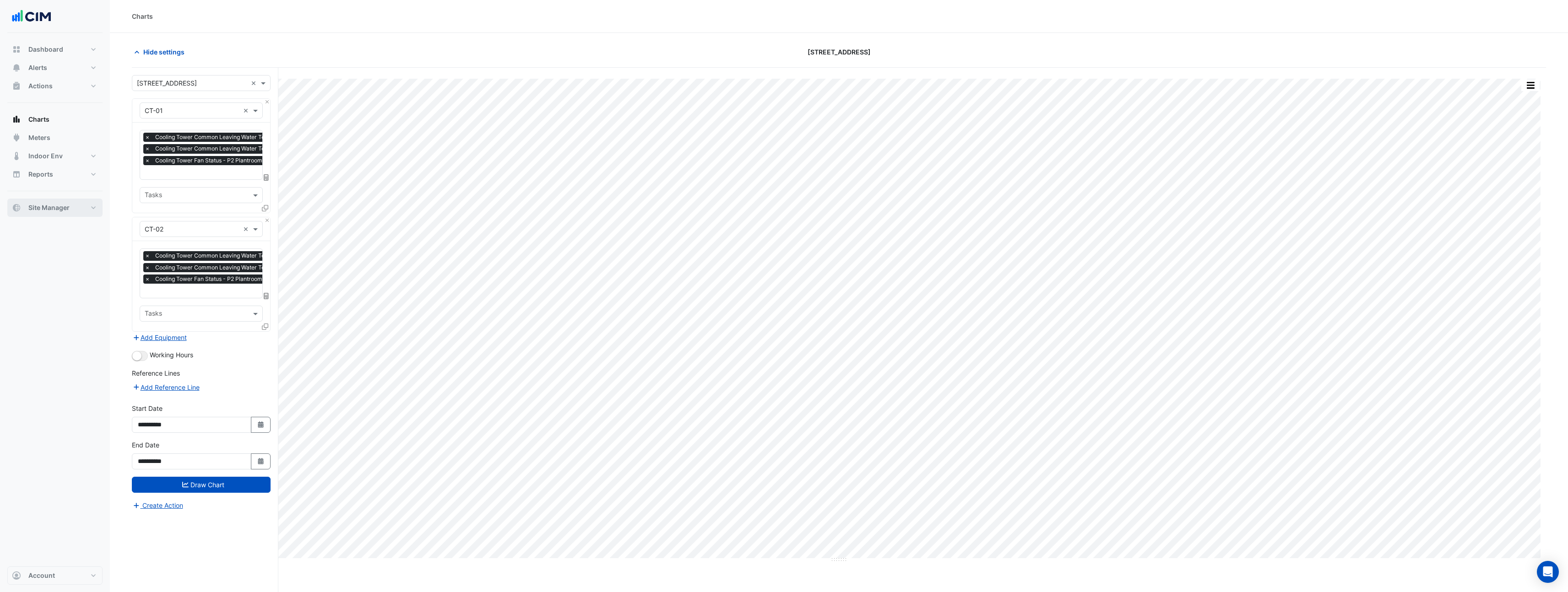
click at [46, 208] on span "Site Manager" at bounding box center [48, 207] width 41 height 9
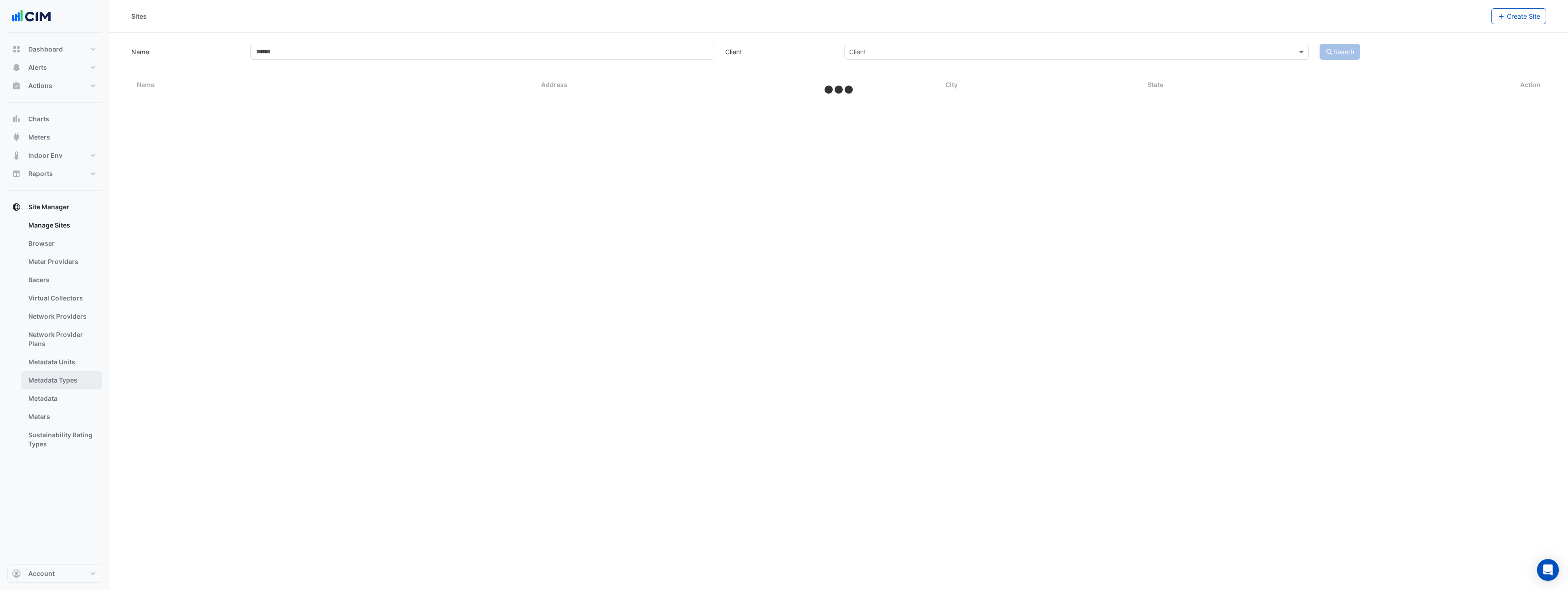
select select "***"
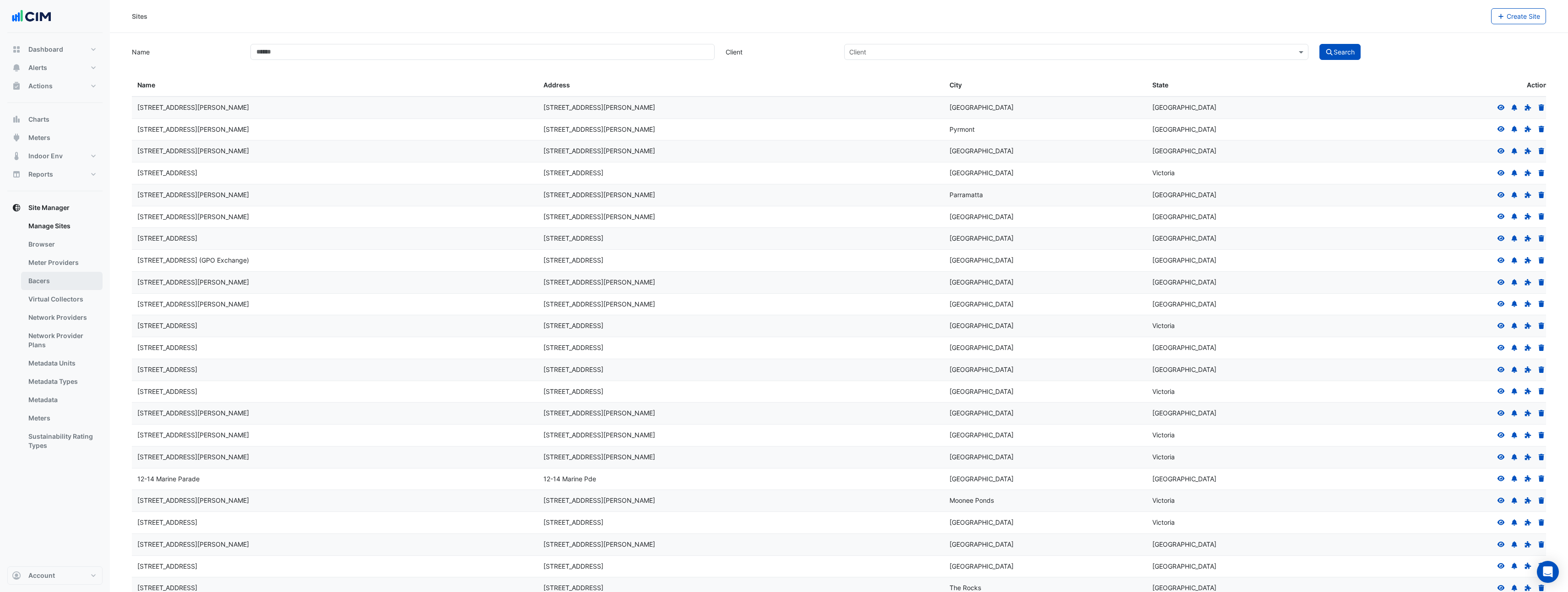
click at [41, 285] on link "Bacers" at bounding box center [61, 281] width 81 height 18
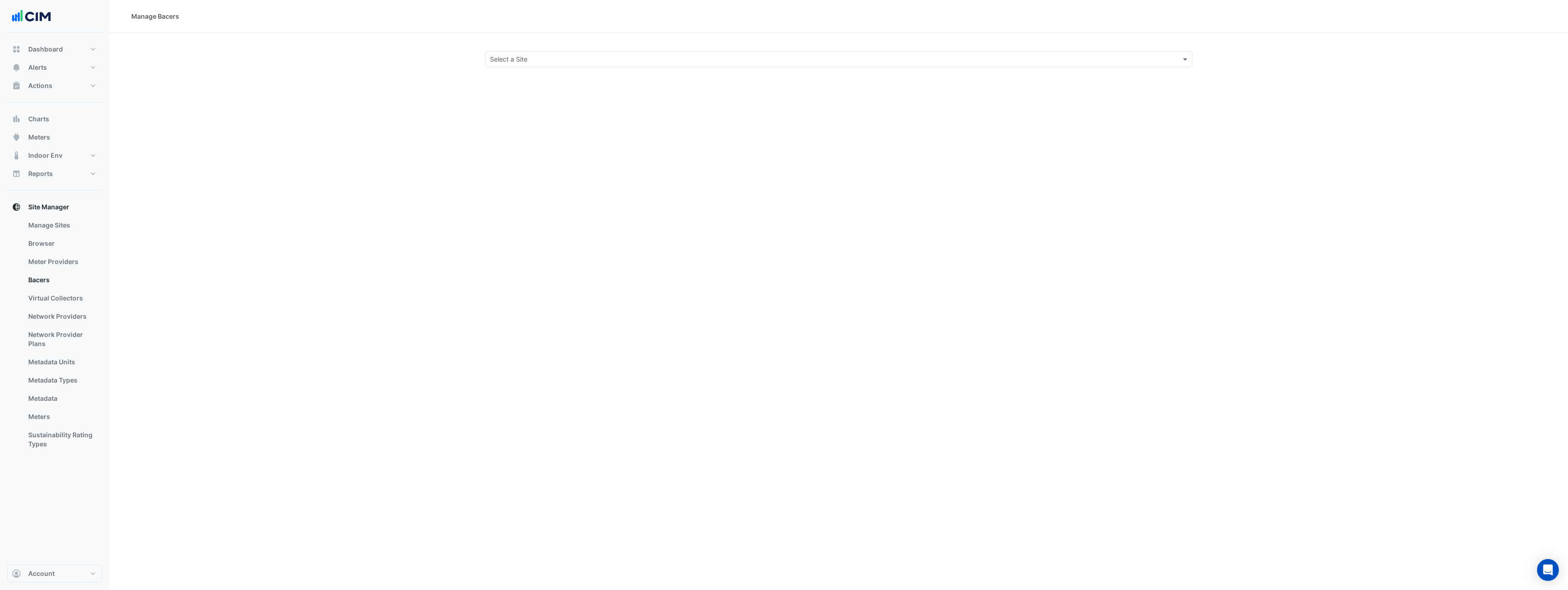
click at [564, 63] on div "Select a Site" at bounding box center [831, 59] width 691 height 10
type input "*****"
click at [514, 79] on span "[STREET_ADDRESS]" at bounding box center [522, 79] width 60 height 8
select select "***"
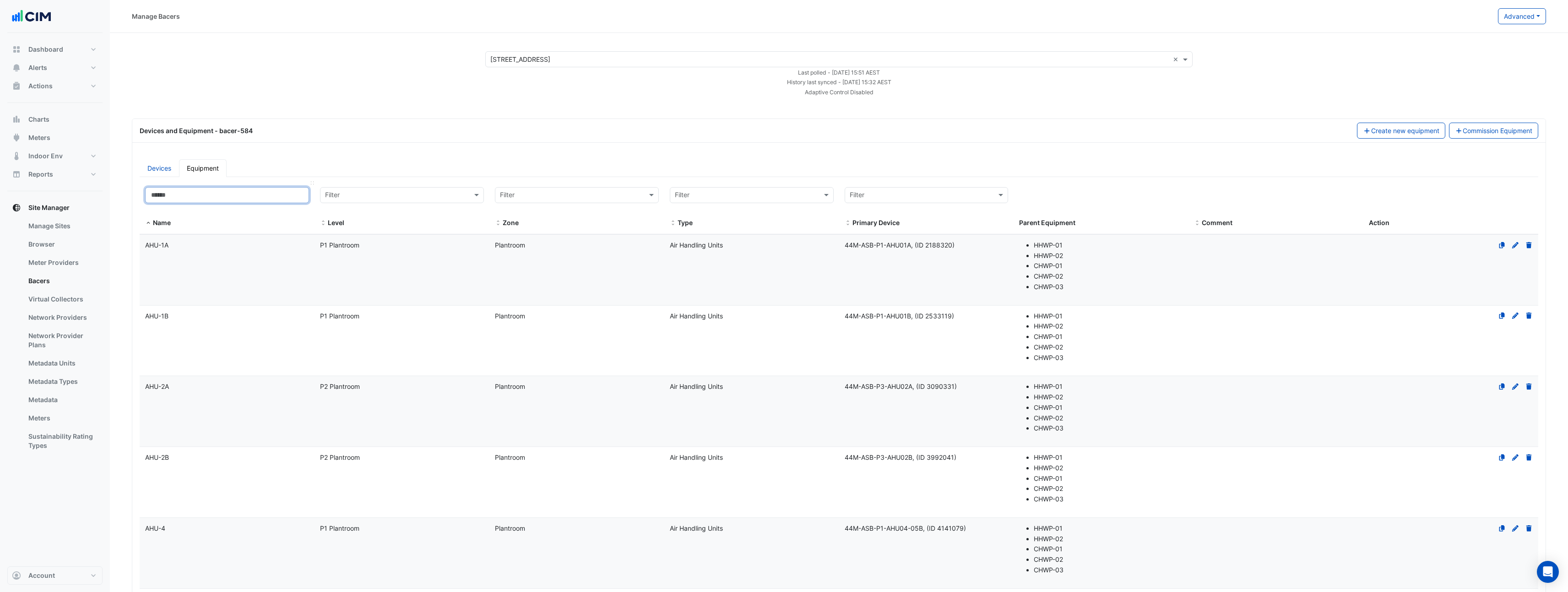
click at [248, 201] on input at bounding box center [227, 195] width 164 height 16
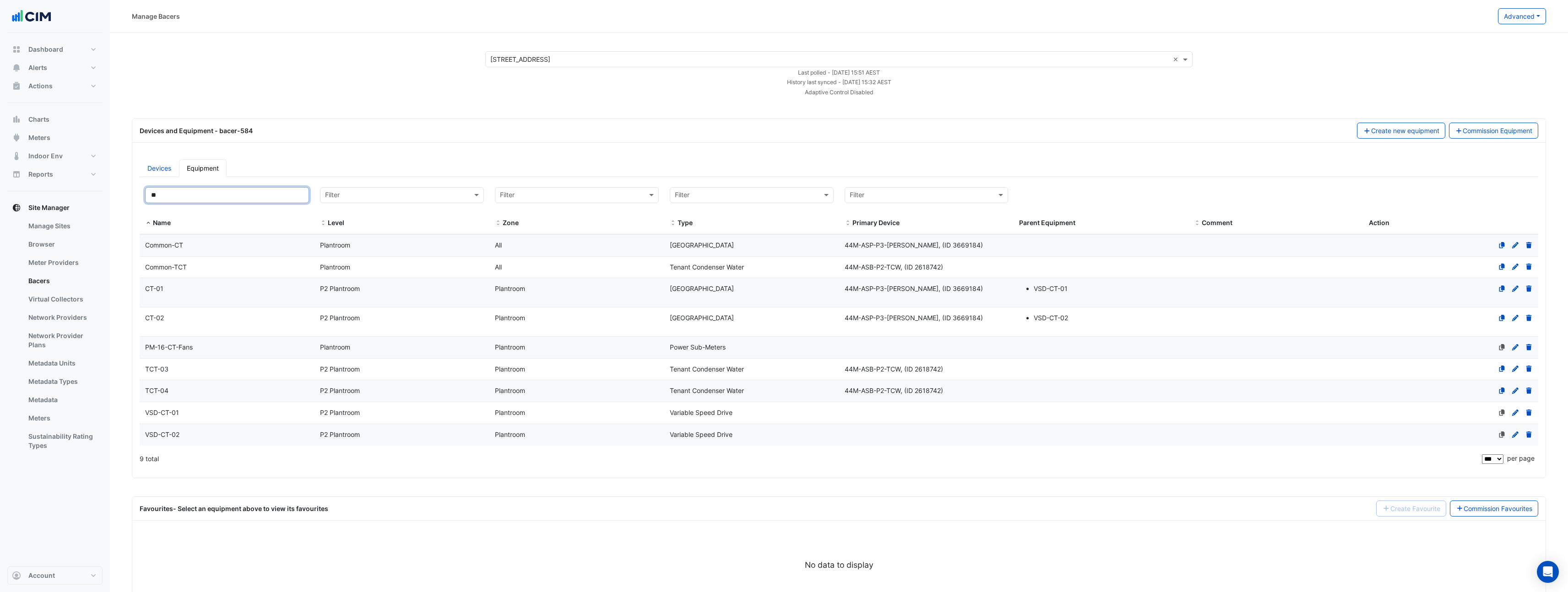
type input "**"
click at [150, 246] on span "Common-CT" at bounding box center [164, 245] width 38 height 8
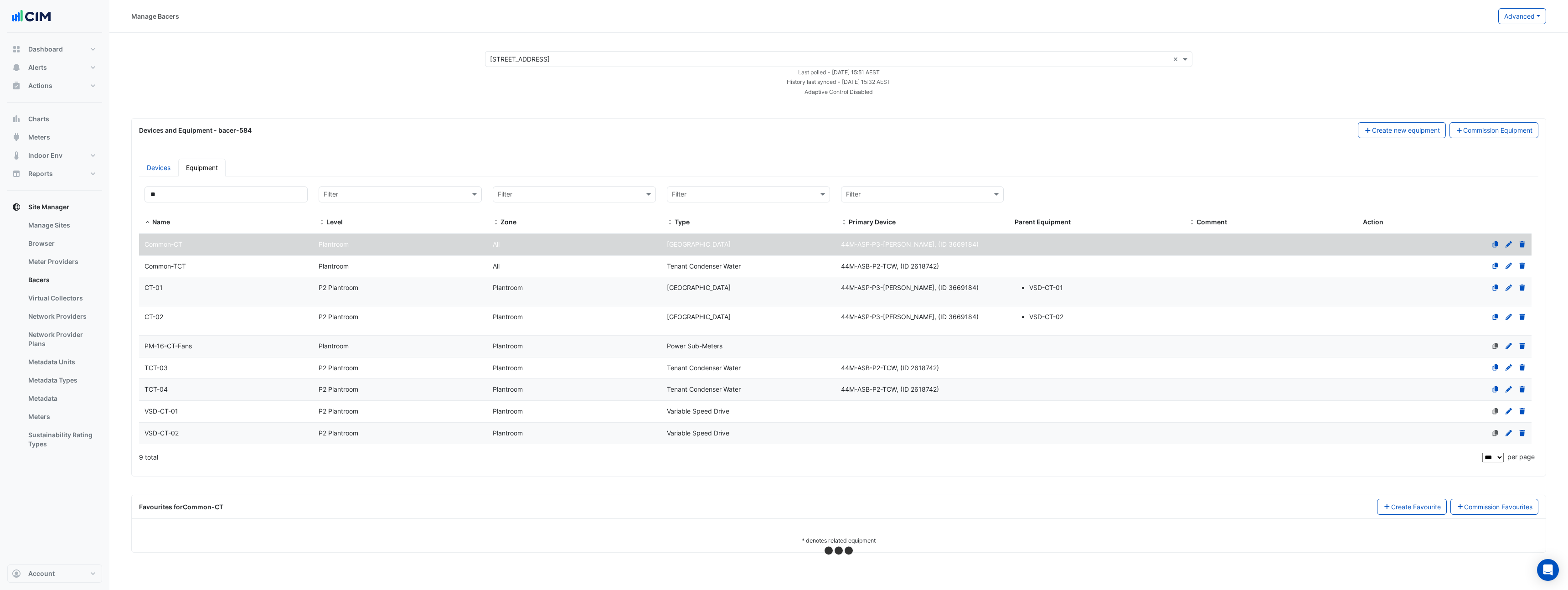
select select "***"
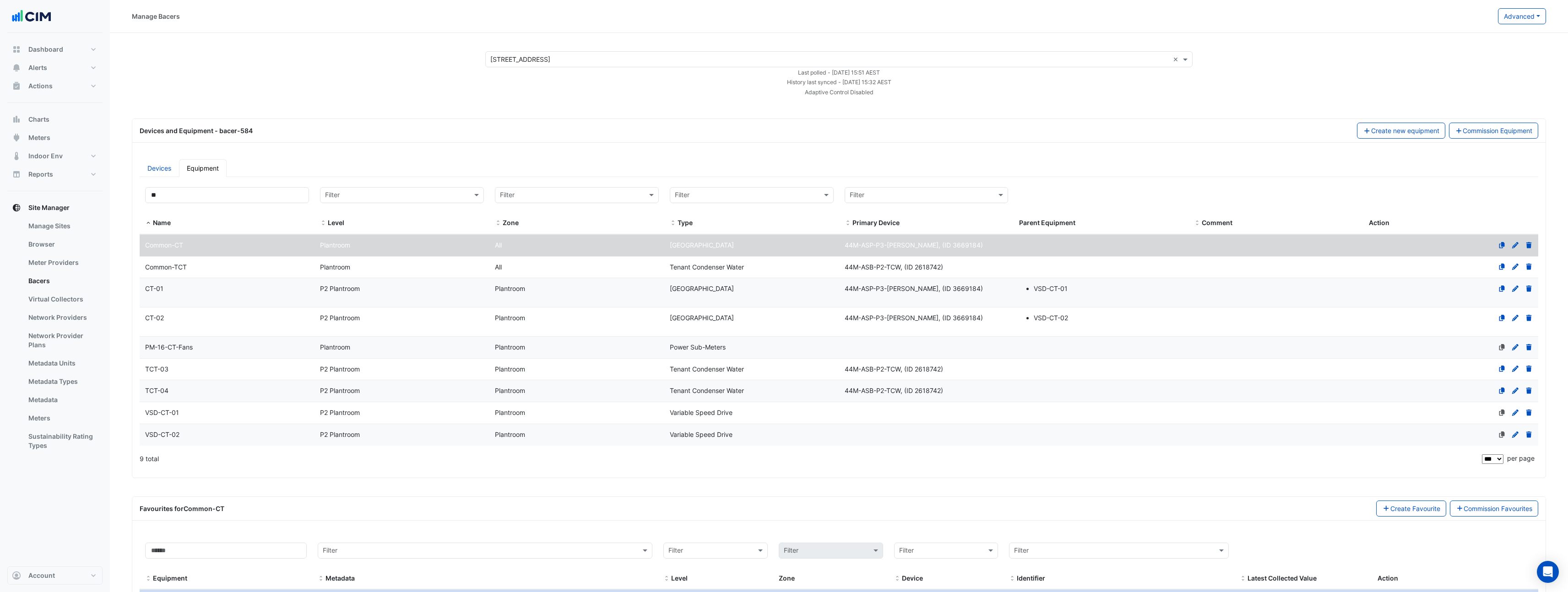
click at [1512, 245] on icon at bounding box center [1515, 245] width 8 height 6
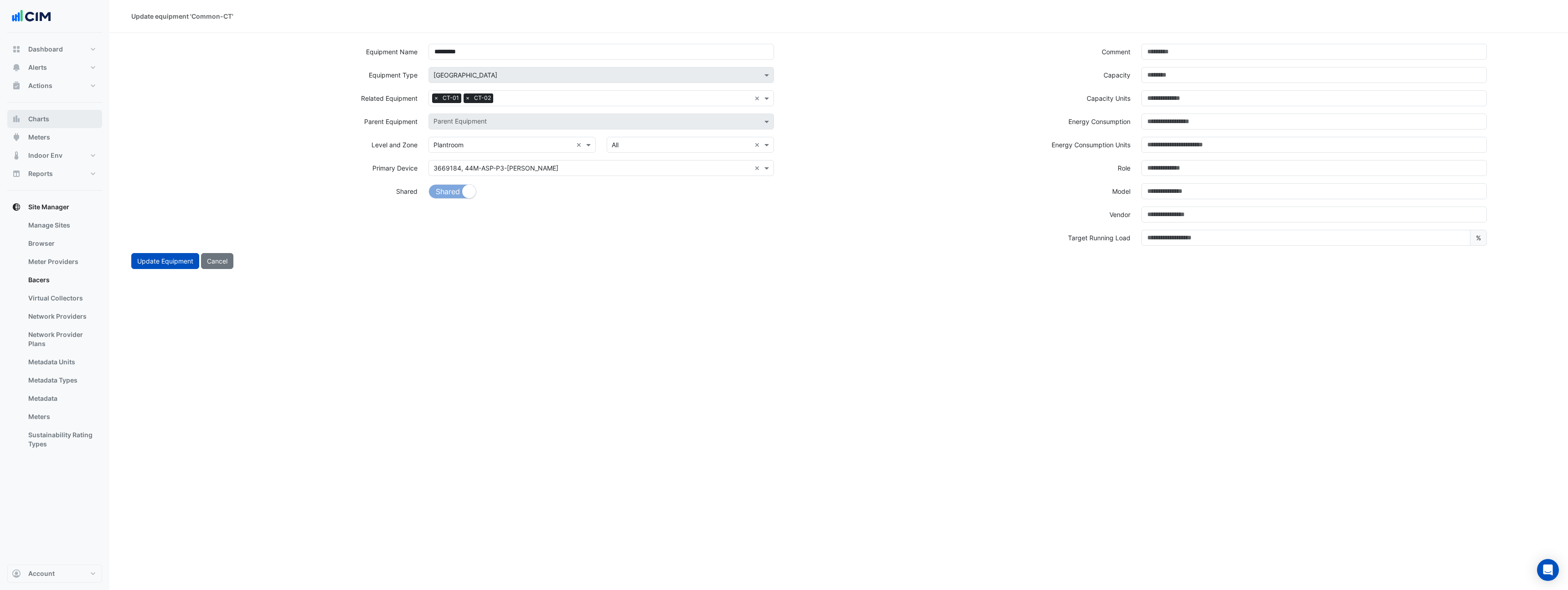
click at [51, 121] on button "Charts" at bounding box center [55, 119] width 95 height 18
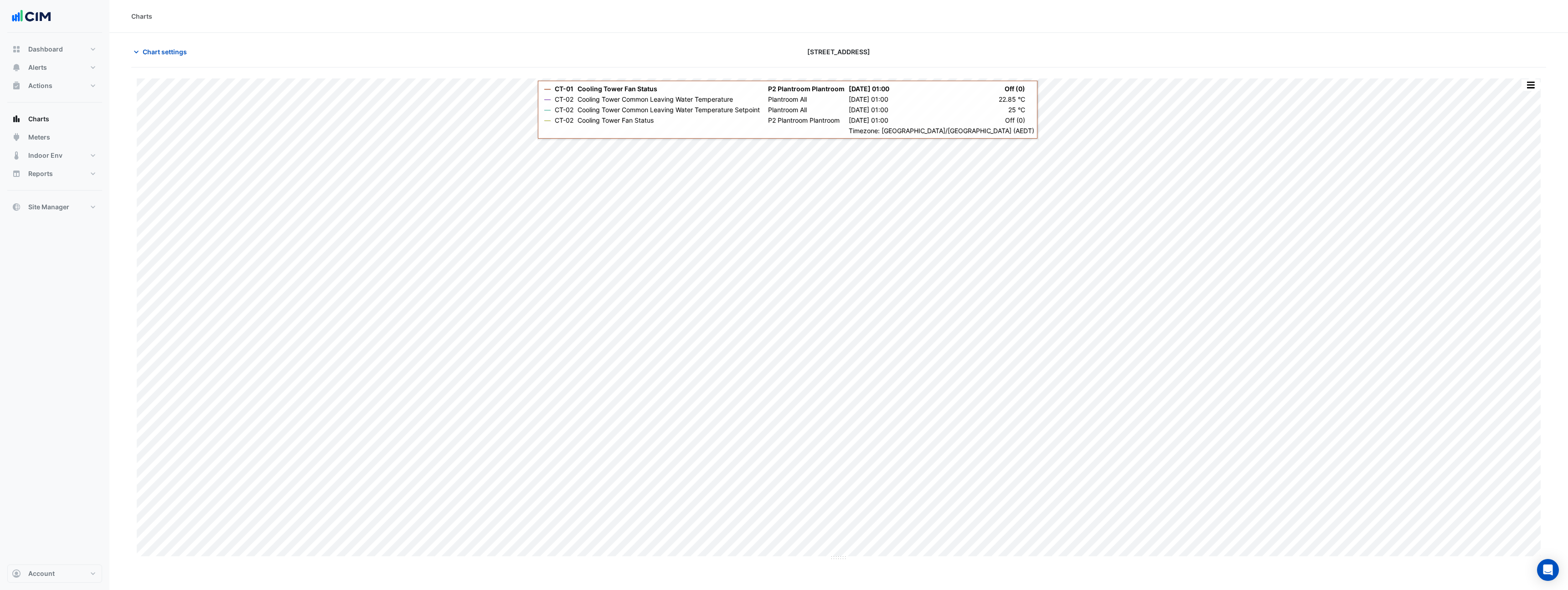
type input "**********"
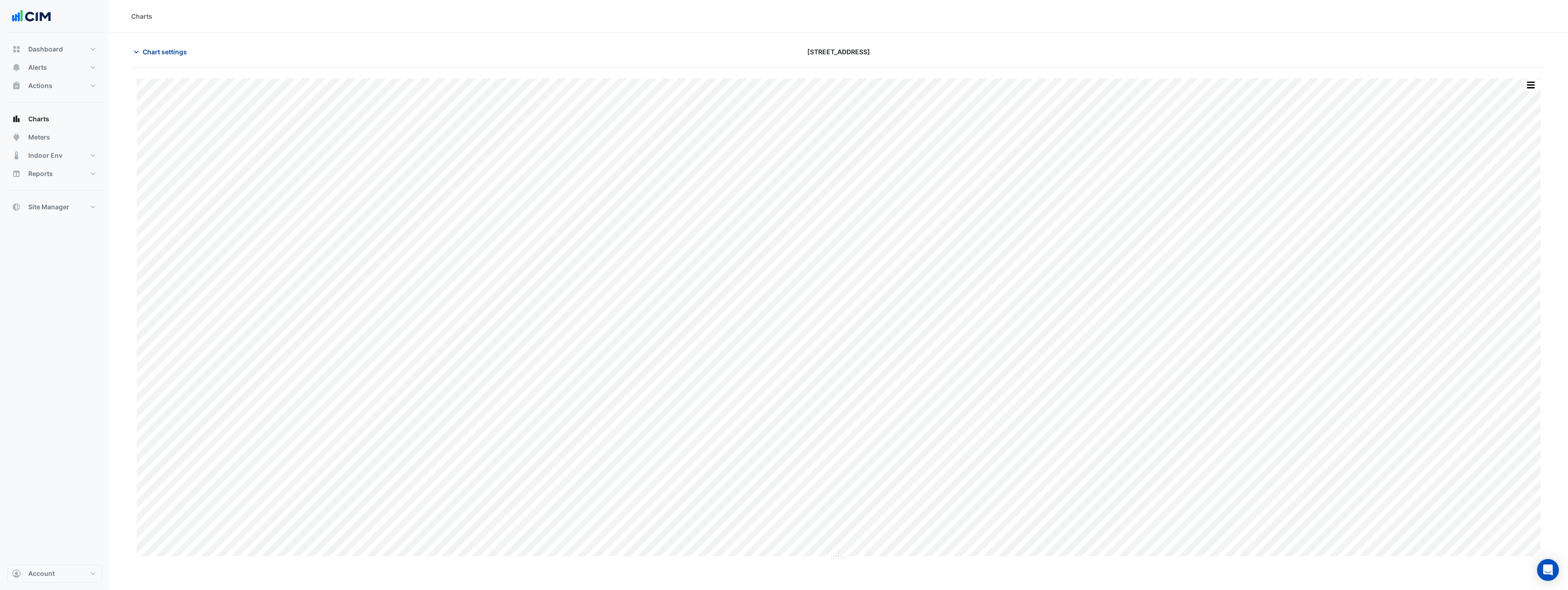
click at [180, 55] on span "Chart settings" at bounding box center [164, 52] width 44 height 10
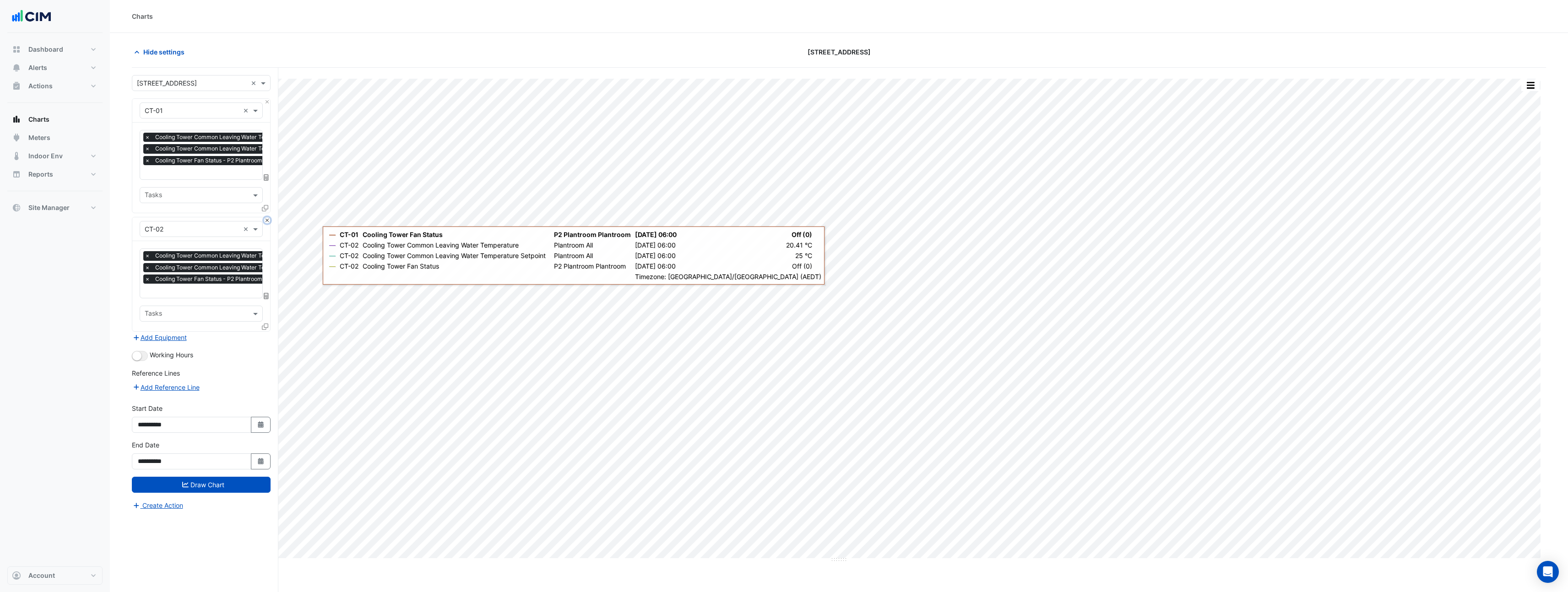
click at [267, 222] on button "Close" at bounding box center [267, 221] width 6 height 6
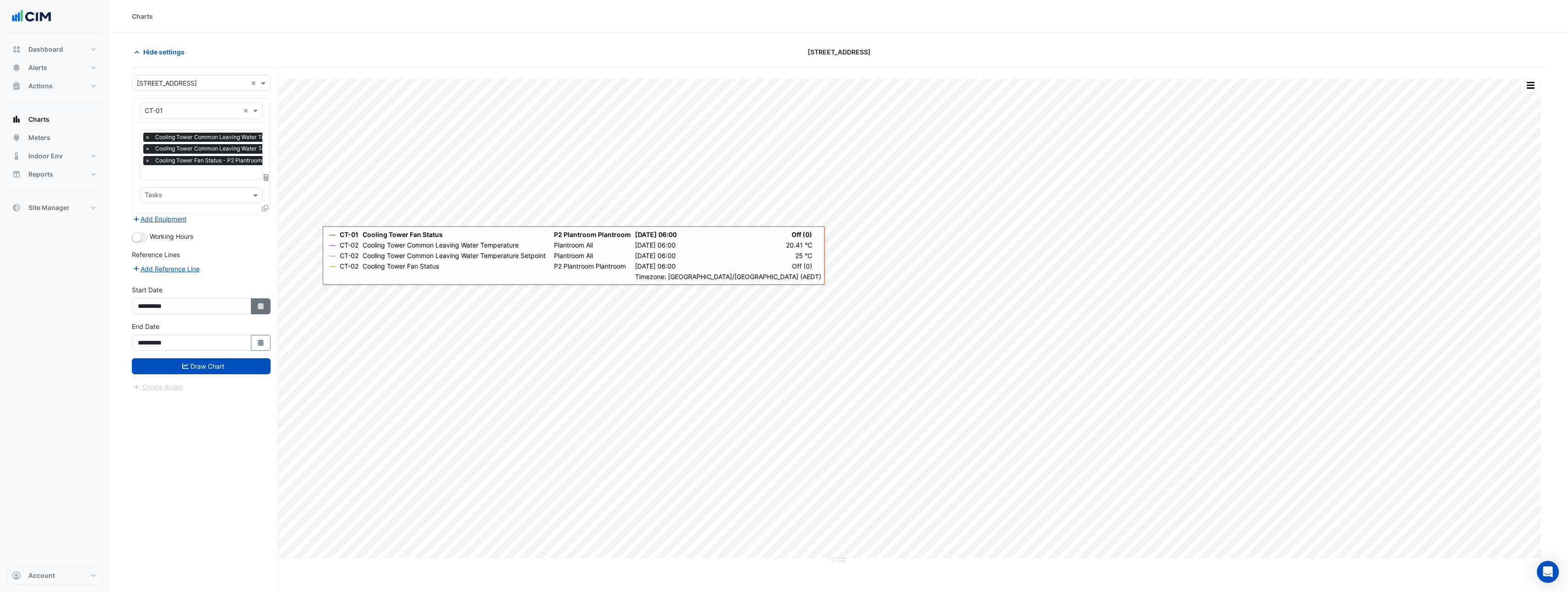
click at [259, 305] on icon "button" at bounding box center [260, 306] width 6 height 6
select select "*"
click at [221, 185] on select "**** **** **** **** **** **** **** **** **** **** **** ****" at bounding box center [208, 184] width 35 height 13
select select "****"
click at [191, 177] on select "**** **** **** **** **** **** **** **** **** **** **** ****" at bounding box center [208, 184] width 35 height 13
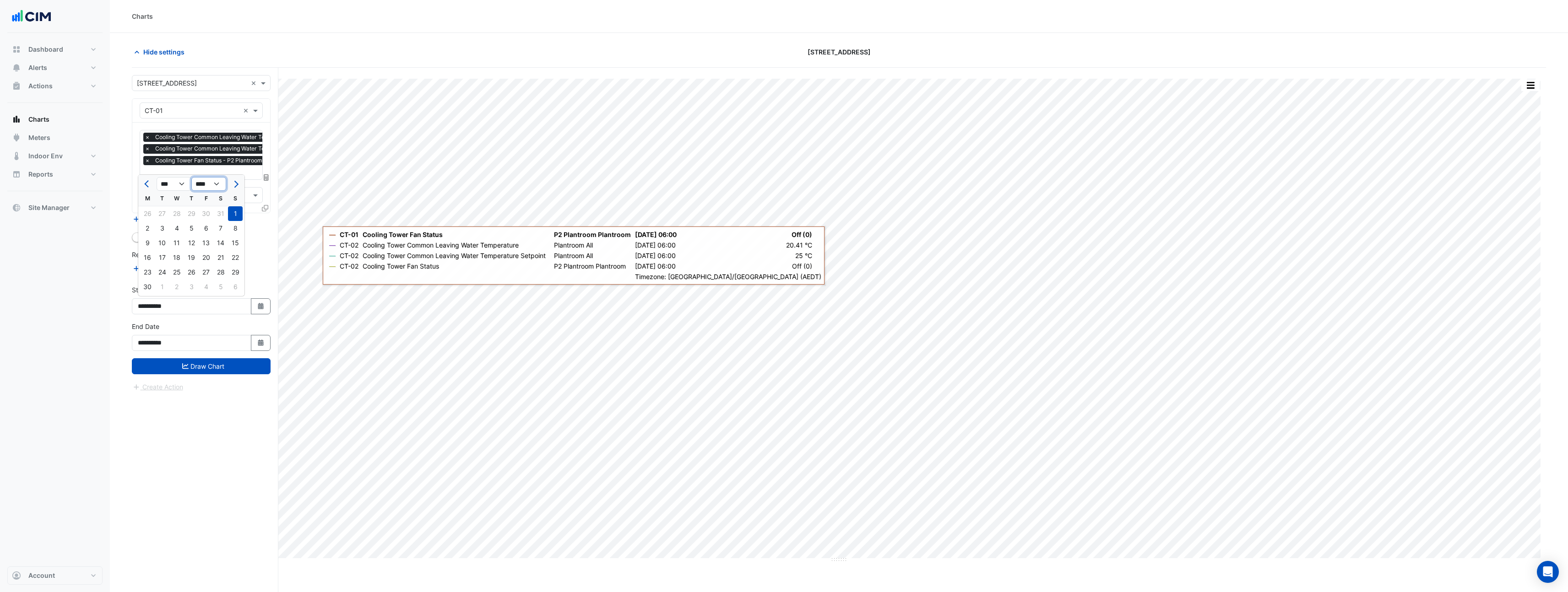
select select "*"
click at [208, 211] on div "1" at bounding box center [206, 214] width 15 height 15
type input "**********"
click at [239, 367] on button "Draw Chart" at bounding box center [201, 366] width 139 height 16
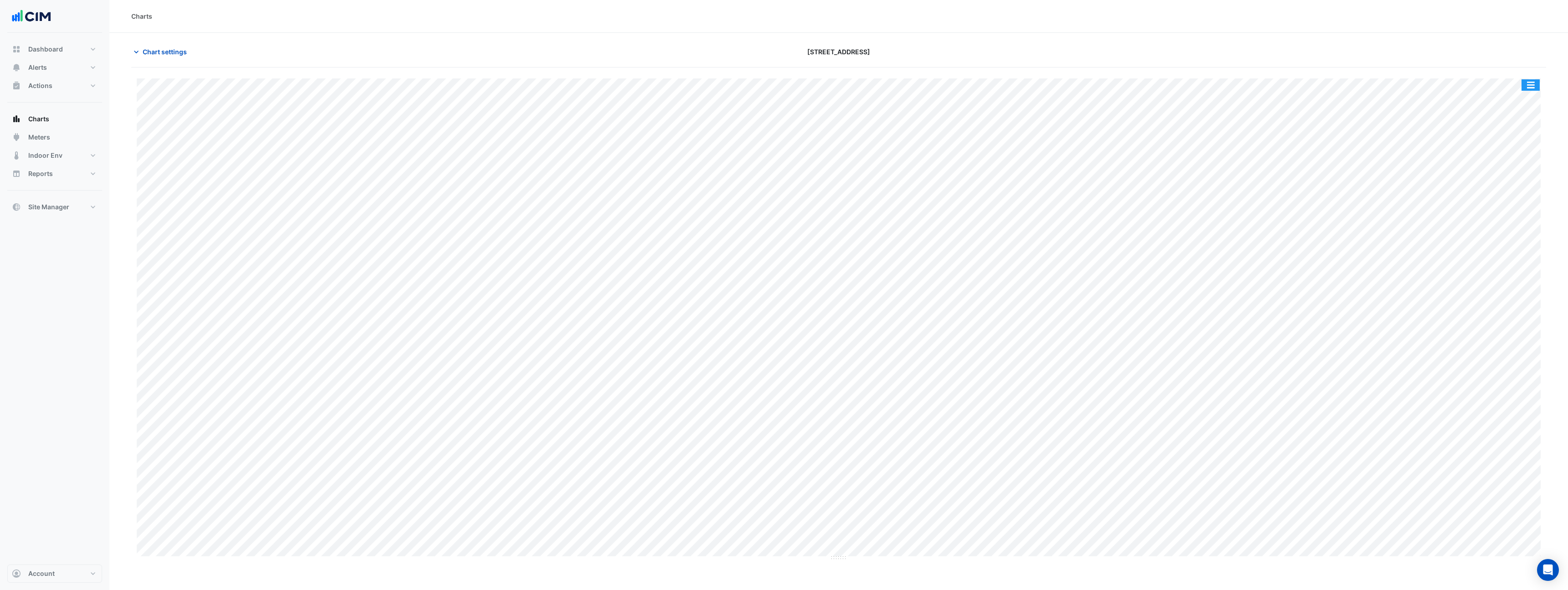
click at [1527, 83] on button "button" at bounding box center [1531, 85] width 18 height 12
click at [1516, 180] on div "Pivot Data Table" at bounding box center [1513, 183] width 55 height 22
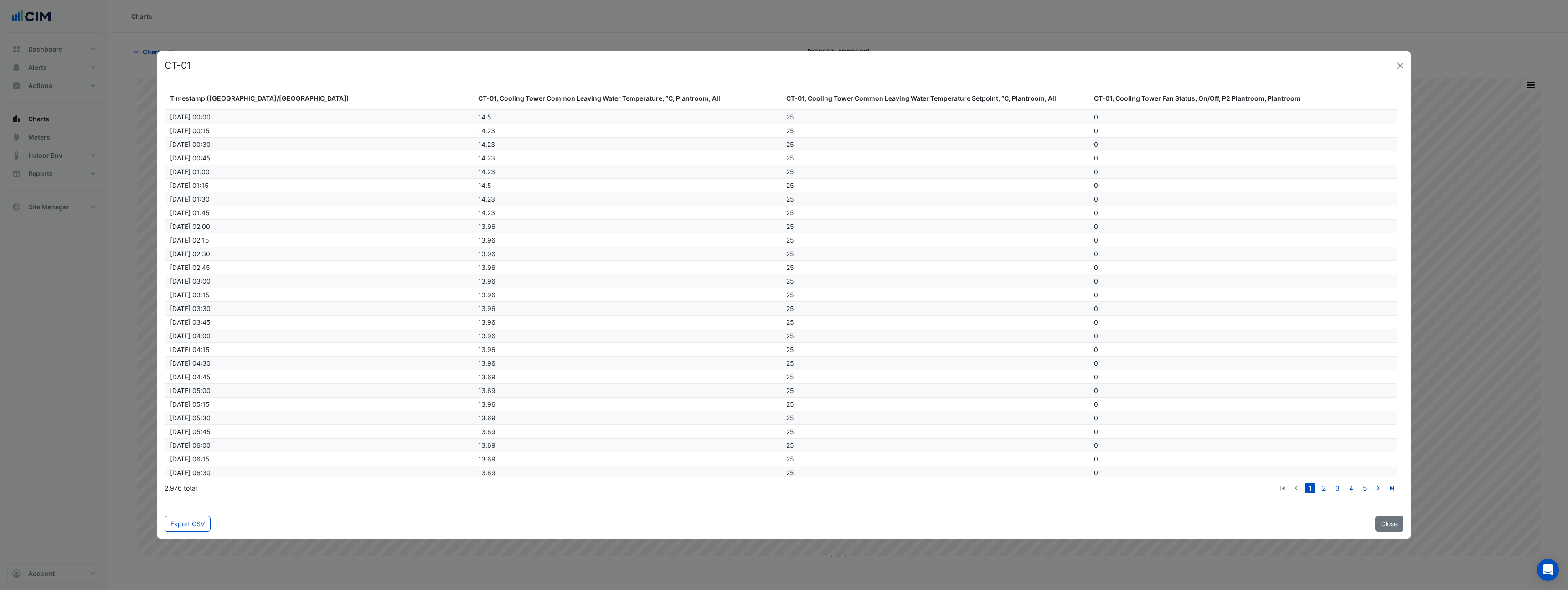
click at [543, 12] on ngb-modal-window "CT-01 Timestamp ([GEOGRAPHIC_DATA]/[GEOGRAPHIC_DATA]) CT-01, Cooling Tower Comm…" at bounding box center [784, 295] width 1568 height 590
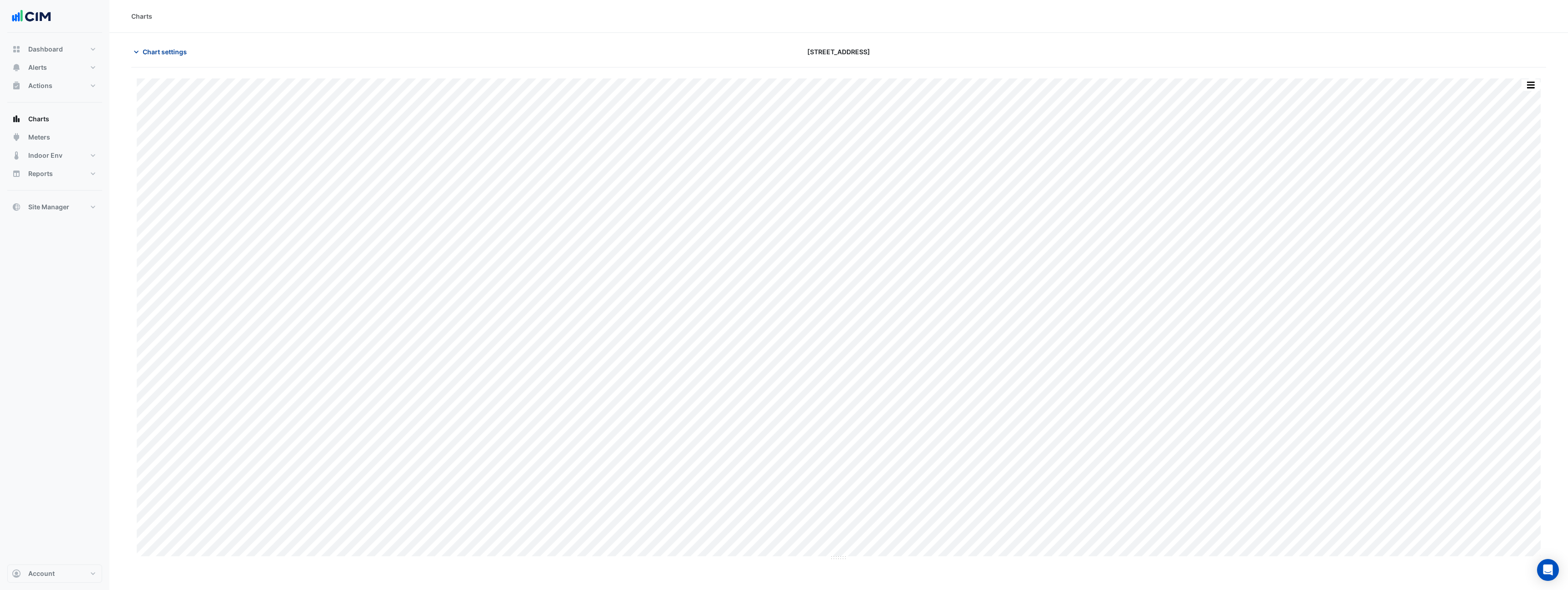
click at [169, 52] on span "Chart settings" at bounding box center [164, 52] width 44 height 10
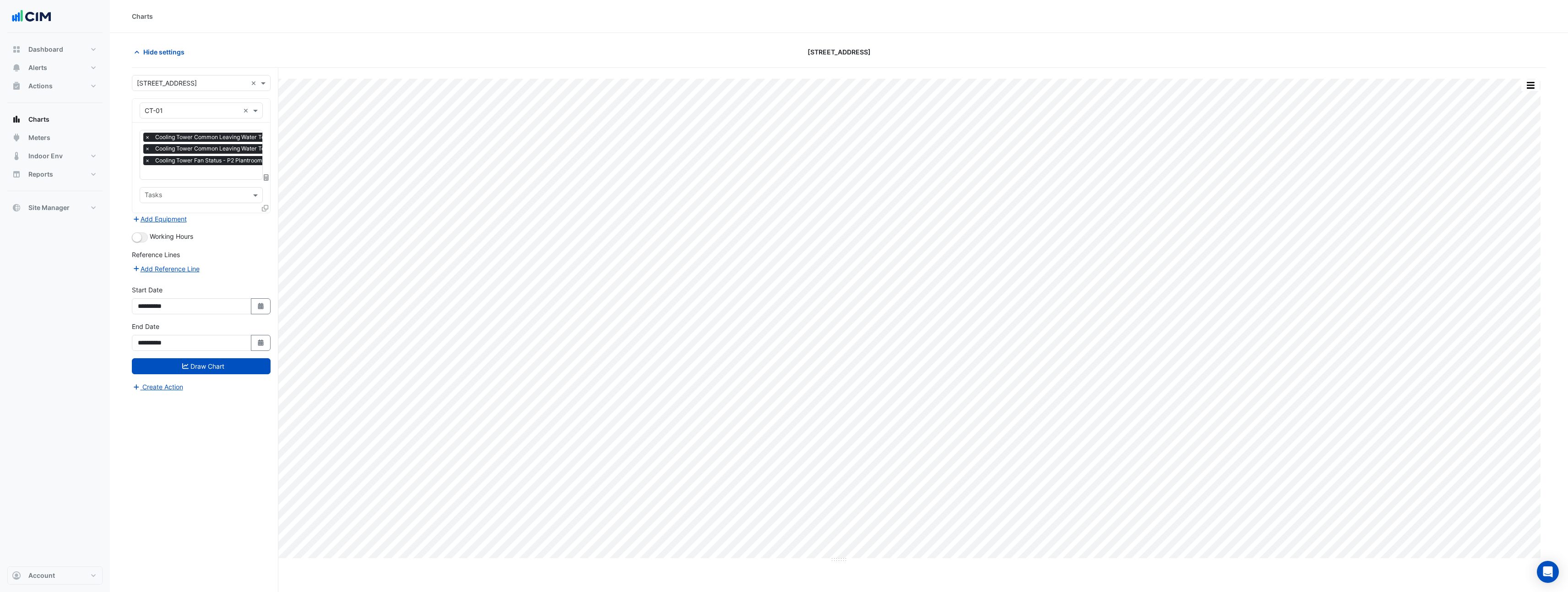
click at [267, 208] on icon at bounding box center [265, 208] width 6 height 6
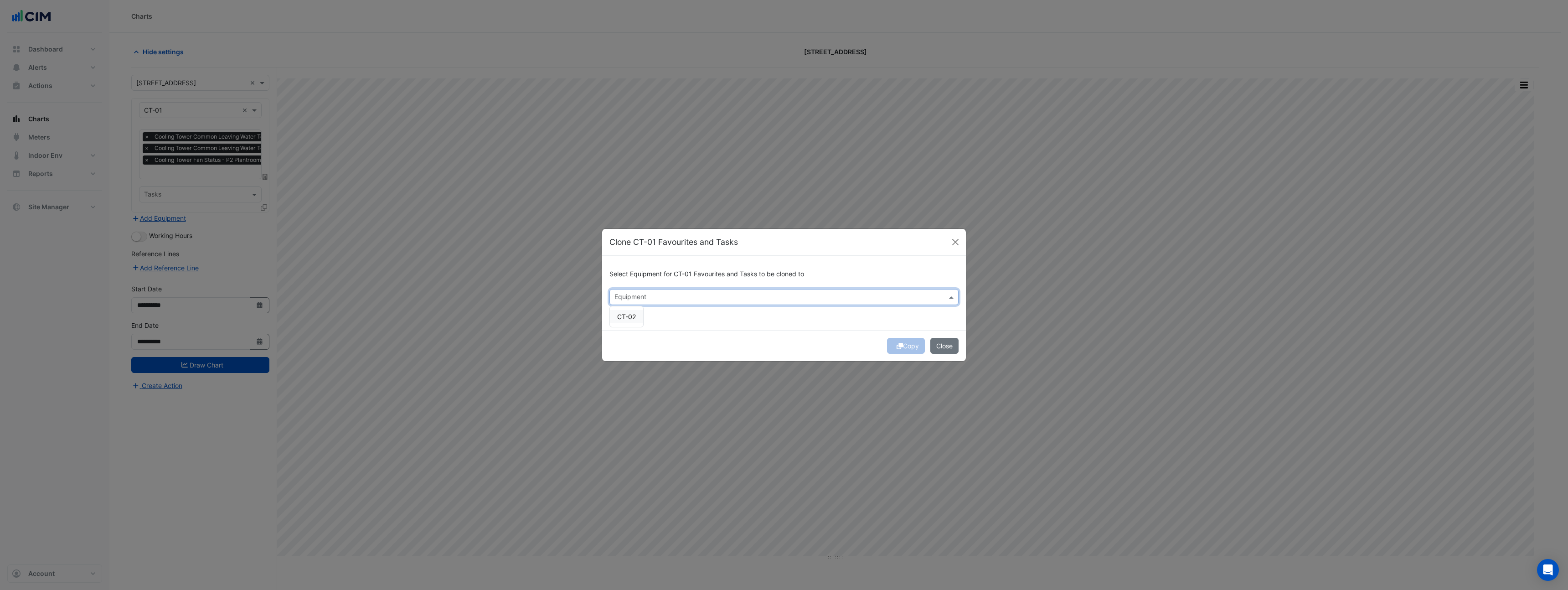
click at [663, 298] on input "text" at bounding box center [779, 298] width 329 height 10
click at [618, 314] on span "CT-02" at bounding box center [626, 317] width 19 height 8
click at [906, 339] on div "Copy Close" at bounding box center [784, 345] width 364 height 31
click at [905, 351] on div "Copy Close" at bounding box center [784, 345] width 364 height 31
click at [905, 351] on button "Copy" at bounding box center [906, 346] width 38 height 16
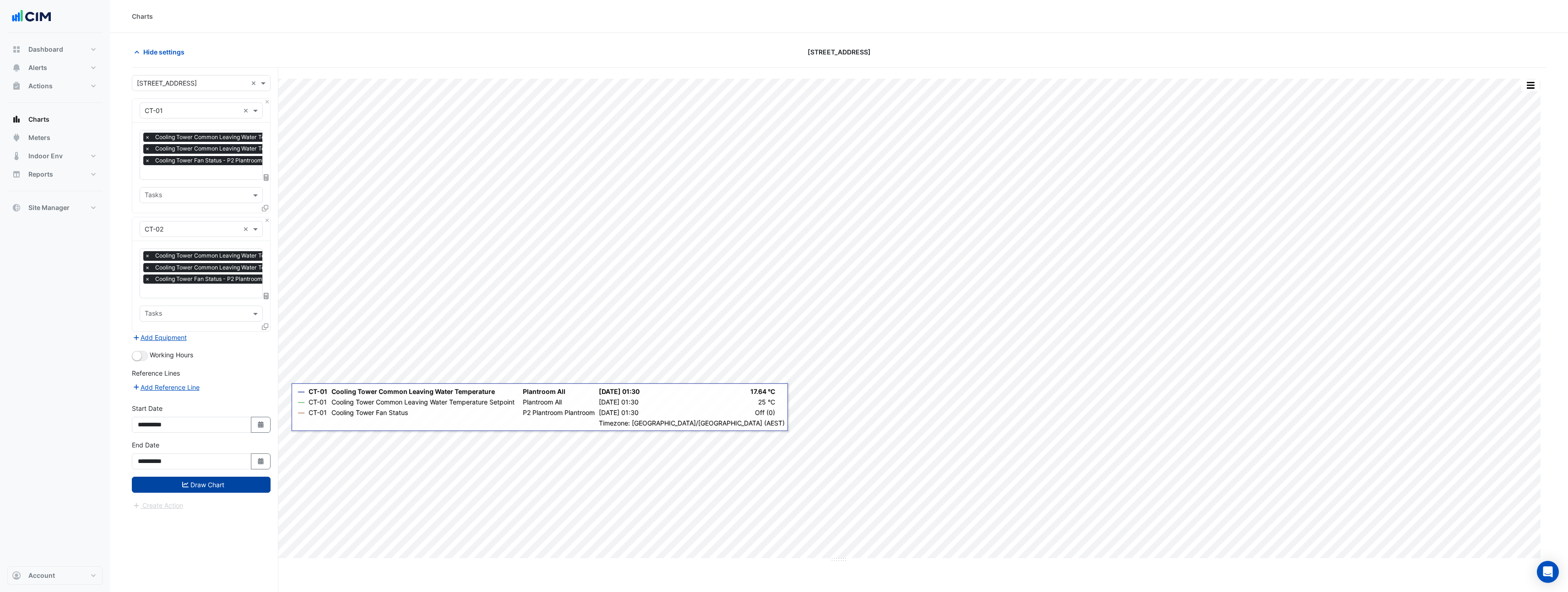
click at [234, 486] on button "Draw Chart" at bounding box center [201, 484] width 139 height 16
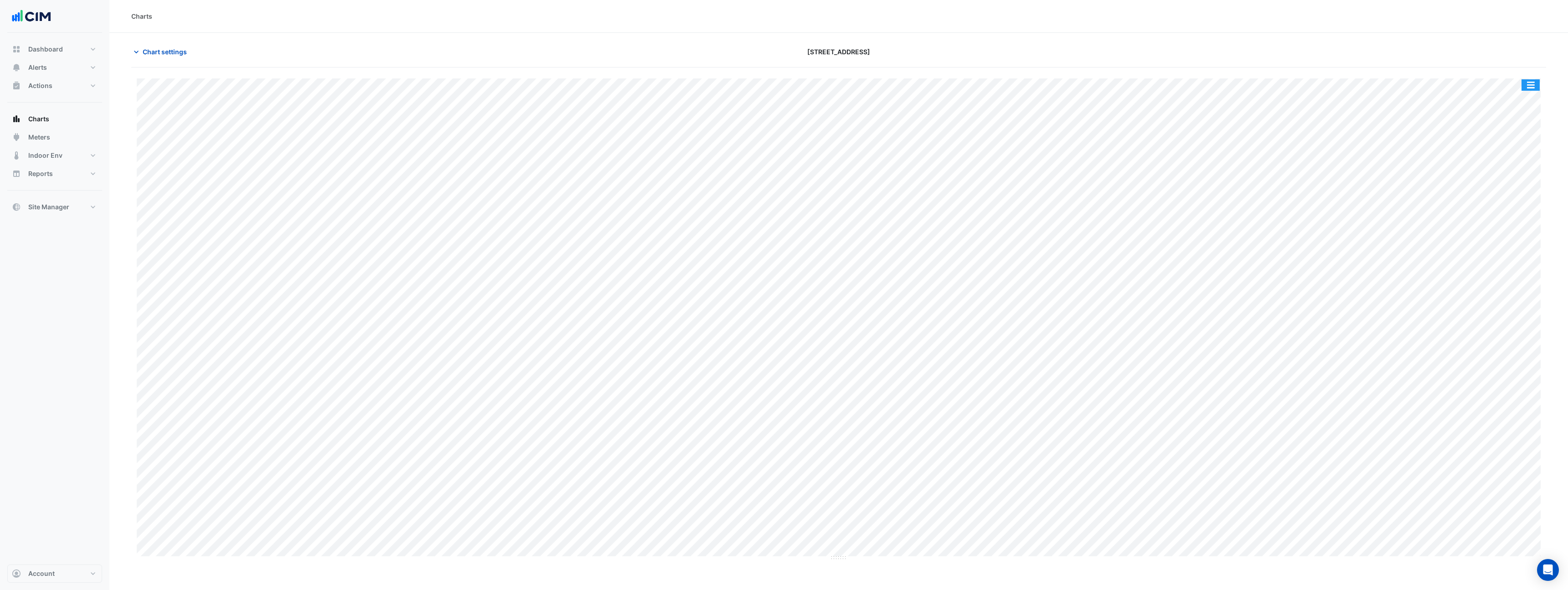
click at [1531, 85] on button "button" at bounding box center [1531, 85] width 18 height 12
click at [1514, 198] on div "Pivot Data Table" at bounding box center [1513, 200] width 55 height 22
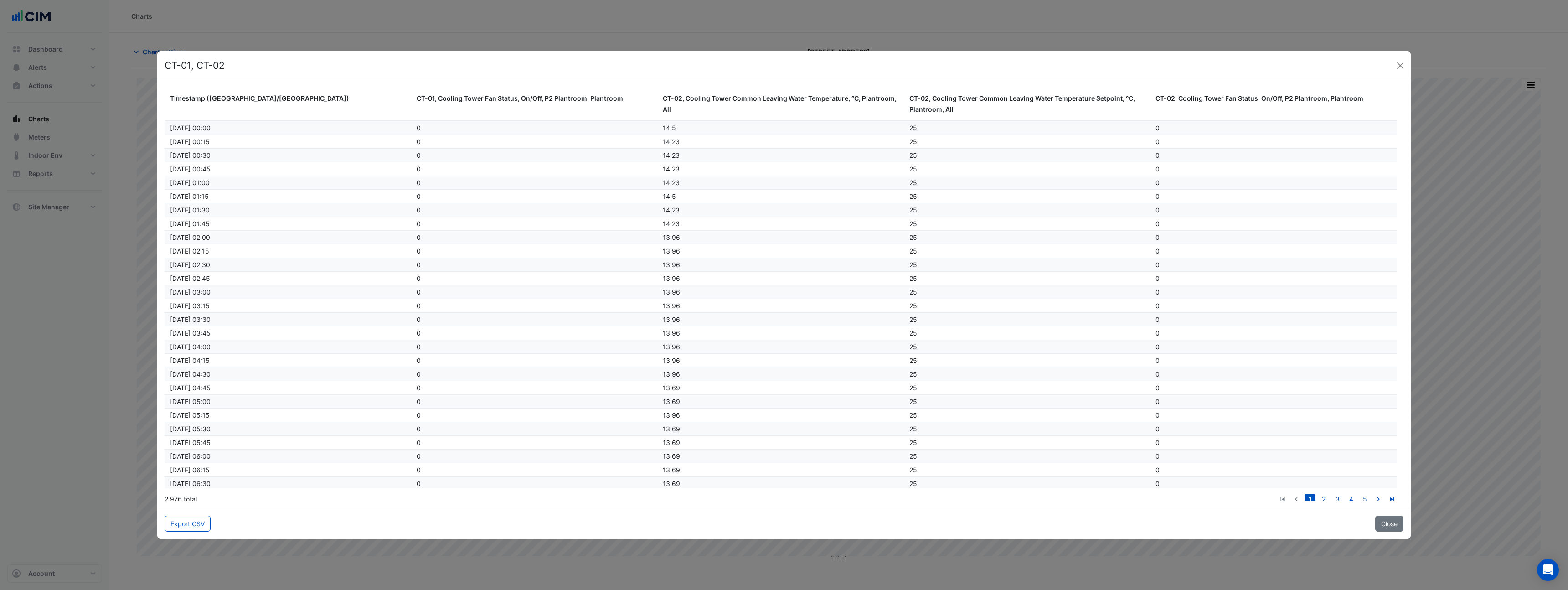
click at [1139, 24] on ngb-modal-window "CT-01, CT-02 Timestamp ([GEOGRAPHIC_DATA]/[GEOGRAPHIC_DATA]) CT-01, Cooling Tow…" at bounding box center [784, 295] width 1568 height 590
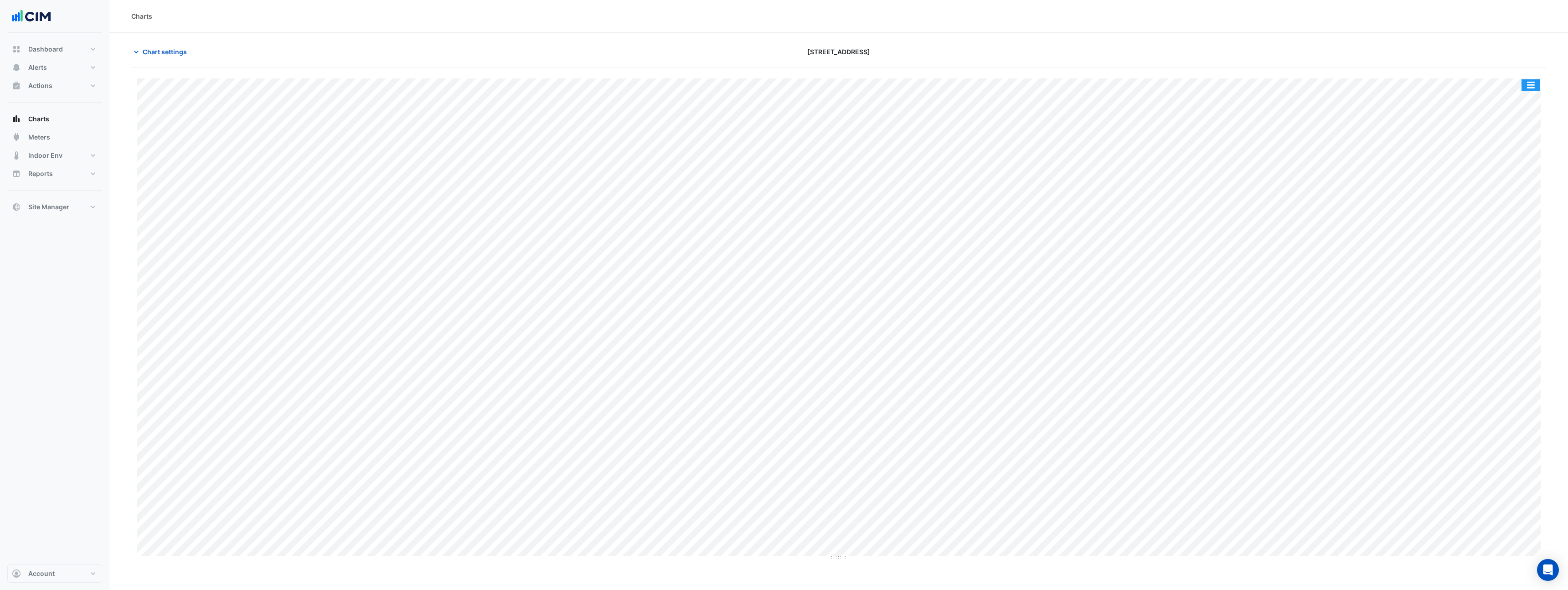
click at [1536, 83] on button "button" at bounding box center [1531, 85] width 18 height 12
click at [1516, 106] on div "Split by Equip" at bounding box center [1513, 101] width 55 height 16
drag, startPoint x: 836, startPoint y: 160, endPoint x: 835, endPoint y: 192, distance: 32.0
click at [1527, 85] on button "button" at bounding box center [1531, 85] width 18 height 12
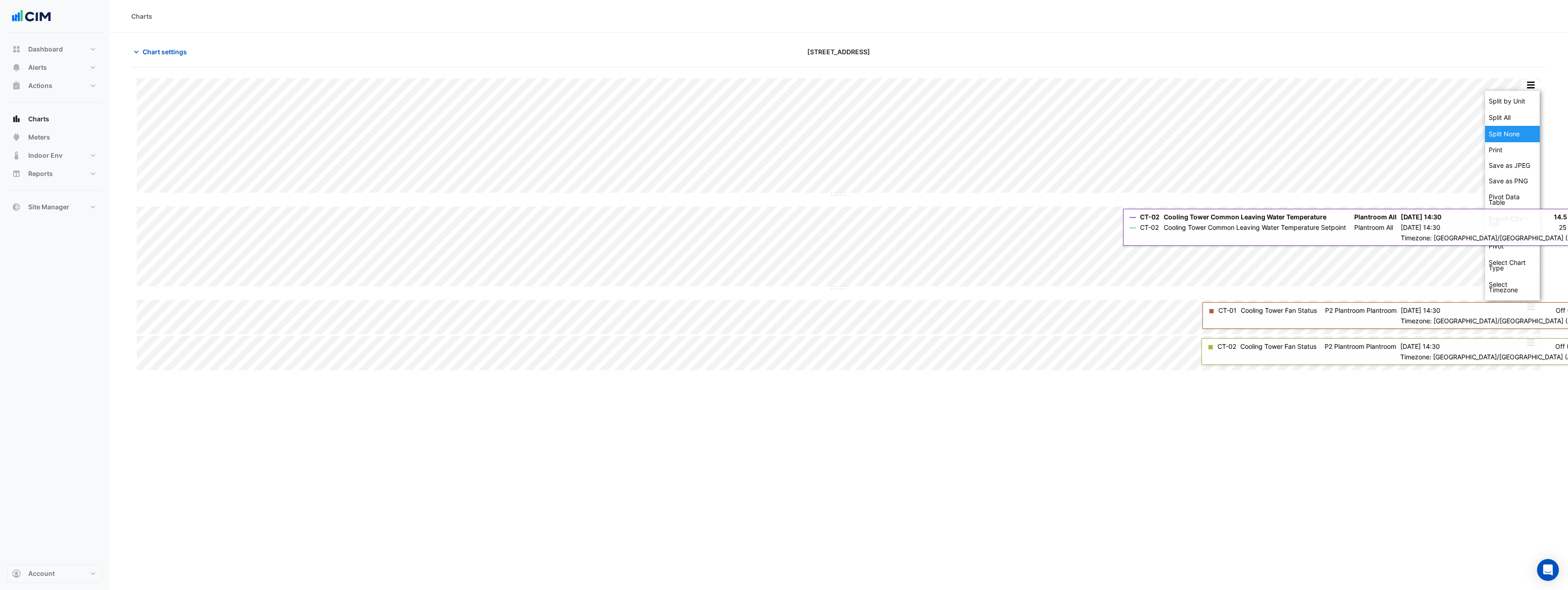
click at [1518, 133] on div "Split None" at bounding box center [1513, 134] width 55 height 16
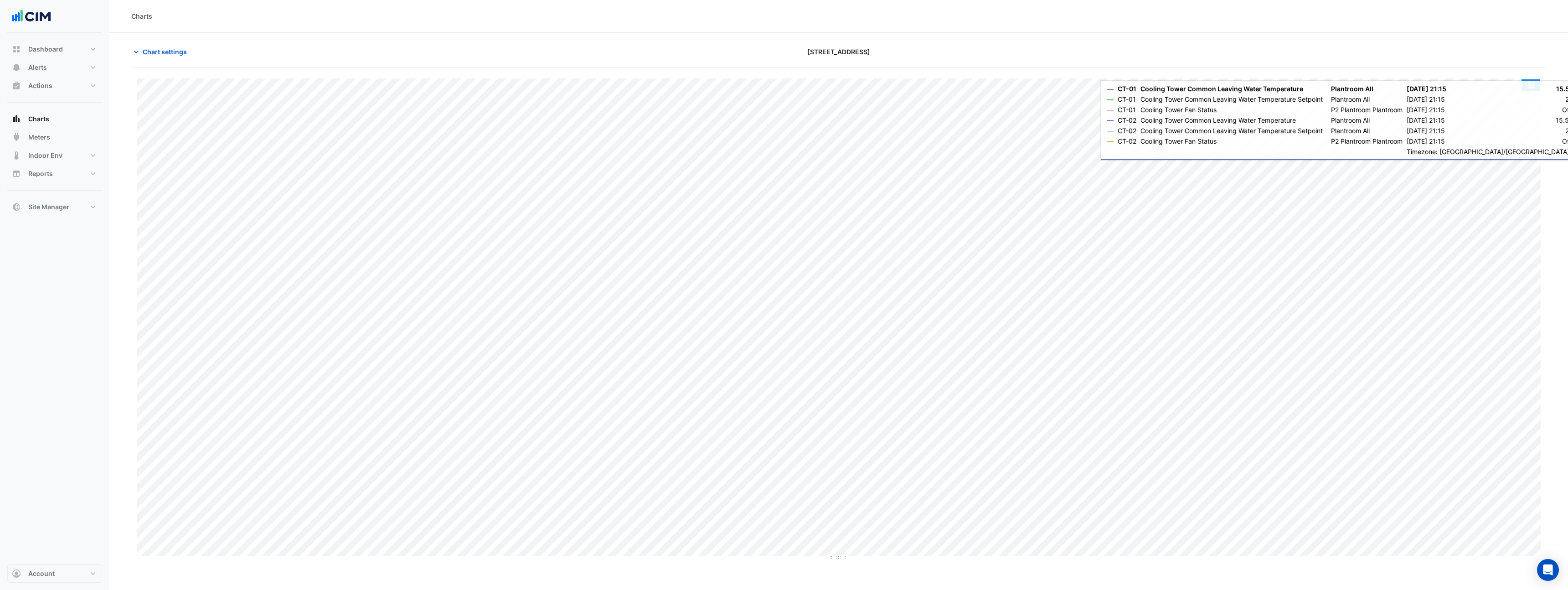
click at [1529, 88] on button "button" at bounding box center [1531, 85] width 18 height 12
click at [1507, 197] on div "Pivot Data Table" at bounding box center [1513, 200] width 55 height 22
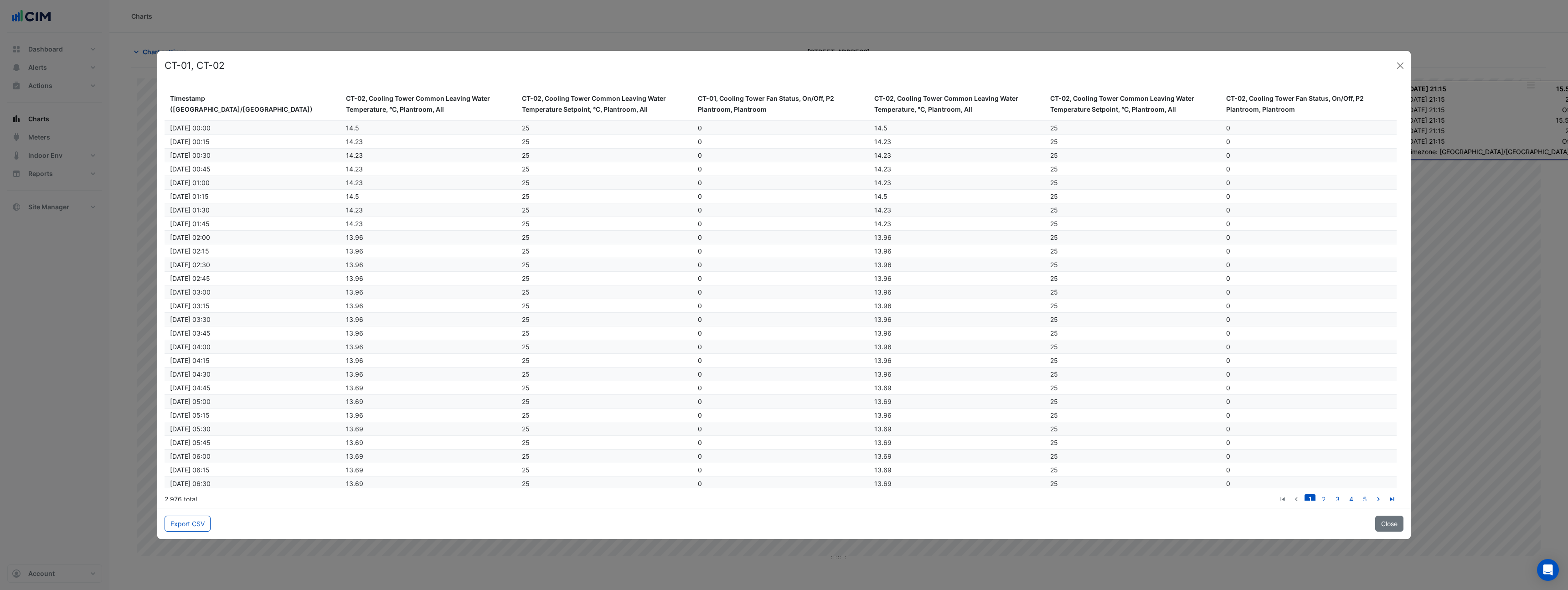
click at [427, 28] on ngb-modal-window "CT-01, CT-02 Timestamp ([GEOGRAPHIC_DATA]/[GEOGRAPHIC_DATA]) CT-02, Cooling Tow…" at bounding box center [784, 295] width 1568 height 590
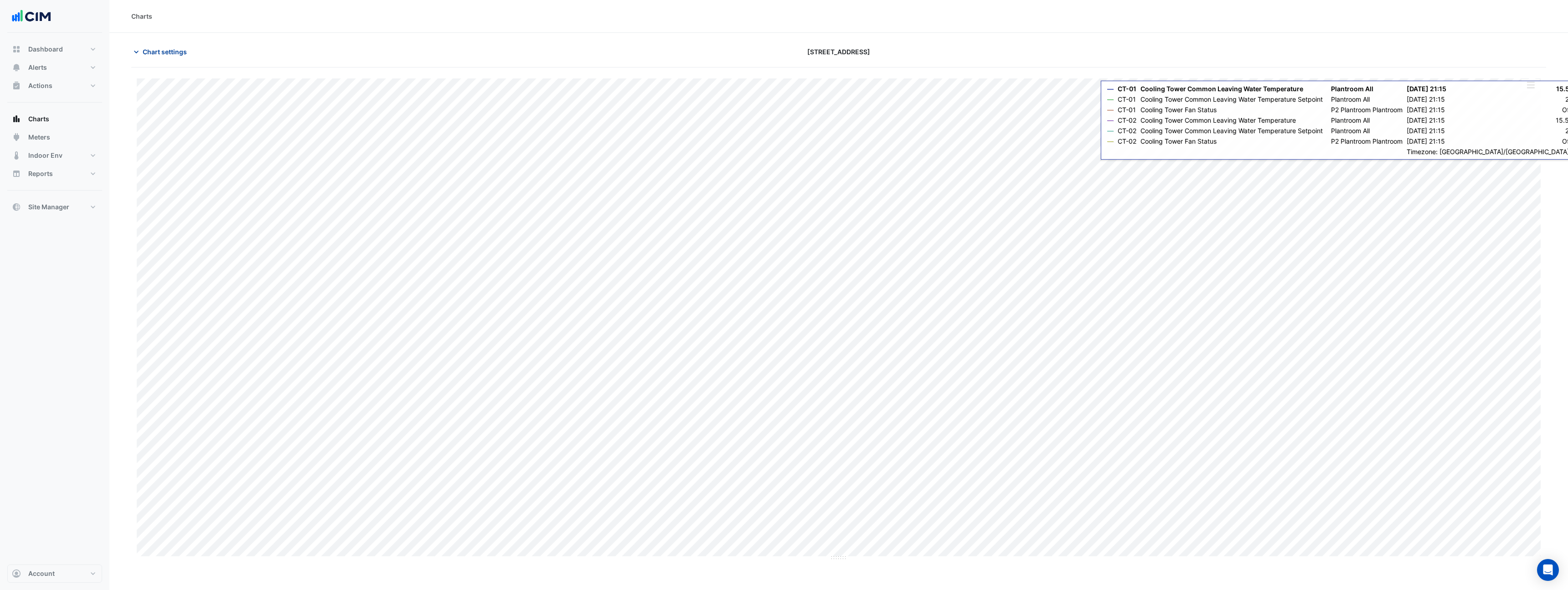
click at [157, 50] on span "Chart settings" at bounding box center [164, 52] width 44 height 10
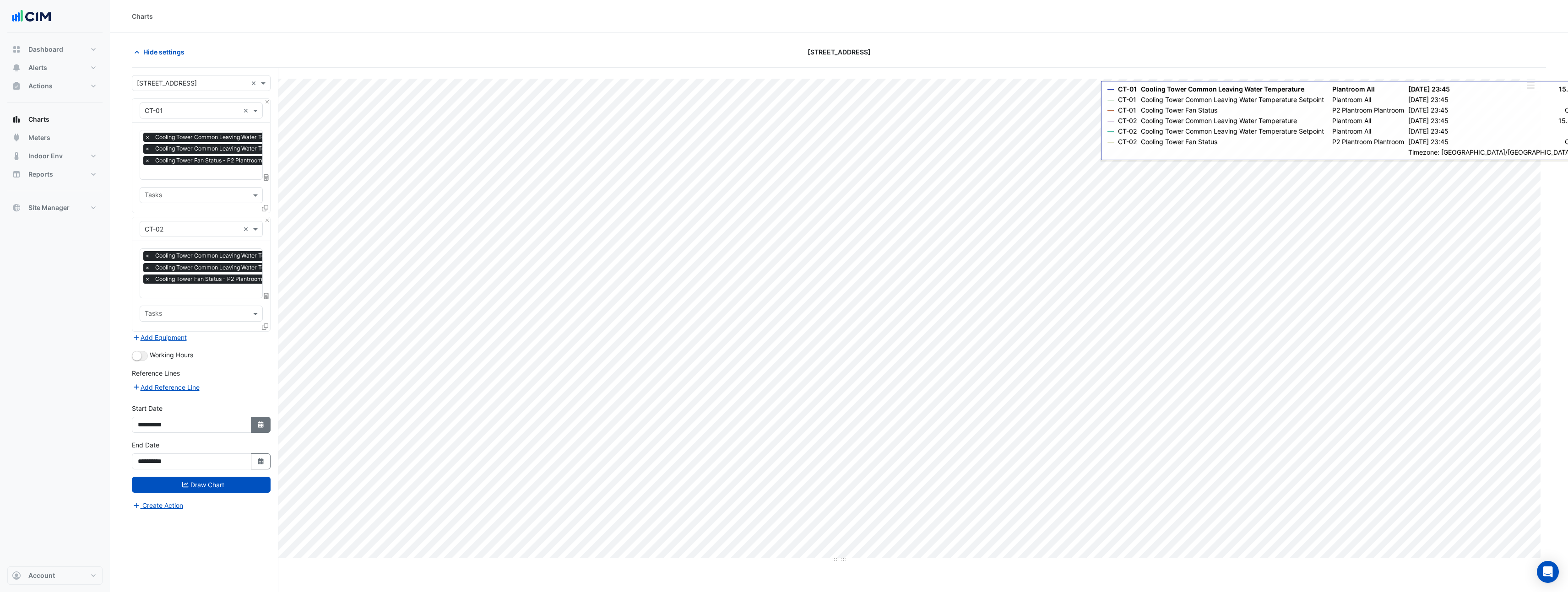
click at [263, 429] on button "Select Date" at bounding box center [260, 425] width 20 height 16
select select "*"
click at [219, 303] on select "**** **** **** **** **** **** **** **** **** **** ****" at bounding box center [208, 301] width 35 height 13
select select "****"
click at [191, 294] on select "**** **** **** **** **** **** **** **** **** **** ****" at bounding box center [208, 301] width 35 height 13
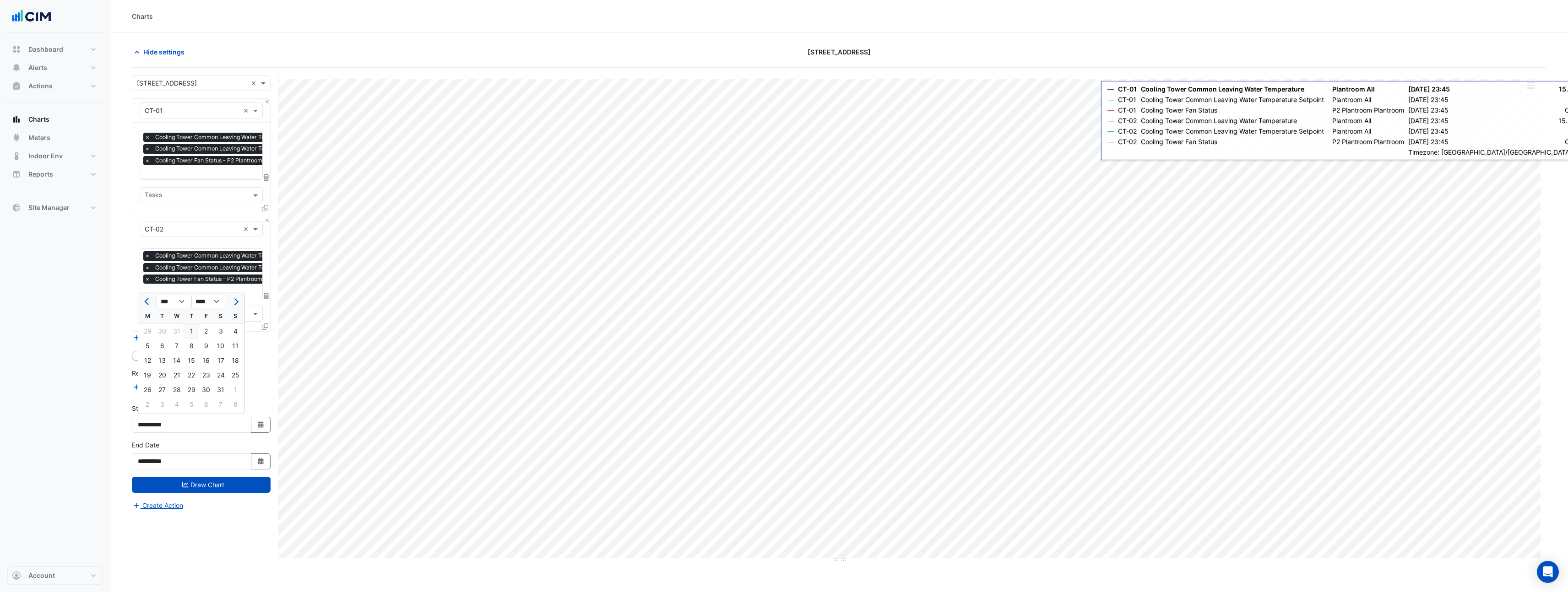
click at [194, 332] on div "1" at bounding box center [191, 331] width 15 height 15
type input "**********"
click at [261, 458] on icon "button" at bounding box center [260, 461] width 6 height 6
select select "*"
select select "****"
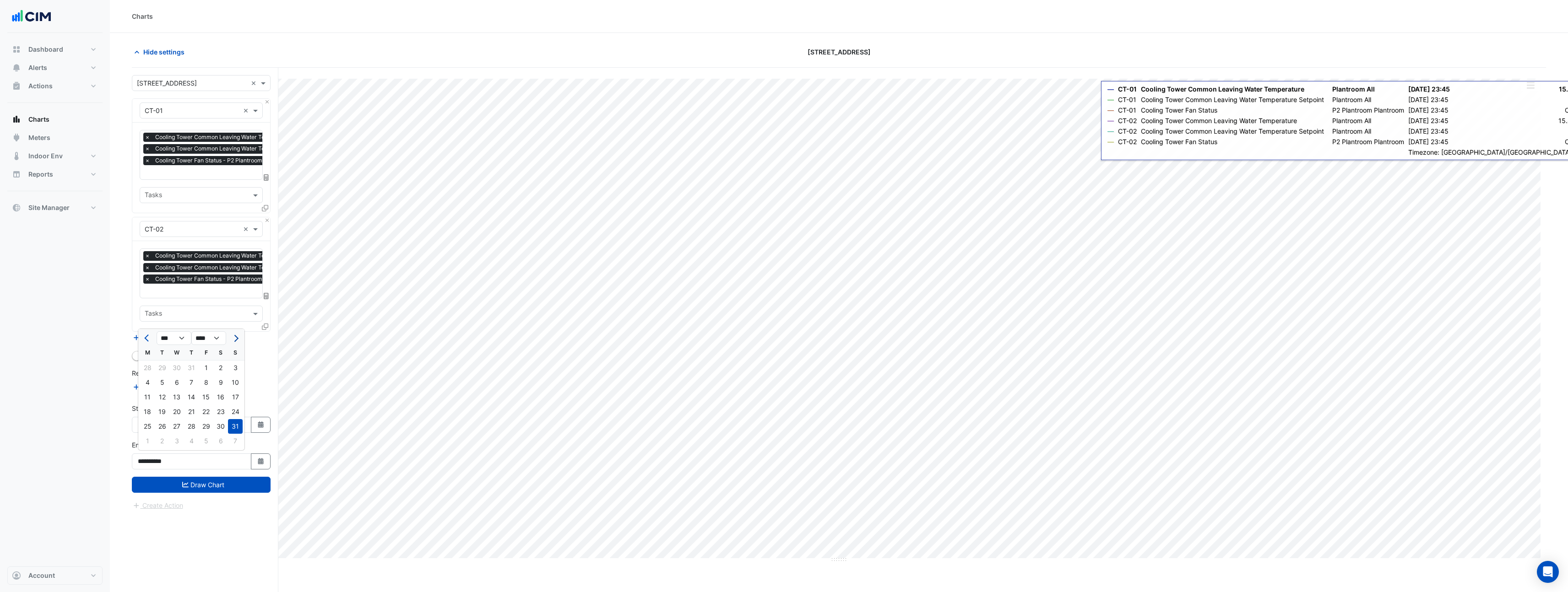
click at [235, 340] on span "Next month" at bounding box center [235, 338] width 7 height 7
click at [146, 336] on span "Previous month" at bounding box center [147, 338] width 7 height 7
select select "*"
click at [232, 425] on div "31" at bounding box center [235, 426] width 15 height 15
click at [260, 426] on fa-icon "Select Date" at bounding box center [260, 425] width 8 height 8
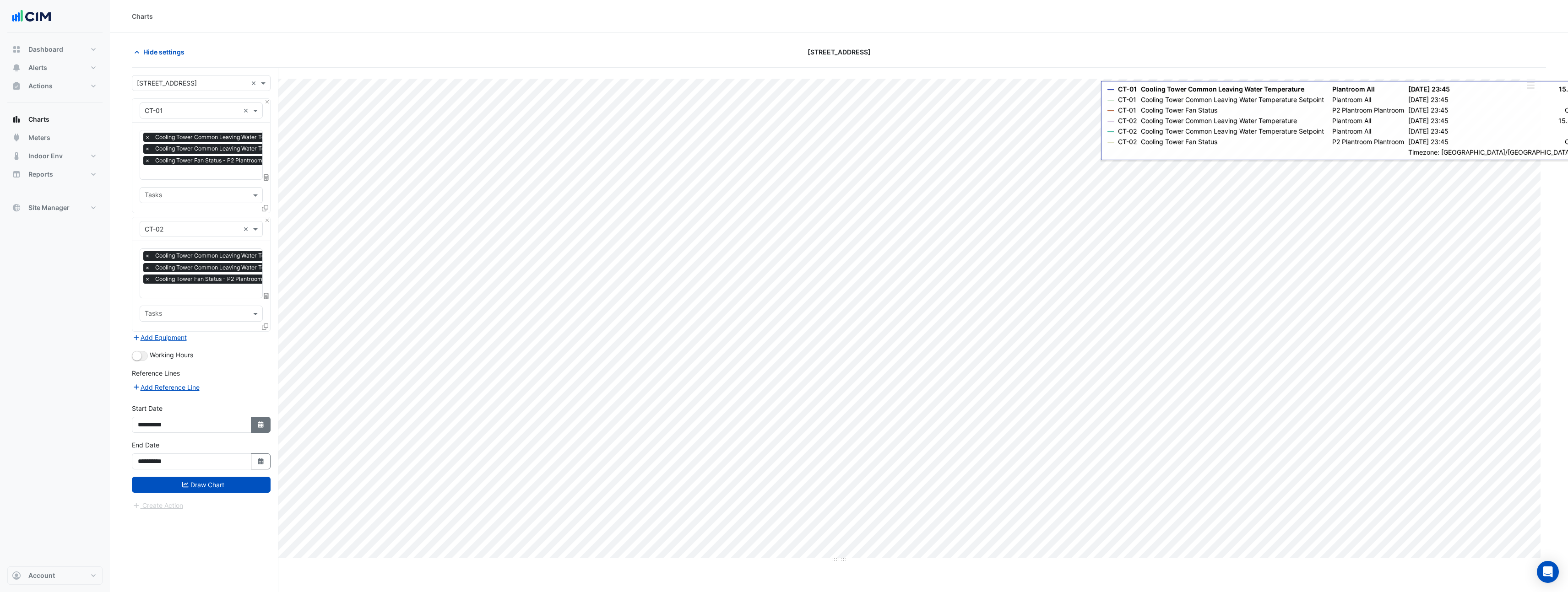
select select "*"
select select "****"
click at [235, 299] on span "Next month" at bounding box center [235, 301] width 7 height 7
select select "*"
click at [233, 331] on div "1" at bounding box center [235, 331] width 15 height 15
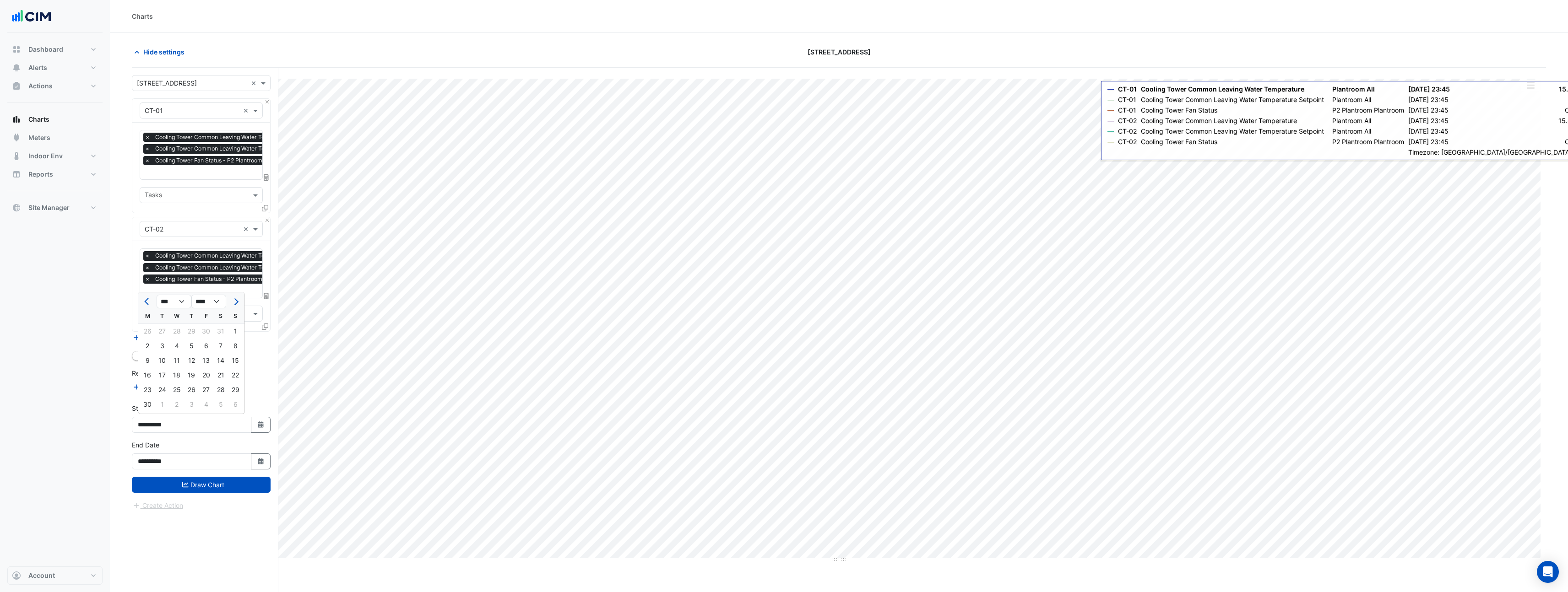
type input "**********"
click at [196, 484] on button "Draw Chart" at bounding box center [201, 484] width 139 height 16
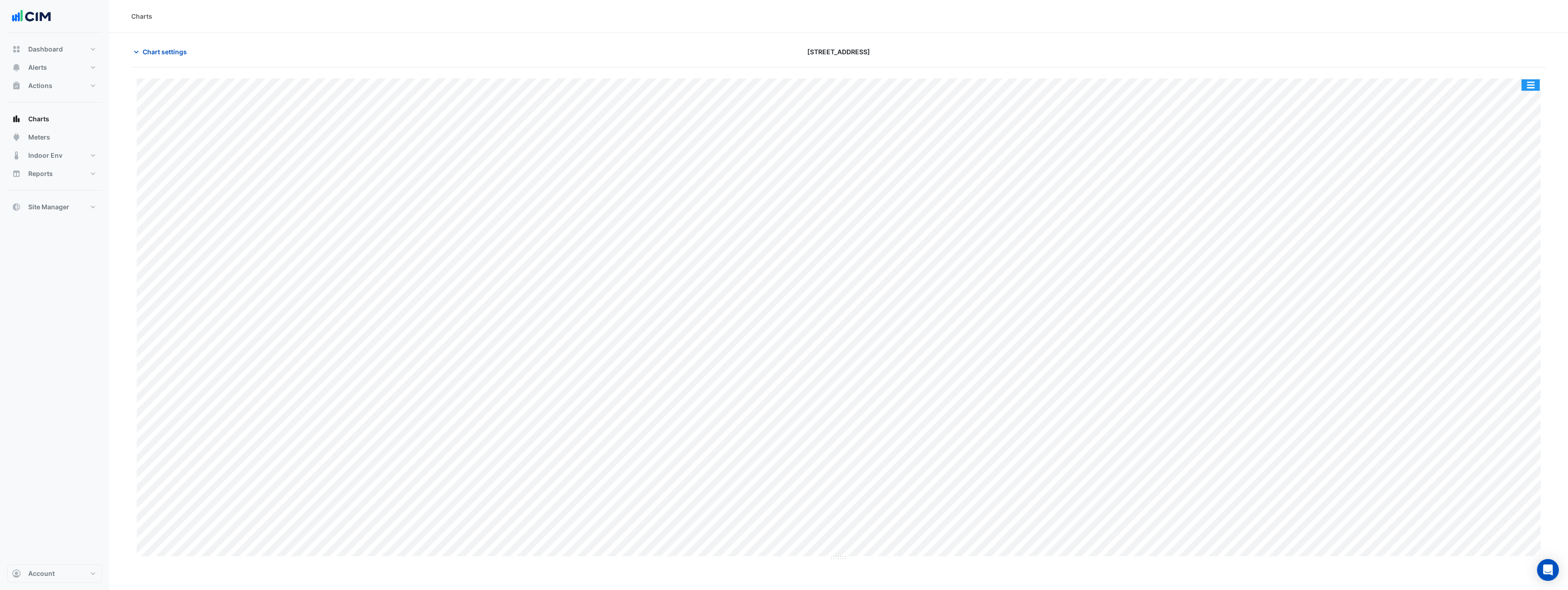
click at [1534, 88] on button "button" at bounding box center [1531, 85] width 18 height 12
click at [1531, 85] on button "button" at bounding box center [1531, 85] width 18 height 12
click at [1539, 86] on button "button" at bounding box center [1531, 85] width 18 height 12
click at [1522, 197] on div "Pivot Data Table" at bounding box center [1513, 200] width 55 height 22
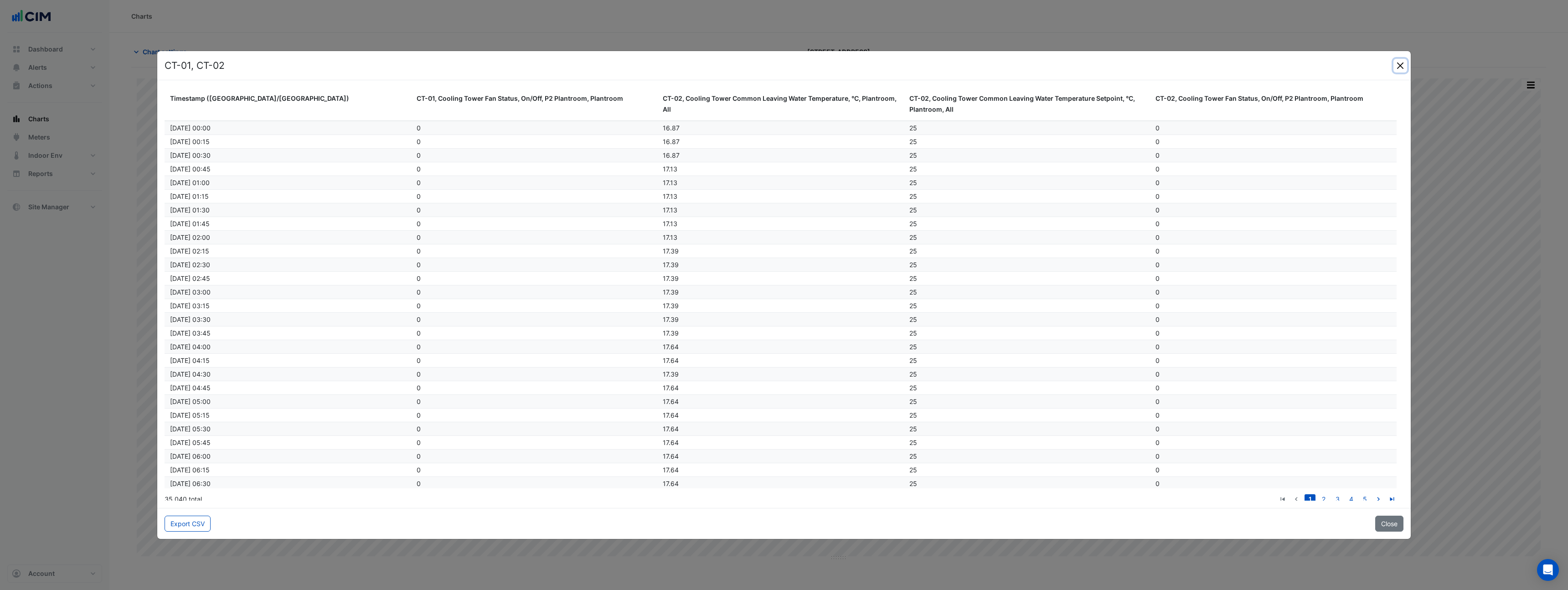
click at [1395, 65] on button "Close" at bounding box center [1400, 66] width 13 height 13
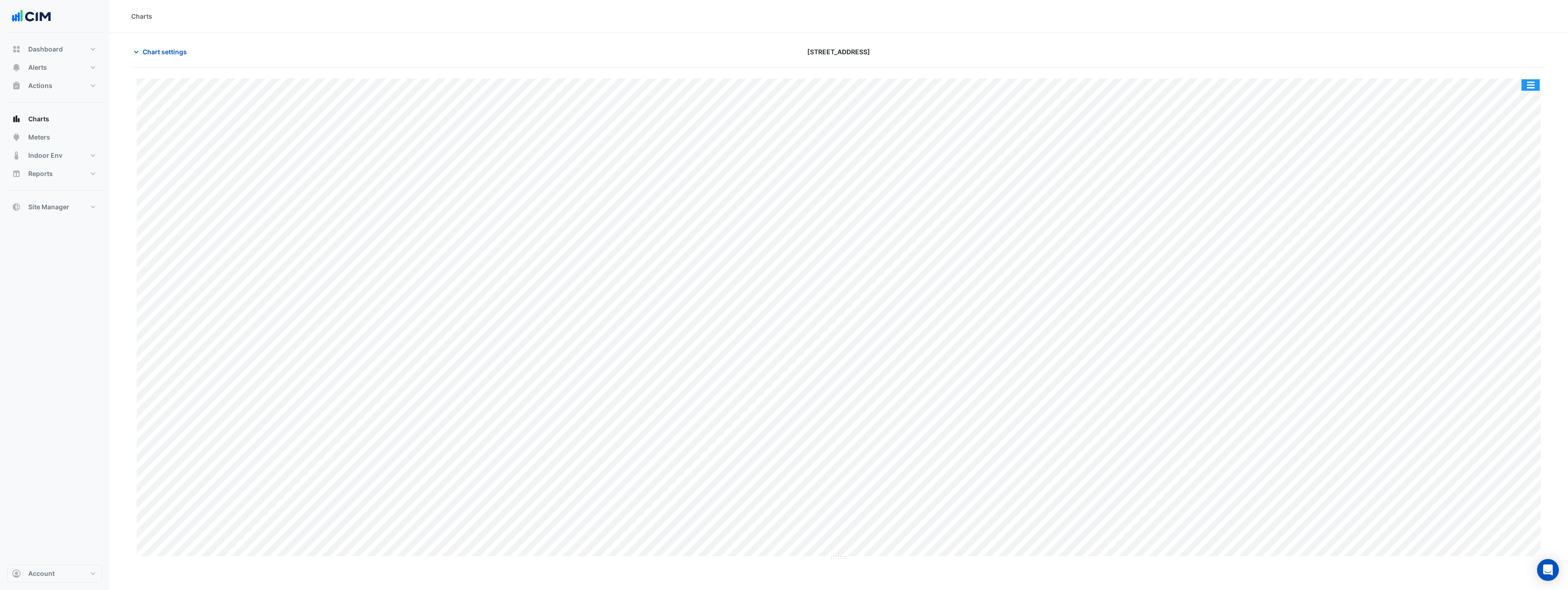
click at [1536, 83] on button "button" at bounding box center [1531, 85] width 18 height 12
click at [1505, 107] on div "Split by Equip" at bounding box center [1513, 101] width 55 height 16
click at [151, 52] on span "Chart settings" at bounding box center [164, 52] width 44 height 10
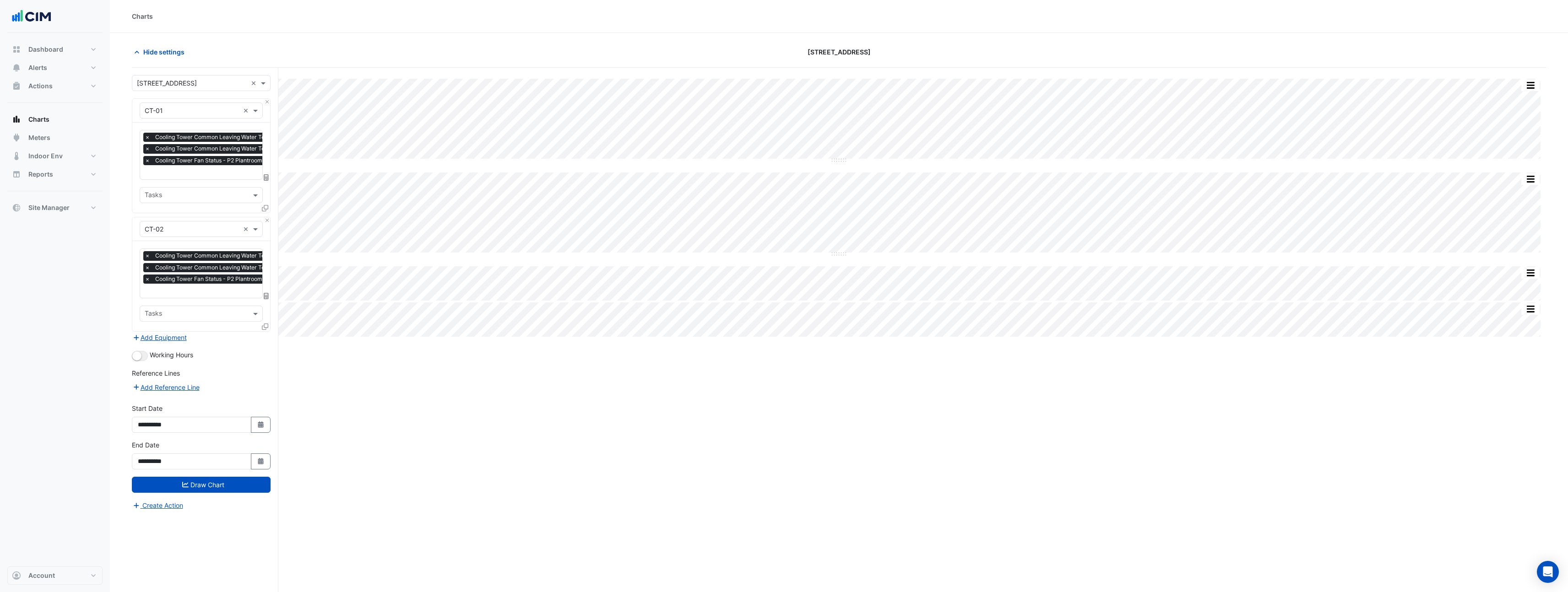
click at [199, 175] on input "text" at bounding box center [253, 174] width 216 height 10
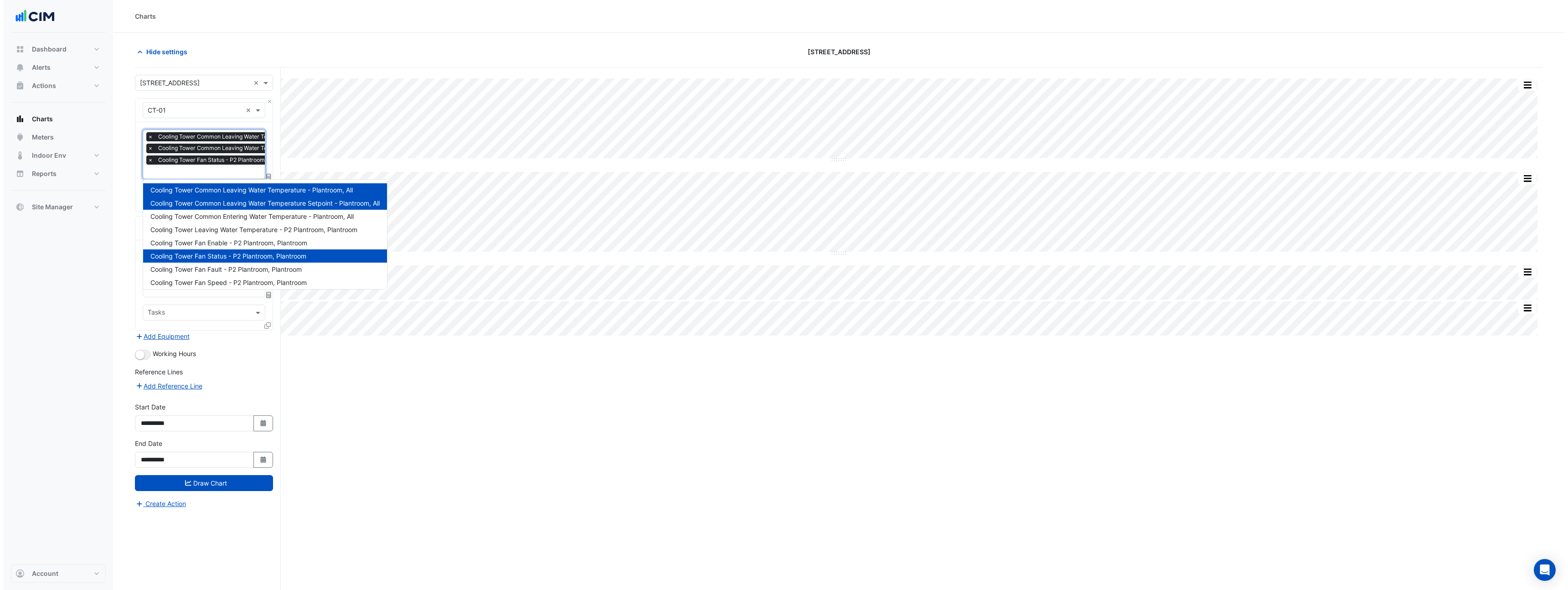
scroll to position [0, 4]
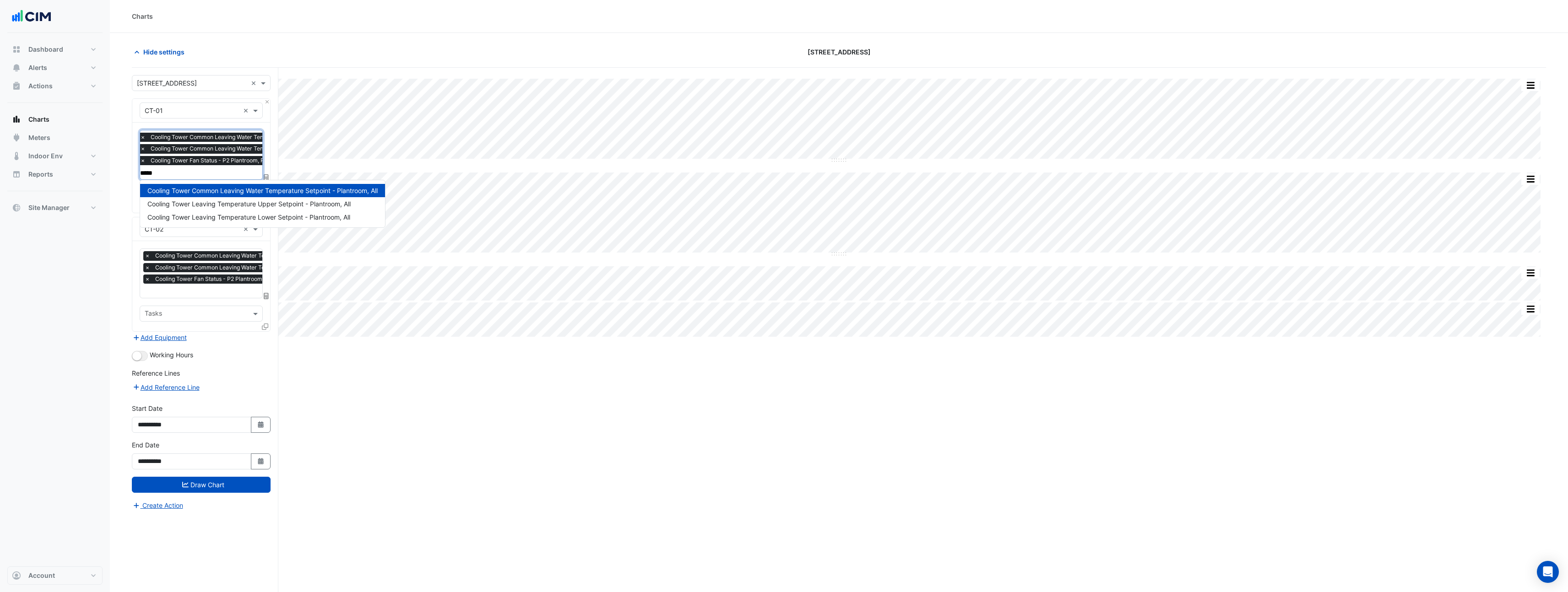
type input "*****"
click at [507, 57] on div "Hide settings" at bounding box center [364, 52] width 475 height 16
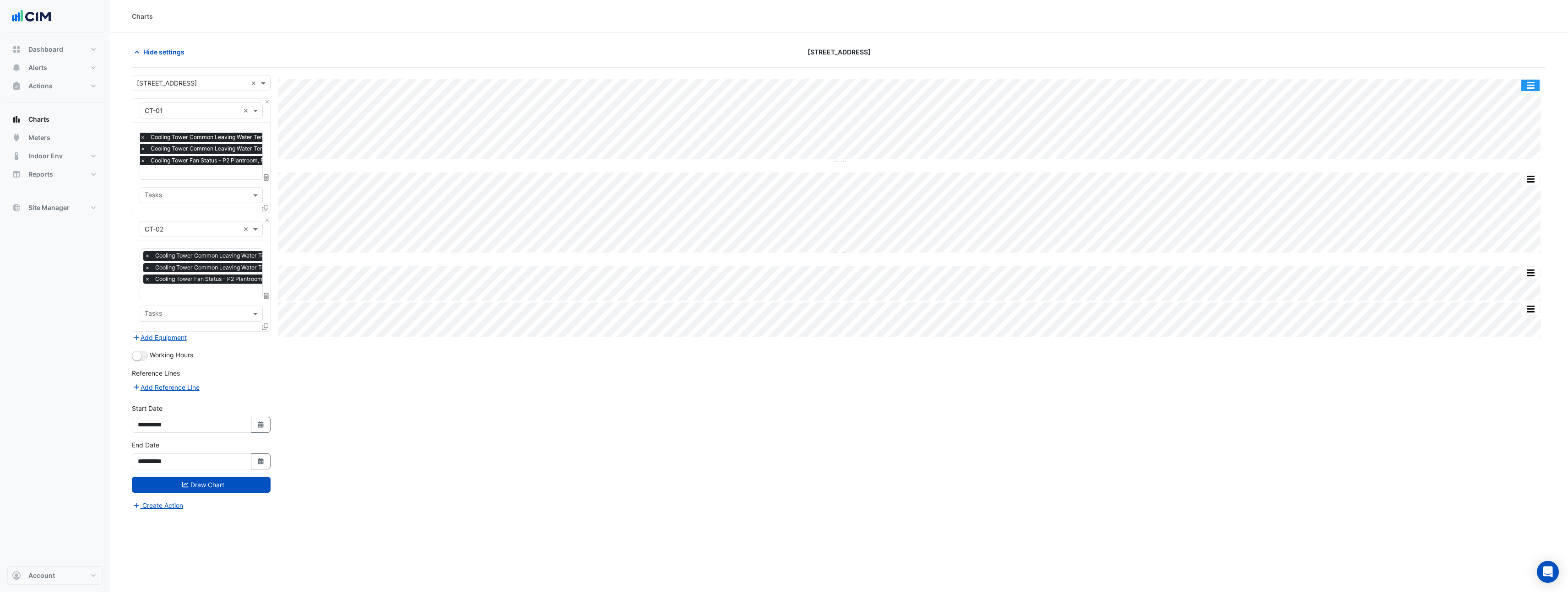
click at [1530, 82] on button "button" at bounding box center [1530, 85] width 18 height 12
click at [1504, 201] on div "Pivot Data Table" at bounding box center [1512, 200] width 55 height 22
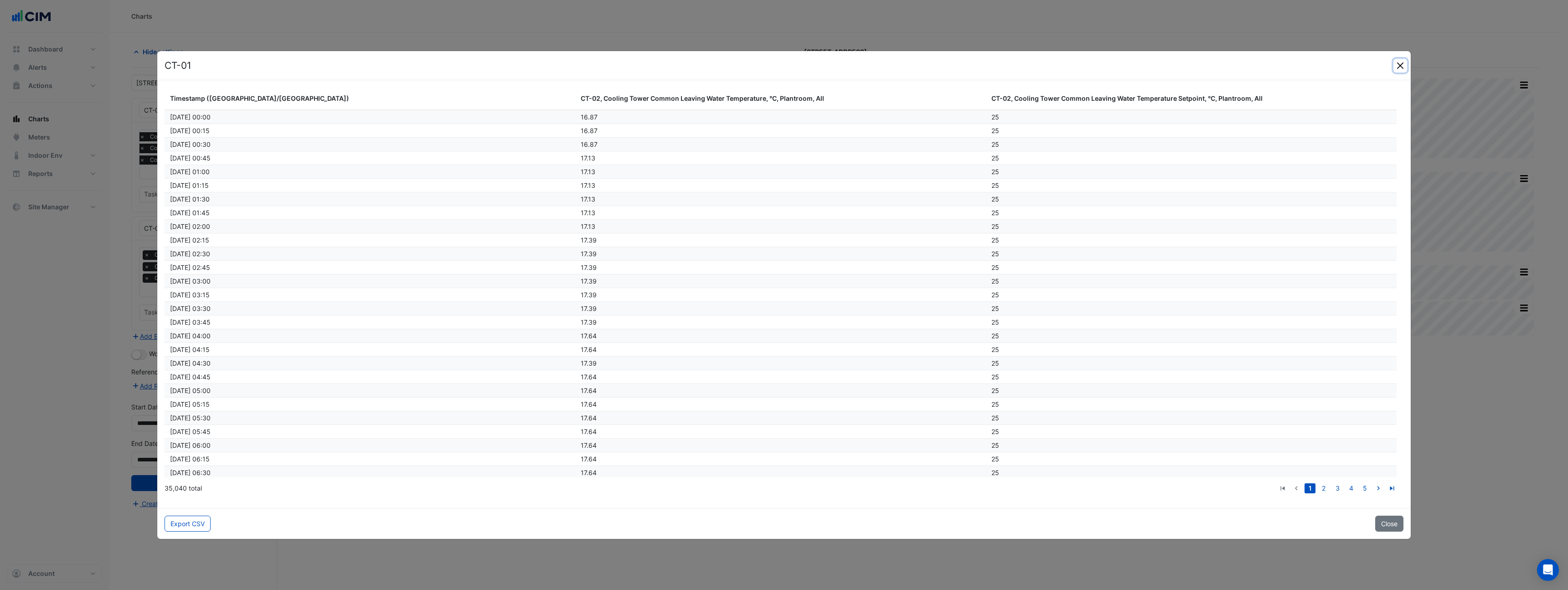
click at [1400, 65] on button "Close" at bounding box center [1400, 66] width 13 height 13
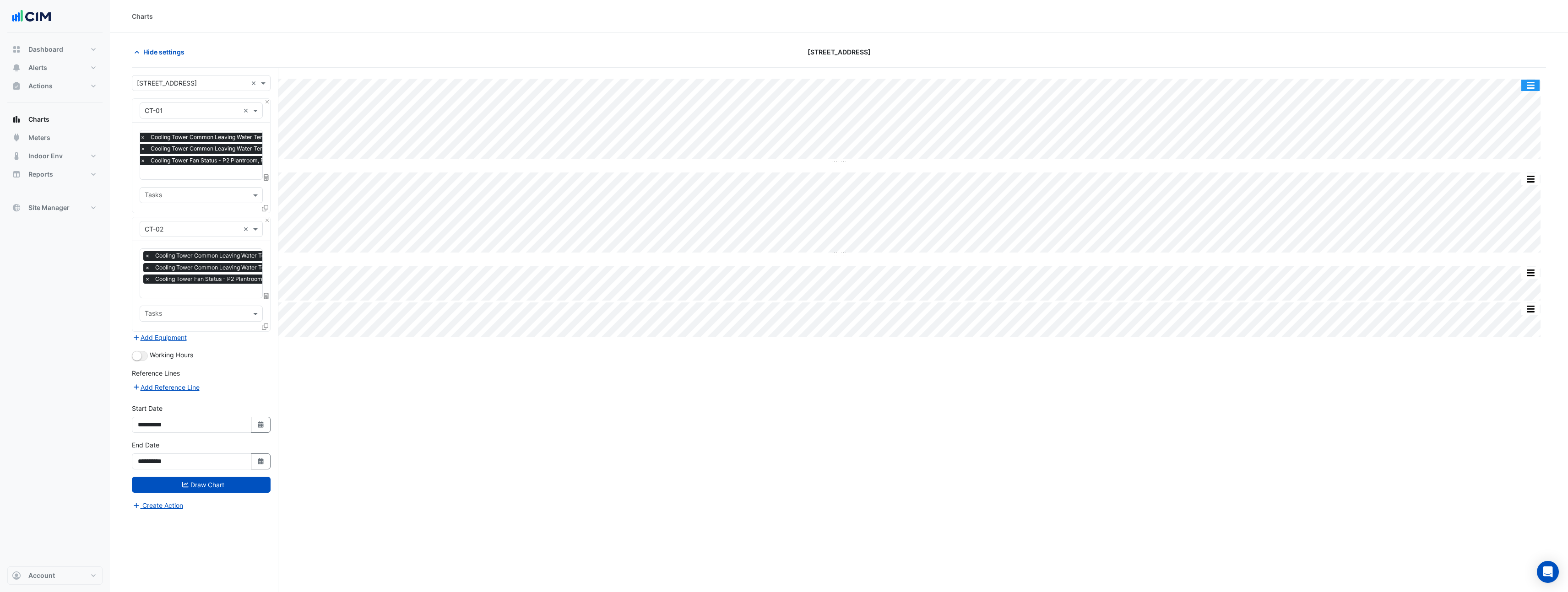
click at [1529, 85] on button "button" at bounding box center [1530, 85] width 18 height 12
click at [1523, 136] on div "Split None" at bounding box center [1512, 134] width 55 height 16
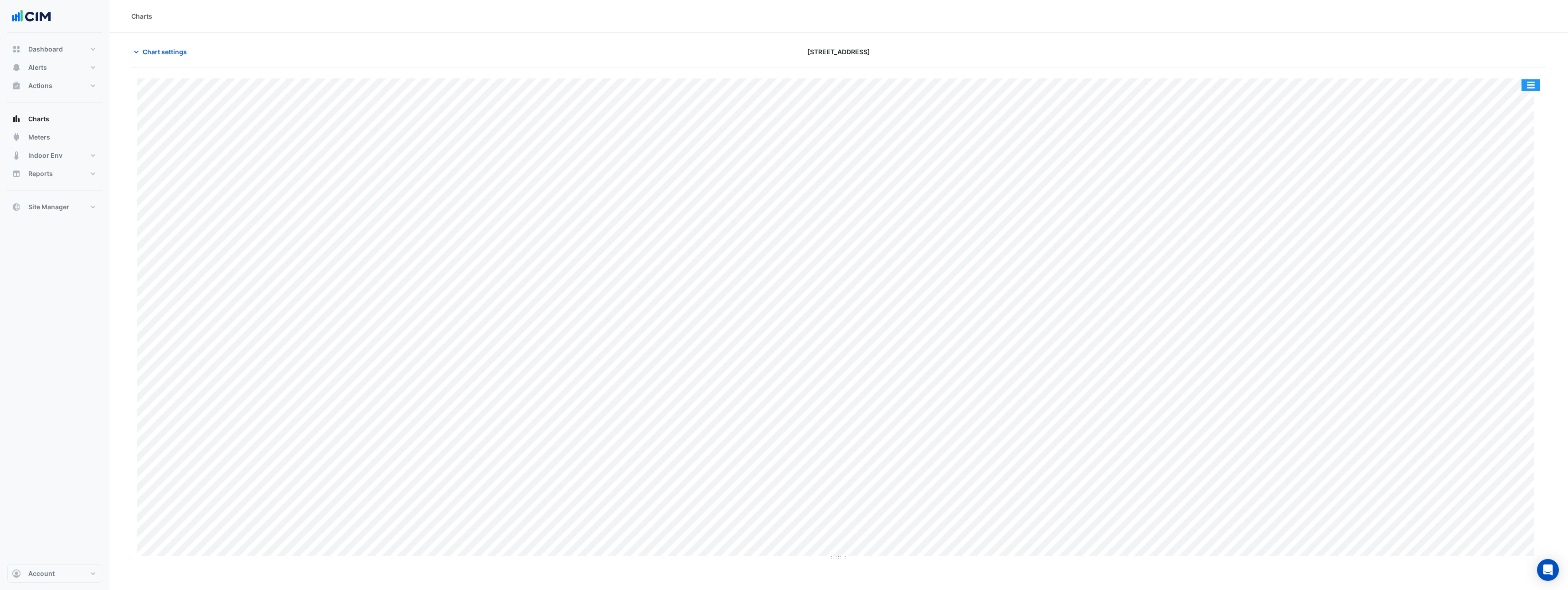
click at [1527, 84] on button "button" at bounding box center [1531, 85] width 18 height 12
click at [1509, 197] on div "Pivot Data Table" at bounding box center [1513, 200] width 55 height 22
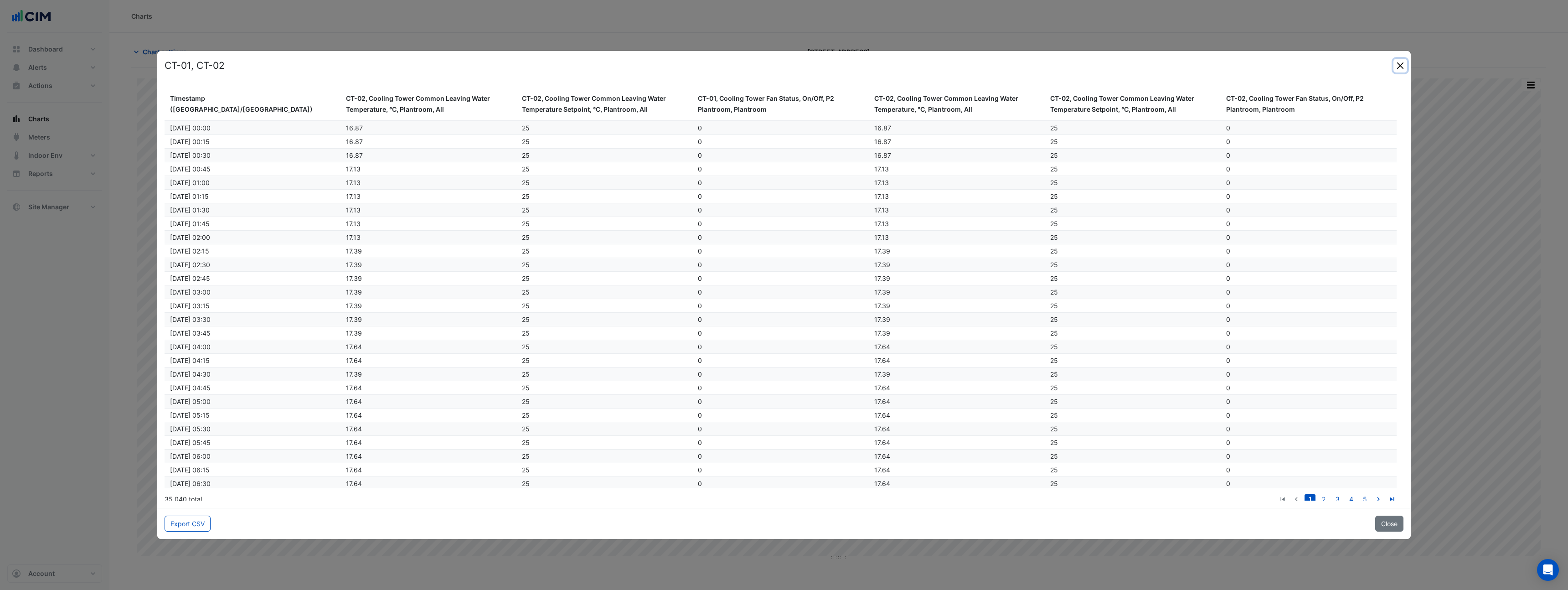
click at [1396, 70] on button "Close" at bounding box center [1400, 66] width 13 height 13
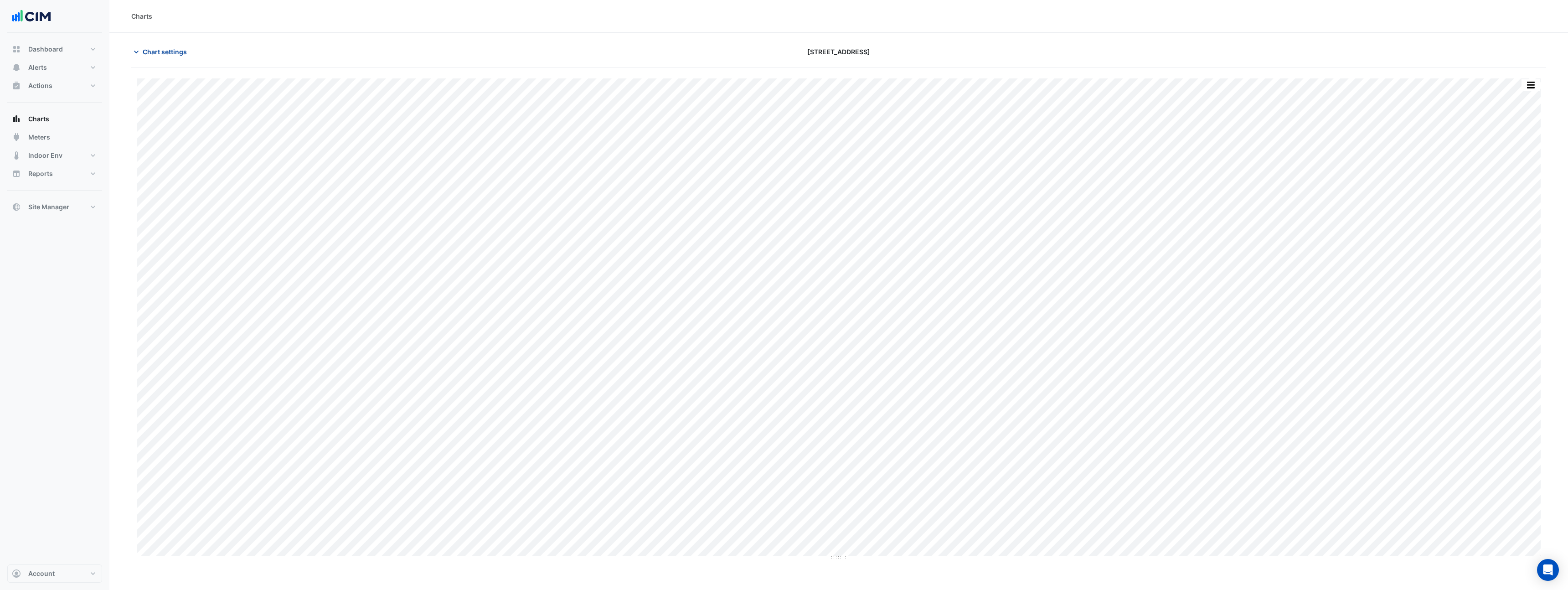
click at [163, 53] on span "Chart settings" at bounding box center [164, 52] width 44 height 10
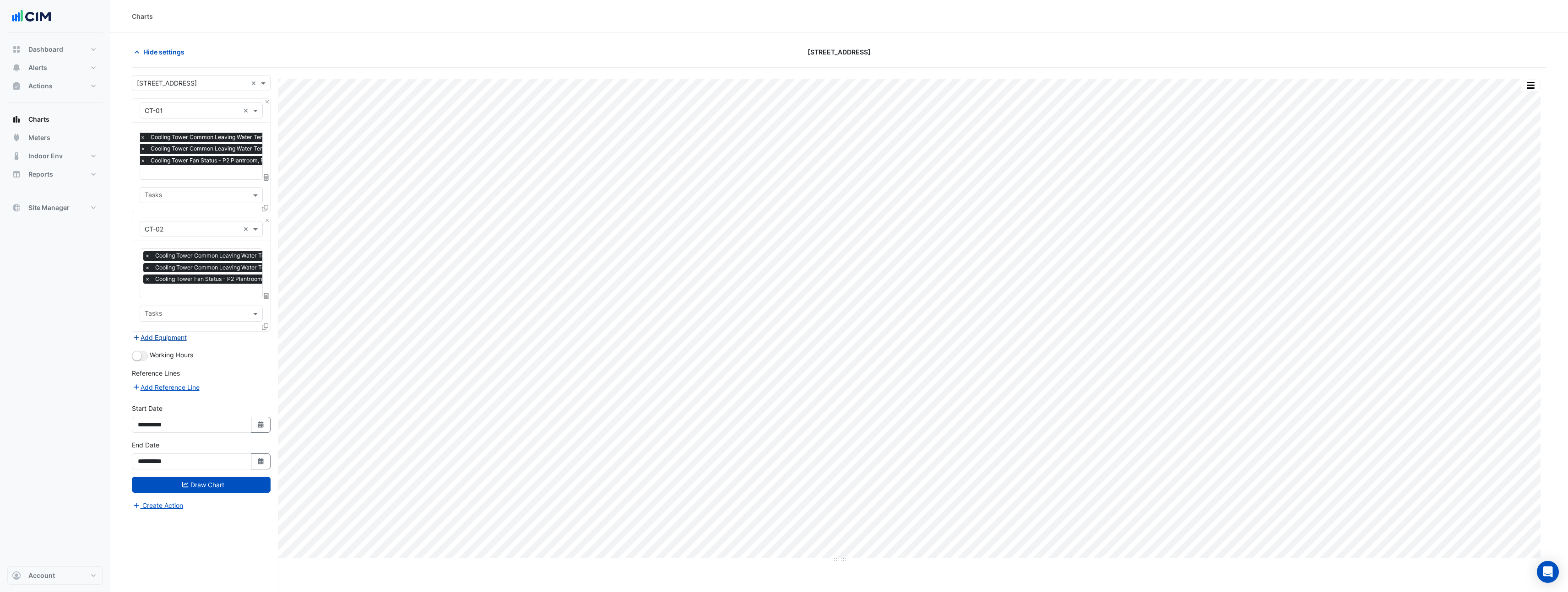
click at [183, 337] on button "Add Equipment" at bounding box center [160, 337] width 56 height 10
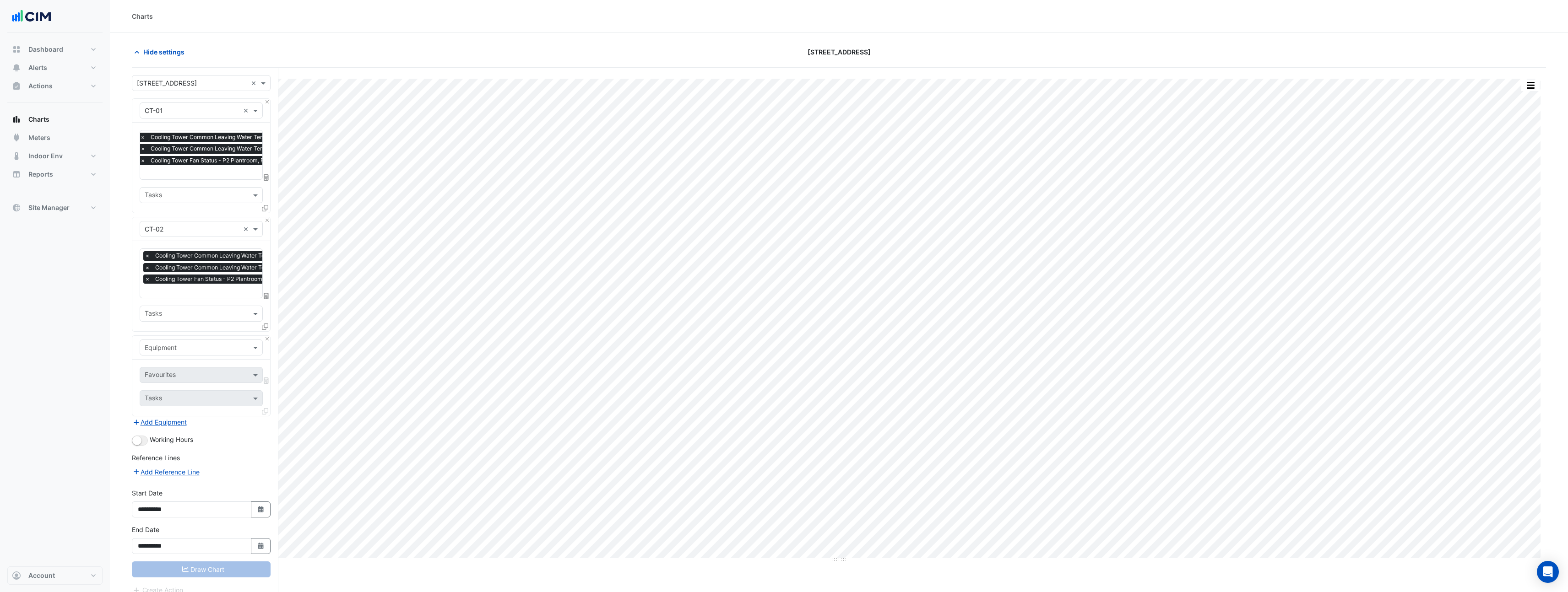
click at [188, 343] on input "text" at bounding box center [192, 348] width 95 height 10
type input "*******"
click at [173, 373] on input "text" at bounding box center [196, 376] width 103 height 10
click at [180, 420] on span "Temperature ([PERSON_NAME])" at bounding box center [196, 419] width 97 height 8
click at [205, 572] on button "Draw Chart" at bounding box center [201, 580] width 139 height 16
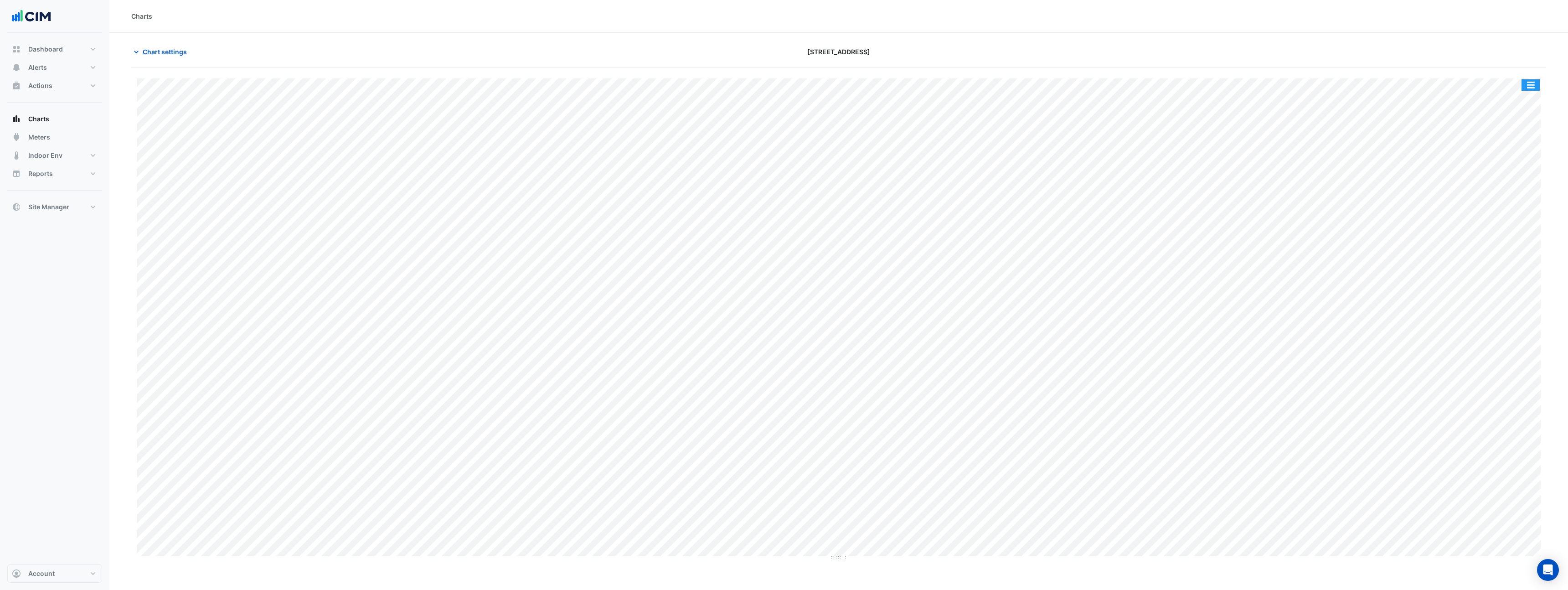
click at [1527, 85] on button "button" at bounding box center [1531, 85] width 18 height 12
click at [1517, 231] on div "Export CSV - Flat" at bounding box center [1513, 222] width 55 height 22
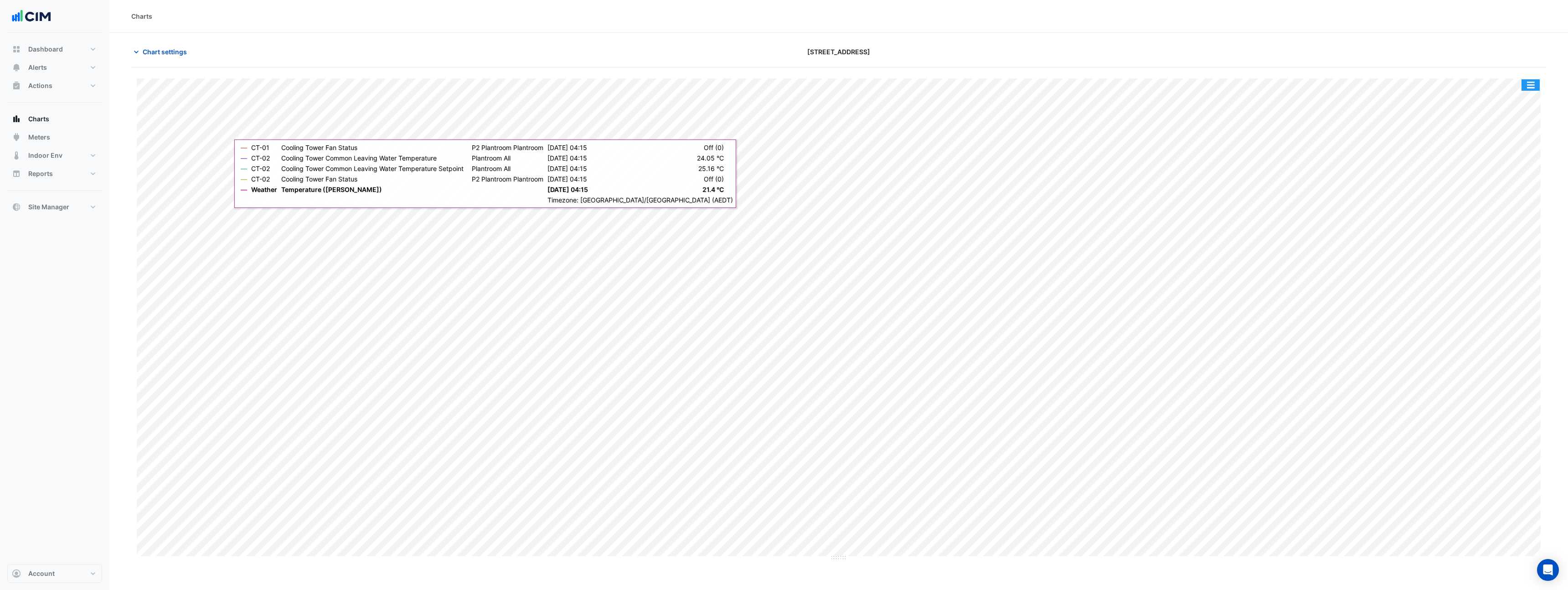
click at [1531, 81] on button "button" at bounding box center [1531, 85] width 18 height 12
click at [1506, 229] on div "Export CSV - Flat" at bounding box center [1513, 222] width 55 height 22
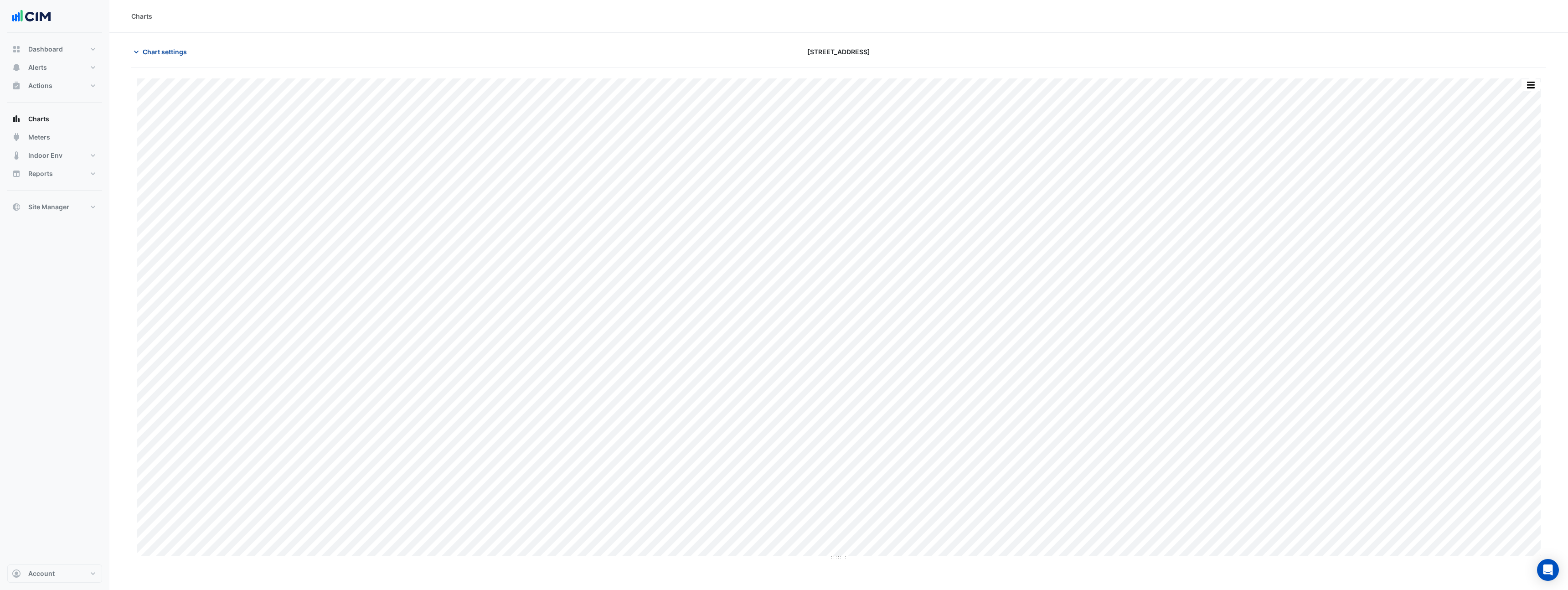
click at [165, 51] on span "Chart settings" at bounding box center [164, 52] width 44 height 10
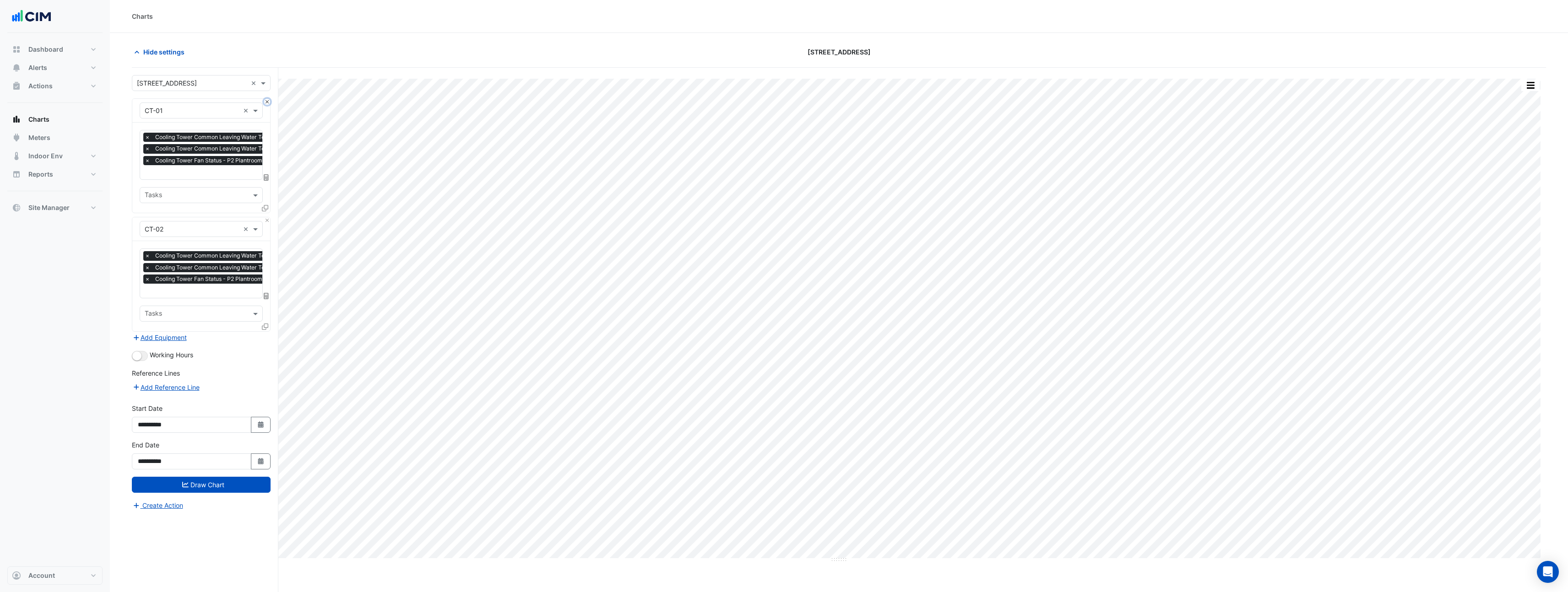
click at [268, 102] on button "Close" at bounding box center [267, 102] width 6 height 6
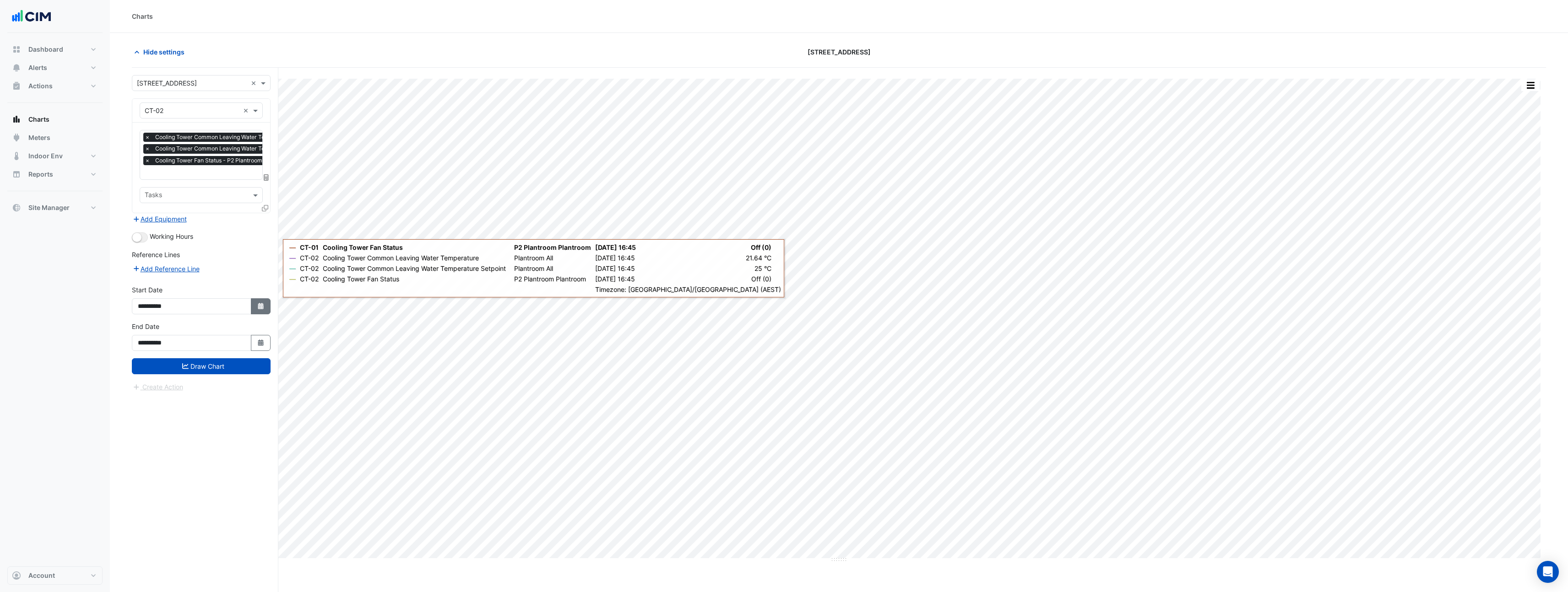
click at [255, 303] on button "Select Date" at bounding box center [260, 306] width 20 height 16
select select "*"
select select "****"
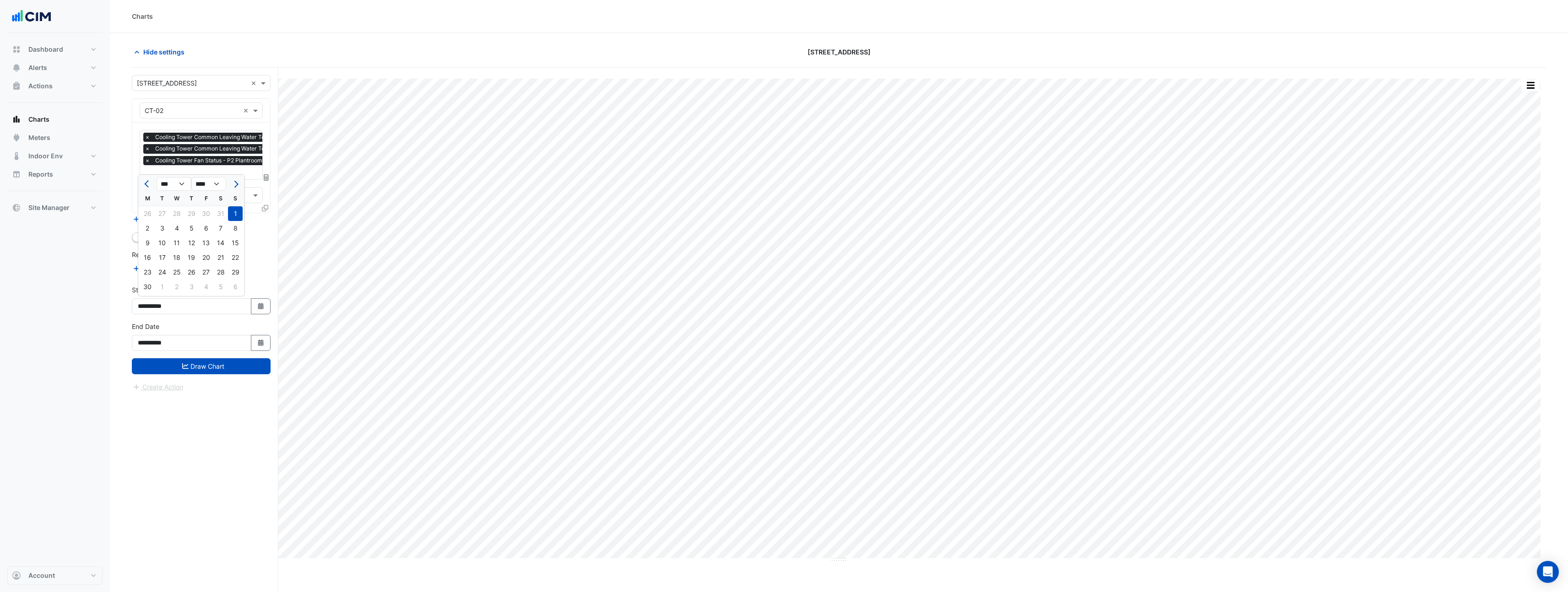
click at [517, 44] on div "Hide settings" at bounding box center [364, 52] width 475 height 16
click at [1537, 83] on button "button" at bounding box center [1530, 85] width 18 height 12
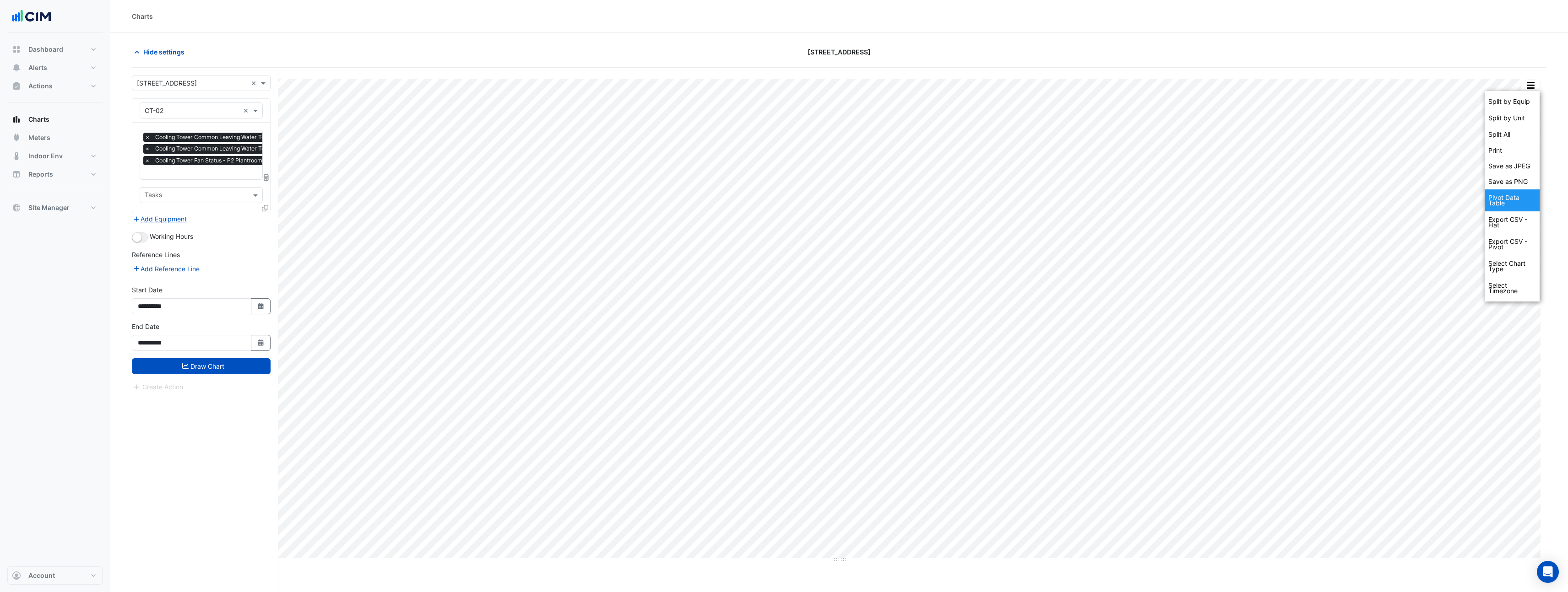
click at [1526, 205] on div "Pivot Data Table" at bounding box center [1512, 200] width 55 height 22
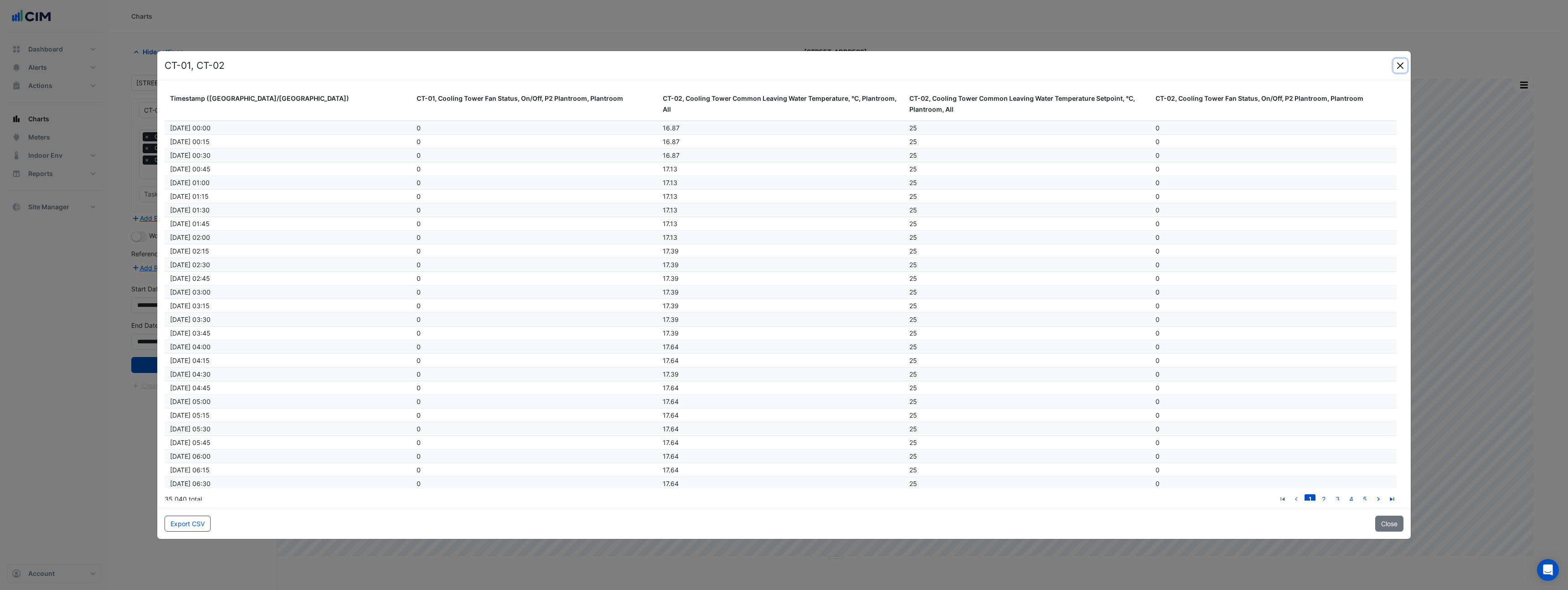
click at [1404, 65] on button "Close" at bounding box center [1400, 66] width 13 height 13
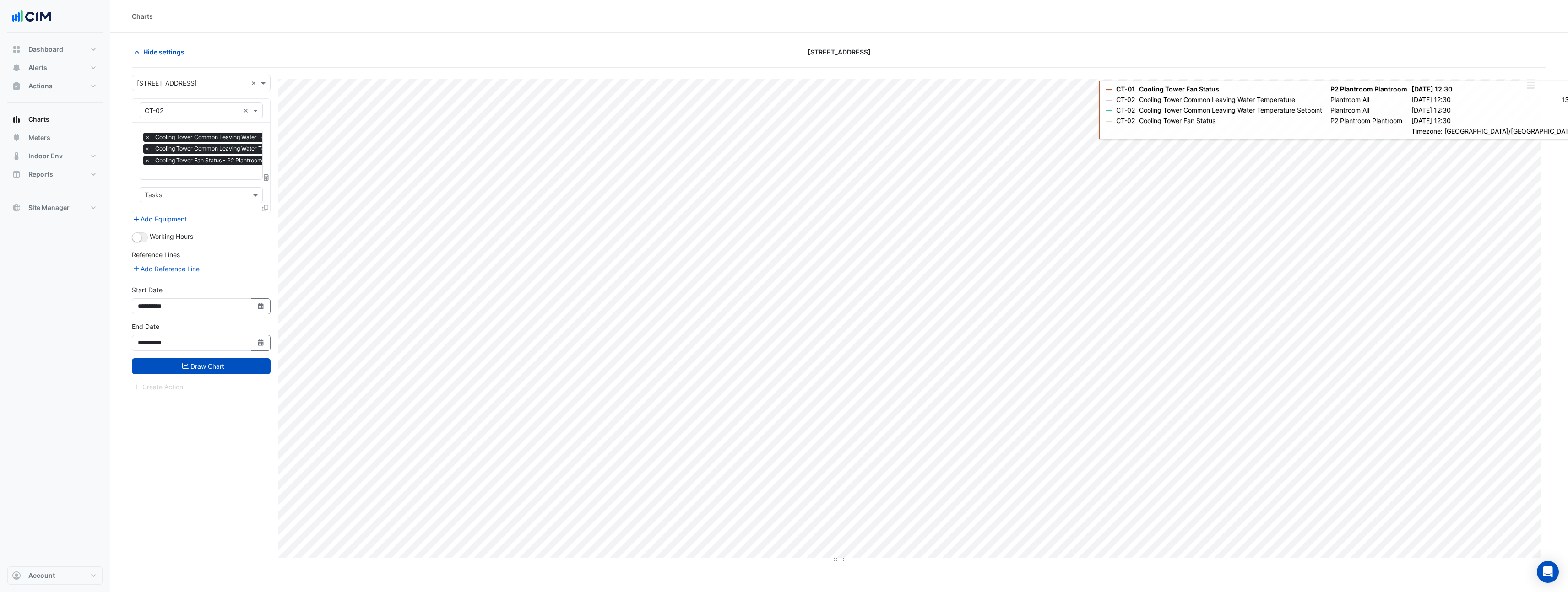
click at [1531, 85] on button "button" at bounding box center [1530, 85] width 18 height 12
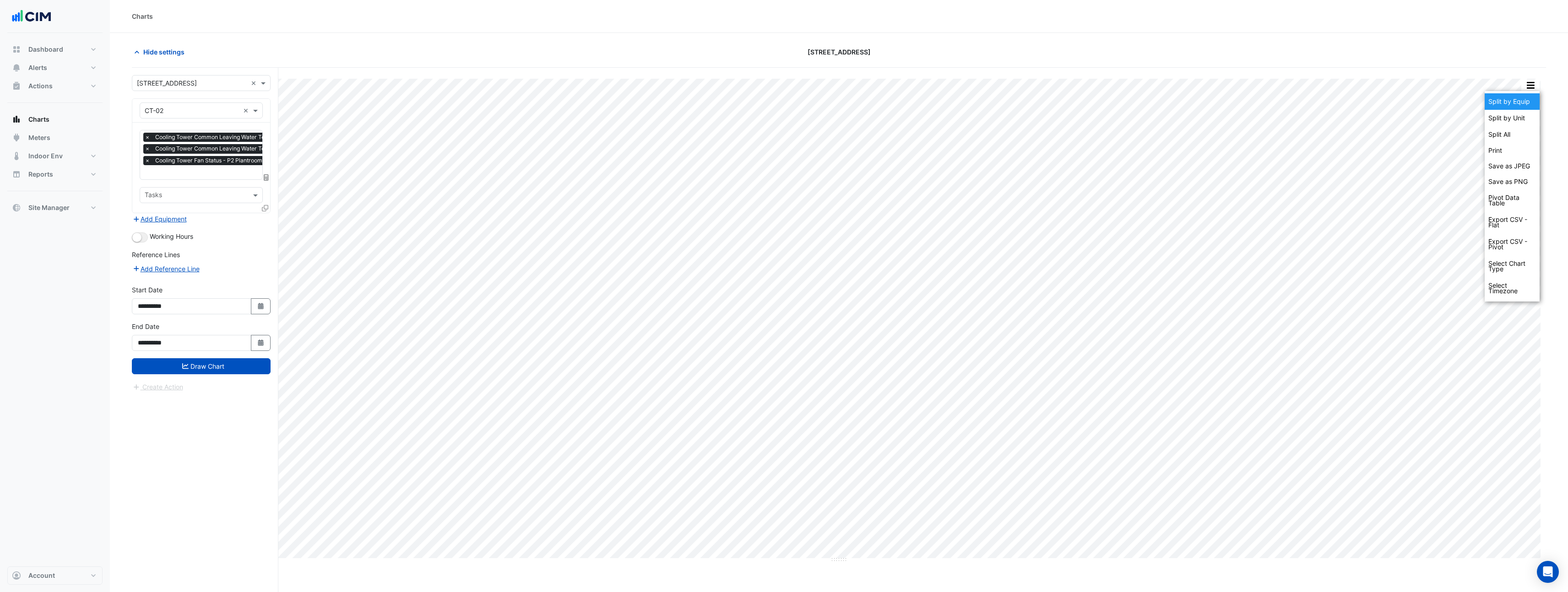
click at [1523, 99] on div "Split by Equip" at bounding box center [1512, 101] width 55 height 16
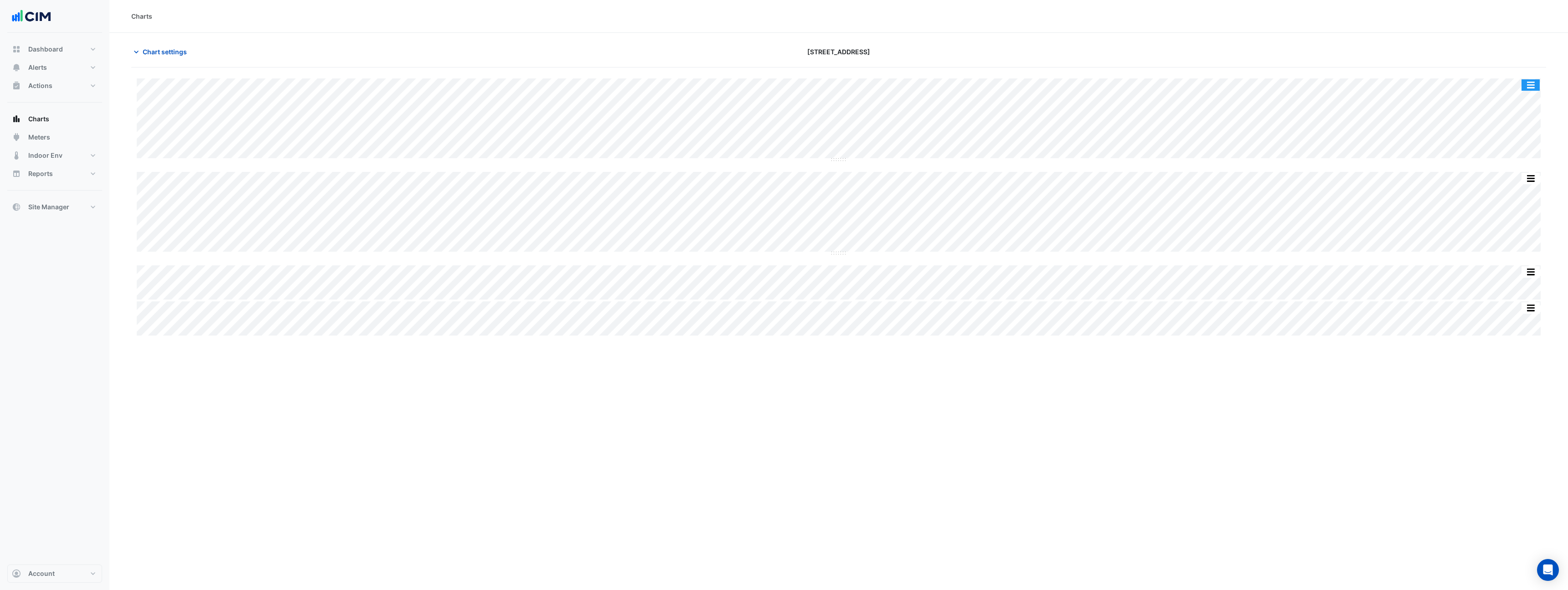
click at [1531, 85] on button "button" at bounding box center [1531, 85] width 18 height 12
click at [1520, 198] on div "Pivot Data Table" at bounding box center [1513, 200] width 55 height 22
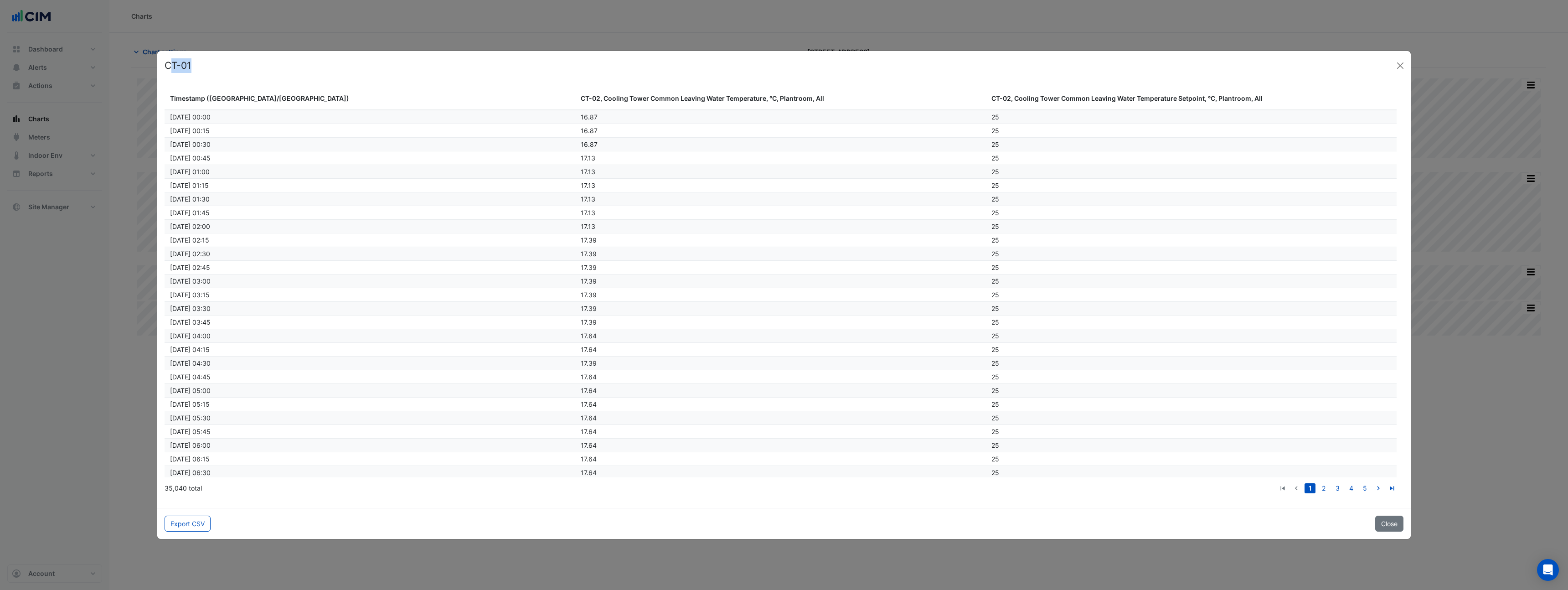
drag, startPoint x: 179, startPoint y: 61, endPoint x: 170, endPoint y: 63, distance: 9.2
click at [170, 63] on div "CT-01" at bounding box center [783, 66] width 1253 height 30
click at [1391, 66] on div "CT-01" at bounding box center [783, 66] width 1253 height 30
click at [1398, 66] on button "Close" at bounding box center [1400, 66] width 13 height 13
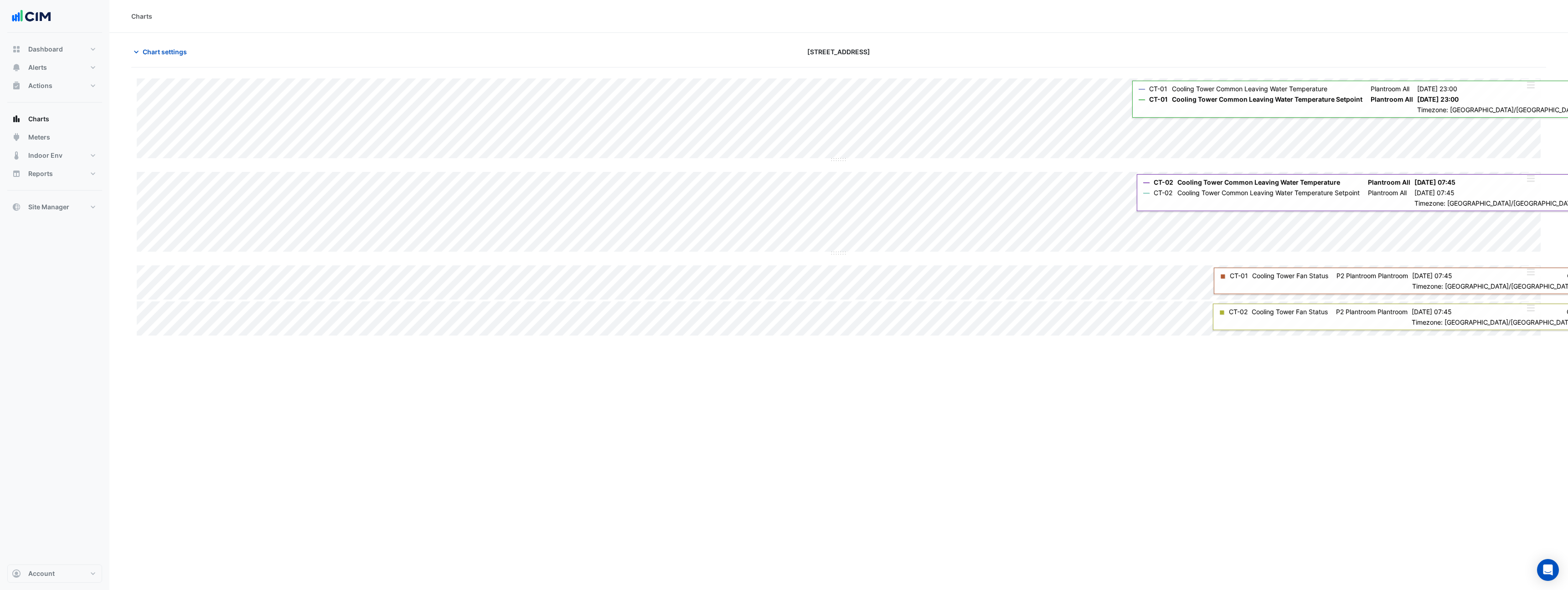
click at [1530, 91] on div "Split by Unit Split All Split None Print Save as JPEG Save as PNG Pivot Data Ta…" at bounding box center [1530, 85] width 19 height 12
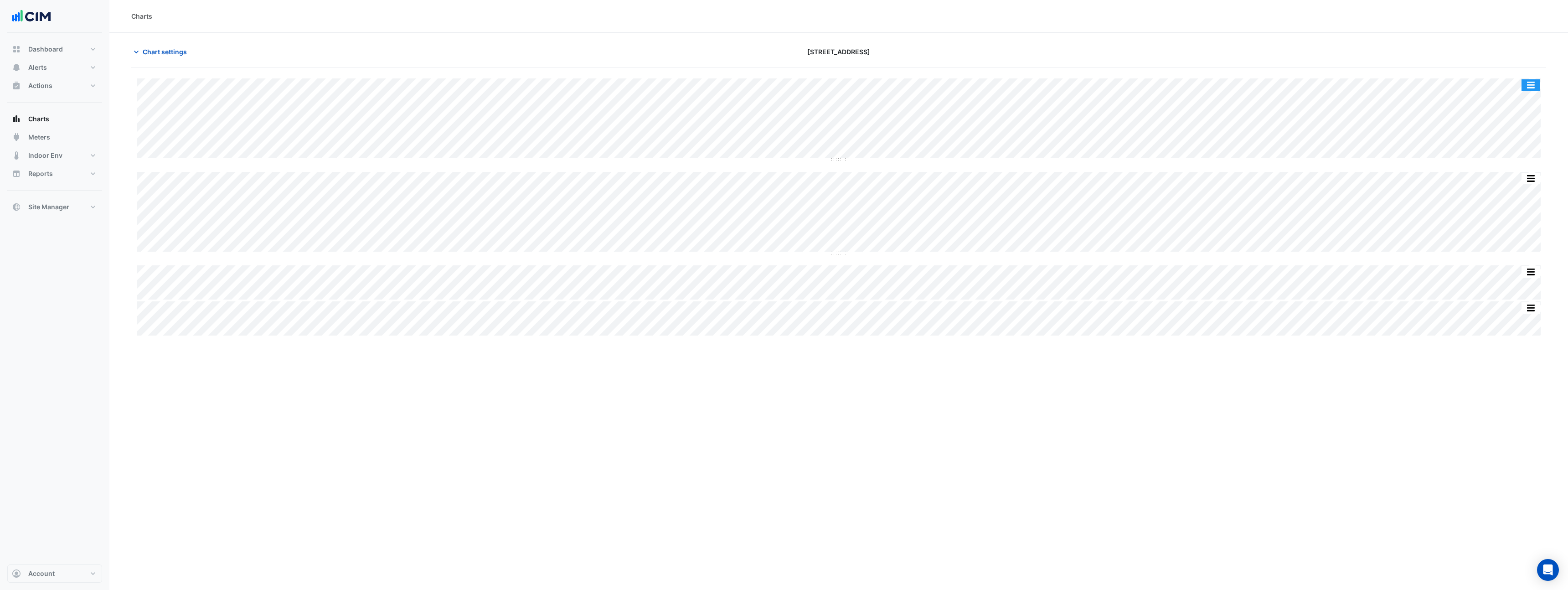
click at [1532, 84] on button "button" at bounding box center [1531, 85] width 18 height 12
drag, startPoint x: 1381, startPoint y: 170, endPoint x: 1429, endPoint y: 170, distance: 48.0
click at [1380, 169] on div "Split by Unit Split All Split None Print Save as JPEG Save as PNG Pivot Data Ta…" at bounding box center [839, 207] width 1415 height 257
click at [1531, 178] on button "button" at bounding box center [1531, 178] width 18 height 12
click at [1513, 290] on div "Pivot Data Table" at bounding box center [1513, 293] width 55 height 22
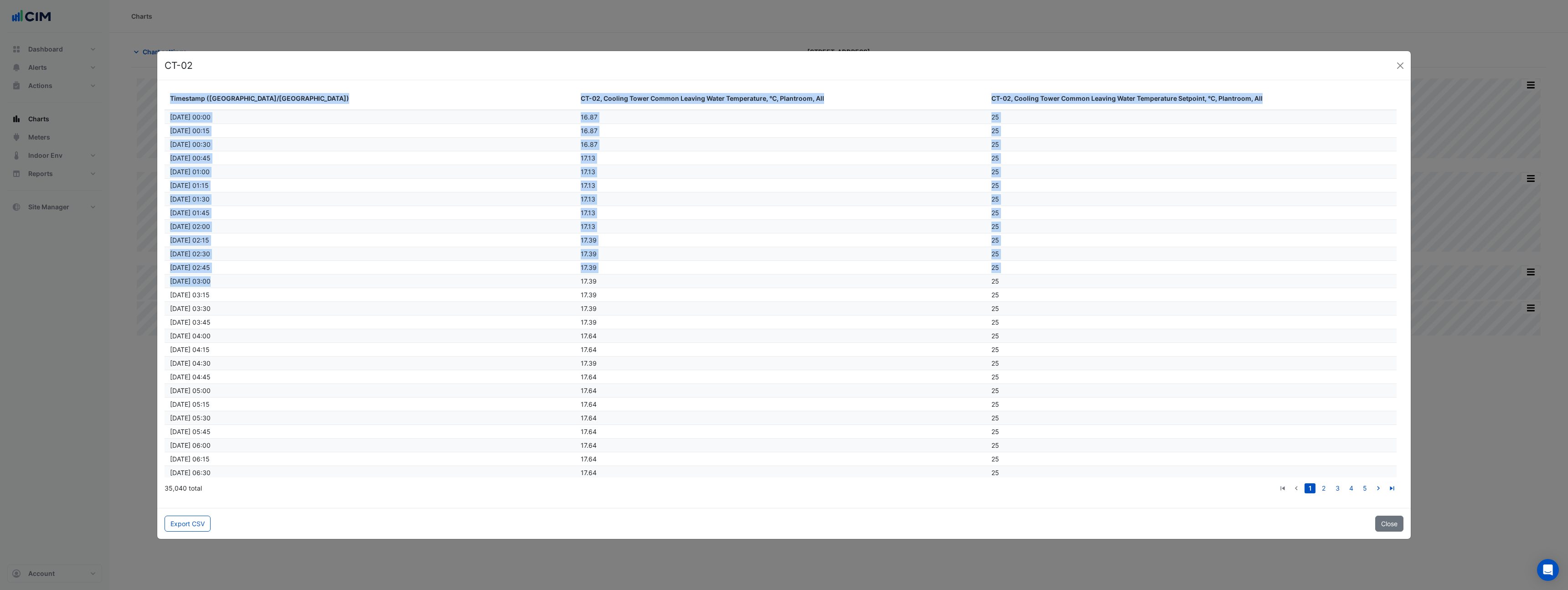
drag, startPoint x: 284, startPoint y: 117, endPoint x: 922, endPoint y: 273, distance: 656.8
click at [922, 273] on div "Timestamp (Australia/Sydney) CT-02, Cooling Tower Common Leaving Water Temperat…" at bounding box center [783, 294] width 1253 height 427
click at [1399, 66] on button "Close" at bounding box center [1400, 66] width 13 height 13
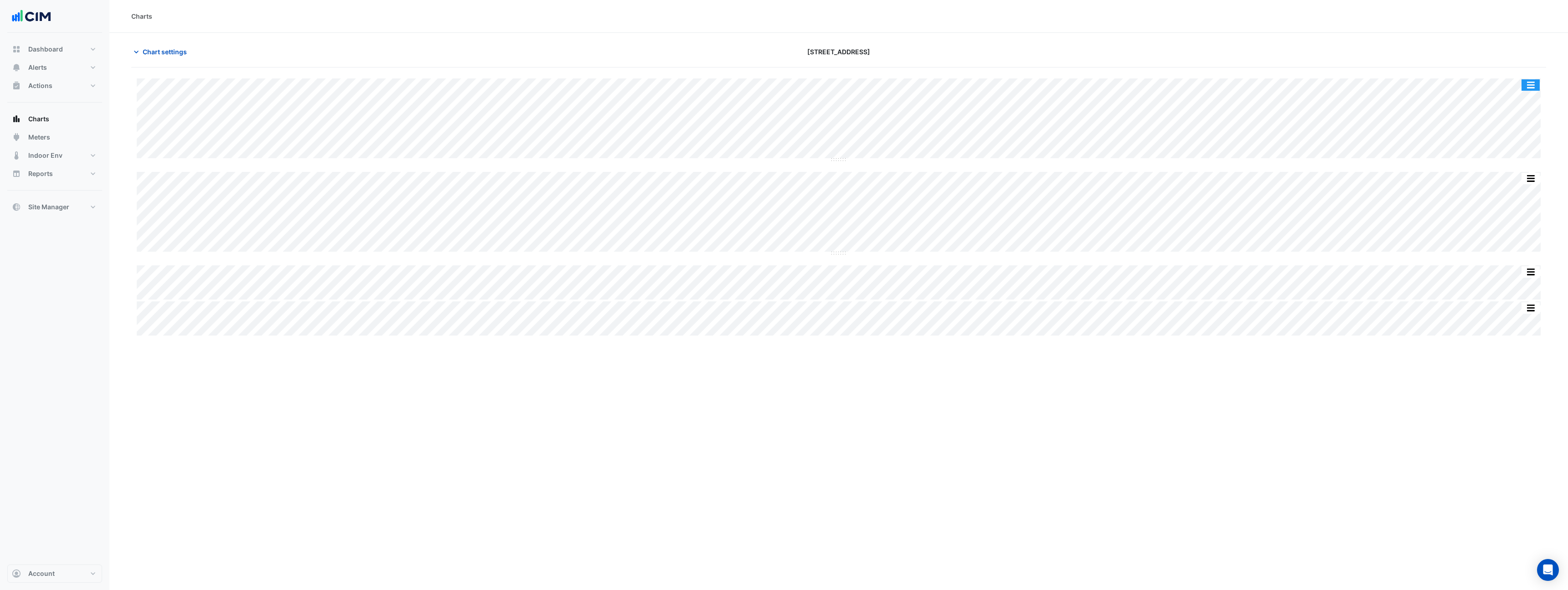
click at [1534, 86] on button "button" at bounding box center [1531, 85] width 18 height 12
click at [1524, 133] on div "Split None" at bounding box center [1513, 134] width 55 height 16
click at [1535, 88] on button "button" at bounding box center [1531, 85] width 18 height 12
click at [1525, 199] on div "Pivot Data Table" at bounding box center [1513, 200] width 55 height 22
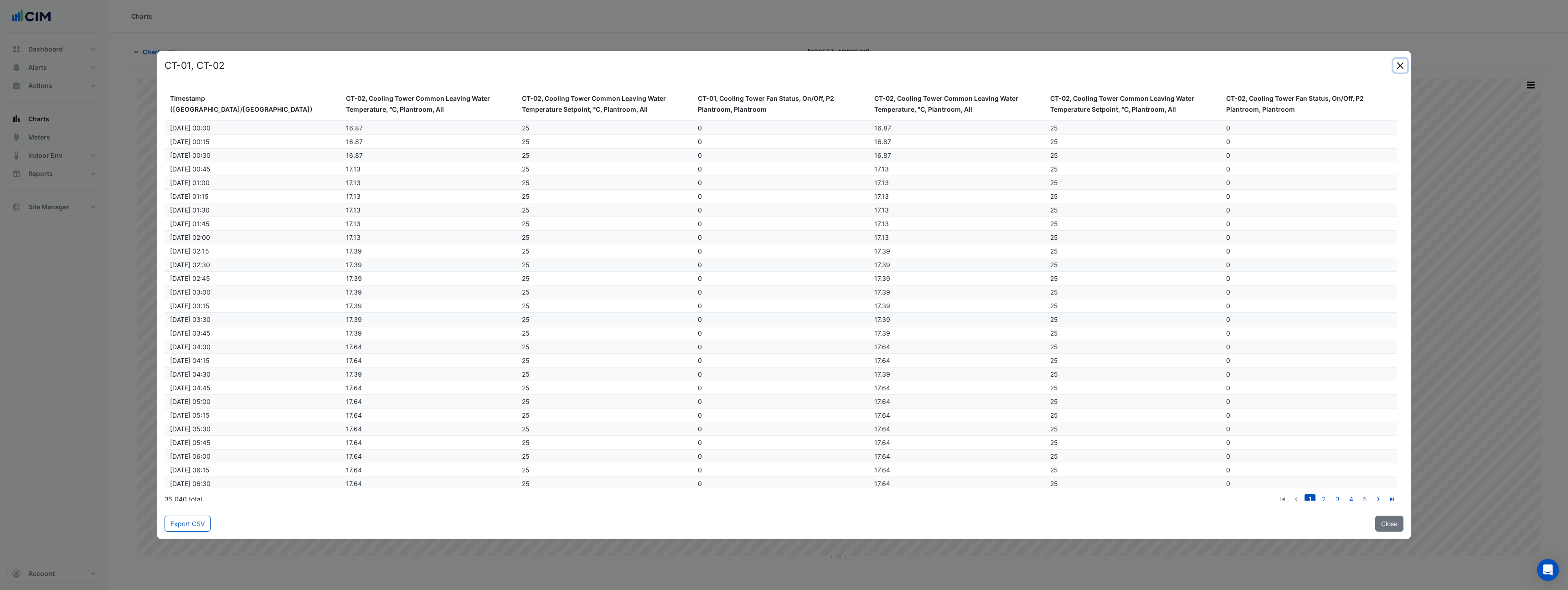
click at [1399, 66] on button "Close" at bounding box center [1400, 66] width 13 height 13
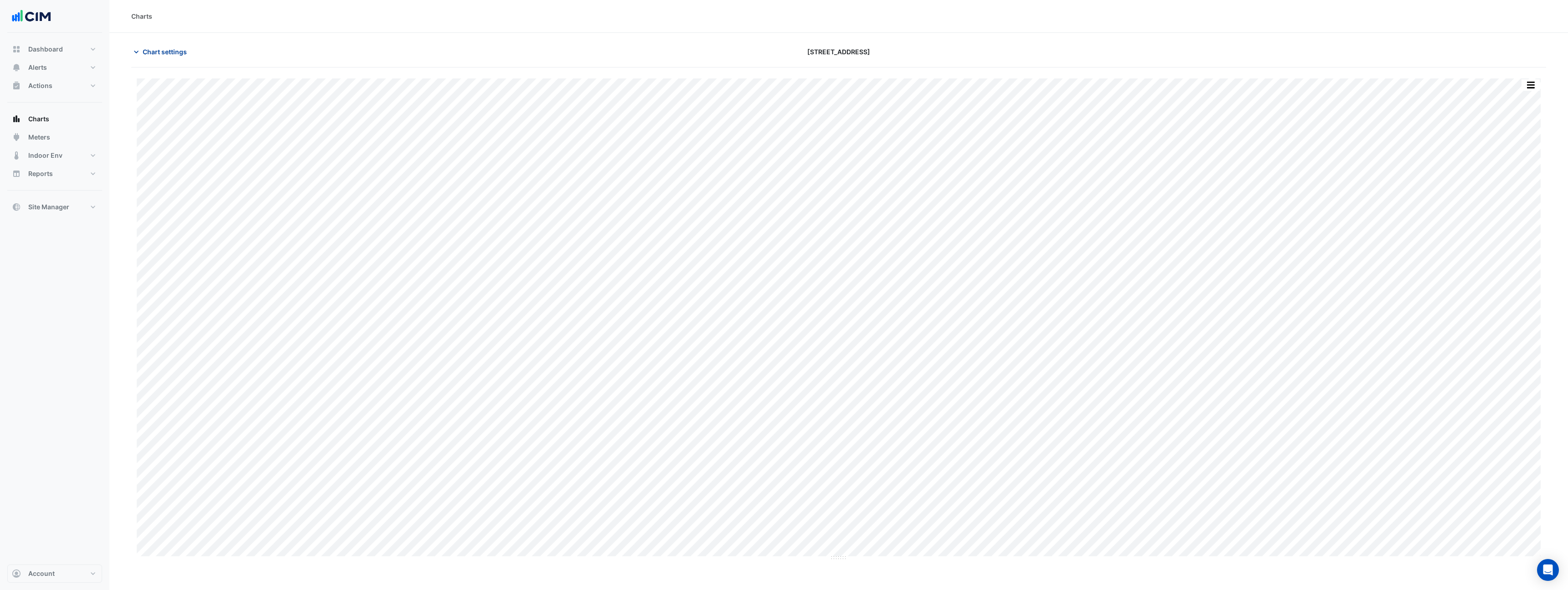
click at [159, 59] on button "Chart settings" at bounding box center [162, 52] width 61 height 16
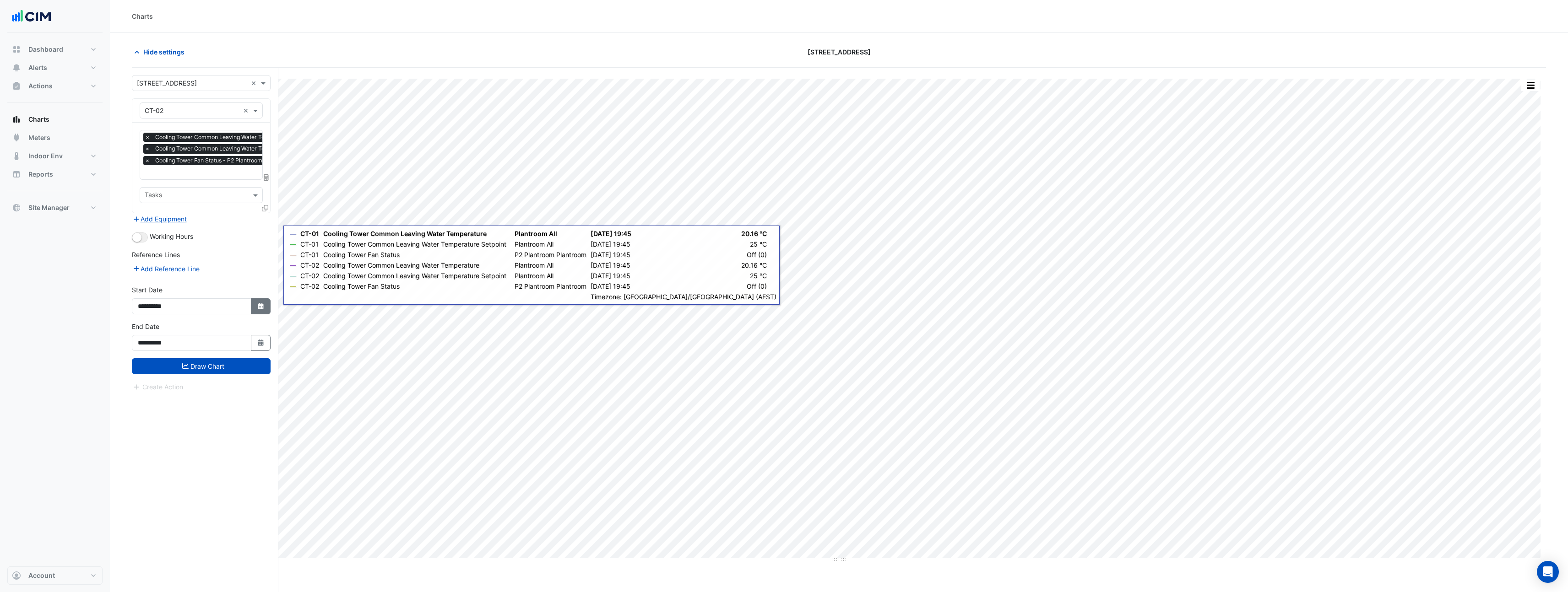
click at [267, 309] on button "Select Date" at bounding box center [260, 306] width 20 height 16
select select "*"
select select "****"
click at [150, 188] on button "Previous month" at bounding box center [147, 184] width 11 height 15
select select "*"
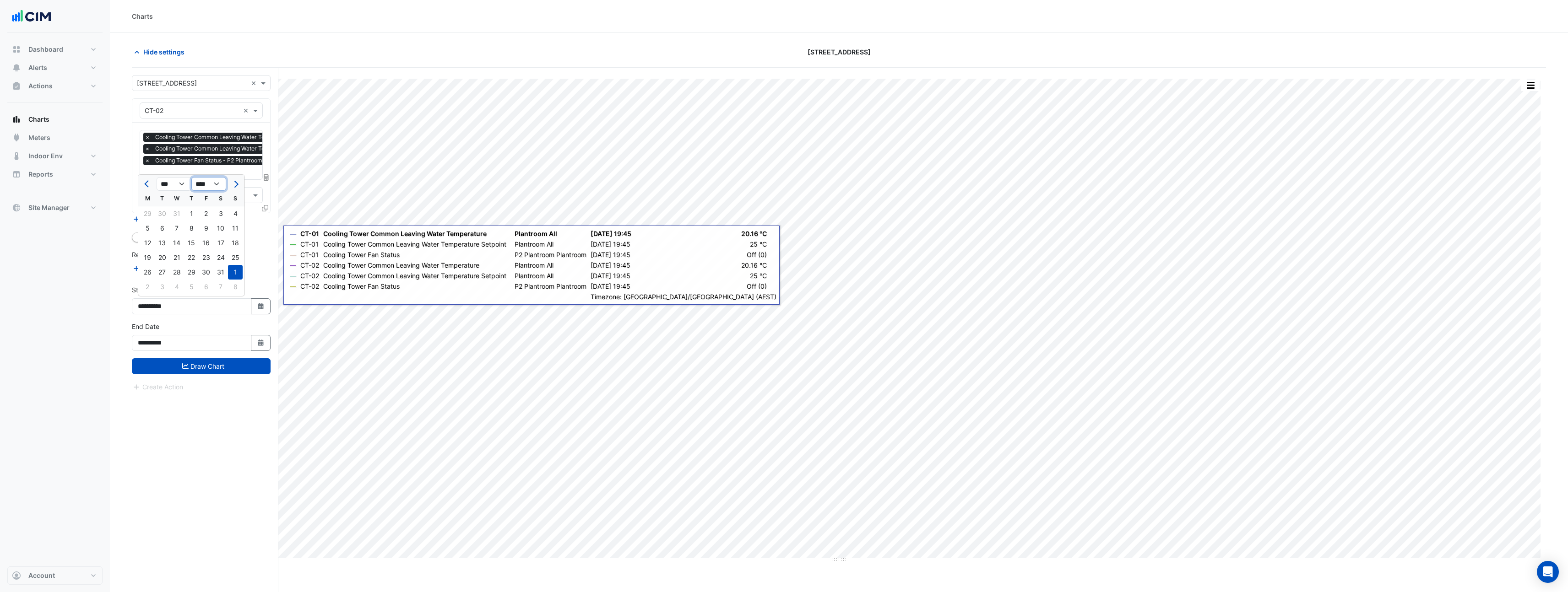
click at [219, 184] on select "**** **** **** **** **** **** **** **** **** **** **** ****" at bounding box center [208, 184] width 35 height 13
select select "****"
click at [191, 177] on select "**** **** **** **** **** **** **** **** **** **** **** ****" at bounding box center [208, 184] width 35 height 13
click at [202, 217] on div "1" at bounding box center [206, 214] width 15 height 15
type input "**********"
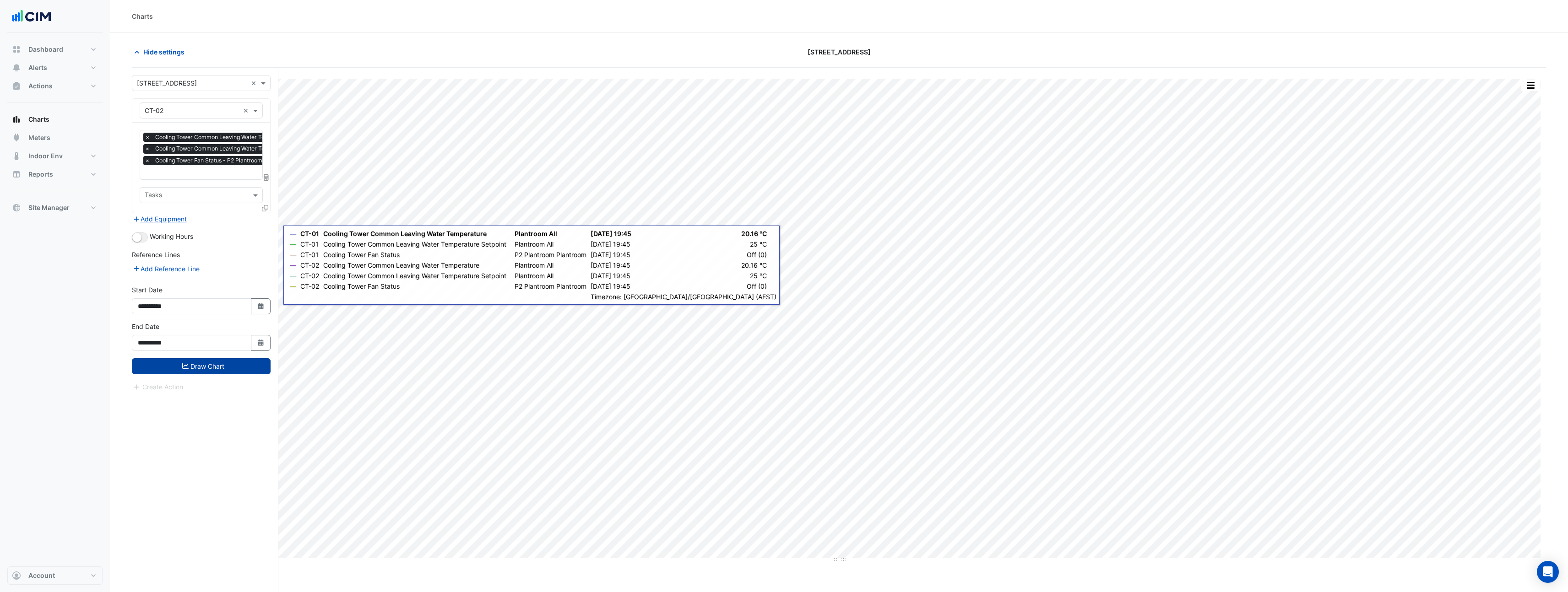
click at [226, 368] on button "Draw Chart" at bounding box center [201, 366] width 139 height 16
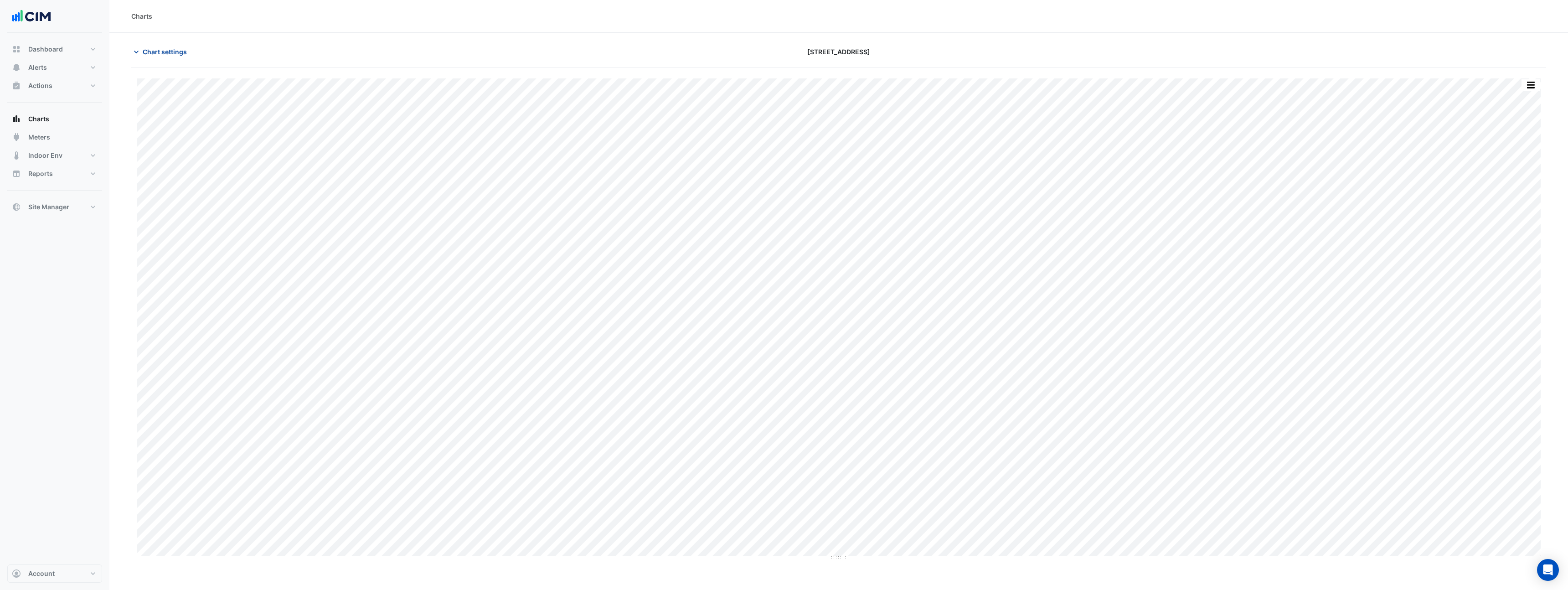
click at [167, 52] on span "Chart settings" at bounding box center [164, 52] width 44 height 10
